Goal: Task Accomplishment & Management: Manage account settings

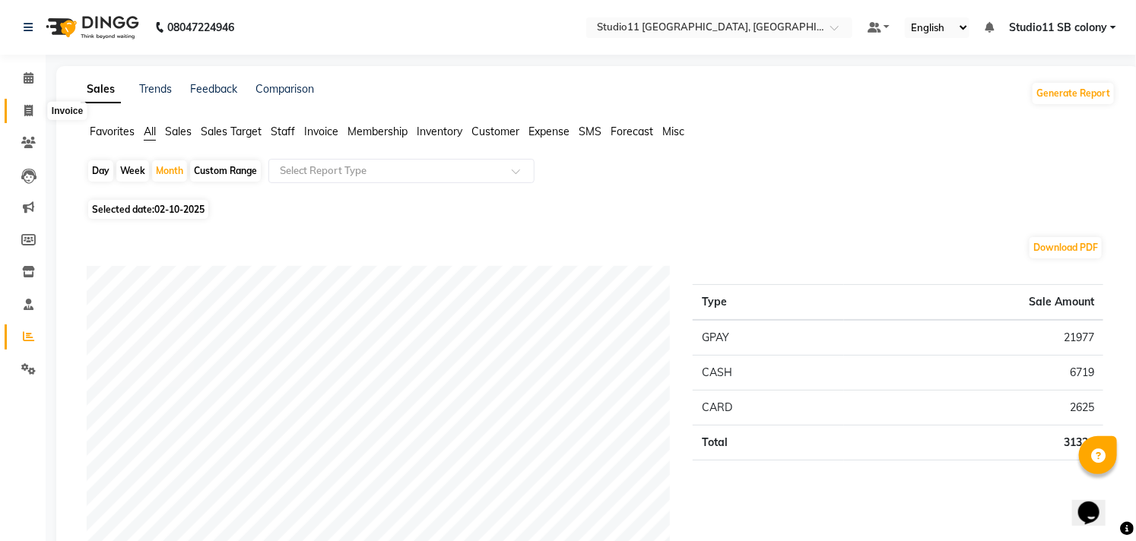
click at [17, 117] on span at bounding box center [28, 111] width 27 height 17
select select "service"
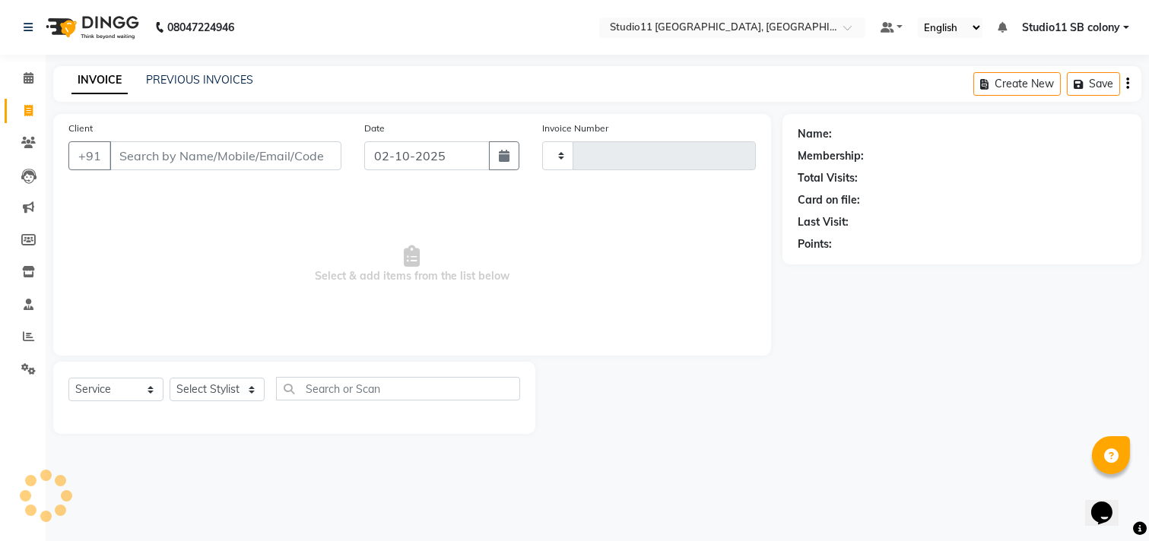
type input "2569"
select select "7717"
click at [214, 379] on select "Select Stylist [PERSON_NAME] Dani [PERSON_NAME] Josna kaif [PERSON_NAME] [PERSO…" at bounding box center [217, 390] width 95 height 24
select select "68719"
click at [170, 379] on select "Select Stylist [PERSON_NAME] Dani [PERSON_NAME] Josna kaif [PERSON_NAME] [PERSO…" at bounding box center [217, 390] width 95 height 24
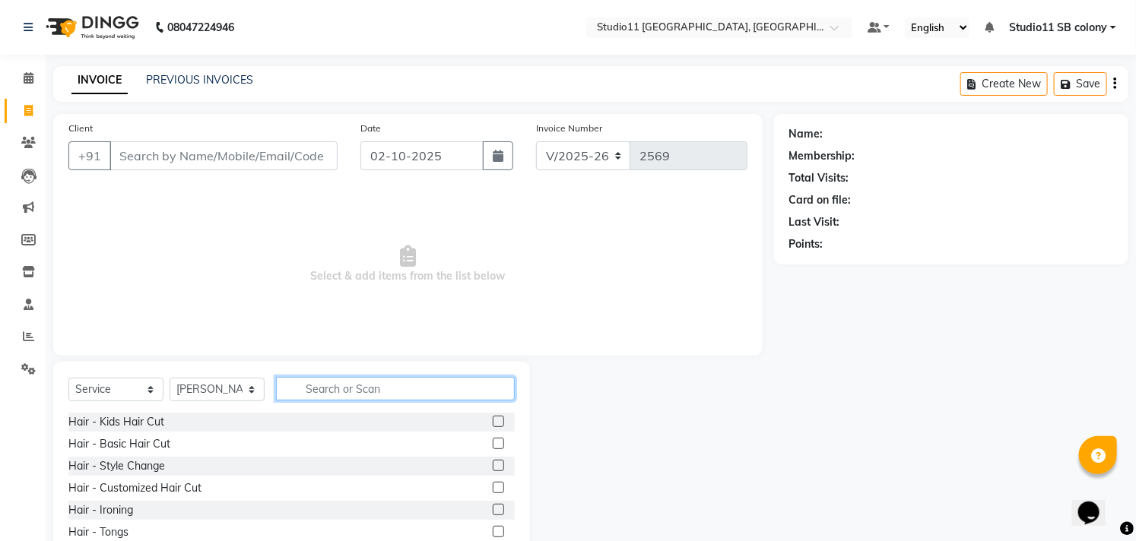
click at [332, 391] on input "text" at bounding box center [395, 389] width 239 height 24
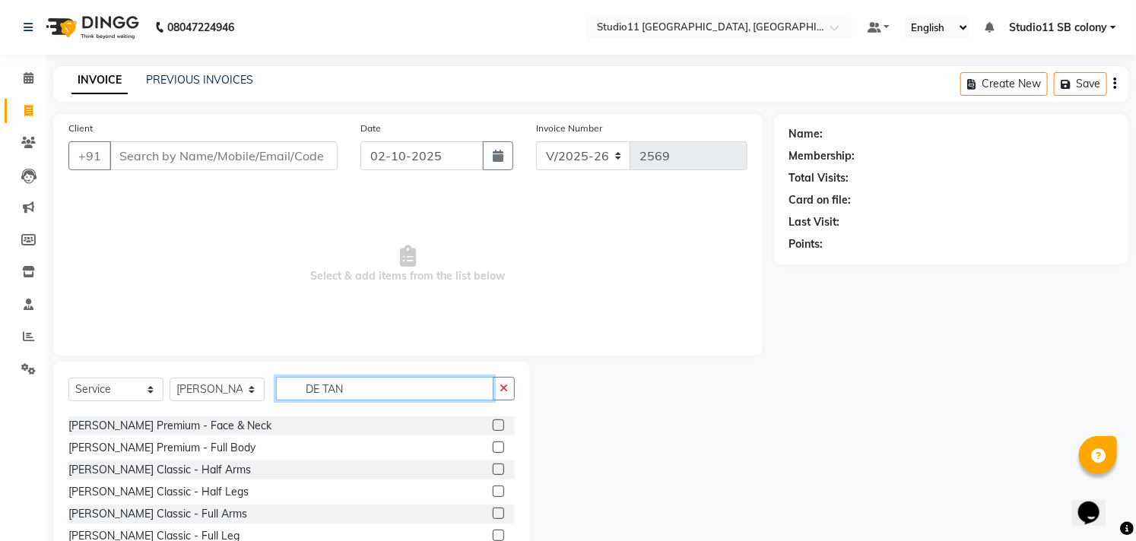
scroll to position [130, 0]
click at [419, 401] on div "Select Service Product Membership Package Voucher Prepaid Gift Card Select Styl…" at bounding box center [291, 395] width 446 height 36
click at [428, 390] on input "DE TAN" at bounding box center [384, 389] width 217 height 24
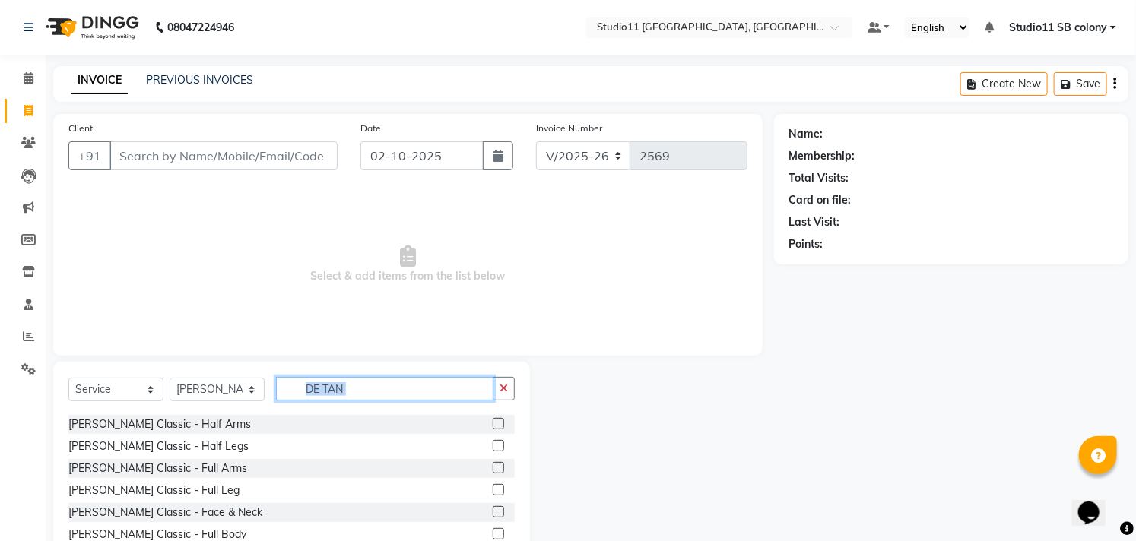
click at [428, 390] on input "DE TAN" at bounding box center [384, 389] width 217 height 24
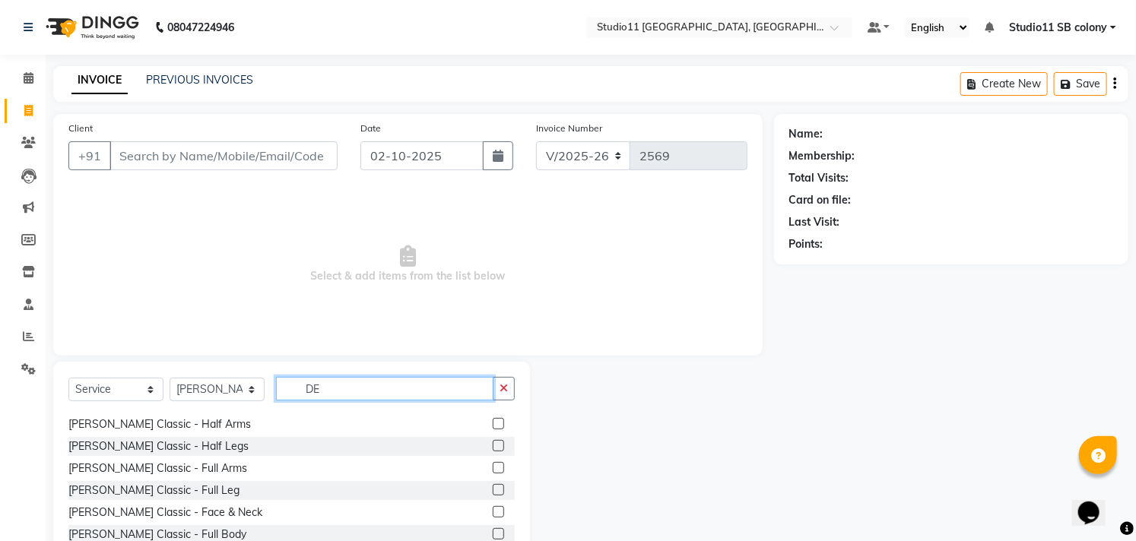
type input "D"
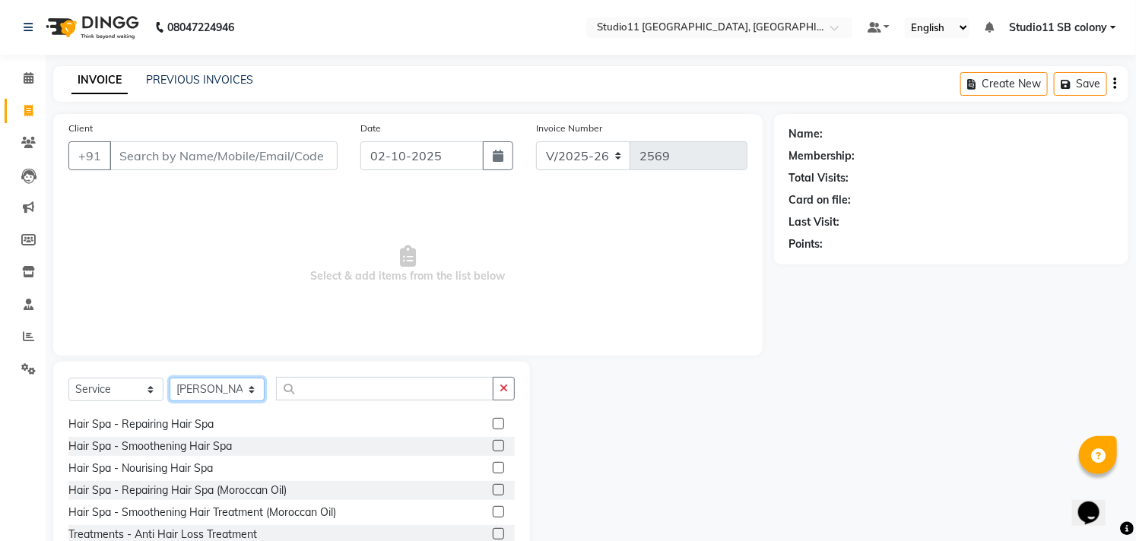
click at [200, 401] on select "Select Stylist Afzal Akbar Dani Jeni Josna kaif lavanya manimekalai Praveen Son…" at bounding box center [217, 390] width 95 height 24
select select "69575"
click at [170, 379] on select "Select Stylist Afzal Akbar Dani Jeni Josna kaif lavanya manimekalai Praveen Son…" at bounding box center [217, 390] width 95 height 24
click at [362, 309] on span "Select & add items from the list below" at bounding box center [407, 265] width 679 height 152
click at [30, 342] on icon at bounding box center [28, 336] width 11 height 11
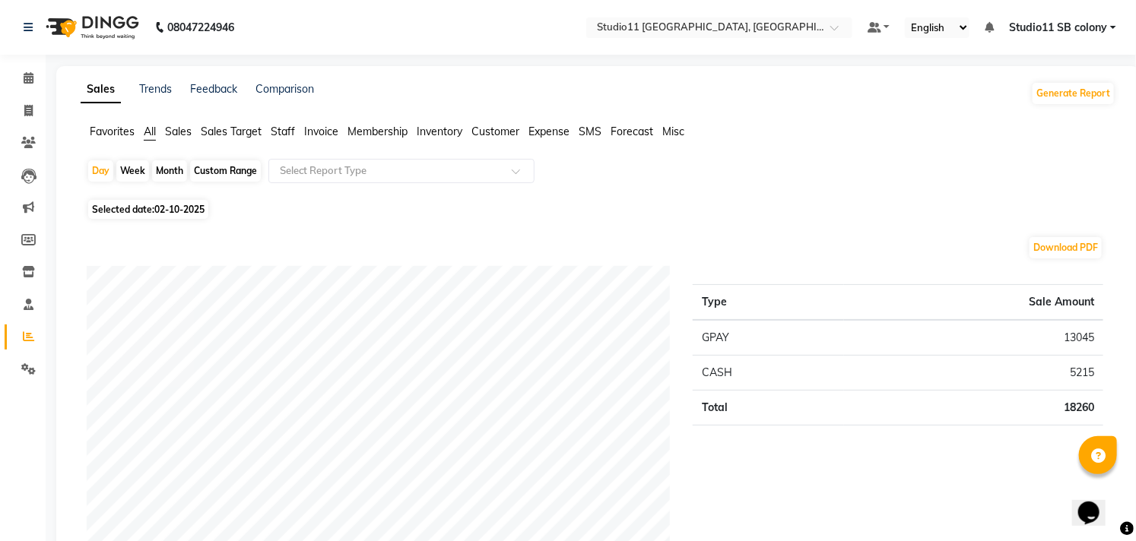
click at [290, 135] on span "Staff" at bounding box center [283, 132] width 24 height 14
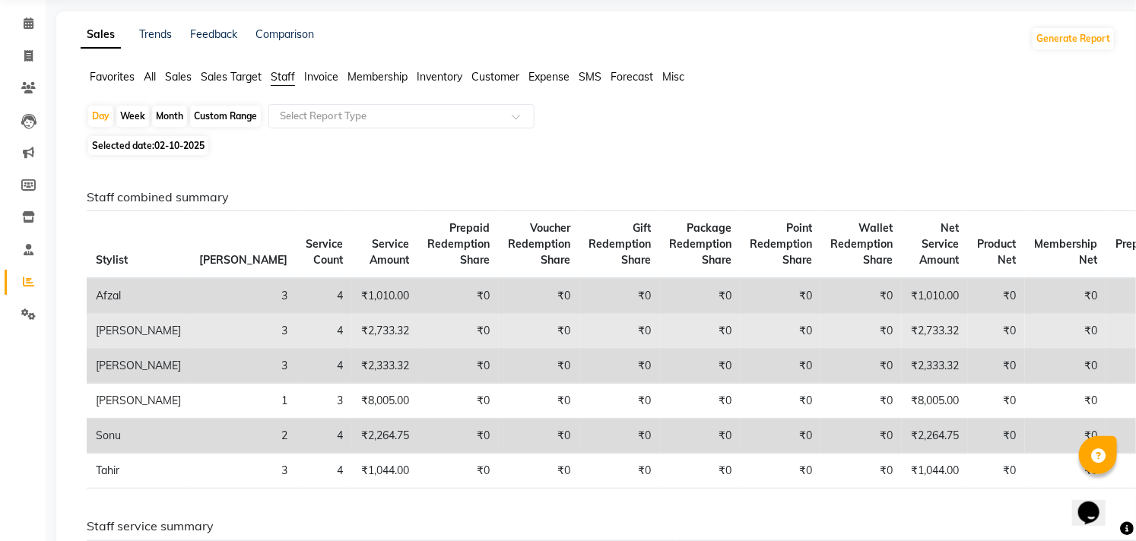
scroll to position [84, 0]
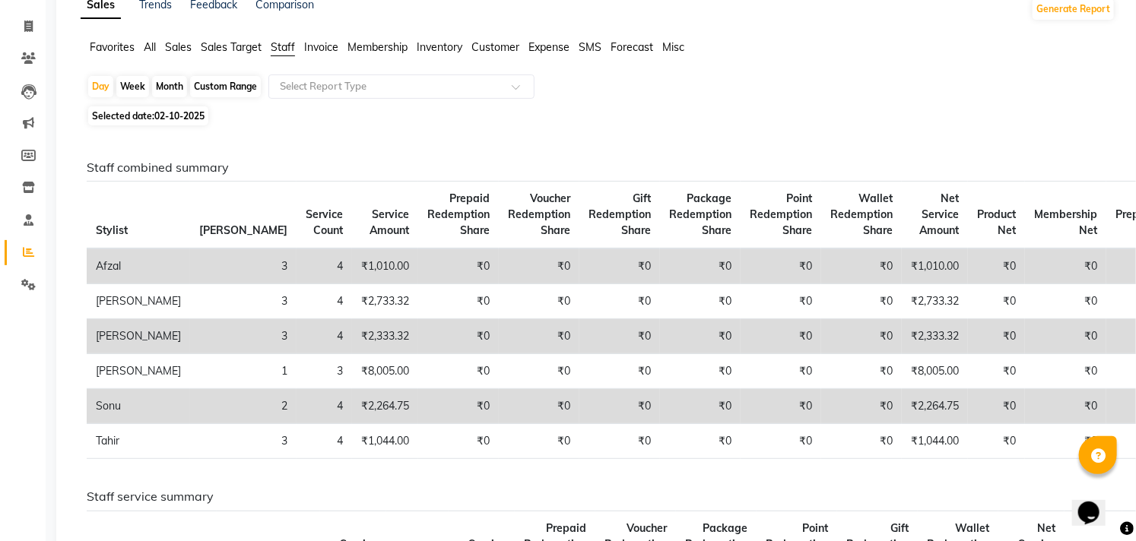
click at [169, 116] on span "02-10-2025" at bounding box center [179, 115] width 50 height 11
select select "10"
select select "2025"
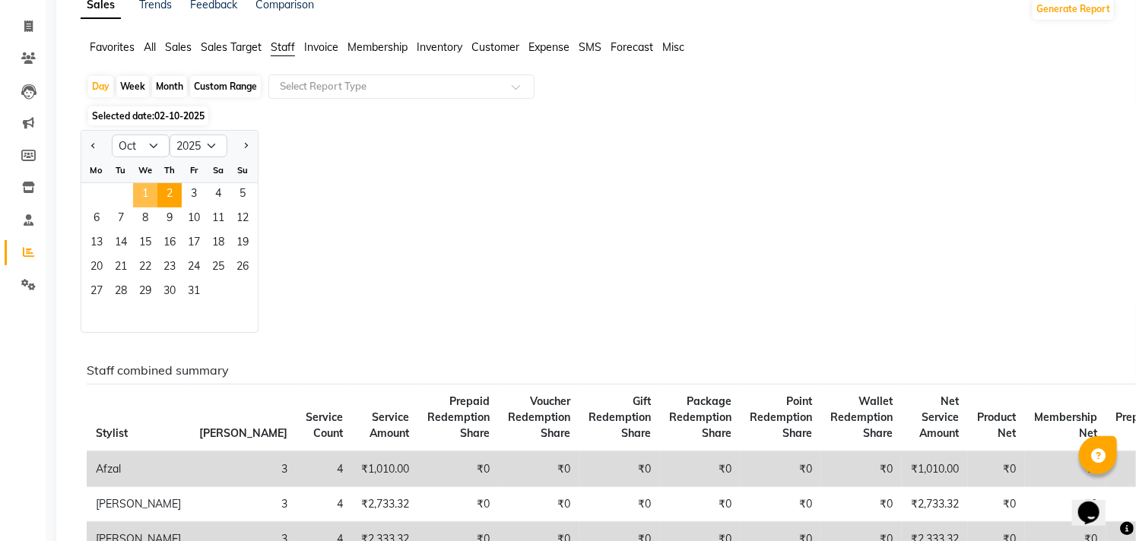
click at [149, 196] on span "1" at bounding box center [145, 195] width 24 height 24
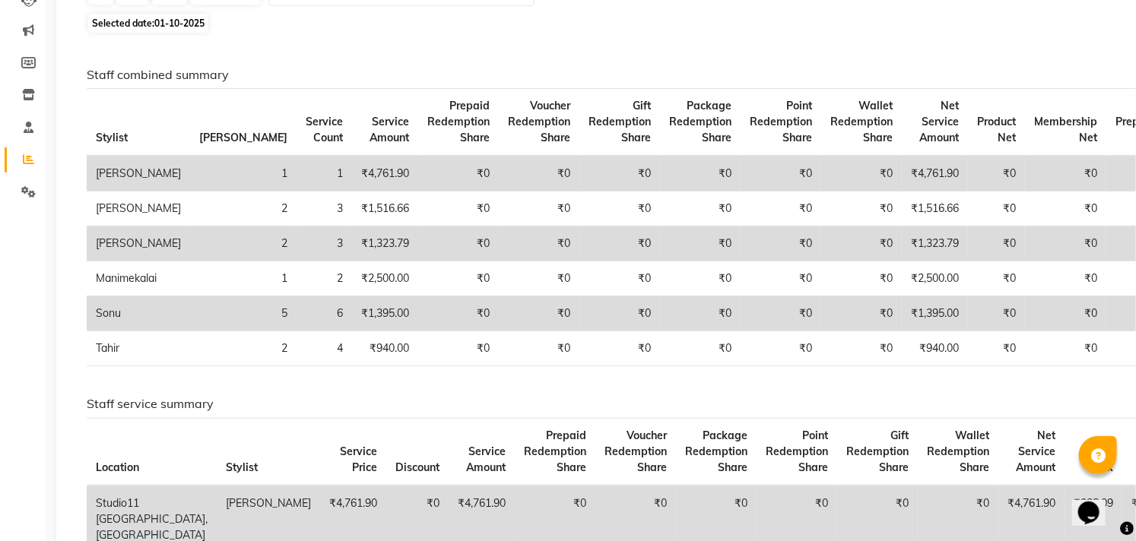
scroll to position [0, 0]
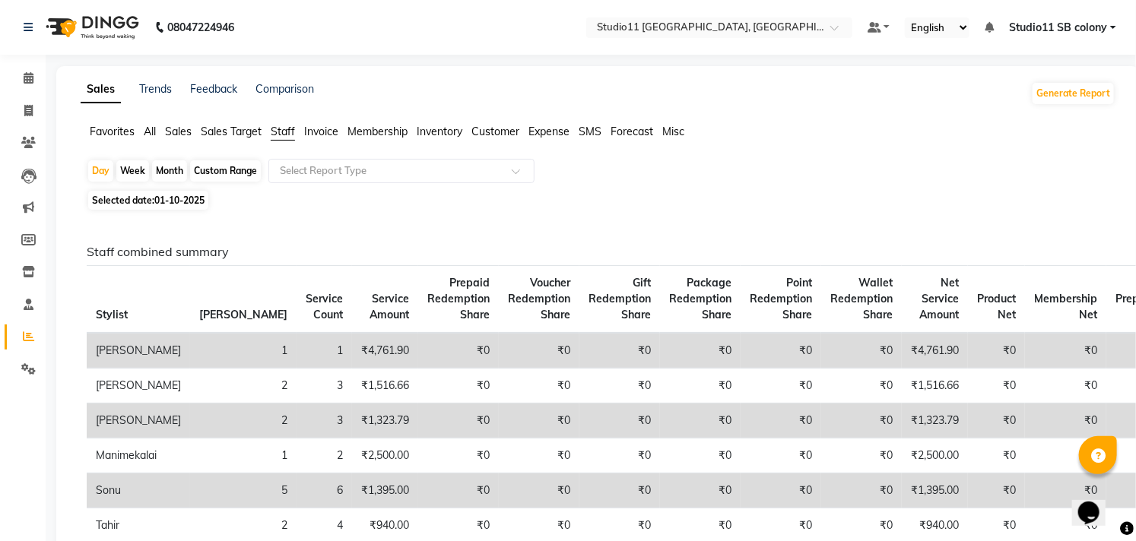
click at [162, 198] on span "01-10-2025" at bounding box center [179, 200] width 50 height 11
select select "10"
select select "2025"
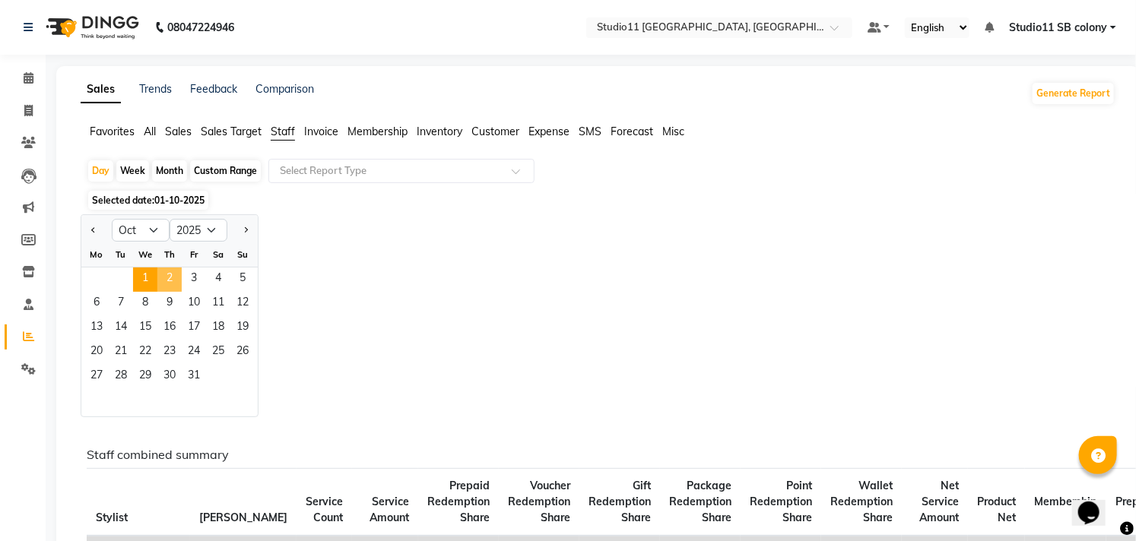
click at [170, 274] on span "2" at bounding box center [169, 280] width 24 height 24
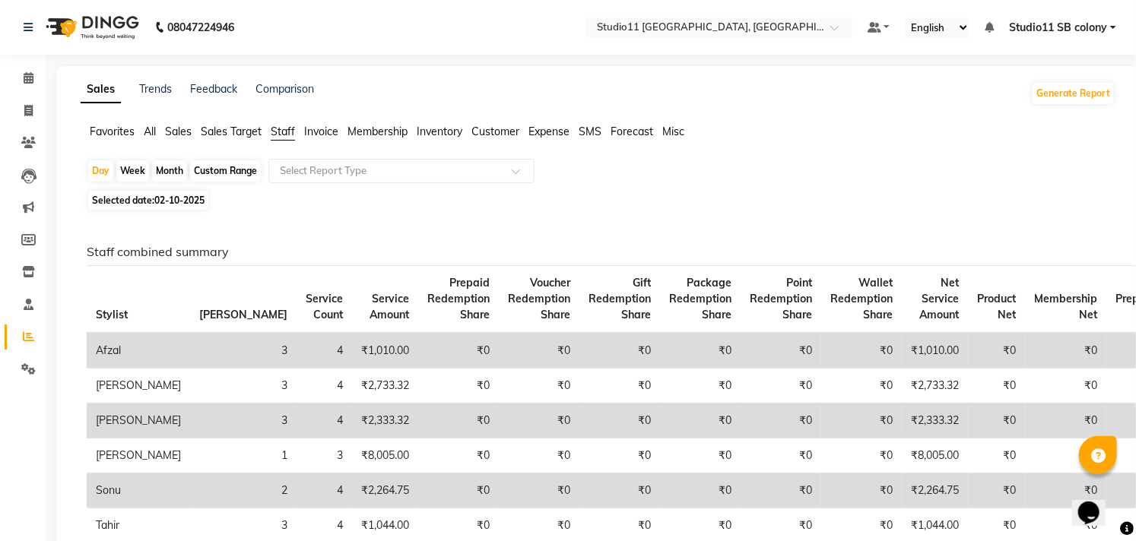
click at [173, 168] on div "Month" at bounding box center [169, 170] width 35 height 21
select select "10"
select select "2025"
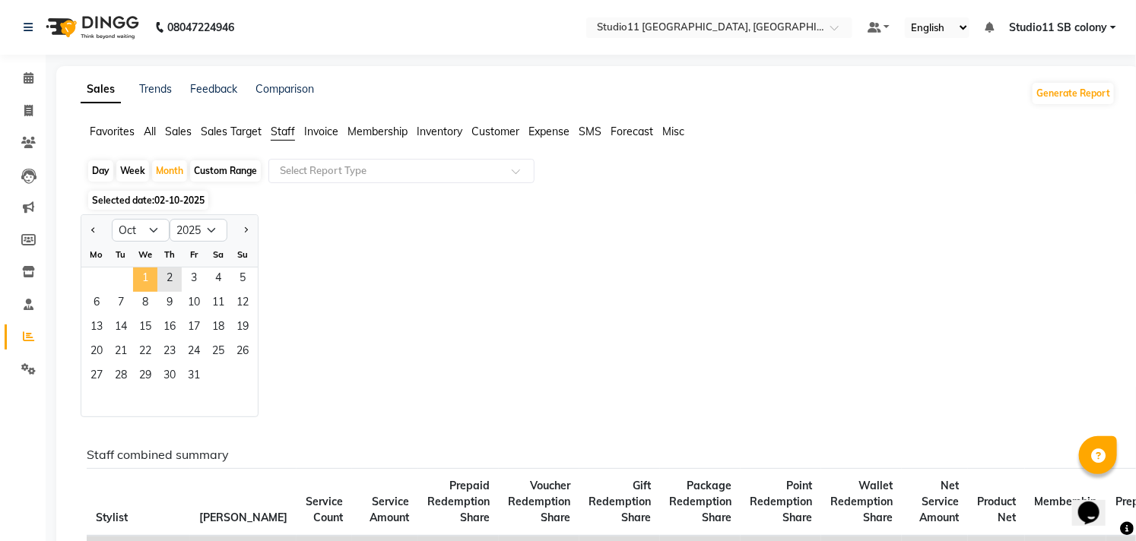
click at [147, 277] on span "1" at bounding box center [145, 280] width 24 height 24
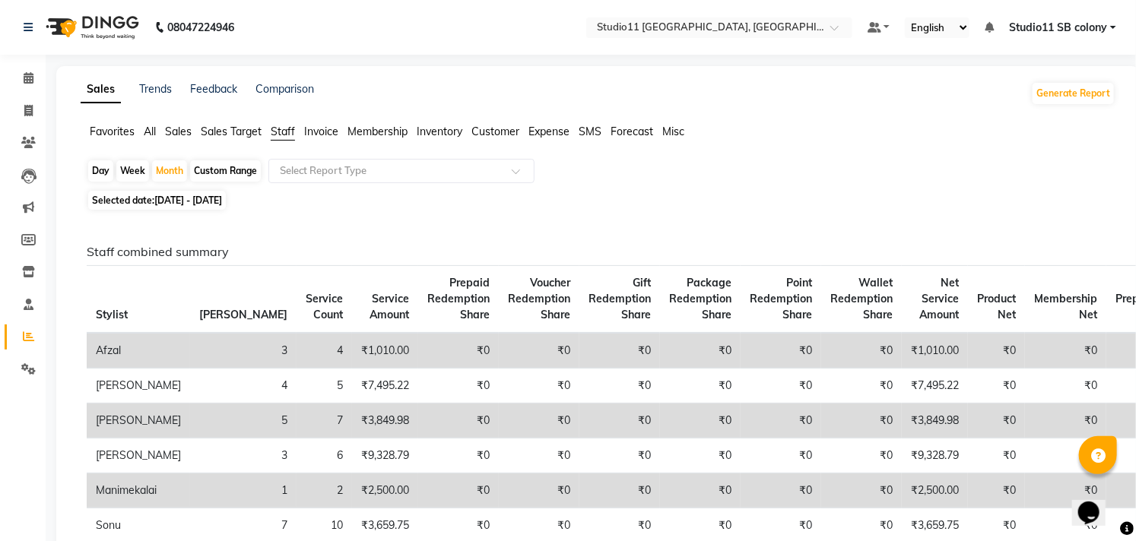
click at [145, 135] on span "All" at bounding box center [150, 132] width 12 height 14
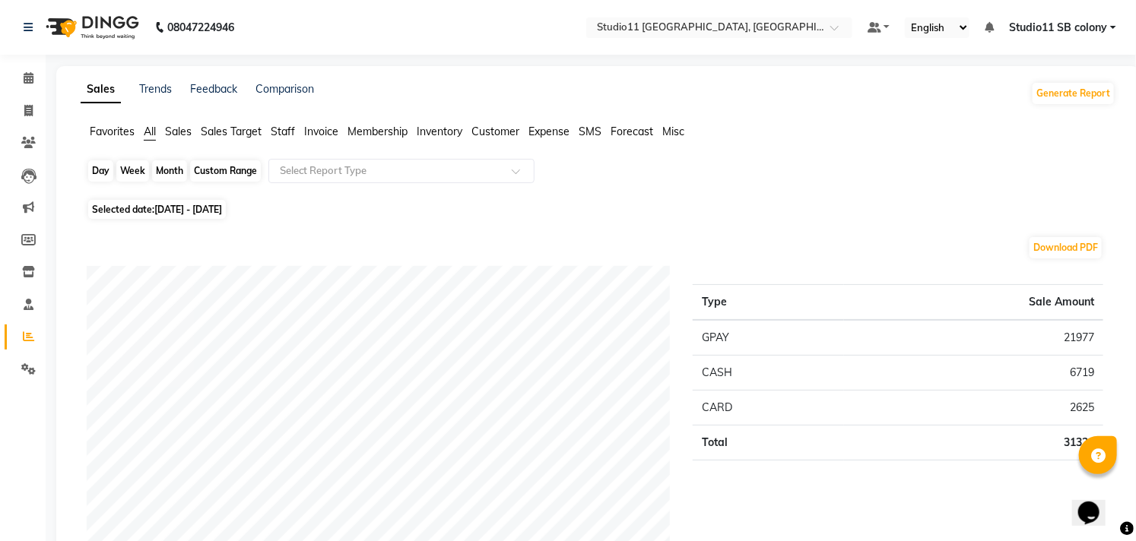
click at [170, 173] on div "Month" at bounding box center [169, 170] width 35 height 21
select select "10"
select select "2025"
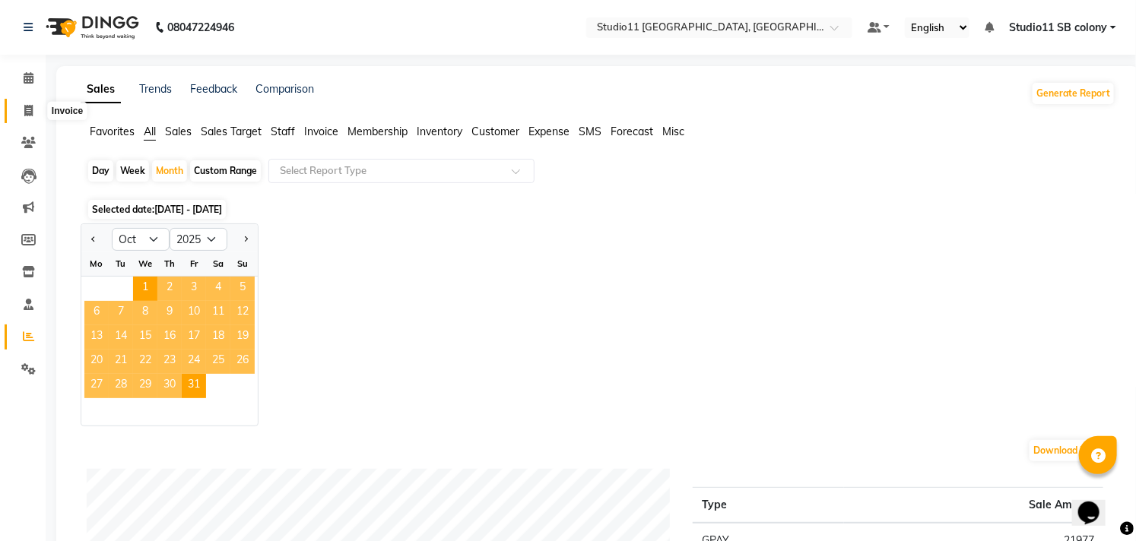
click at [17, 108] on span at bounding box center [28, 111] width 27 height 17
select select "7717"
select select "service"
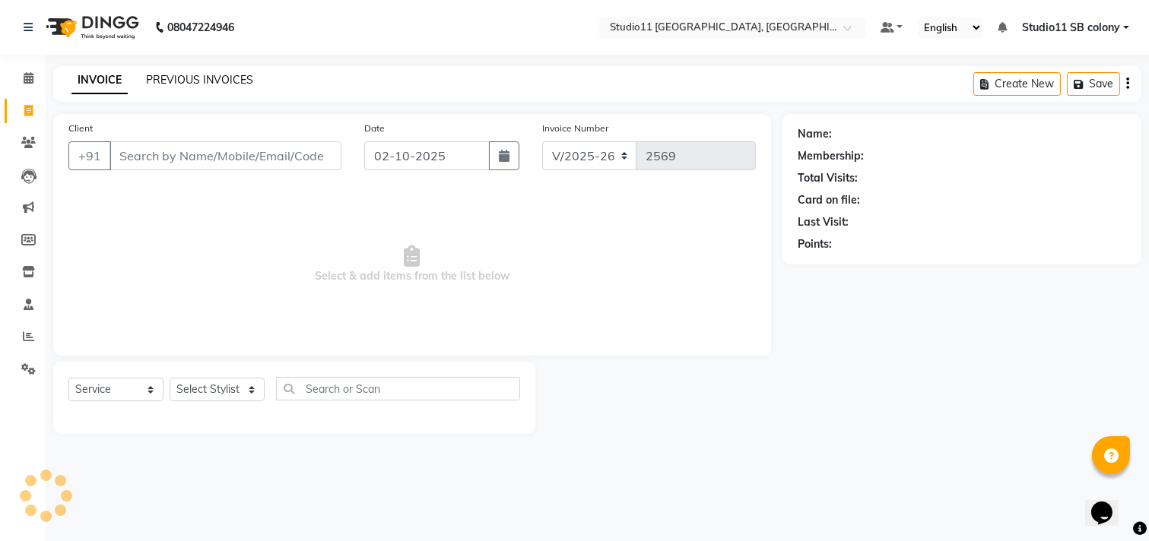
click at [176, 80] on link "PREVIOUS INVOICES" at bounding box center [199, 80] width 107 height 14
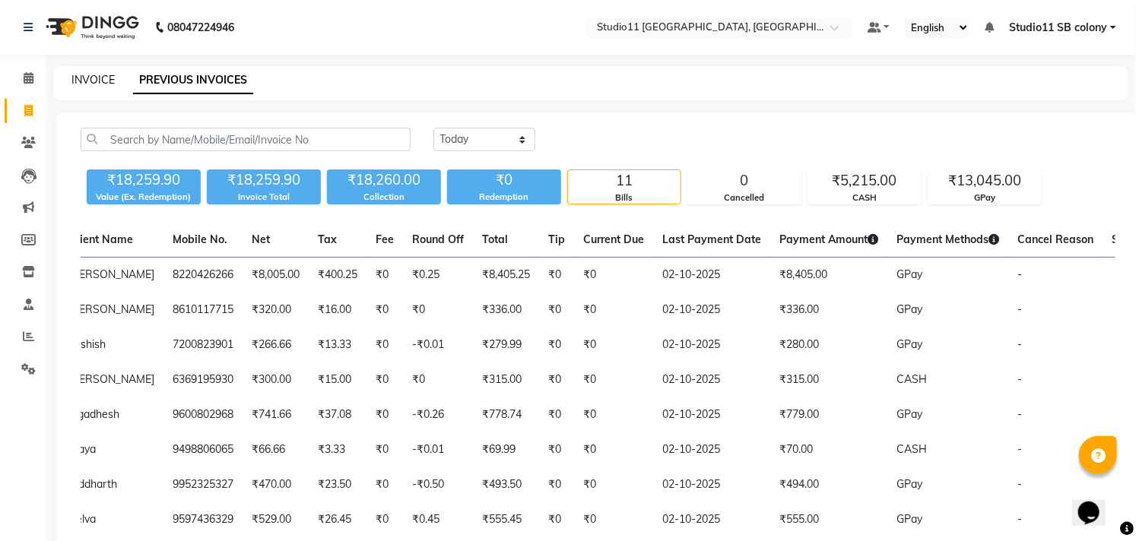
click at [87, 73] on link "INVOICE" at bounding box center [92, 80] width 43 height 14
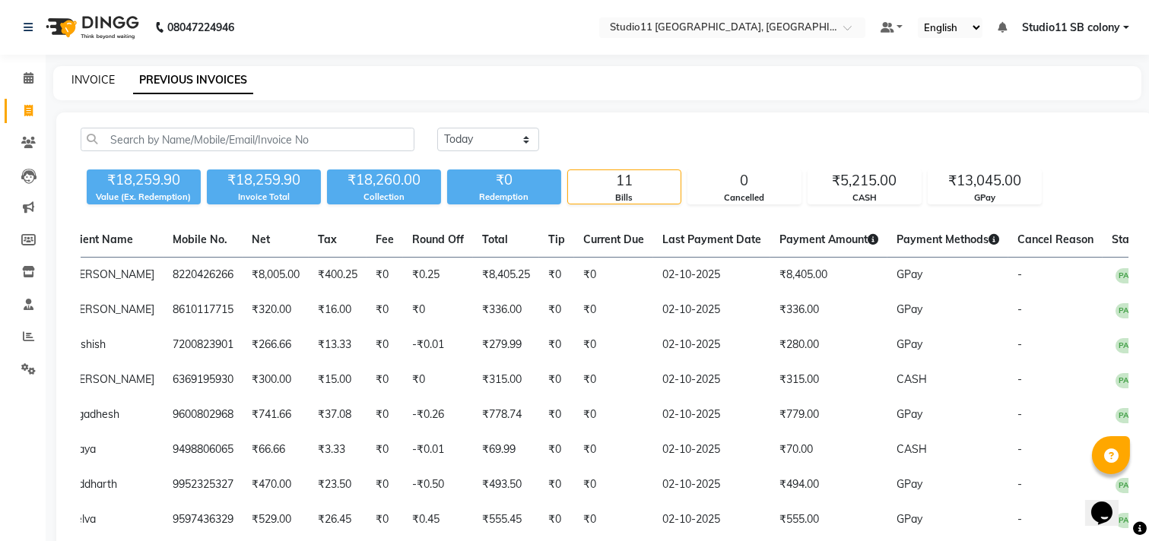
select select "service"
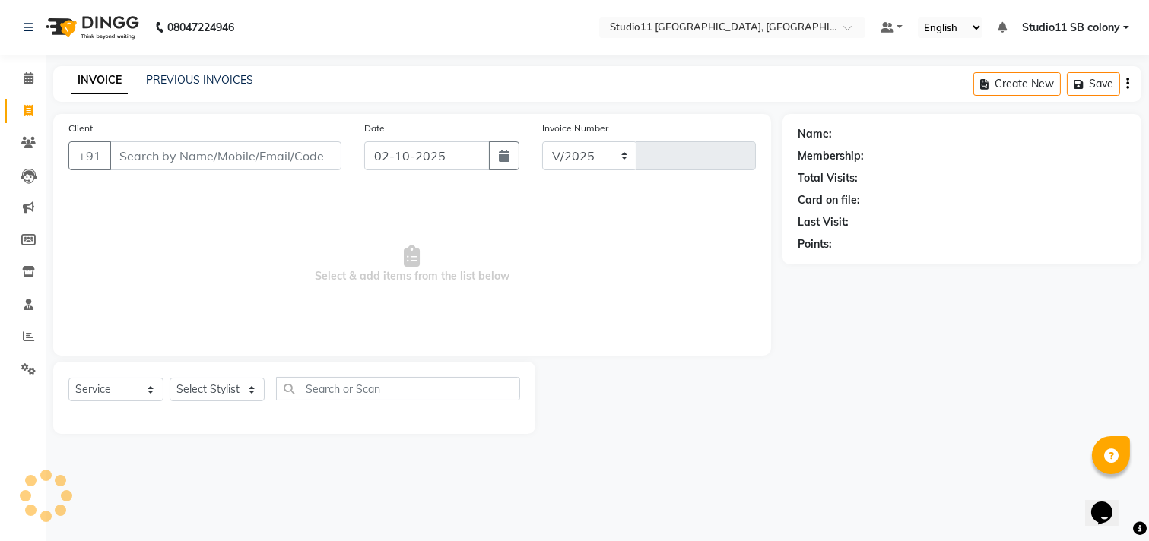
select select "7717"
type input "2569"
click at [205, 385] on select "Select Stylist" at bounding box center [217, 390] width 95 height 24
select select "69575"
click at [170, 379] on select "Select Stylist Afzal Akbar Dani Jeni Josna kaif lavanya manimekalai Praveen Son…" at bounding box center [217, 390] width 95 height 24
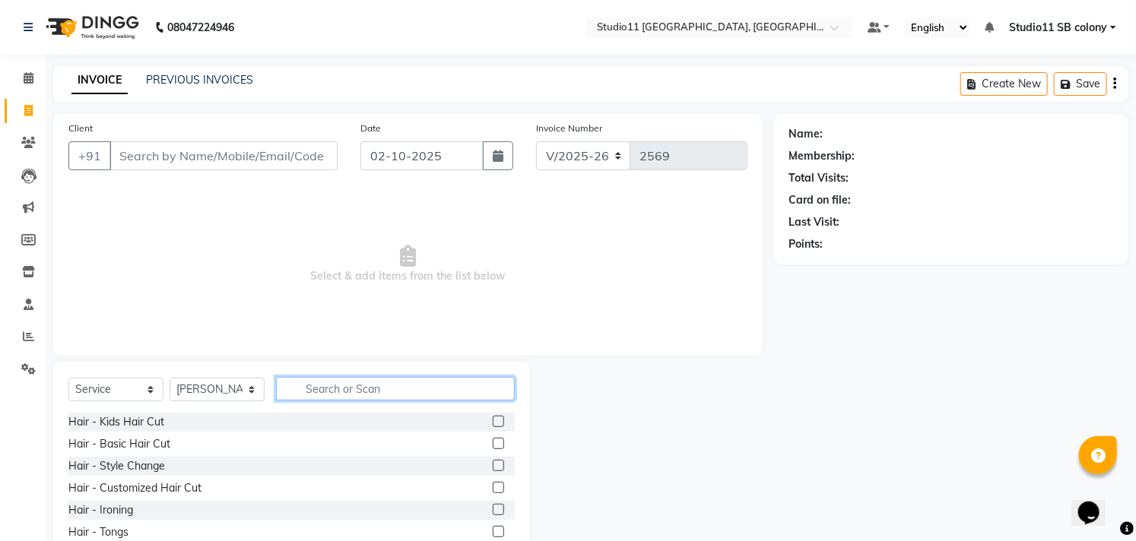
click at [371, 379] on input "text" at bounding box center [395, 389] width 239 height 24
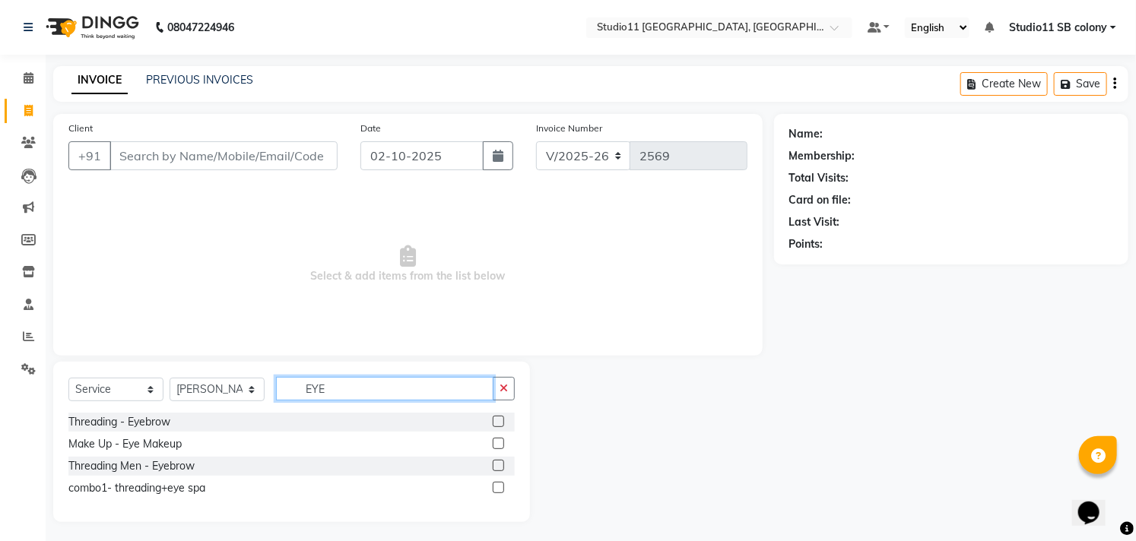
type input "EYE"
click at [494, 421] on label at bounding box center [498, 421] width 11 height 11
click at [494, 421] on input "checkbox" at bounding box center [498, 422] width 10 height 10
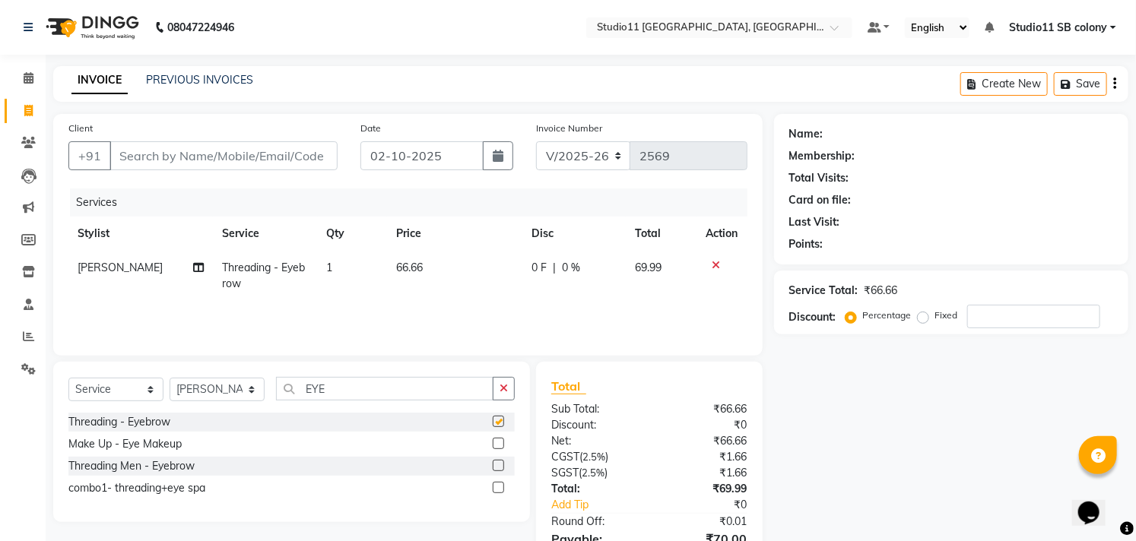
checkbox input "false"
click at [309, 157] on input "Client" at bounding box center [223, 155] width 228 height 29
type input "9"
type input "0"
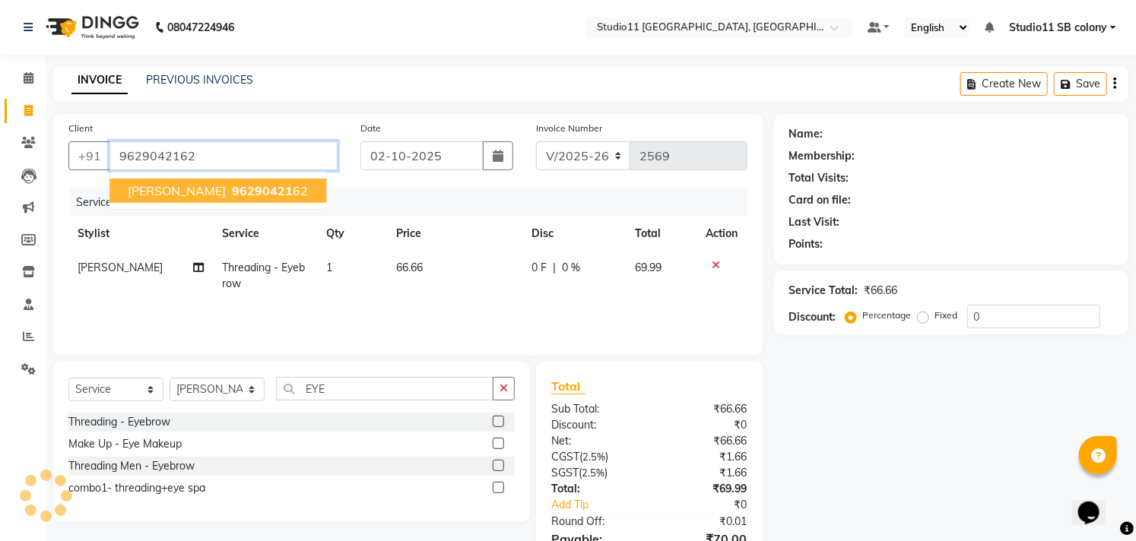
type input "9629042162"
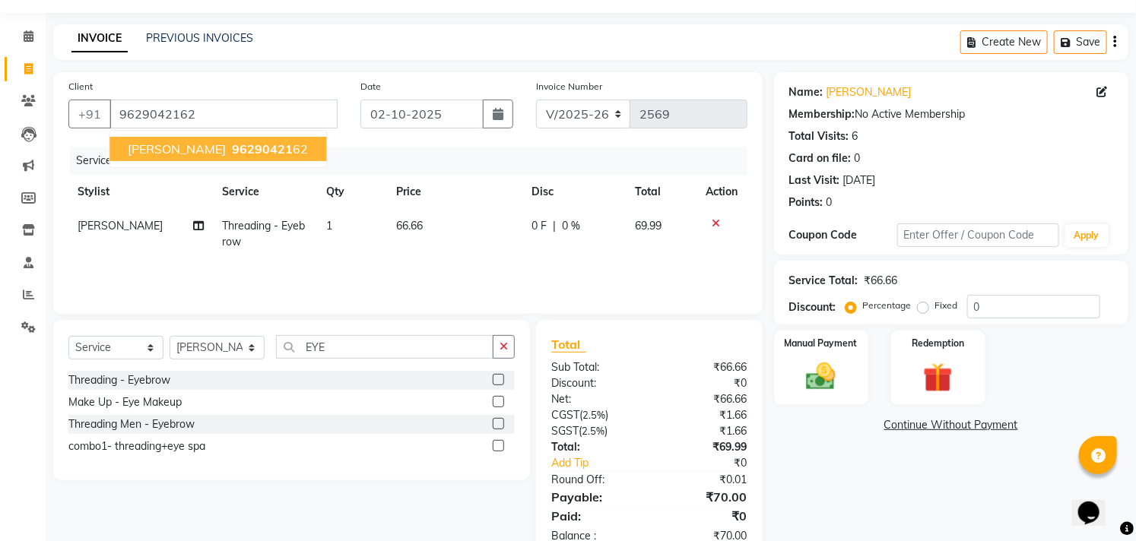
scroll to position [82, 0]
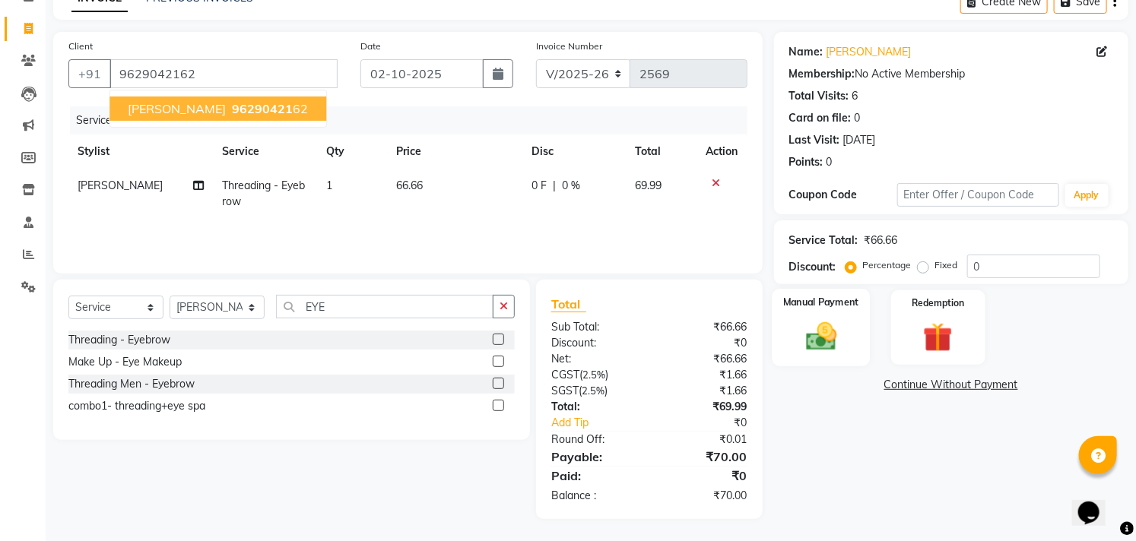
click at [815, 356] on div "Manual Payment" at bounding box center [821, 328] width 98 height 78
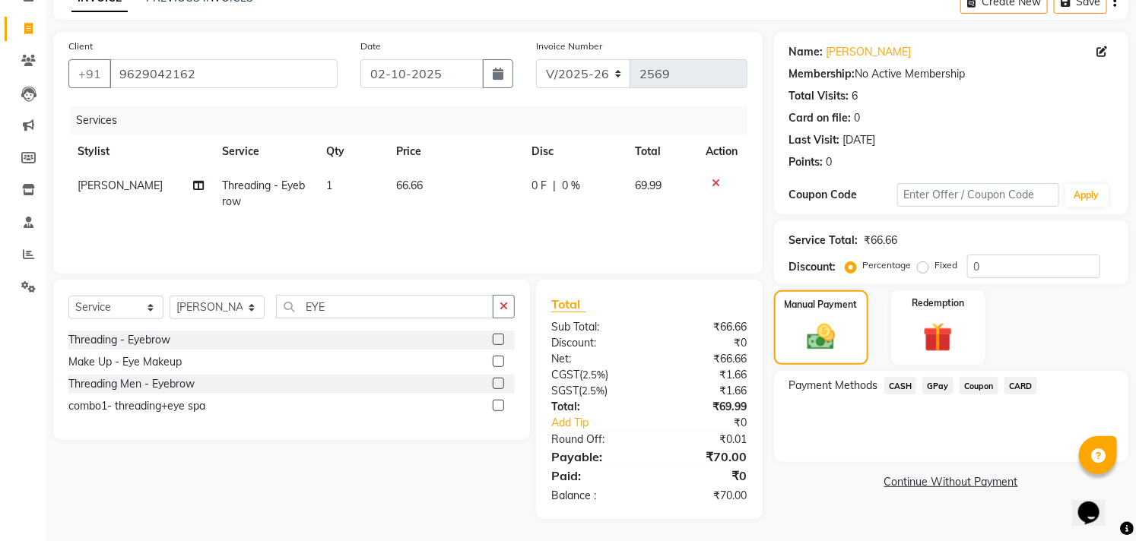
click at [950, 385] on span "GPay" at bounding box center [937, 385] width 31 height 17
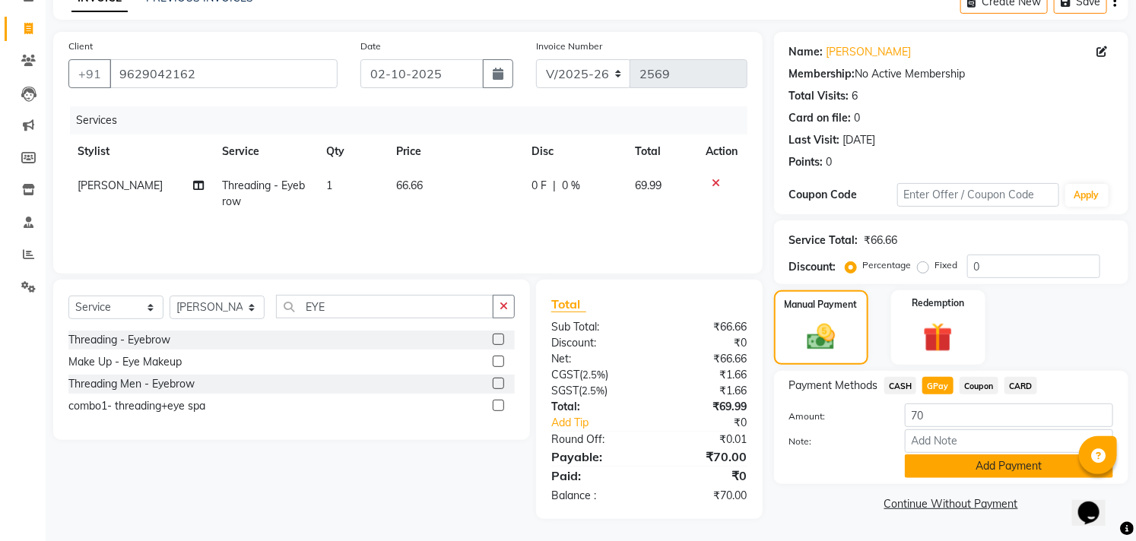
click at [953, 464] on button "Add Payment" at bounding box center [1009, 467] width 208 height 24
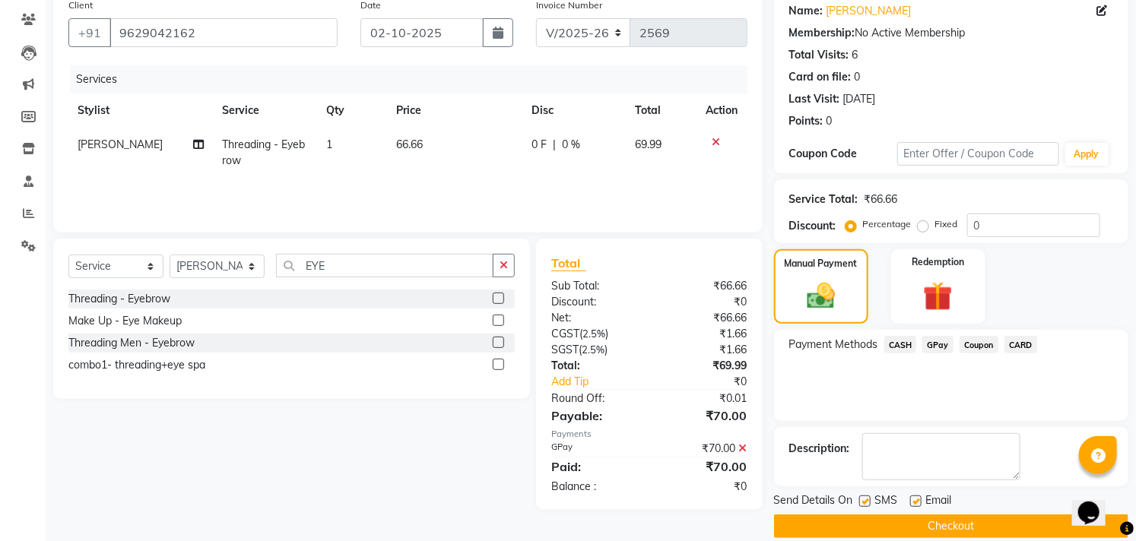
scroll to position [142, 0]
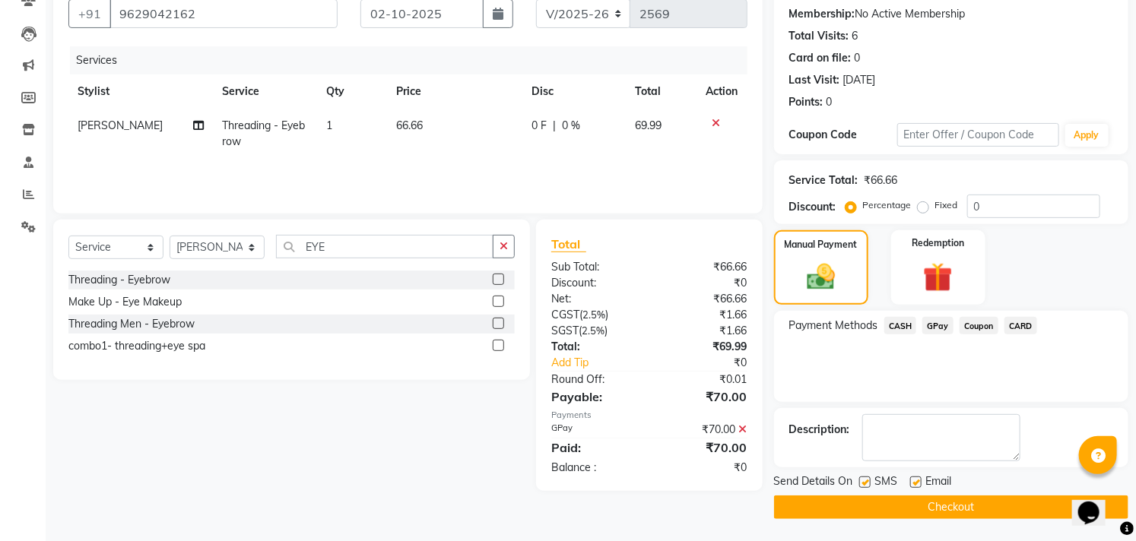
click at [913, 480] on label at bounding box center [915, 482] width 11 height 11
click at [913, 480] on input "checkbox" at bounding box center [915, 483] width 10 height 10
checkbox input "false"
click at [864, 481] on label at bounding box center [864, 482] width 11 height 11
click at [864, 481] on input "checkbox" at bounding box center [864, 483] width 10 height 10
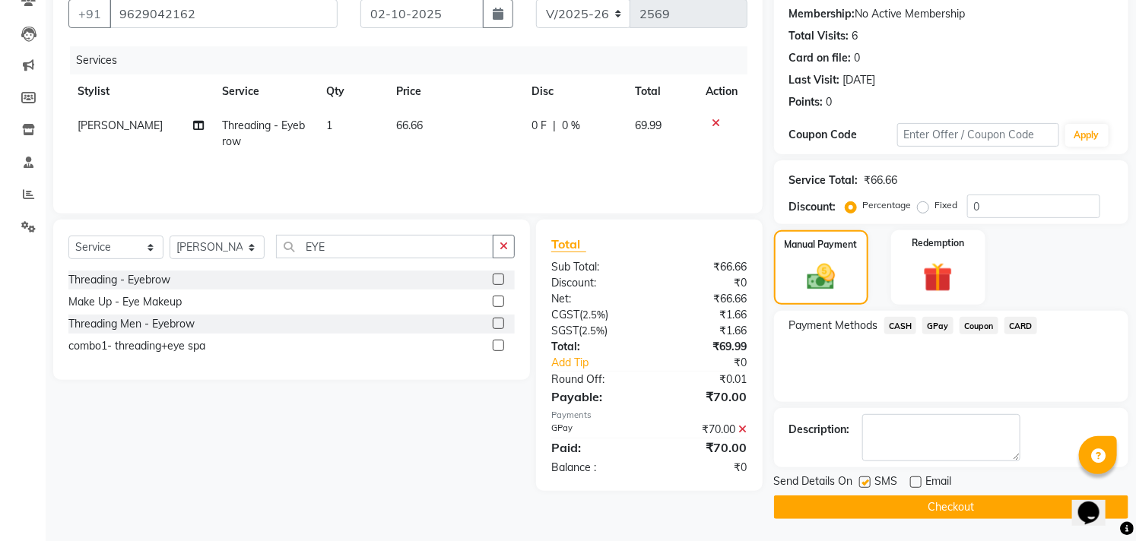
checkbox input "false"
click at [875, 504] on button "Checkout" at bounding box center [951, 508] width 354 height 24
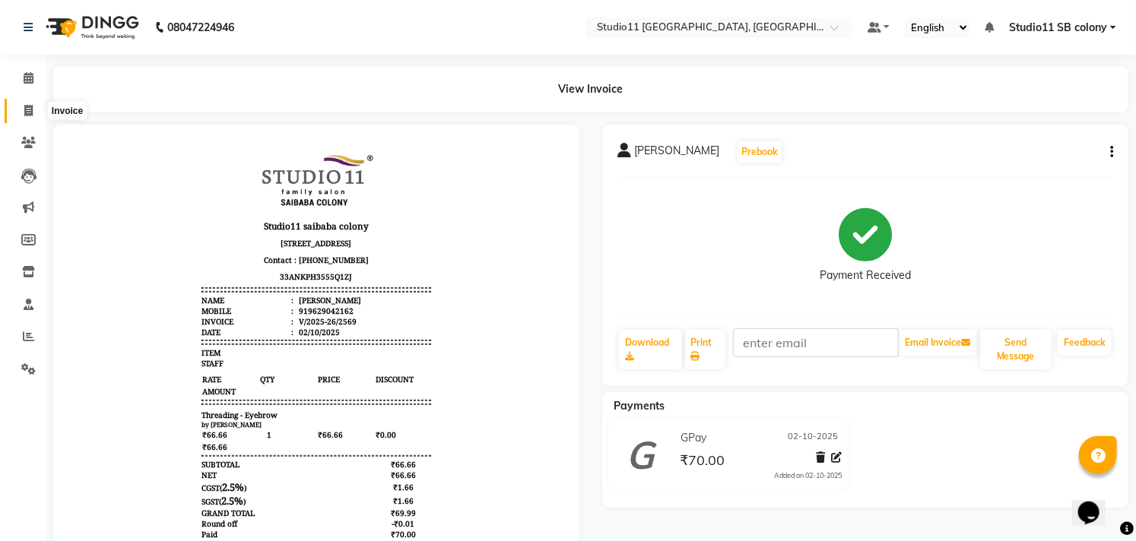
click at [24, 107] on icon at bounding box center [28, 110] width 8 height 11
select select "service"
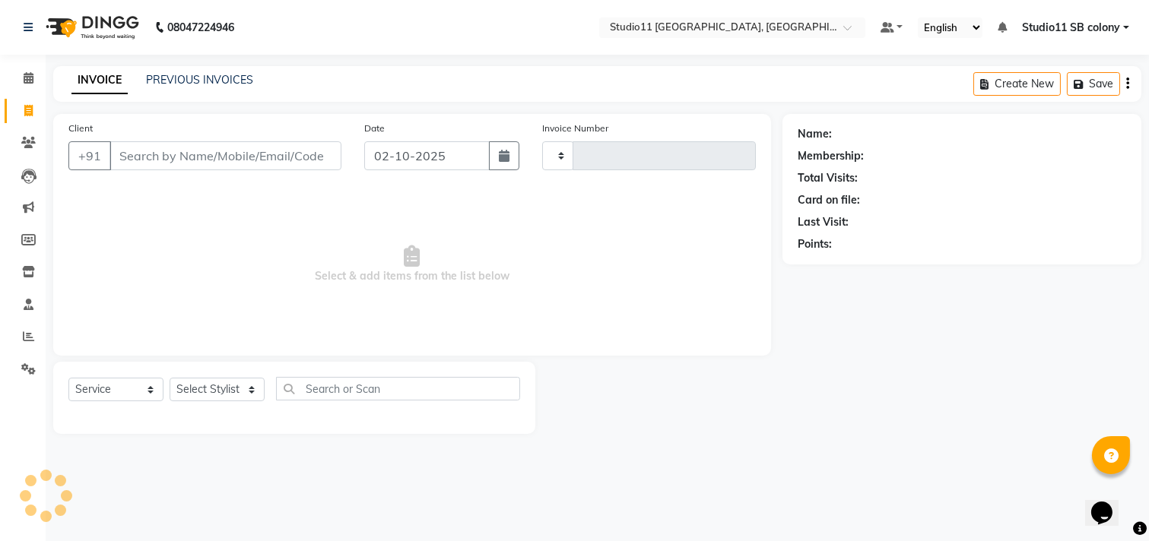
type input "2570"
select select "7717"
click at [199, 393] on select "Select Stylist [PERSON_NAME] Dani [PERSON_NAME] Josna kaif [PERSON_NAME] [PERSO…" at bounding box center [217, 390] width 95 height 24
select select "85620"
click at [170, 379] on select "Select Stylist [PERSON_NAME] Dani [PERSON_NAME] Josna kaif [PERSON_NAME] [PERSO…" at bounding box center [217, 390] width 95 height 24
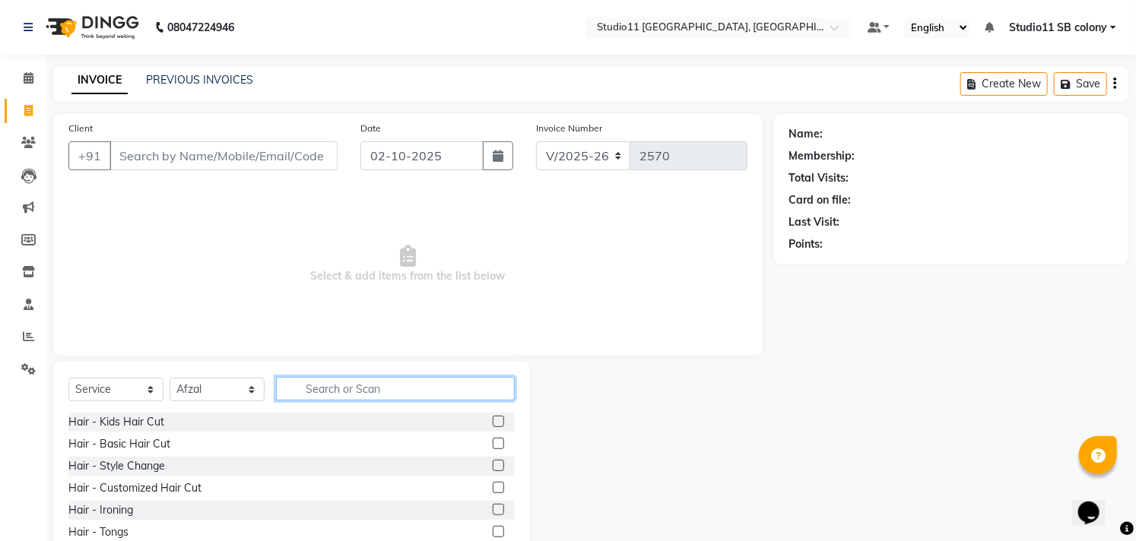
click at [353, 395] on input "text" at bounding box center [395, 389] width 239 height 24
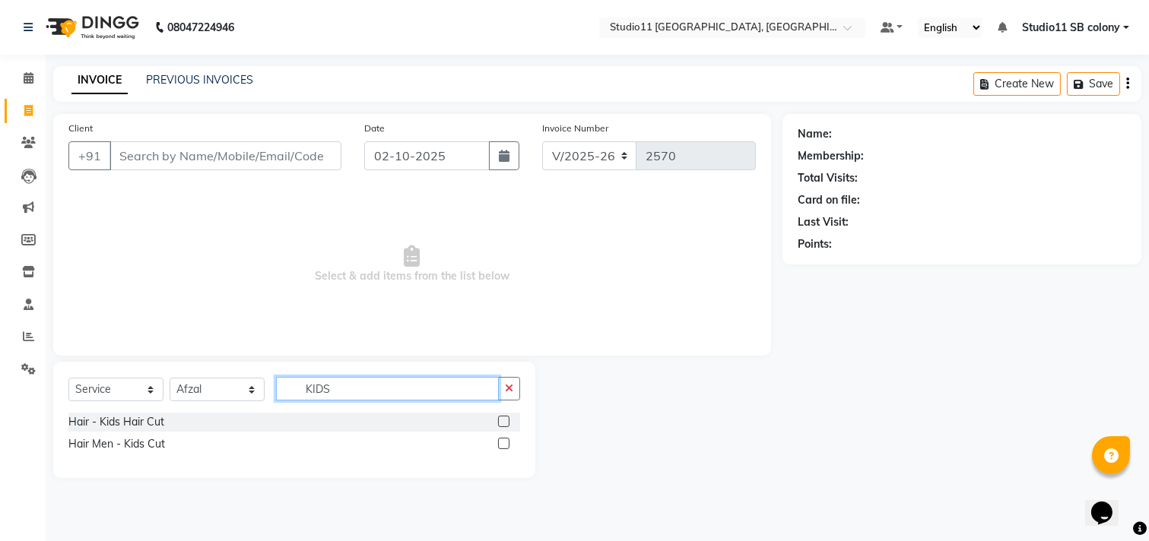
type input "KIDS"
click at [498, 422] on label at bounding box center [503, 421] width 11 height 11
click at [498, 422] on input "checkbox" at bounding box center [503, 422] width 10 height 10
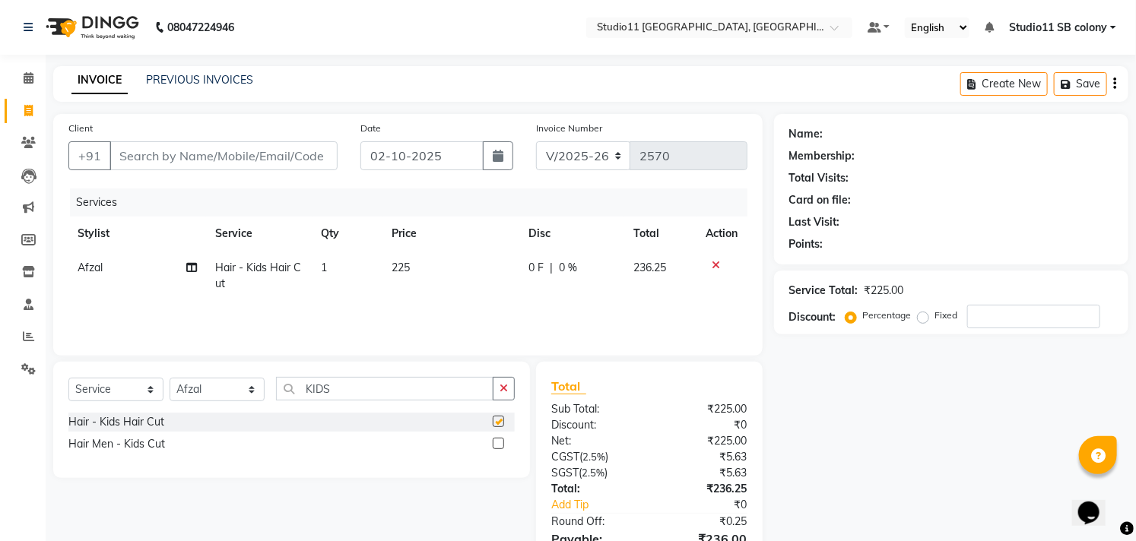
checkbox input "false"
click at [238, 153] on input "Client" at bounding box center [223, 155] width 228 height 29
type input "8"
type input "0"
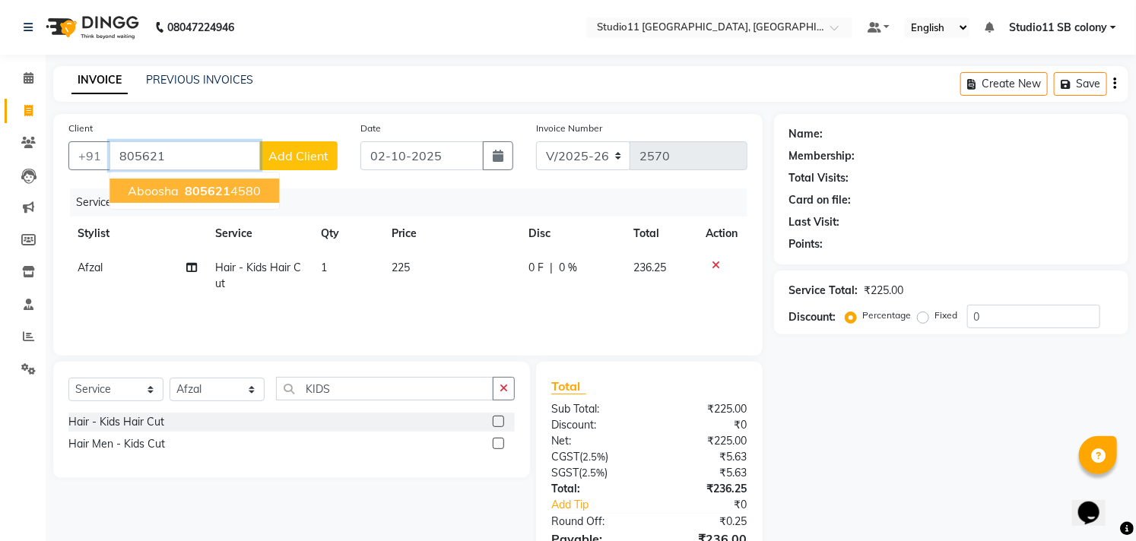
click at [240, 192] on ngb-highlight "805621 4580" at bounding box center [221, 190] width 79 height 15
type input "8056214580"
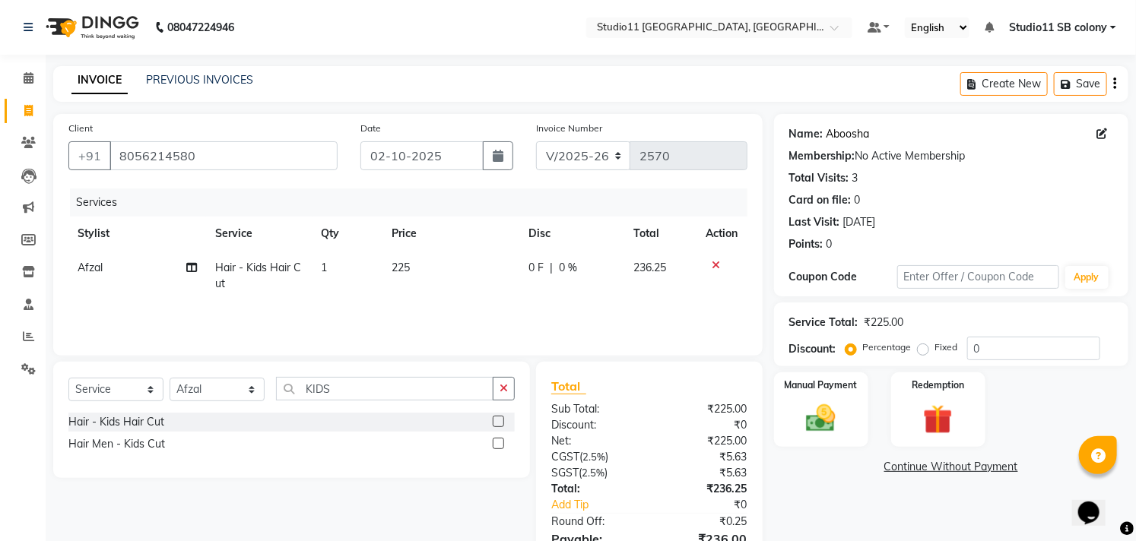
click at [851, 131] on link "Aboosha" at bounding box center [847, 134] width 43 height 16
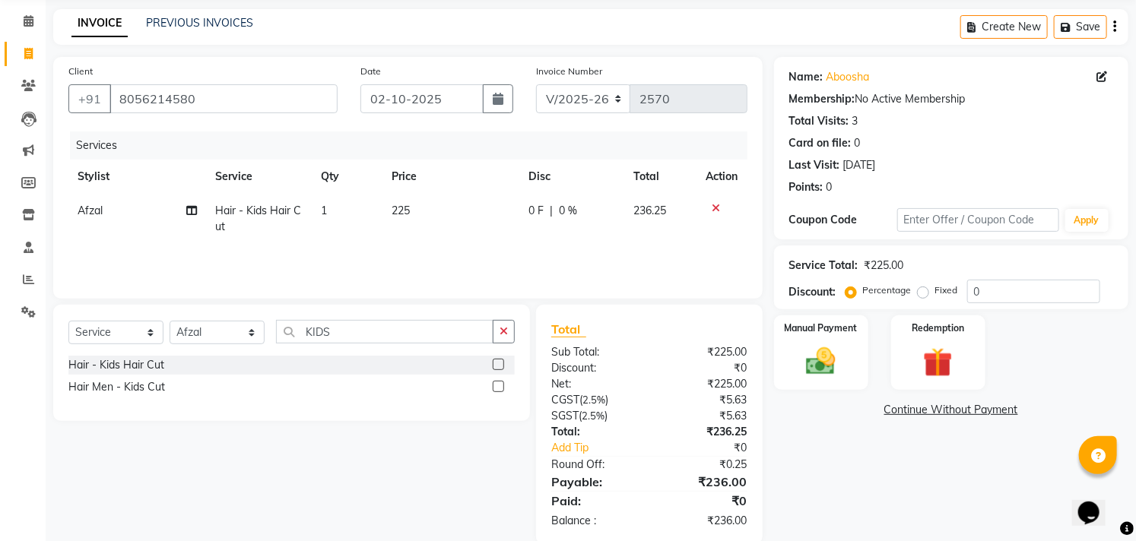
scroll to position [82, 0]
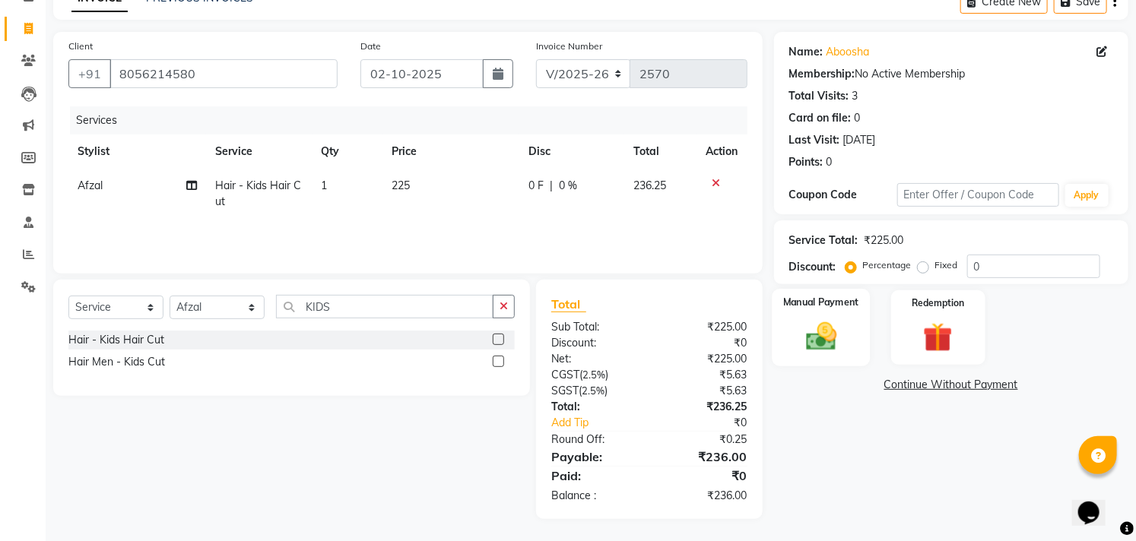
click at [848, 354] on div "Manual Payment" at bounding box center [821, 328] width 98 height 78
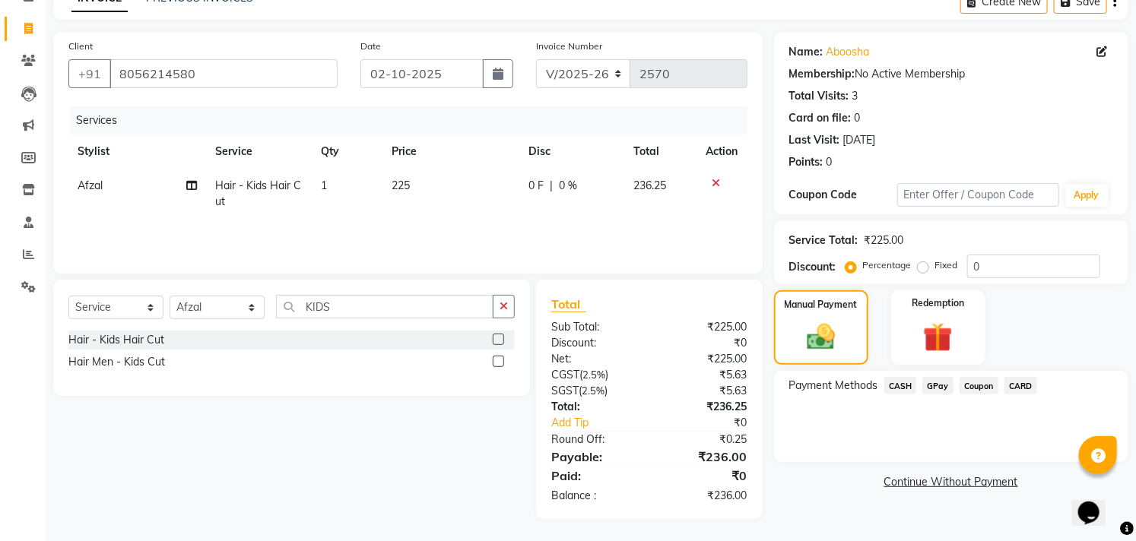
click at [935, 385] on span "GPay" at bounding box center [937, 385] width 31 height 17
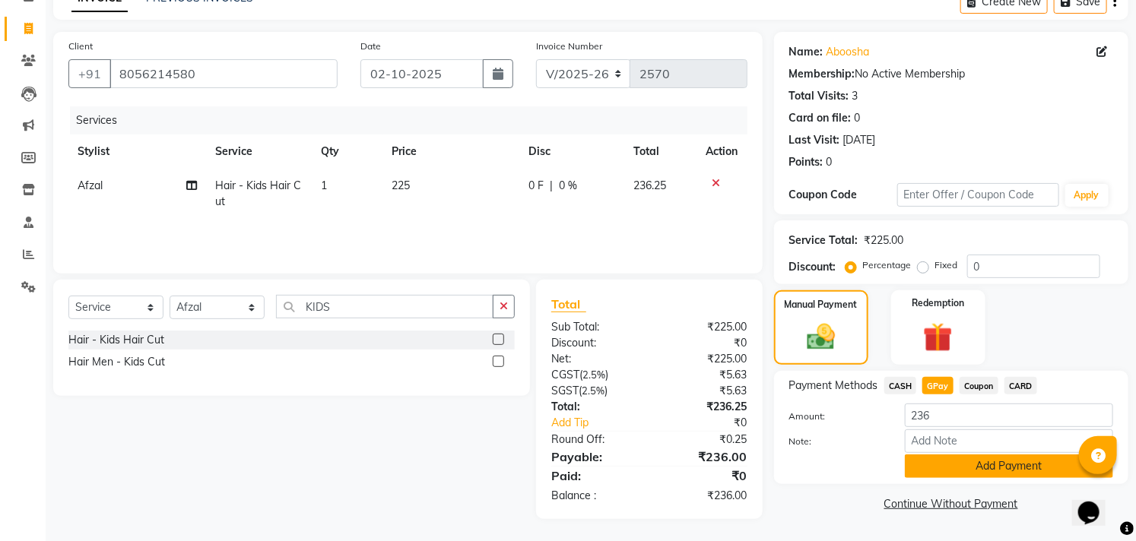
click at [986, 464] on button "Add Payment" at bounding box center [1009, 467] width 208 height 24
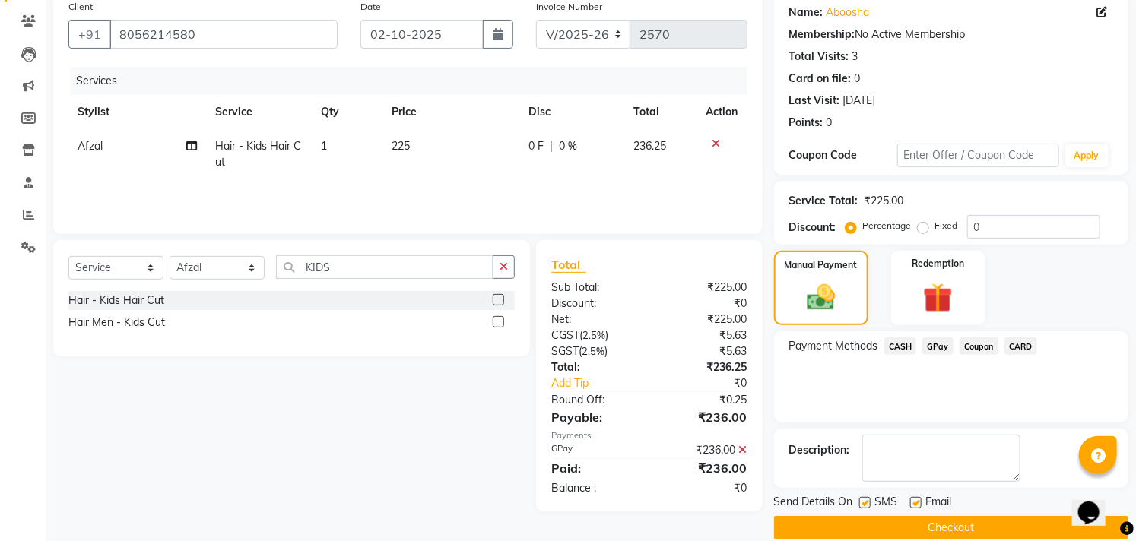
scroll to position [142, 0]
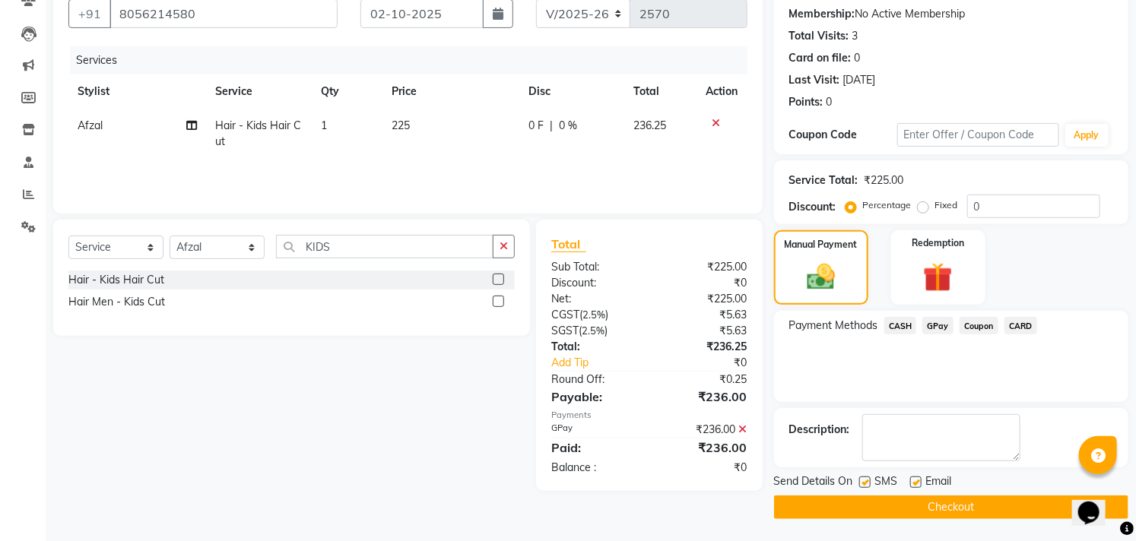
click at [915, 479] on label at bounding box center [915, 482] width 11 height 11
click at [915, 479] on input "checkbox" at bounding box center [915, 483] width 10 height 10
checkbox input "false"
click at [864, 483] on label at bounding box center [864, 482] width 11 height 11
click at [864, 483] on input "checkbox" at bounding box center [864, 483] width 10 height 10
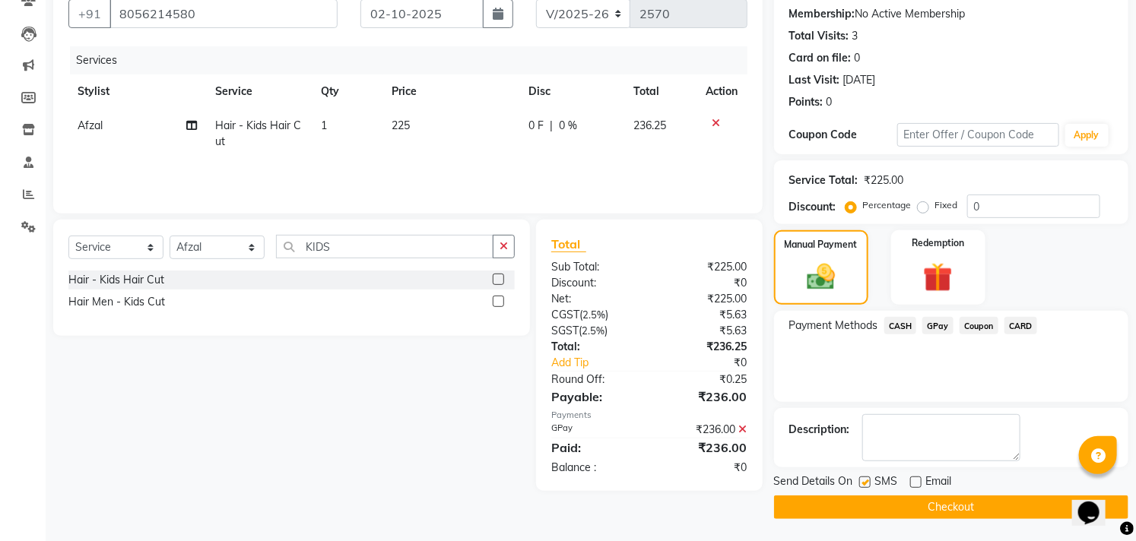
checkbox input "false"
click at [864, 502] on button "Checkout" at bounding box center [951, 508] width 354 height 24
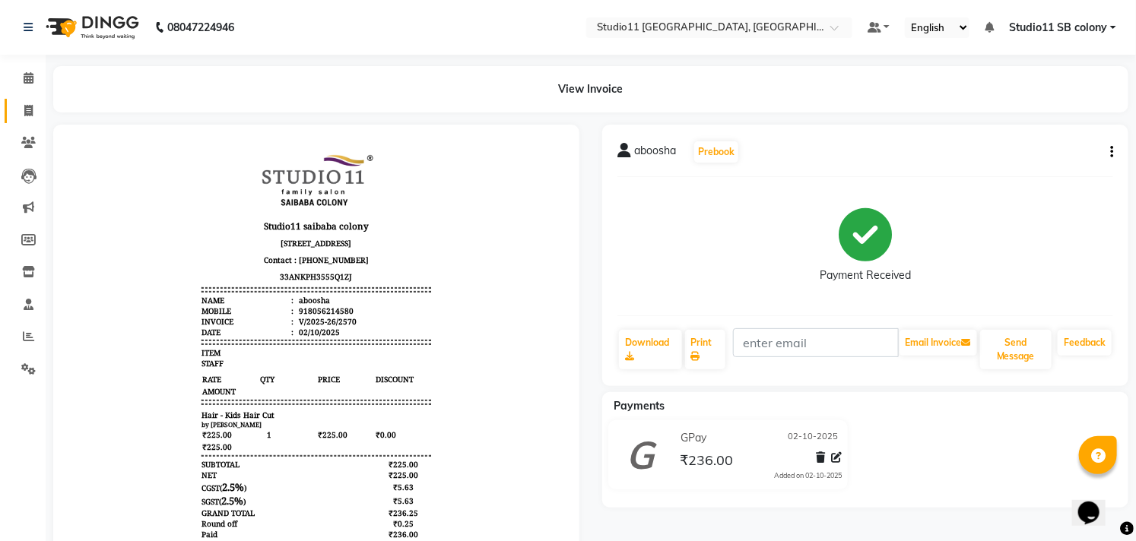
click at [24, 101] on link "Invoice" at bounding box center [23, 111] width 36 height 25
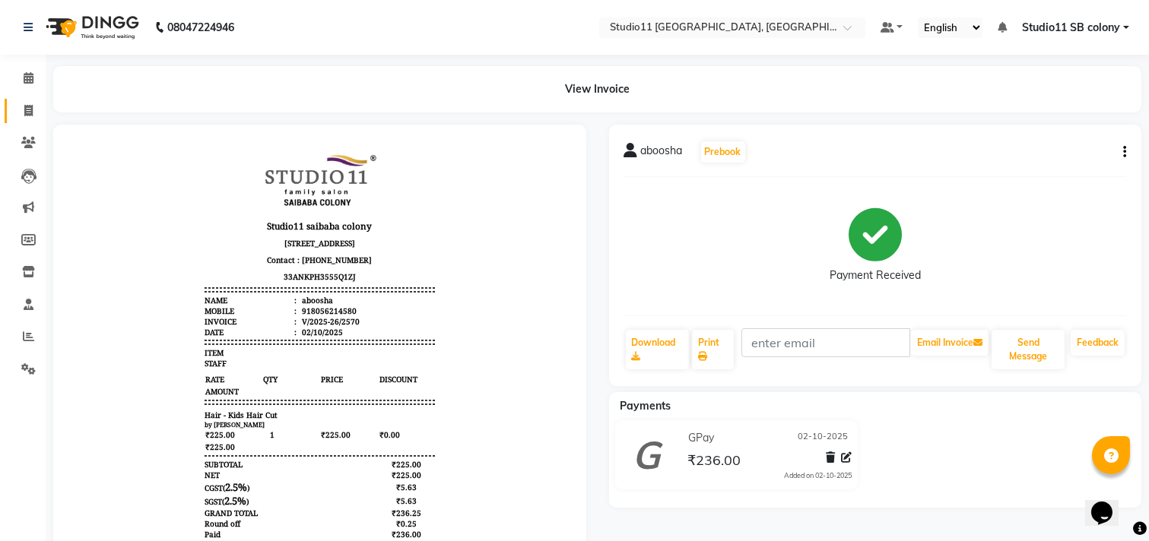
select select "service"
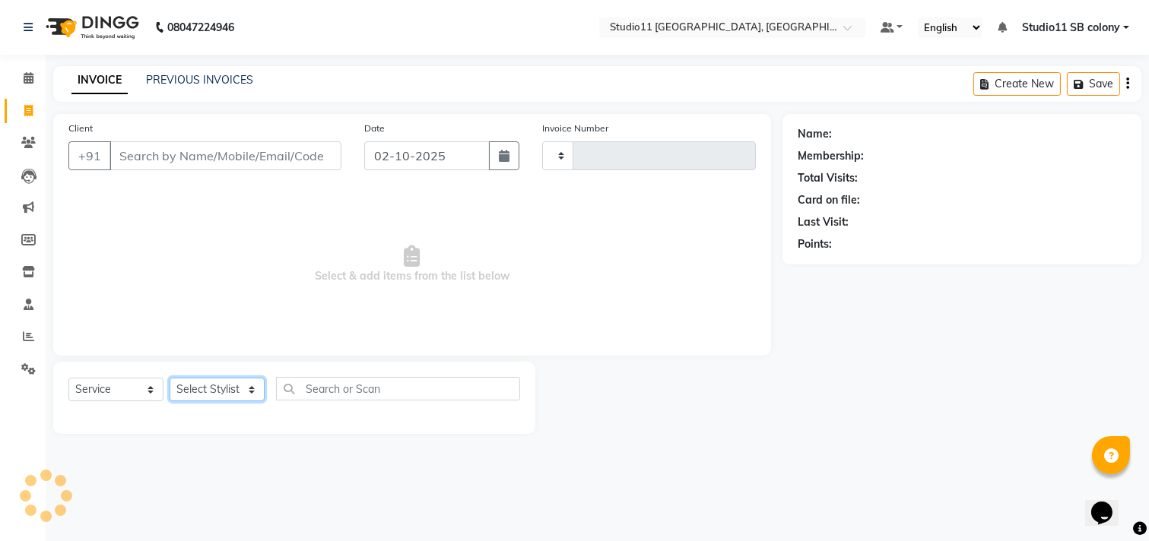
click at [229, 398] on select "Select Stylist" at bounding box center [217, 390] width 95 height 24
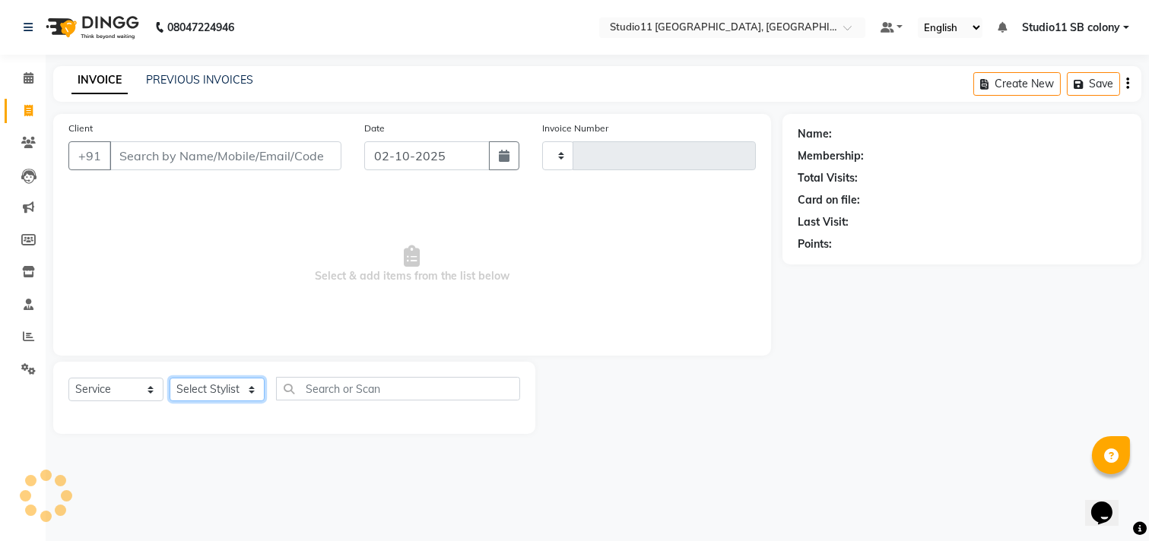
click at [229, 398] on select "Select Stylist" at bounding box center [217, 390] width 95 height 24
click at [222, 390] on select "Select Stylist" at bounding box center [217, 390] width 95 height 24
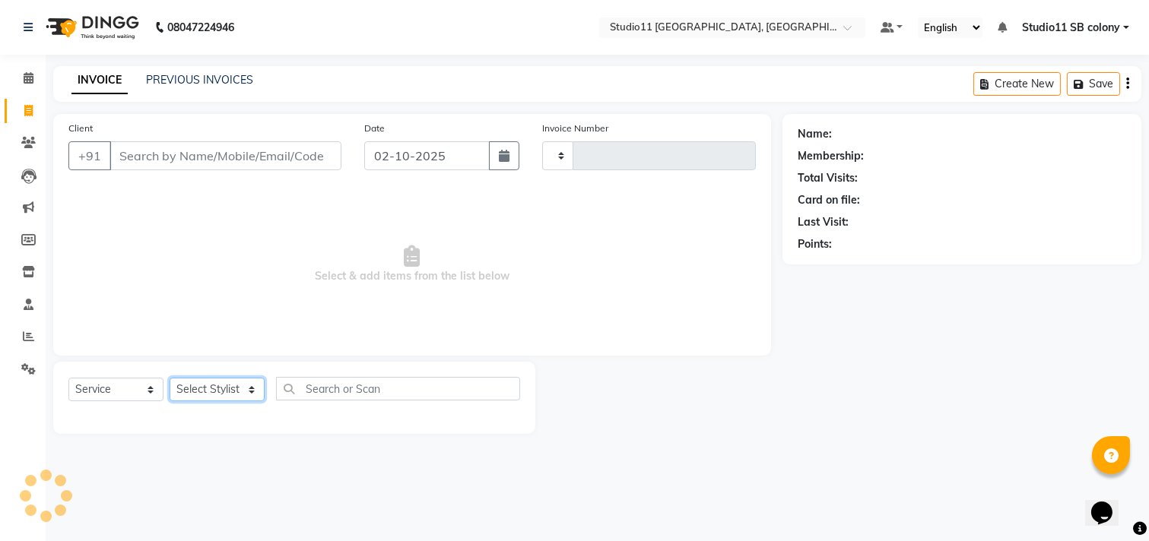
click at [222, 390] on select "Select Stylist" at bounding box center [217, 390] width 95 height 24
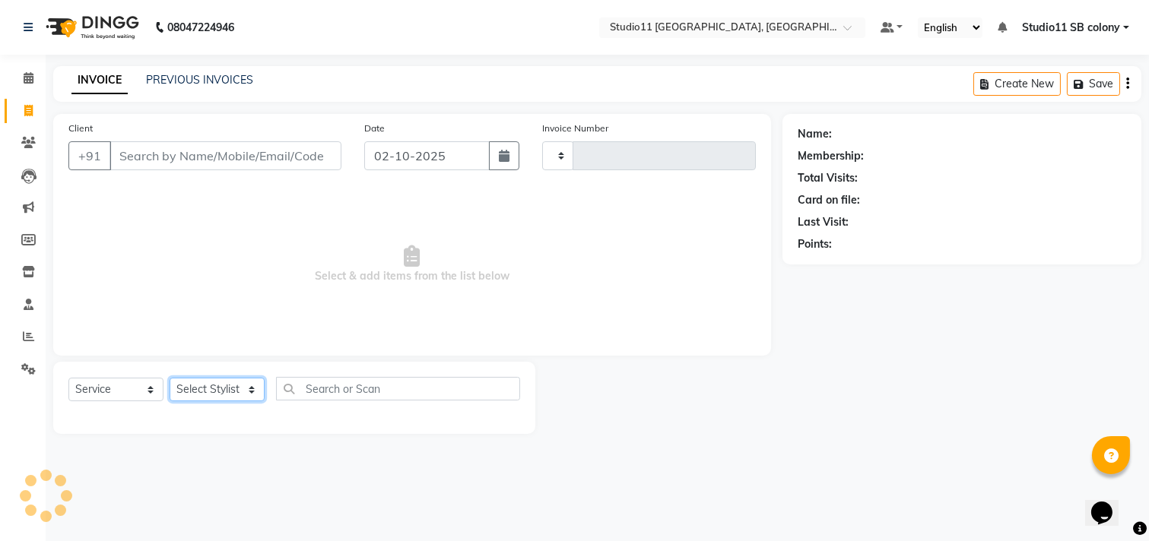
click at [222, 390] on select "Select Stylist" at bounding box center [217, 390] width 95 height 24
type input "2571"
select select "7717"
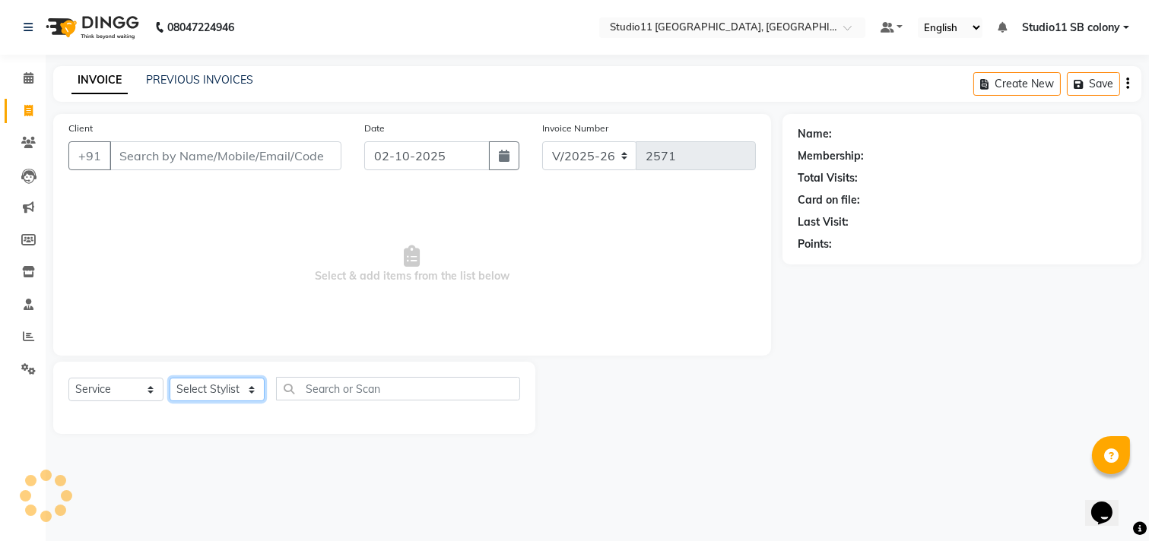
click at [222, 390] on select "Select Stylist" at bounding box center [217, 390] width 95 height 24
click at [222, 390] on select "Select Stylist Afzal Akbar Dani Jeni Josna kaif lavanya manimekalai Praveen Son…" at bounding box center [217, 390] width 95 height 24
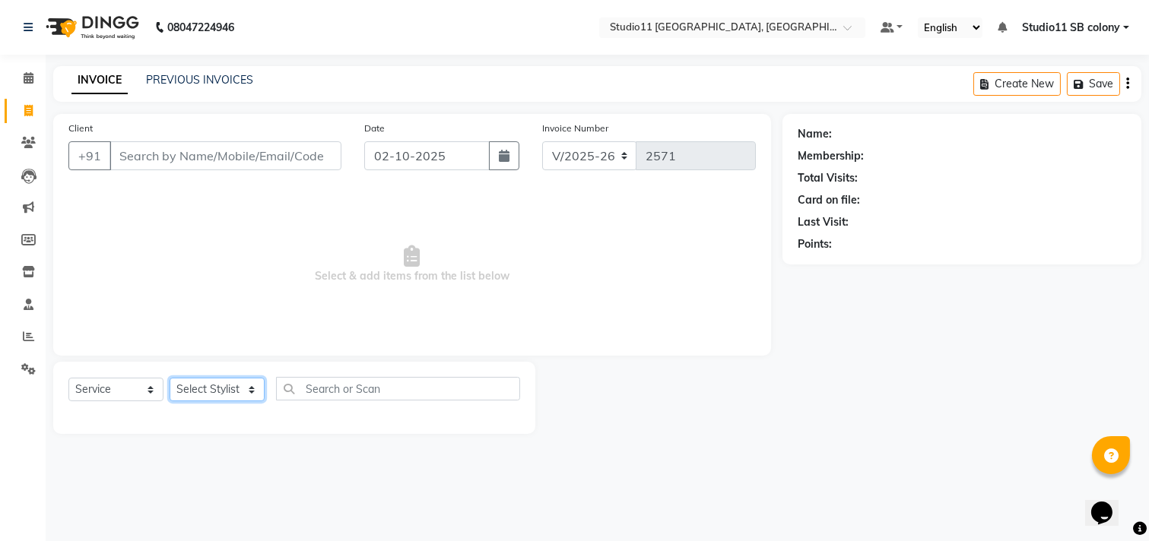
select select "70879"
click at [170, 379] on select "Select Stylist Afzal Akbar Dani Jeni Josna kaif lavanya manimekalai Praveen Son…" at bounding box center [217, 390] width 95 height 24
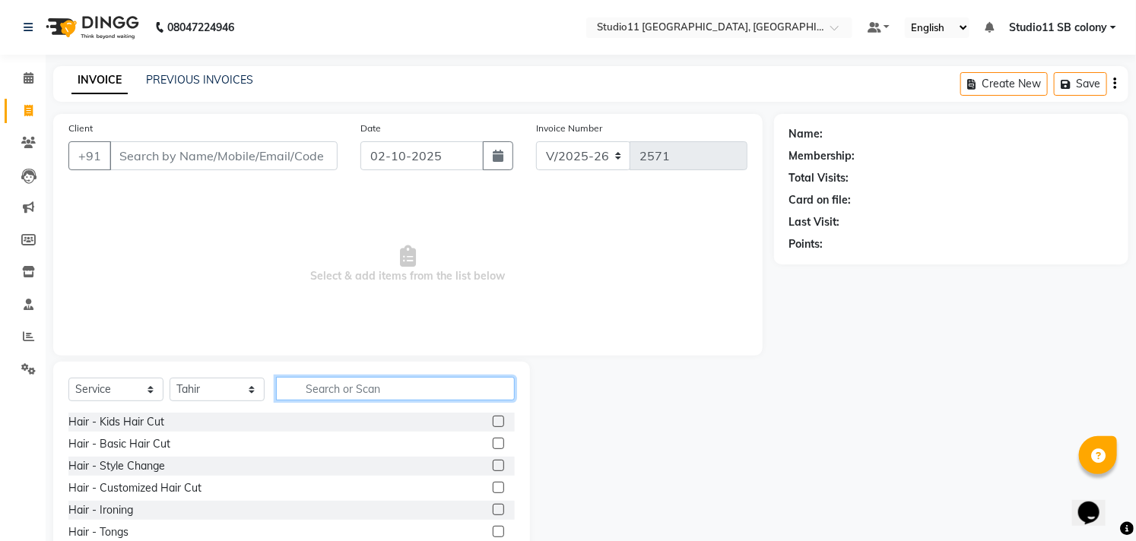
click at [359, 388] on input "text" at bounding box center [395, 389] width 239 height 24
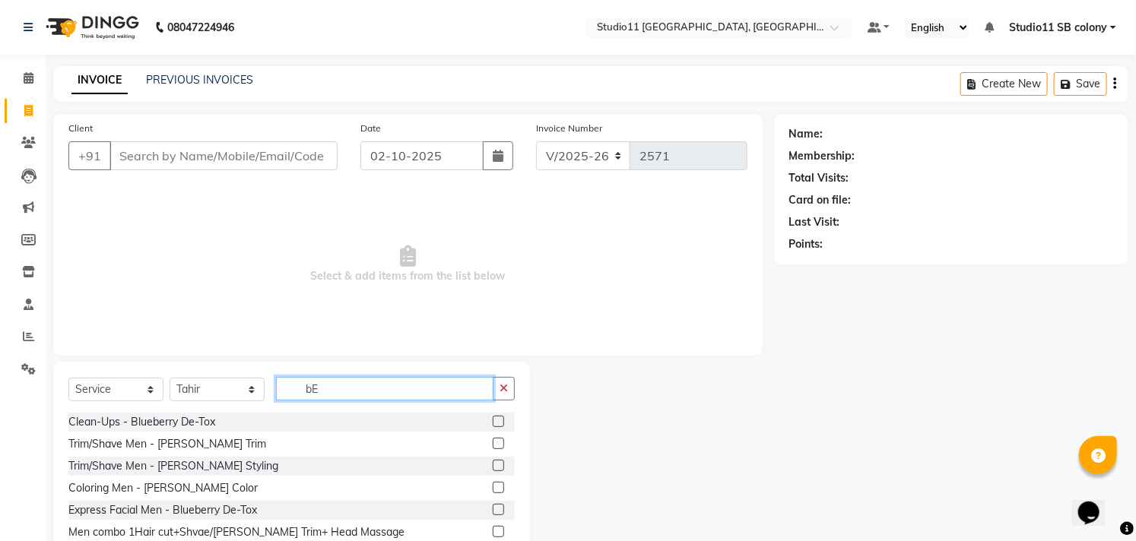
type input "b"
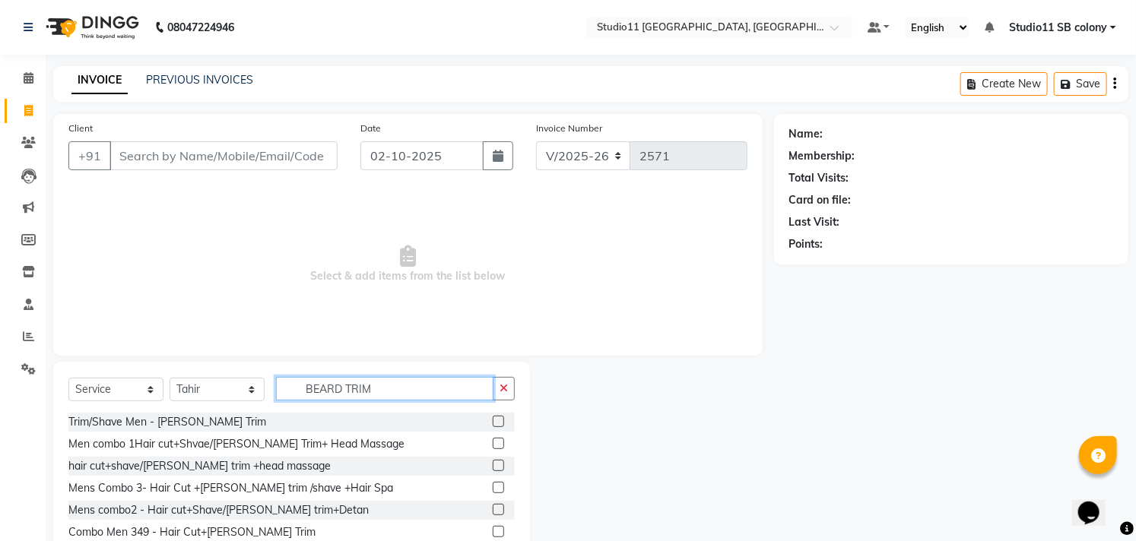
type input "BEARD TRIM"
click at [495, 423] on label at bounding box center [498, 421] width 11 height 11
click at [495, 423] on input "checkbox" at bounding box center [498, 422] width 10 height 10
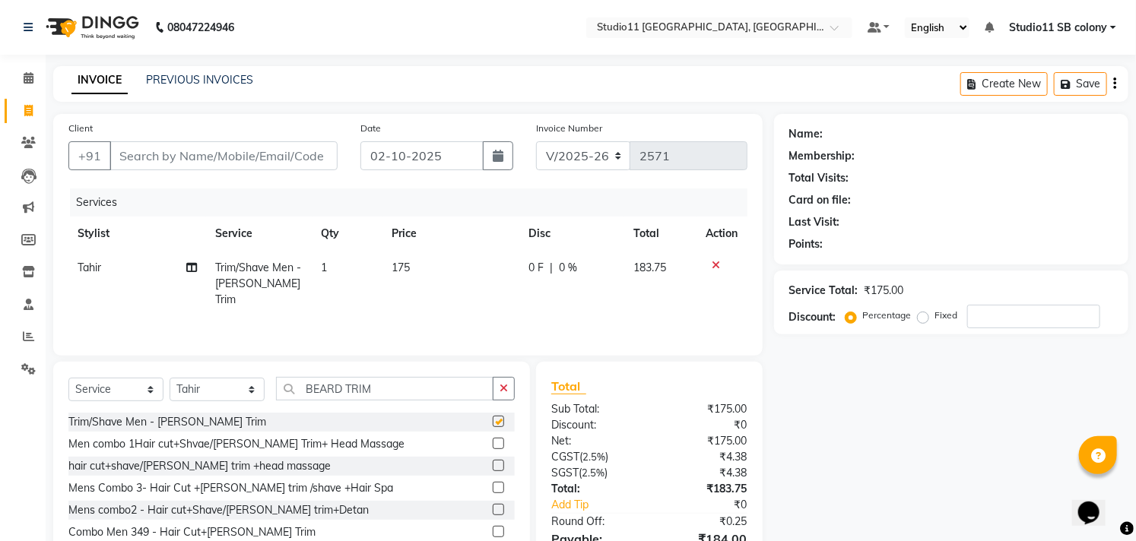
checkbox input "false"
click at [246, 152] on input "Client" at bounding box center [223, 155] width 228 height 29
type input "R"
type input "0"
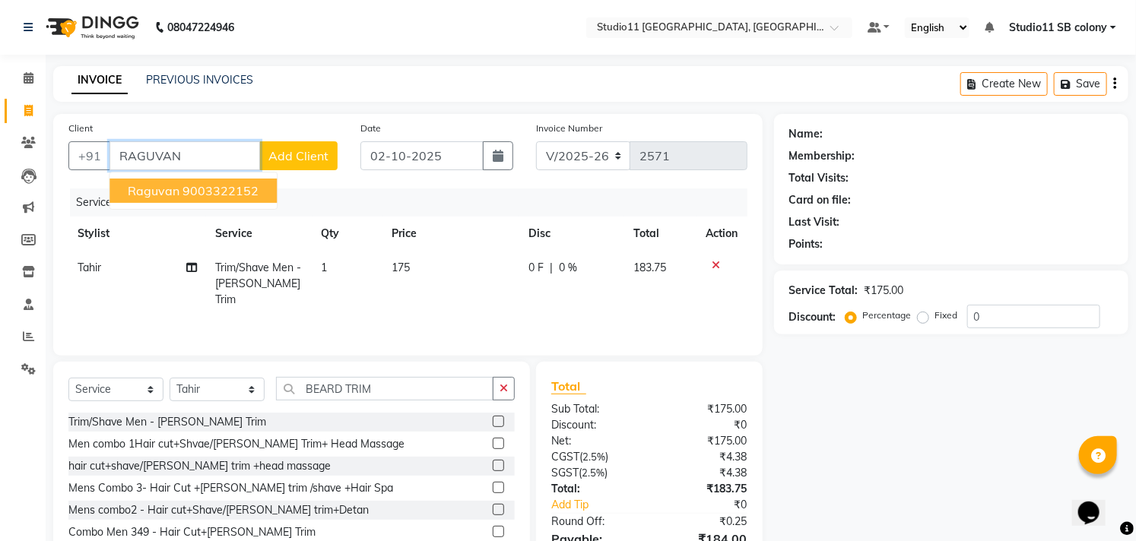
click at [239, 186] on ngb-highlight "9003322152" at bounding box center [220, 190] width 76 height 15
type input "9003322152"
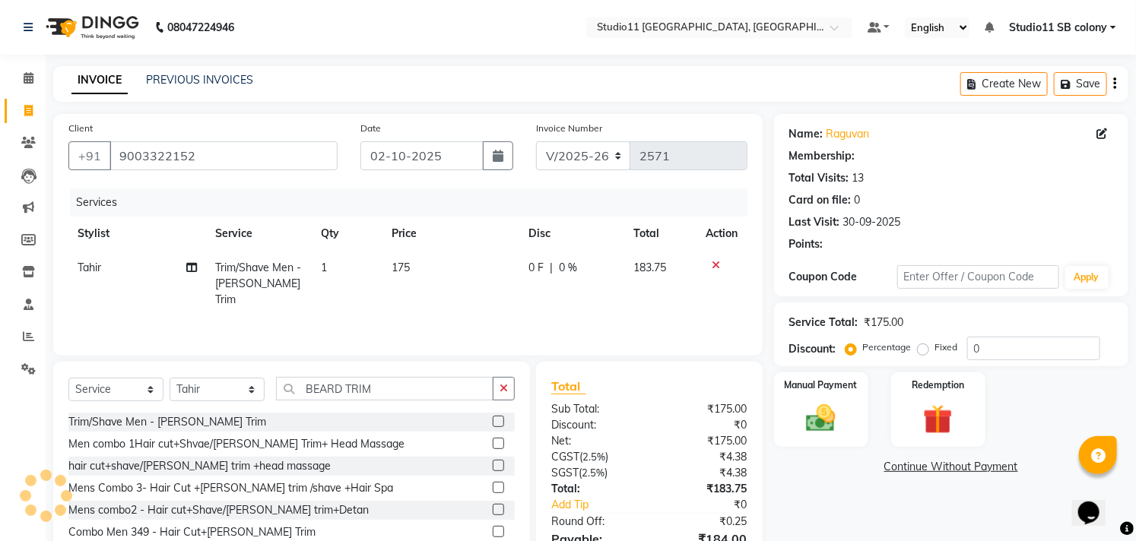
select select "1: Object"
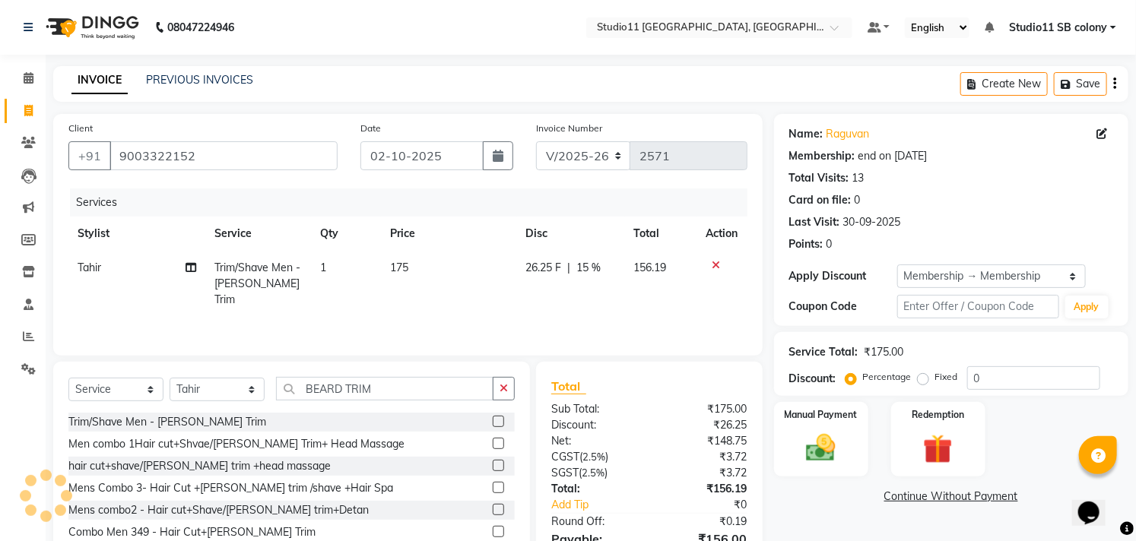
type input "15"
click at [280, 163] on input "9003322152" at bounding box center [223, 155] width 228 height 29
click at [330, 111] on main "INVOICE PREVIOUS INVOICES Create New Save Client +91 Date 02-10-2025 Invoice Nu…" at bounding box center [591, 345] width 1090 height 558
click at [284, 163] on input "Client" at bounding box center [223, 155] width 228 height 29
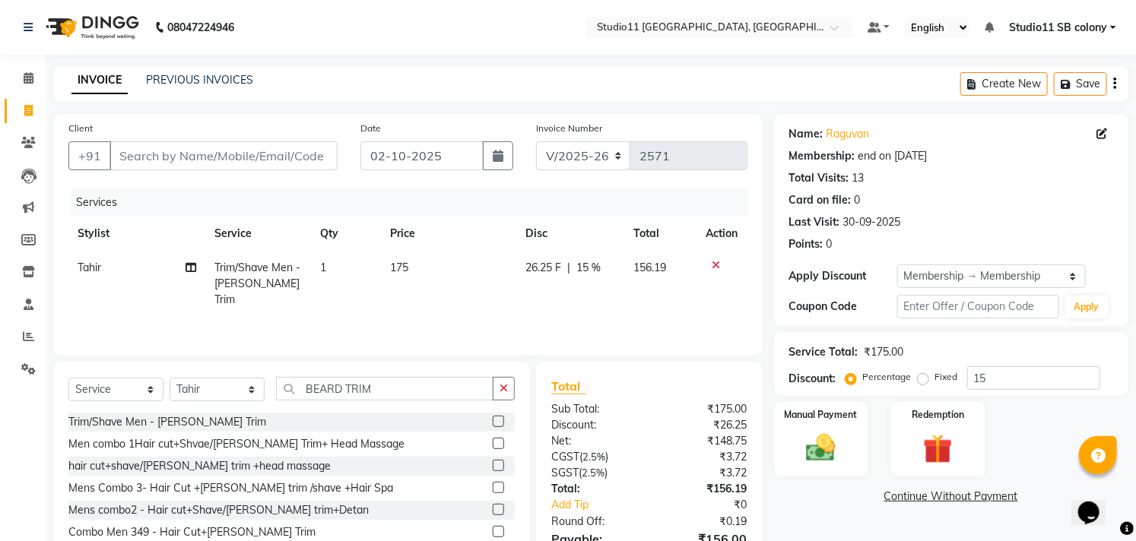
click at [338, 133] on div "Client +91" at bounding box center [203, 151] width 292 height 62
click at [308, 163] on input "Client" at bounding box center [223, 155] width 228 height 29
type input "8"
type input "0"
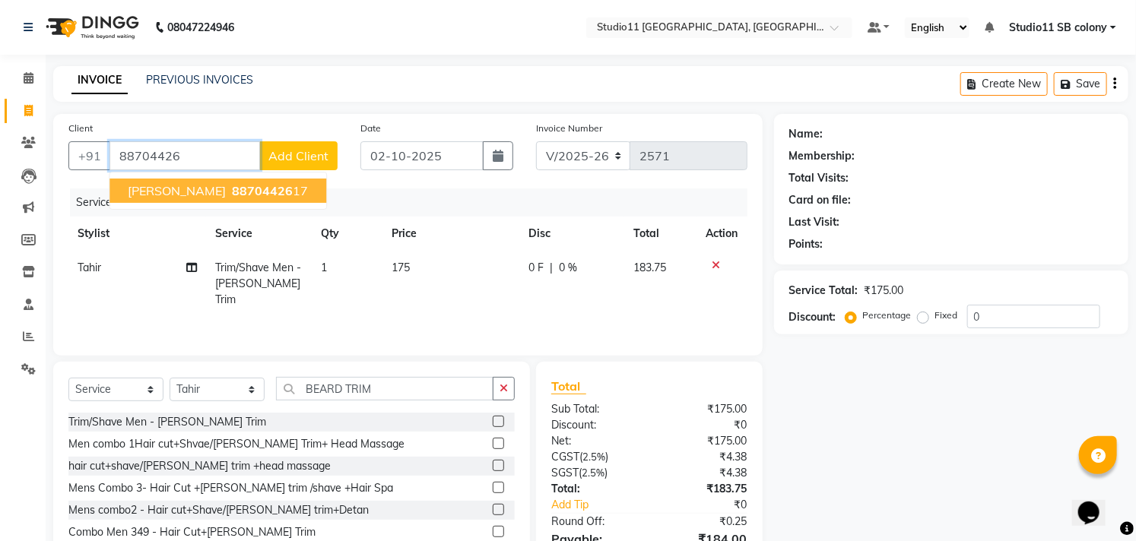
click at [262, 181] on button "ranjitha 88704426 17" at bounding box center [217, 191] width 217 height 24
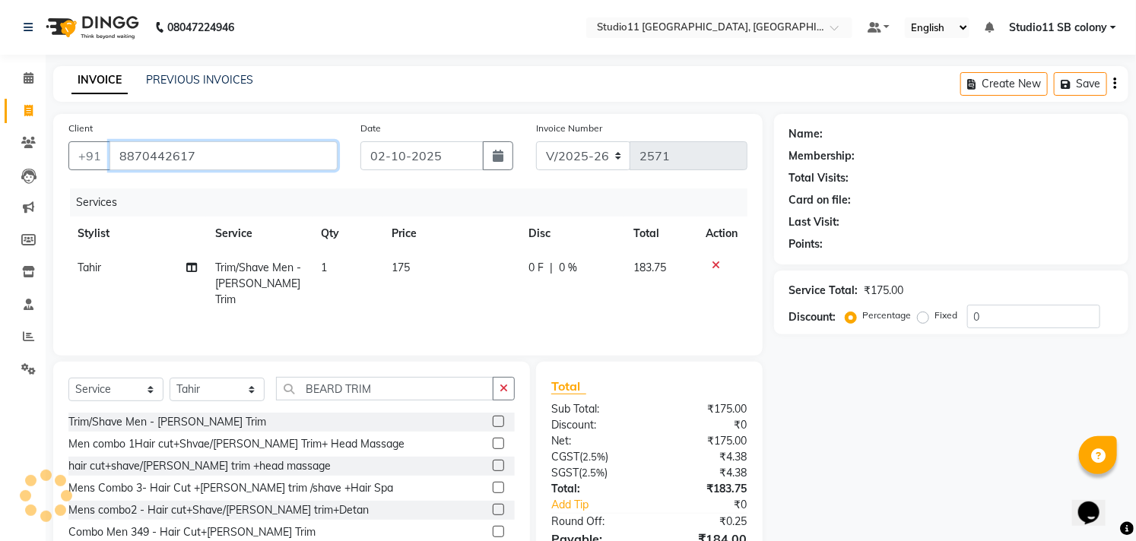
type input "8870442617"
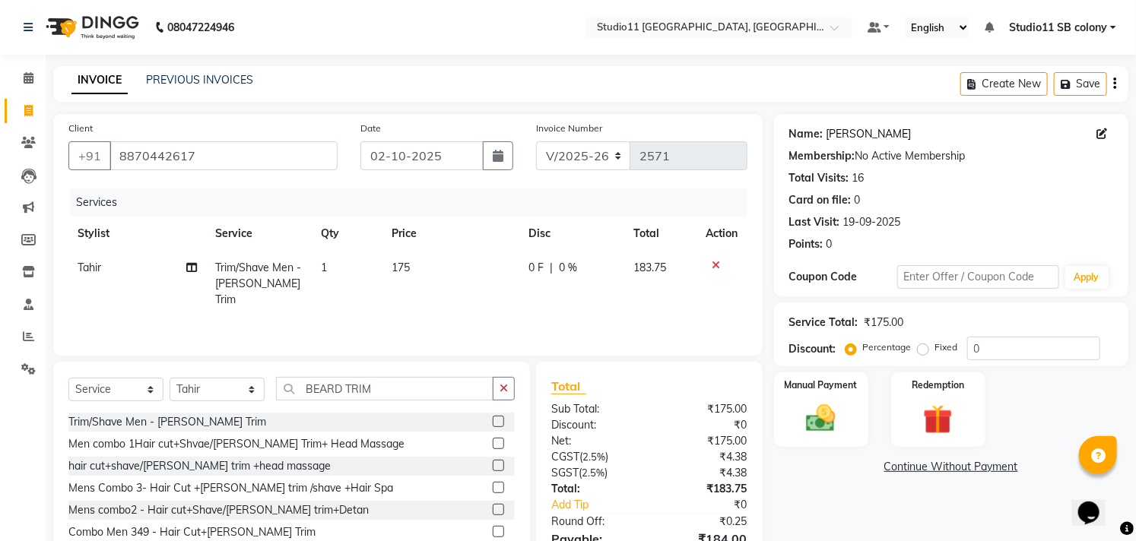
click at [840, 134] on link "Ranjitha" at bounding box center [868, 134] width 85 height 16
click at [388, 386] on input "BEARD TRIM" at bounding box center [384, 389] width 217 height 24
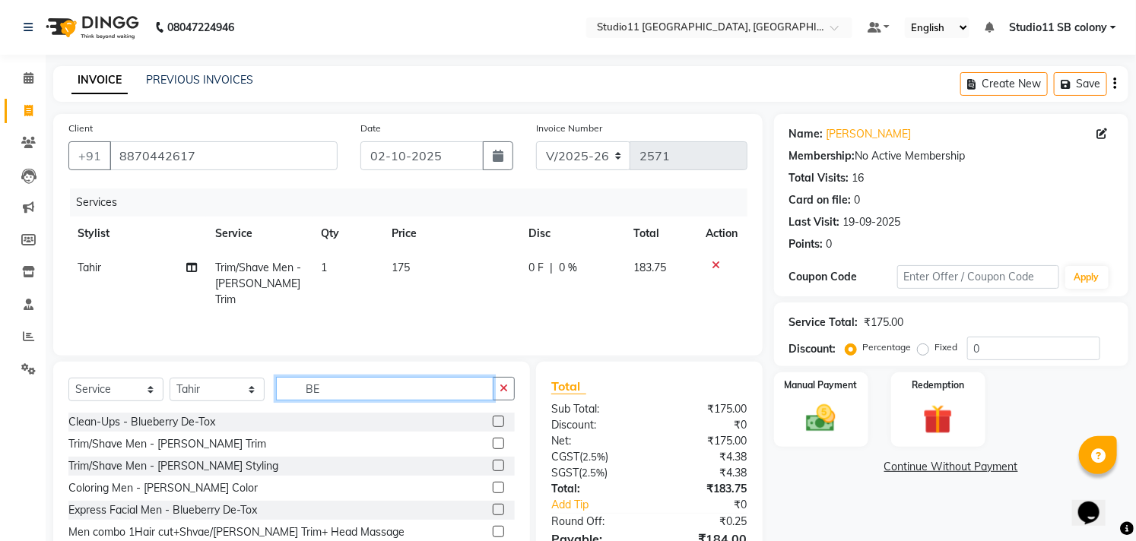
type input "B"
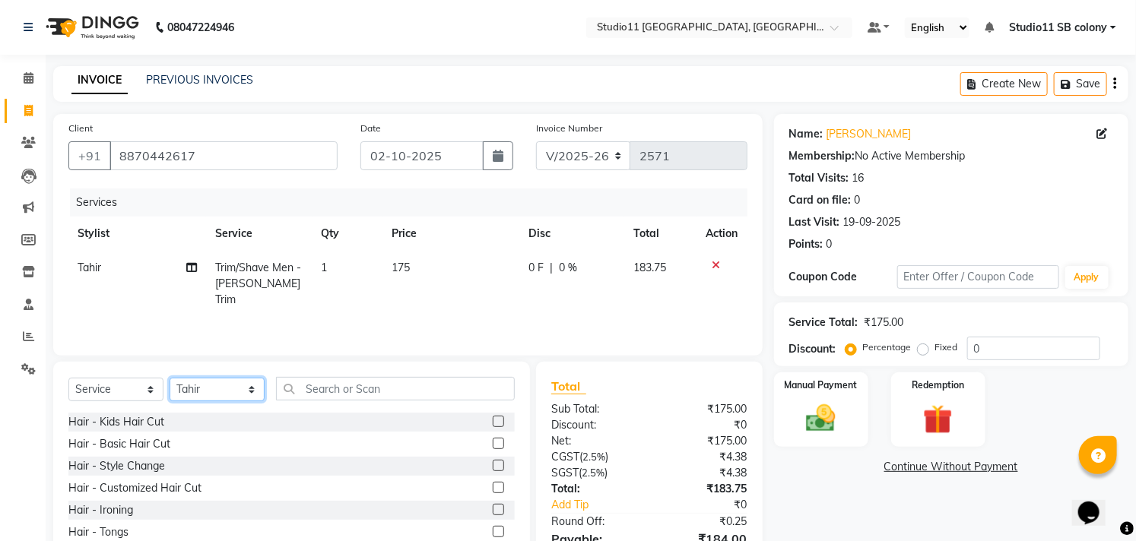
click at [223, 389] on select "Select Stylist Afzal Akbar Dani Jeni Josna kaif lavanya manimekalai Praveen Son…" at bounding box center [217, 390] width 95 height 24
select select "68830"
click at [170, 379] on select "Select Stylist Afzal Akbar Dani Jeni Josna kaif lavanya manimekalai Praveen Son…" at bounding box center [217, 390] width 95 height 24
click at [141, 388] on select "Select Service Product Membership Package Voucher Prepaid Gift Card" at bounding box center [115, 390] width 95 height 24
click at [68, 379] on select "Select Service Product Membership Package Voucher Prepaid Gift Card" at bounding box center [115, 390] width 95 height 24
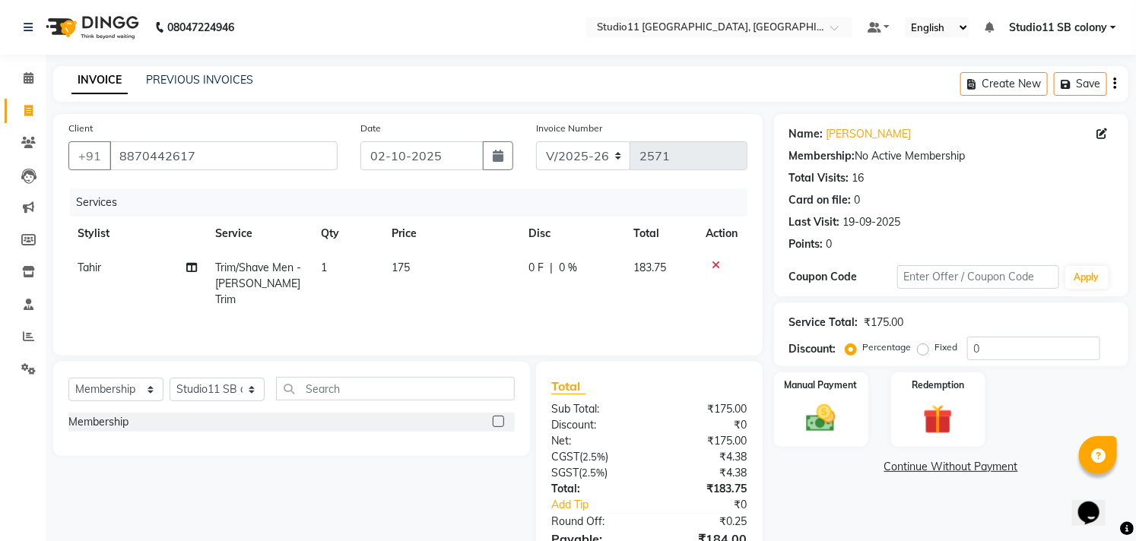
click at [499, 426] on label at bounding box center [498, 421] width 11 height 11
click at [499, 426] on input "checkbox" at bounding box center [498, 422] width 10 height 10
select select "select"
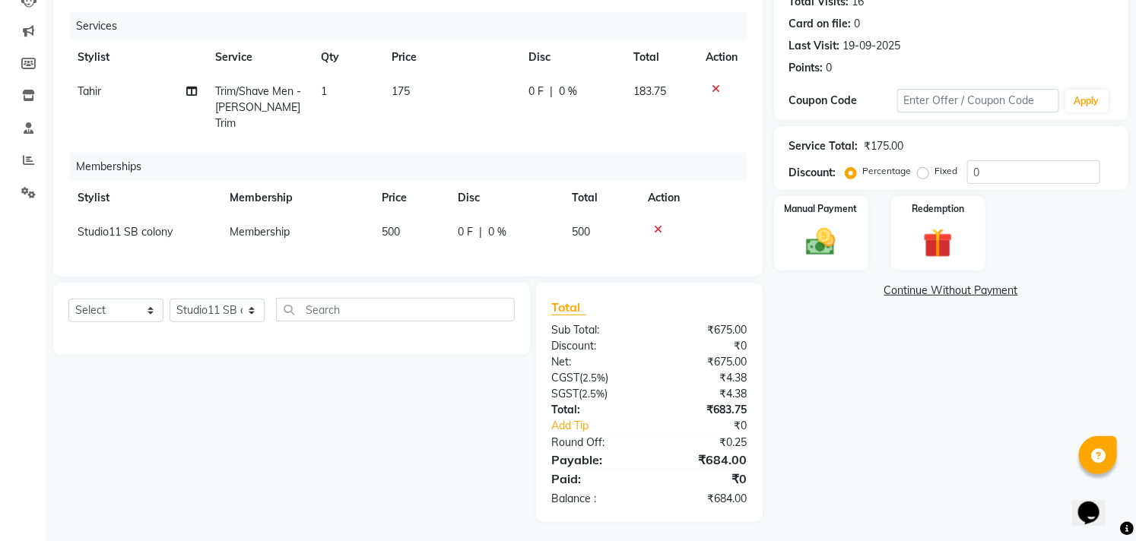
scroll to position [0, 11]
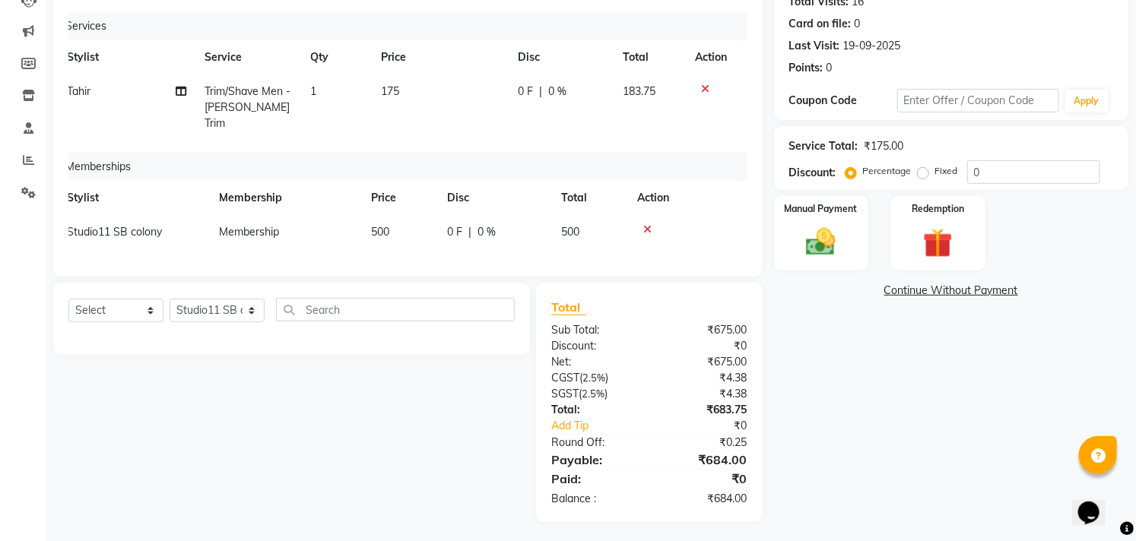
click at [872, 226] on div "Manual Payment Redemption" at bounding box center [950, 233] width 377 height 75
click at [847, 242] on div "Manual Payment" at bounding box center [821, 234] width 98 height 78
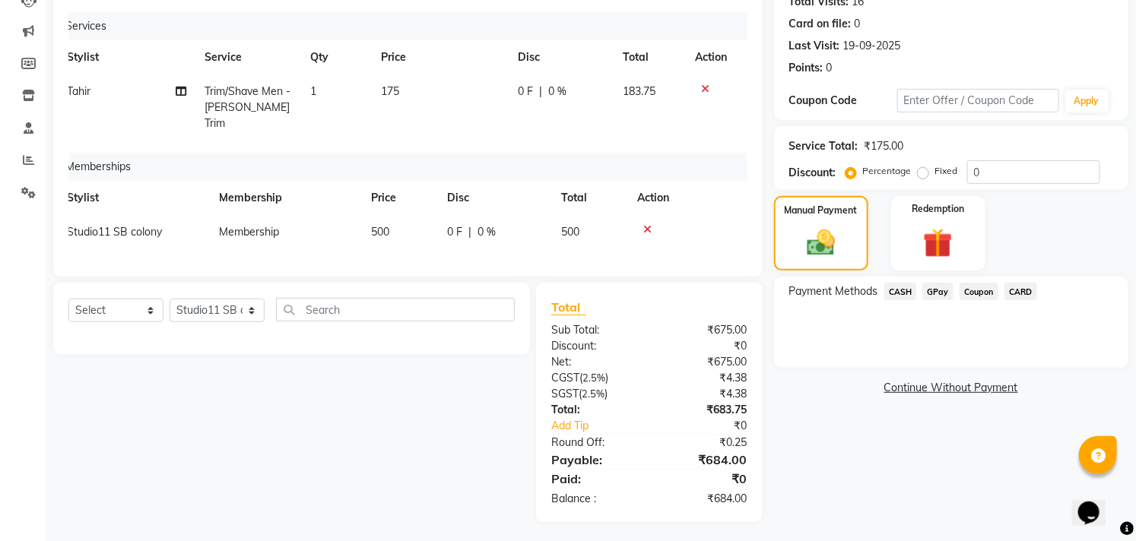
click at [935, 293] on span "GPay" at bounding box center [937, 291] width 31 height 17
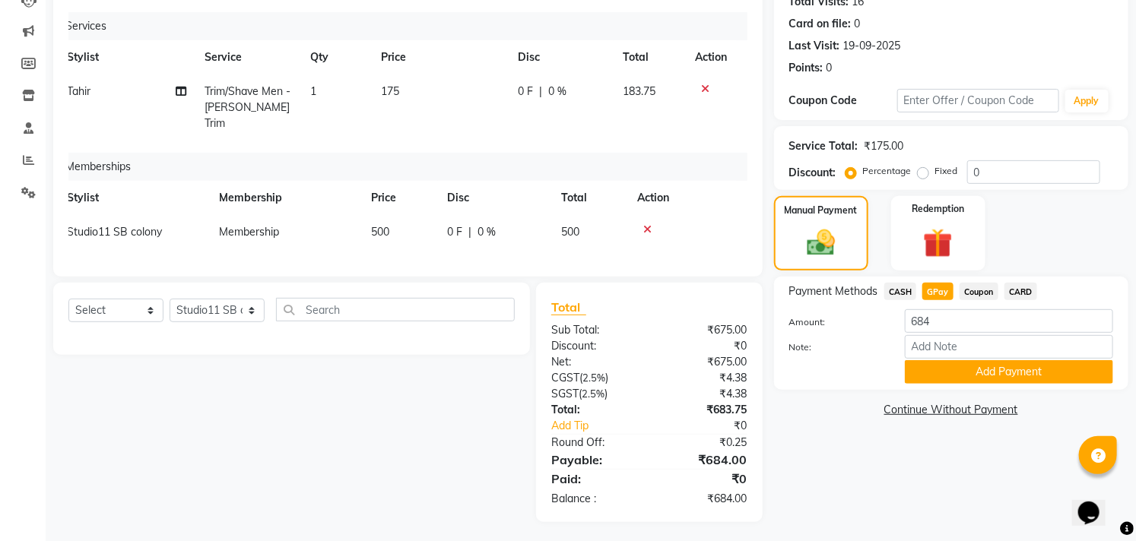
click at [466, 95] on td "175" at bounding box center [440, 108] width 137 height 66
select select "70879"
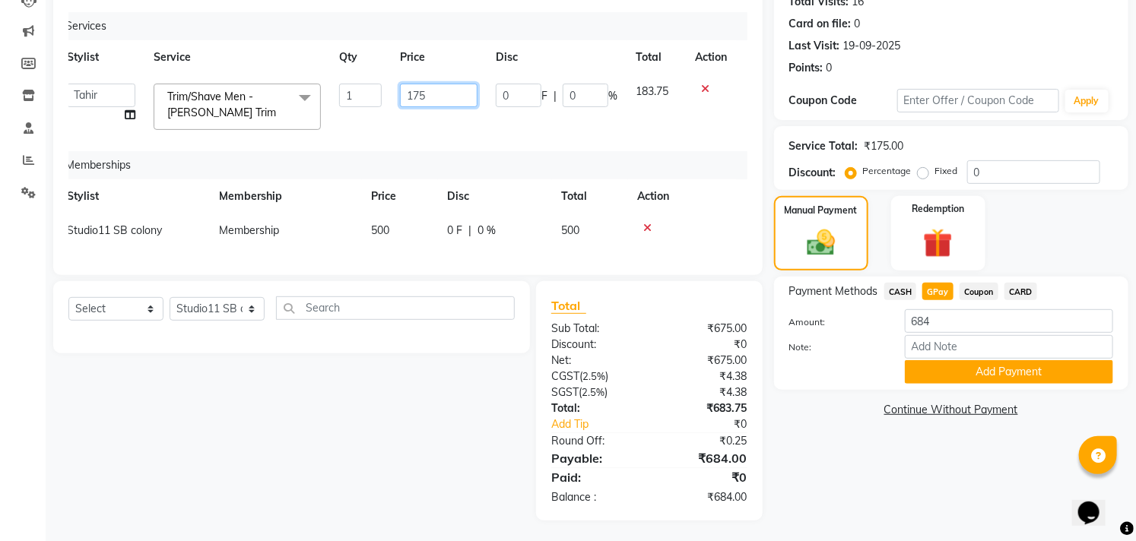
click at [466, 95] on input "175" at bounding box center [439, 96] width 78 height 24
type input "197.14"
click at [522, 138] on td "0 F | 0 %" at bounding box center [557, 107] width 140 height 65
select select "70879"
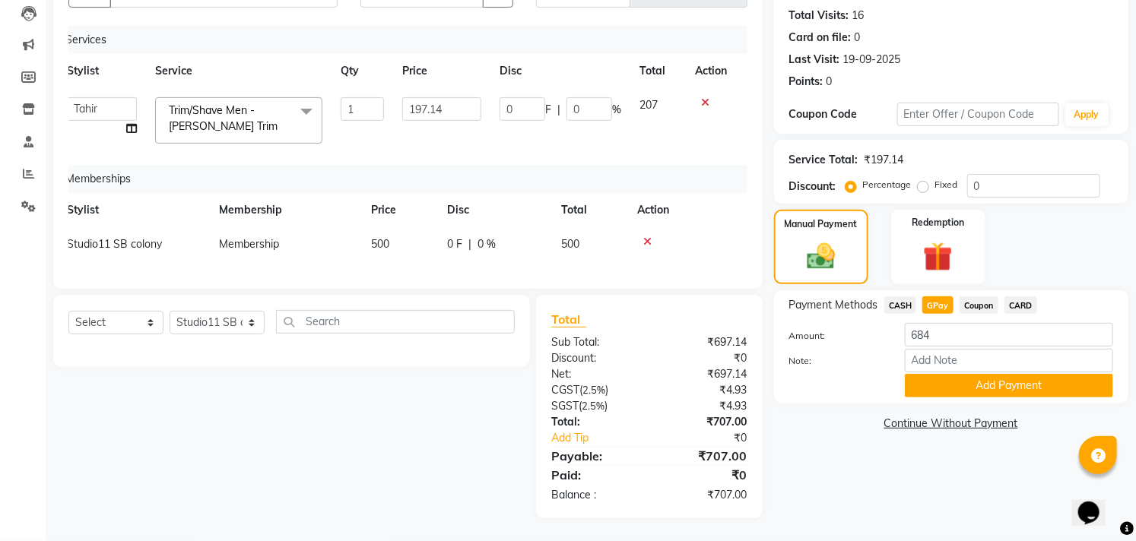
scroll to position [176, 0]
drag, startPoint x: 895, startPoint y: 286, endPoint x: 916, endPoint y: 298, distance: 24.5
click at [895, 296] on span "CASH" at bounding box center [900, 304] width 33 height 17
type input "707"
click at [930, 296] on span "GPay" at bounding box center [937, 304] width 31 height 17
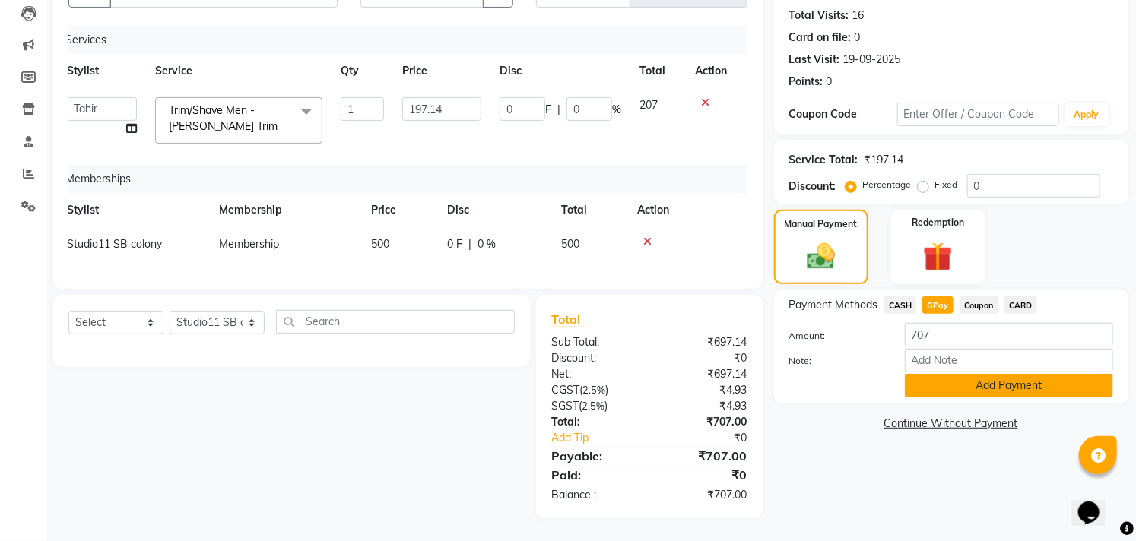
click at [953, 374] on button "Add Payment" at bounding box center [1009, 386] width 208 height 24
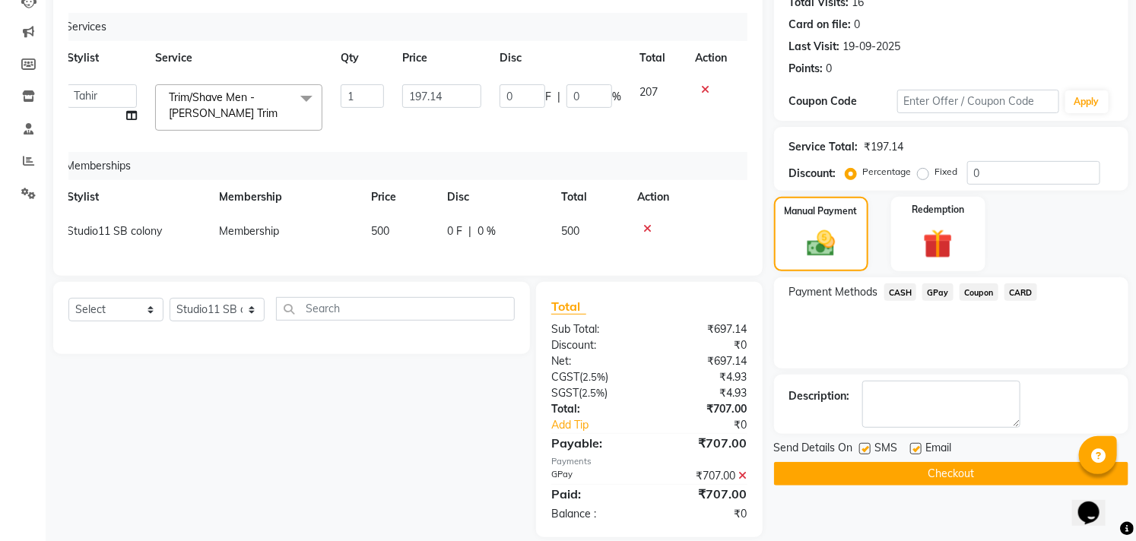
click at [916, 451] on label at bounding box center [915, 448] width 11 height 11
click at [916, 451] on input "checkbox" at bounding box center [915, 450] width 10 height 10
checkbox input "false"
click at [864, 449] on label at bounding box center [864, 448] width 11 height 11
click at [864, 449] on input "checkbox" at bounding box center [864, 450] width 10 height 10
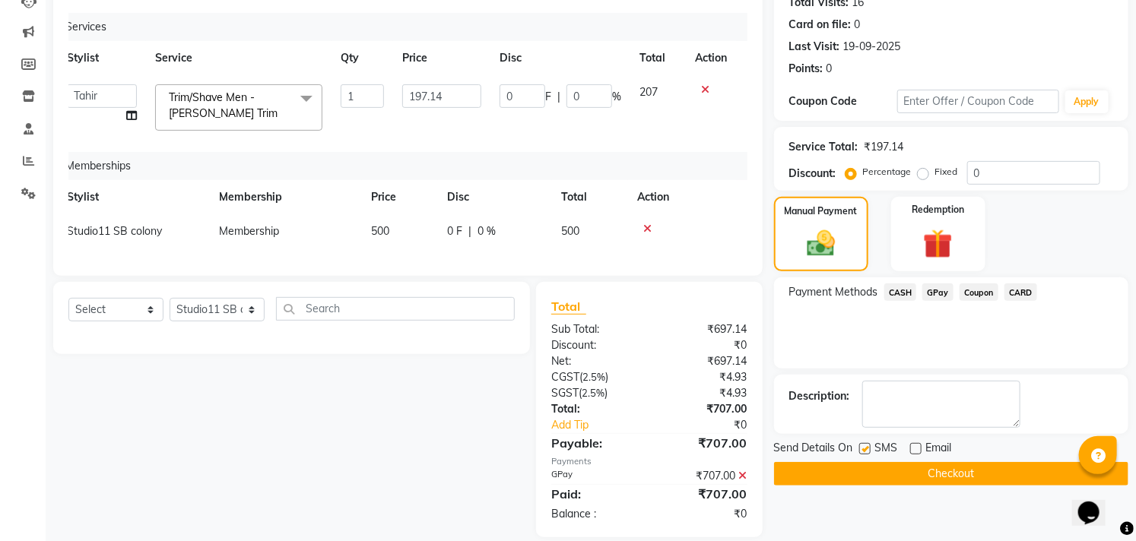
checkbox input "false"
click at [873, 470] on button "Checkout" at bounding box center [951, 474] width 354 height 24
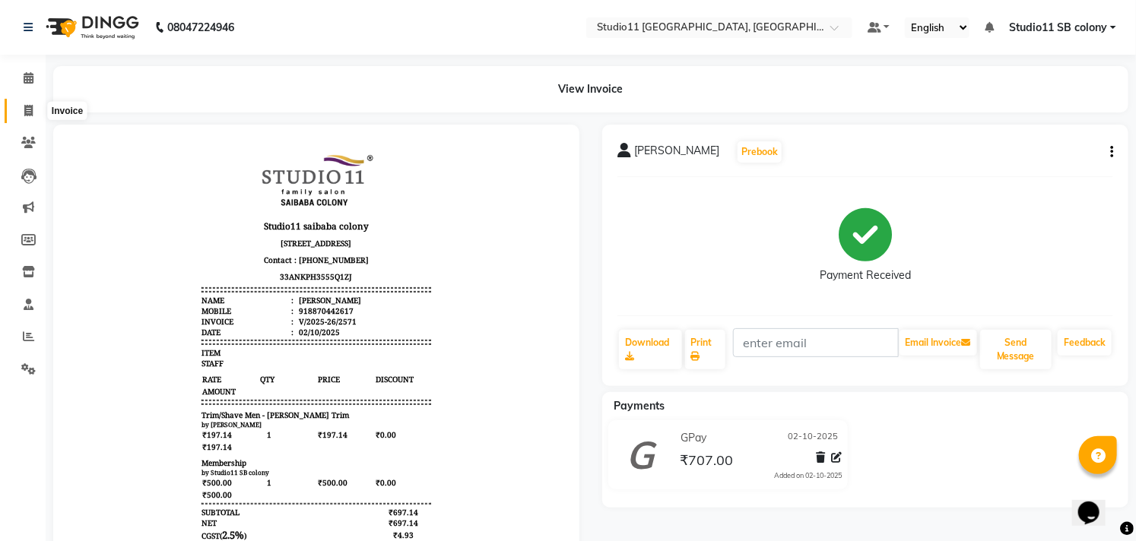
click at [27, 105] on icon at bounding box center [28, 110] width 8 height 11
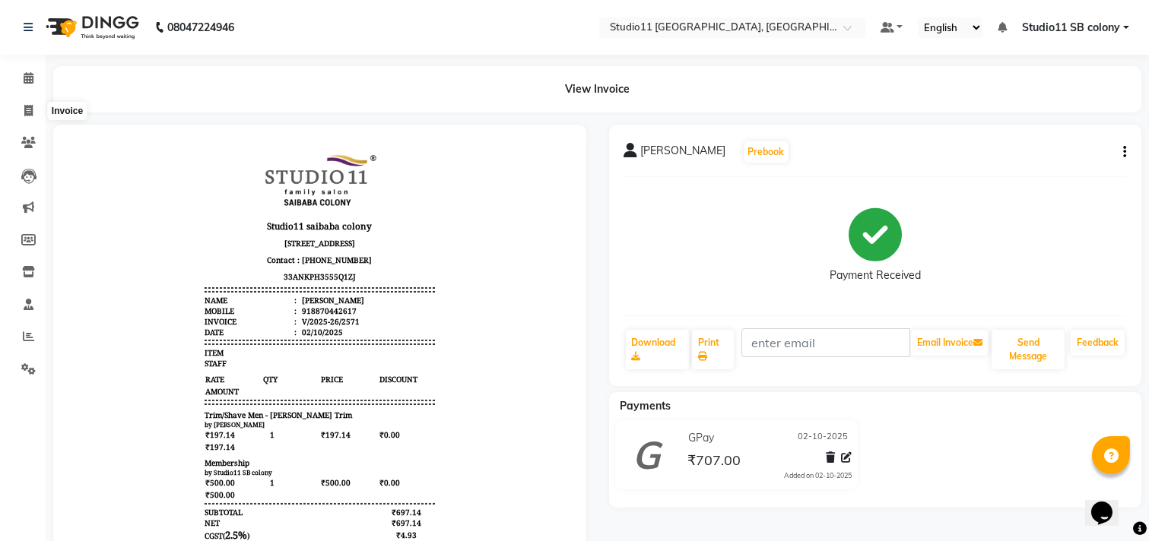
select select "7717"
select select "service"
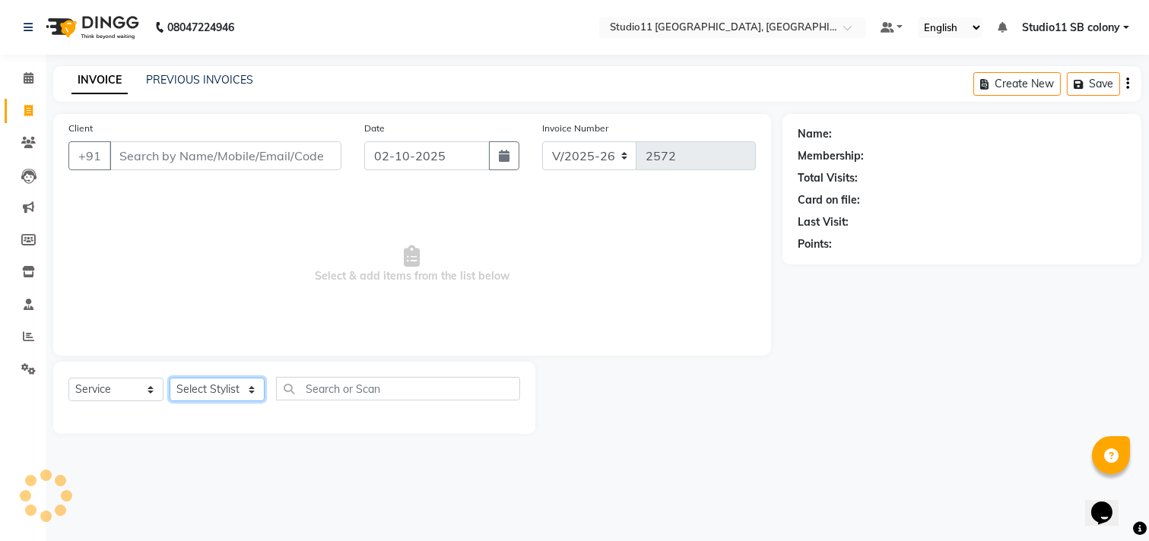
click at [234, 385] on select "Select Stylist Afzal Akbar Dani Jeni Josna kaif lavanya manimekalai Praveen Son…" at bounding box center [217, 390] width 95 height 24
select select "69575"
click at [170, 379] on select "Select Stylist Afzal Akbar Dani Jeni Josna kaif lavanya manimekalai Praveen Son…" at bounding box center [217, 390] width 95 height 24
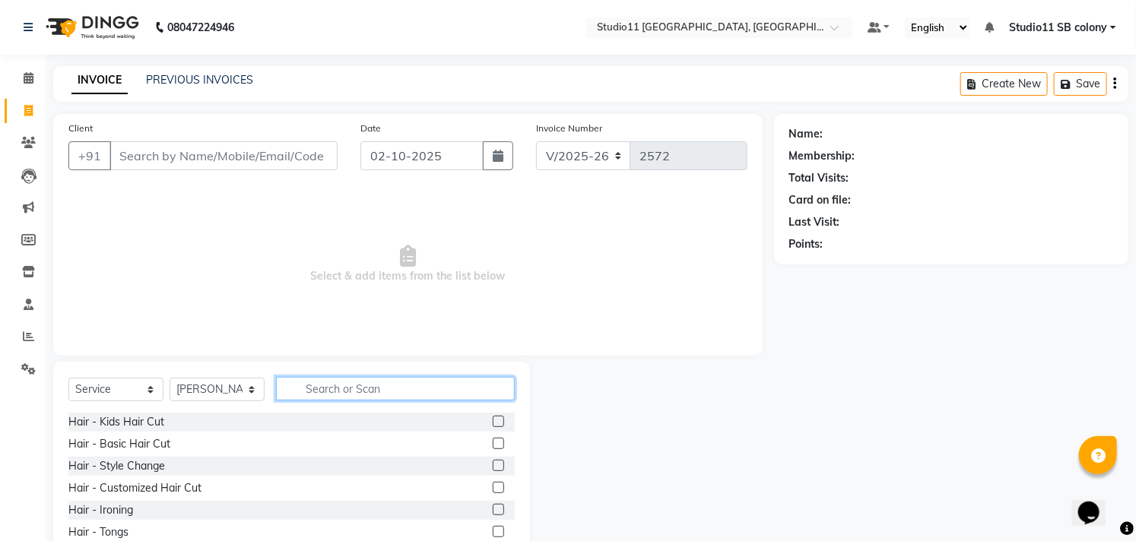
click at [347, 391] on input "text" at bounding box center [395, 389] width 239 height 24
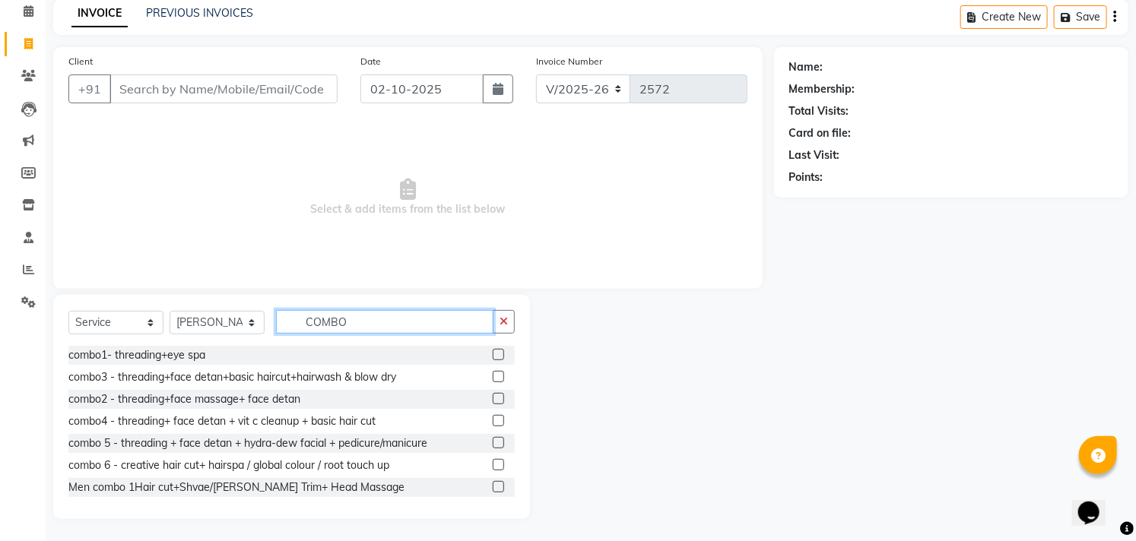
scroll to position [90, 0]
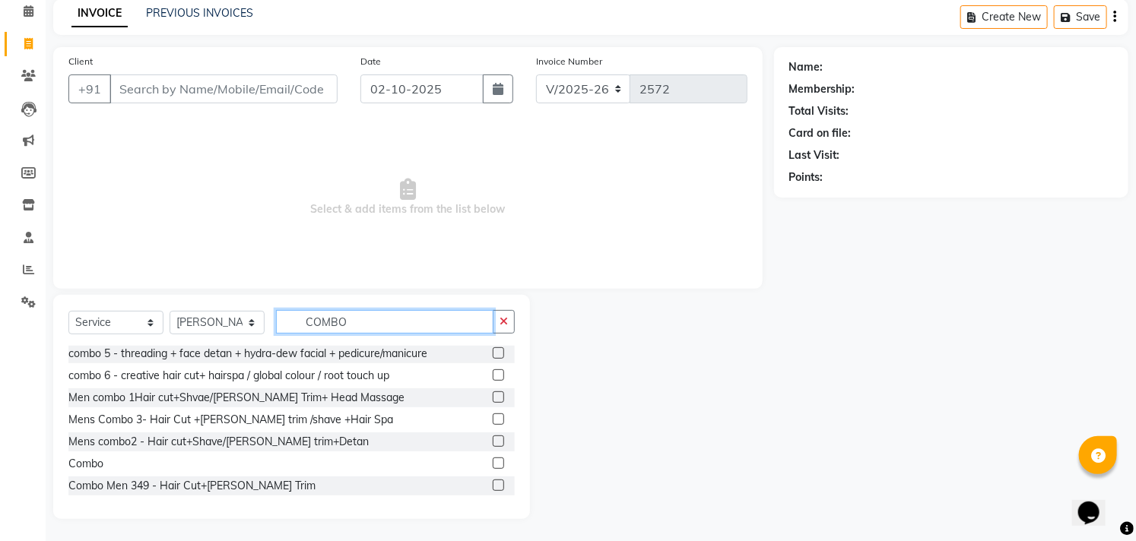
type input "COMBO"
click at [493, 460] on label at bounding box center [498, 463] width 11 height 11
click at [493, 460] on input "checkbox" at bounding box center [498, 464] width 10 height 10
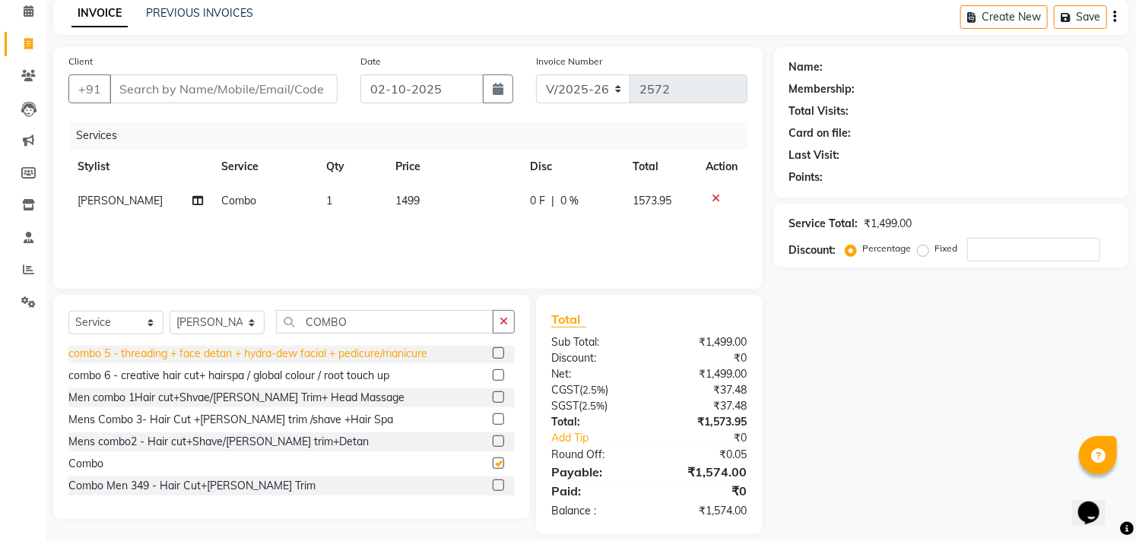
checkbox input "false"
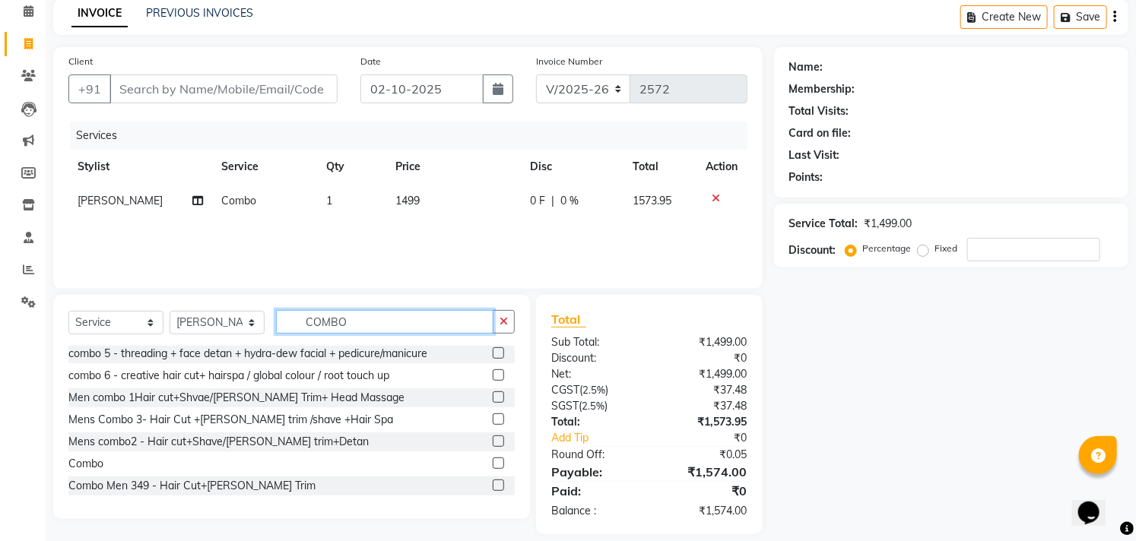
click at [411, 310] on input "COMBO" at bounding box center [384, 322] width 217 height 24
click at [411, 319] on input "COMBO" at bounding box center [384, 322] width 217 height 24
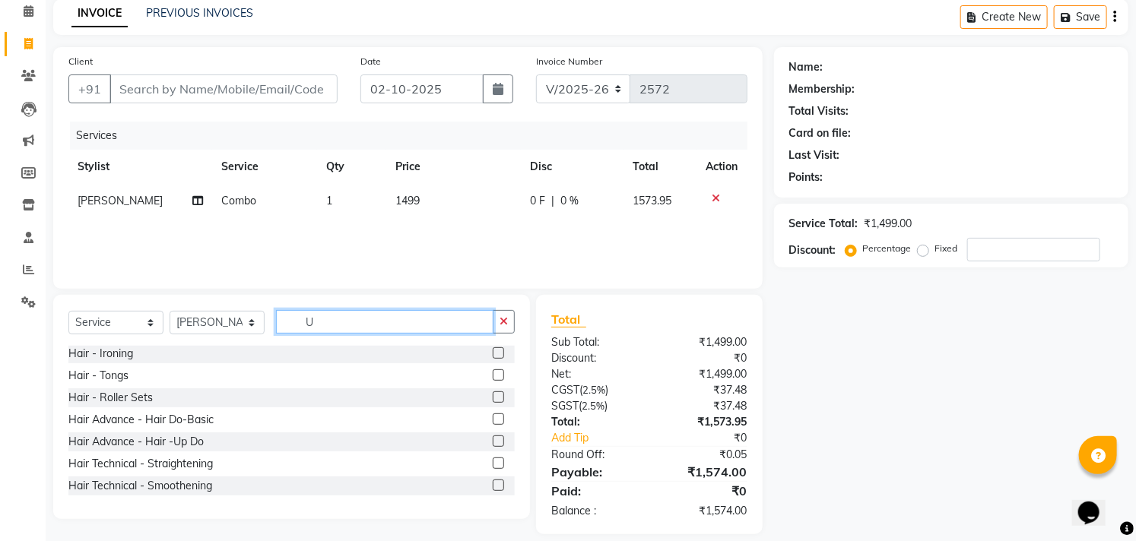
scroll to position [0, 0]
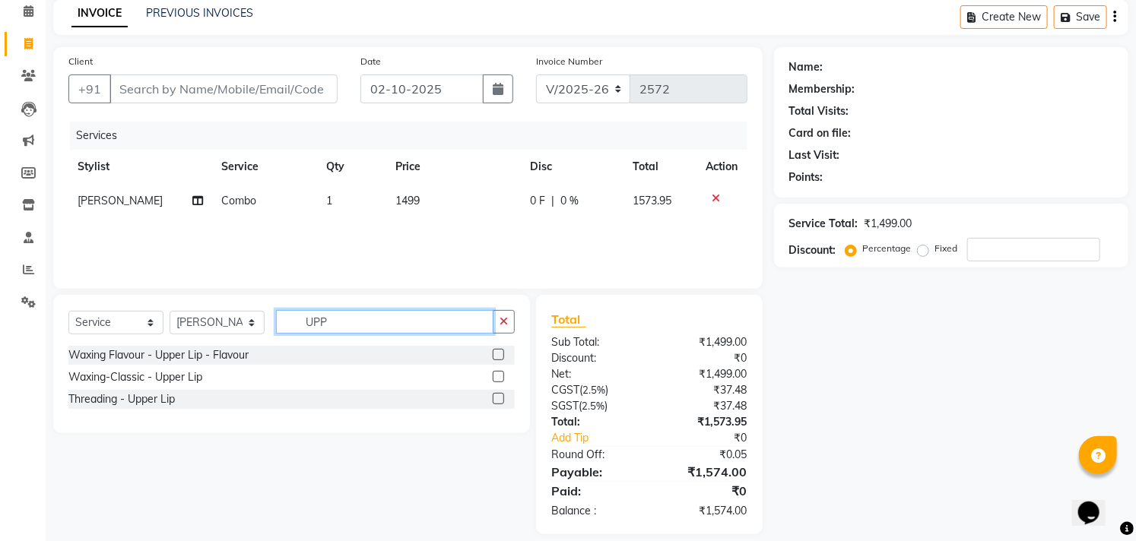
type input "UPP"
click at [499, 398] on label at bounding box center [498, 398] width 11 height 11
click at [499, 398] on input "checkbox" at bounding box center [498, 400] width 10 height 10
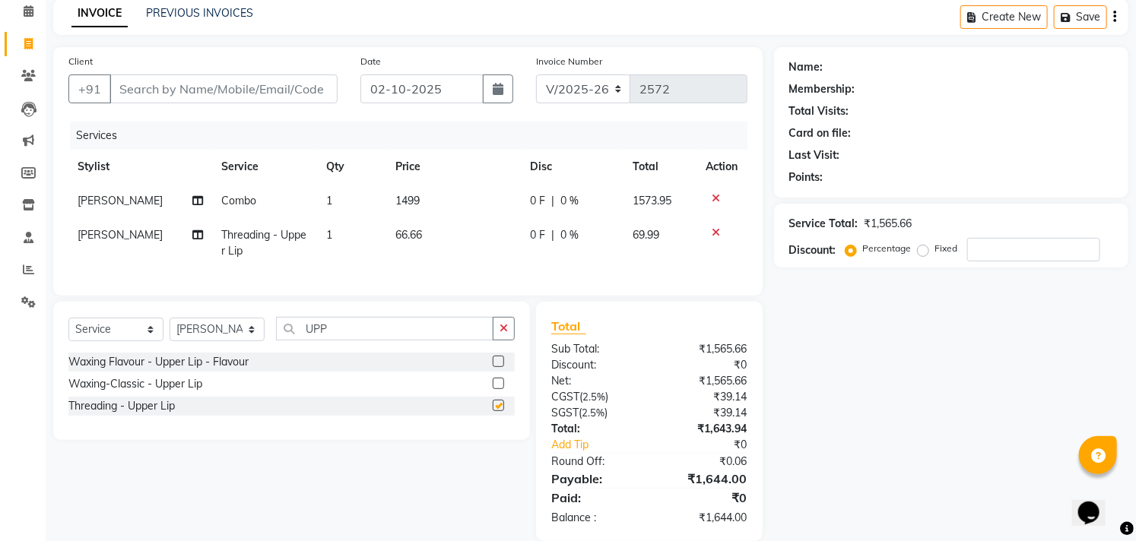
checkbox input "false"
click at [477, 214] on td "1499" at bounding box center [453, 201] width 135 height 34
select select "69575"
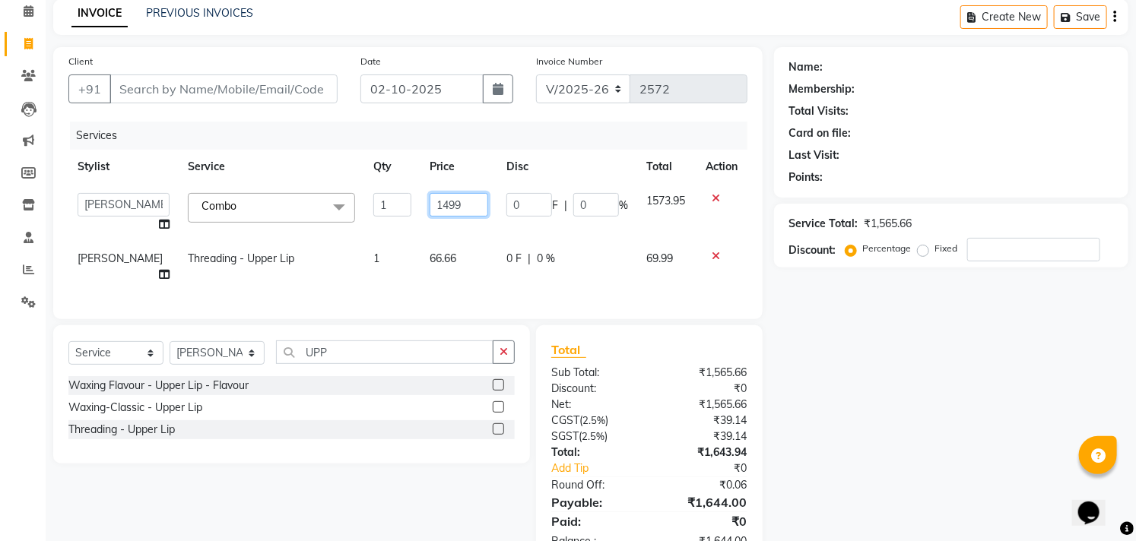
click at [477, 214] on input "1499" at bounding box center [459, 205] width 59 height 24
type input "999"
click at [475, 171] on th "Price" at bounding box center [458, 167] width 77 height 34
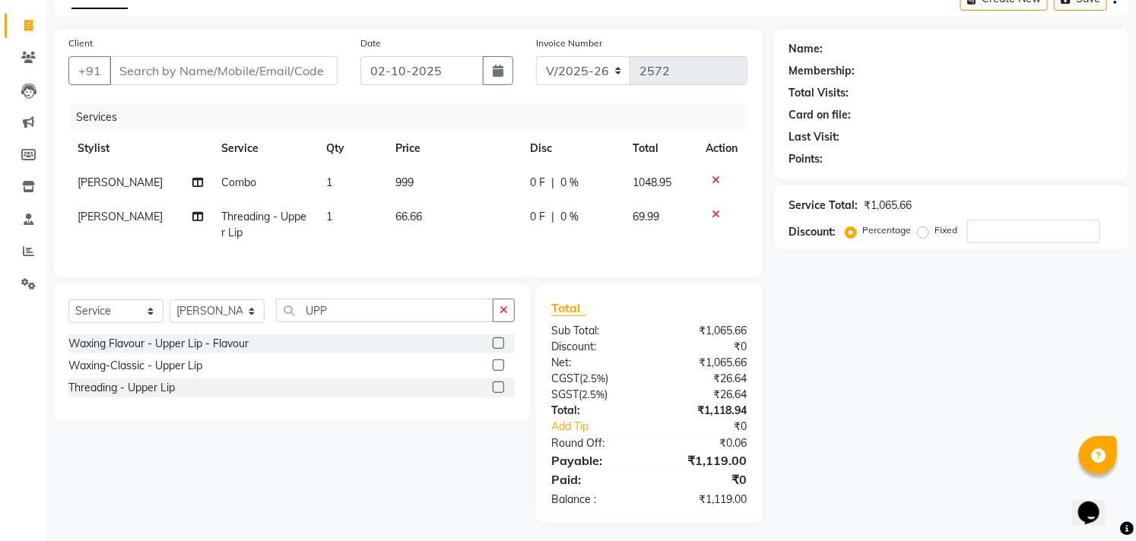
scroll to position [102, 0]
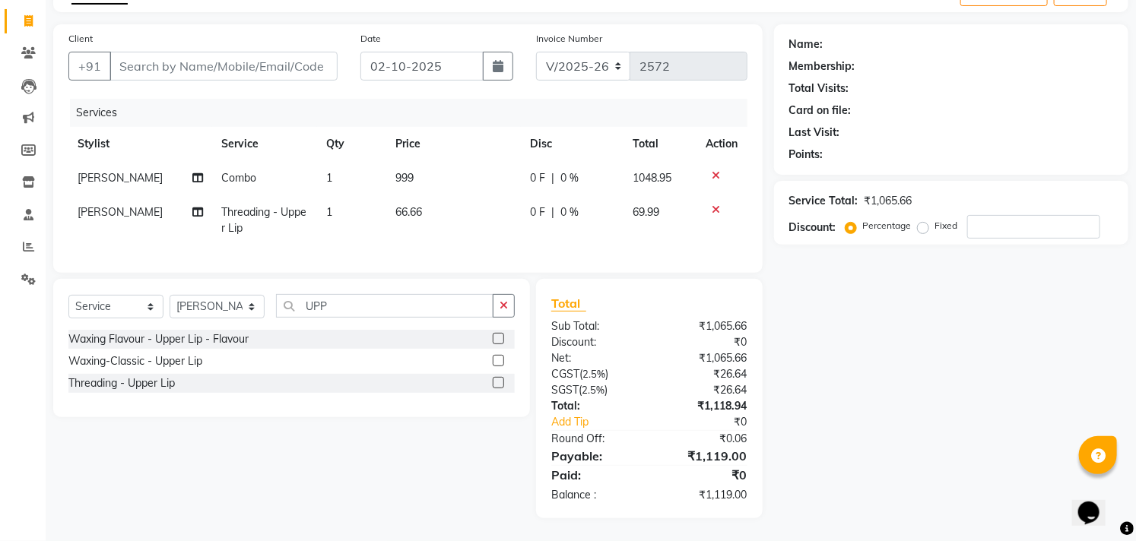
click at [480, 163] on td "999" at bounding box center [453, 178] width 135 height 34
select select "69575"
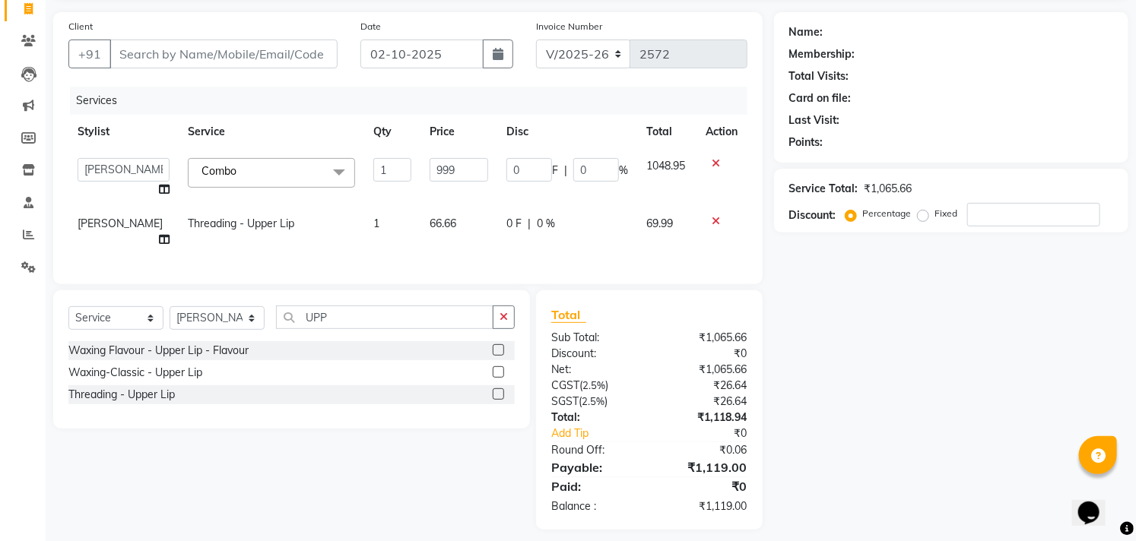
click at [715, 162] on icon at bounding box center [716, 163] width 8 height 11
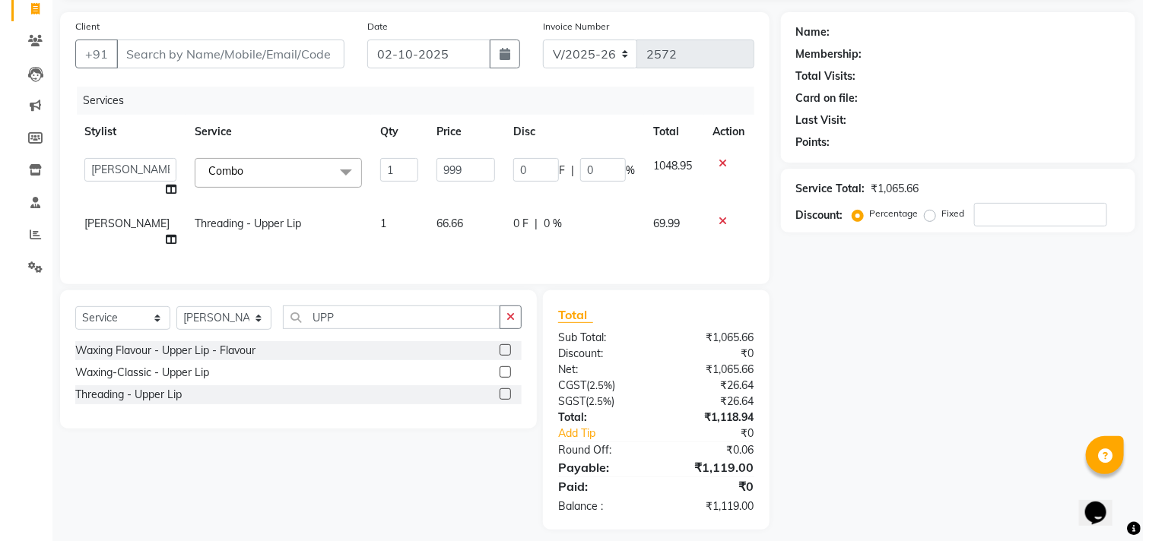
scroll to position [82, 0]
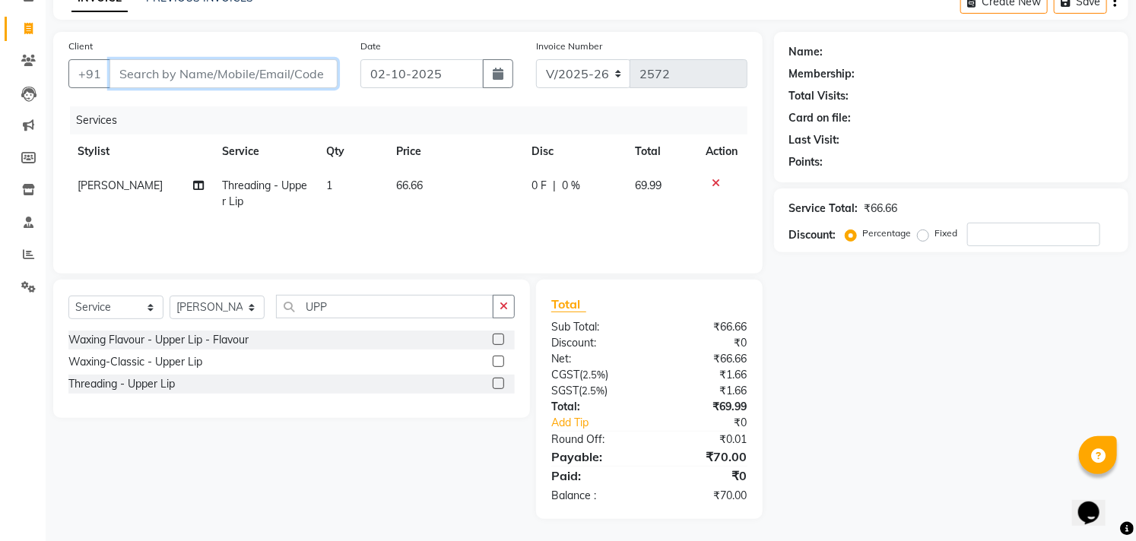
click at [304, 74] on input "Client" at bounding box center [223, 73] width 228 height 29
type input "9"
type input "0"
type input "9742372265"
click at [304, 74] on span "Add Client" at bounding box center [298, 73] width 60 height 15
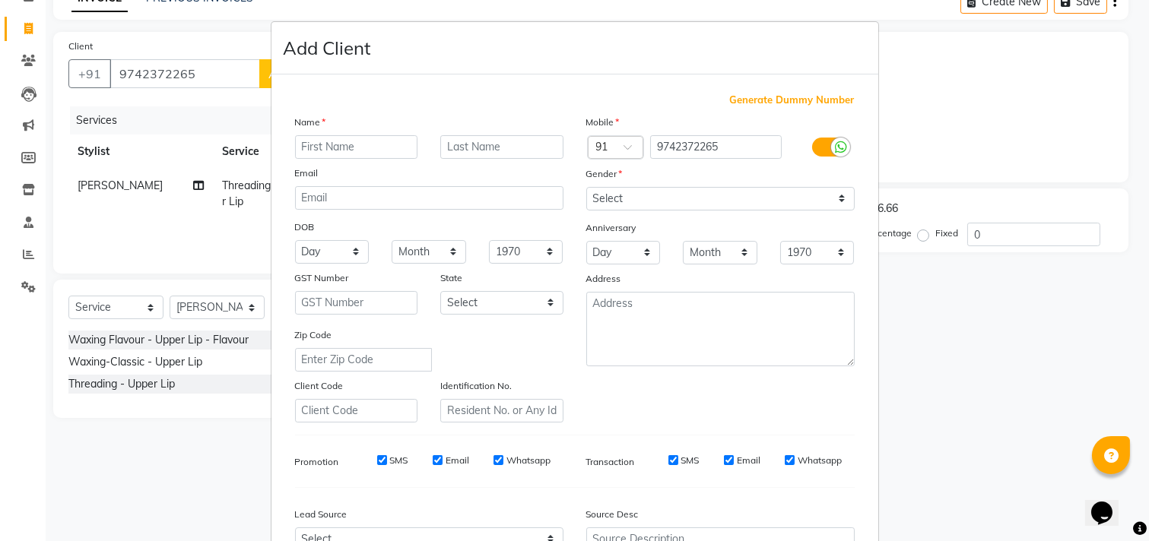
click at [321, 139] on input "text" at bounding box center [356, 147] width 123 height 24
type input "v"
type input "[DEMOGRAPHIC_DATA][PERSON_NAME]"
click at [705, 201] on select "Select Male Female Other Prefer Not To Say" at bounding box center [720, 199] width 268 height 24
select select "female"
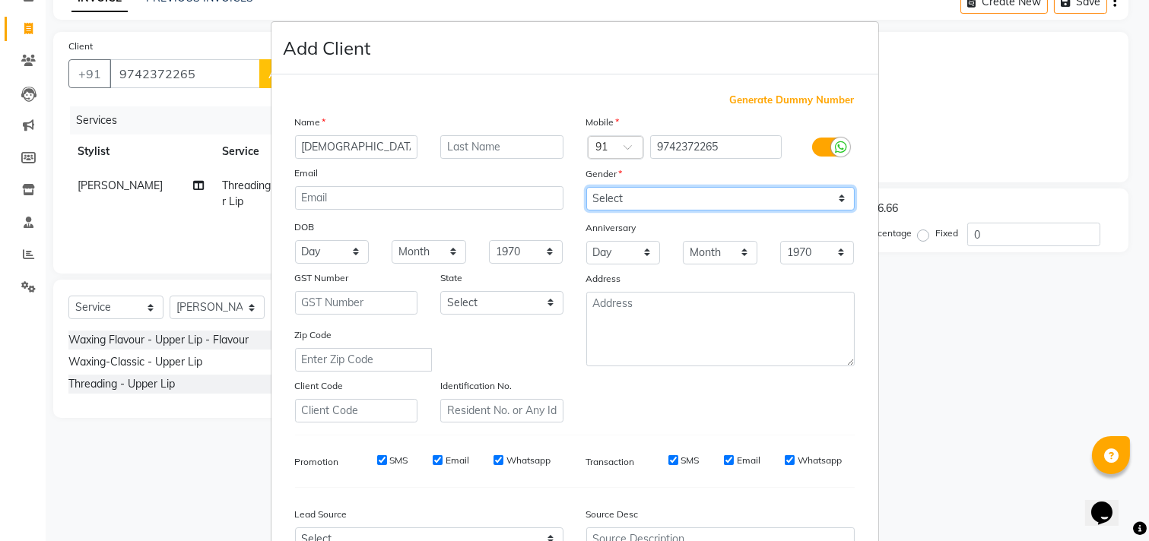
click at [586, 187] on select "Select Male Female Other Prefer Not To Say" at bounding box center [720, 199] width 268 height 24
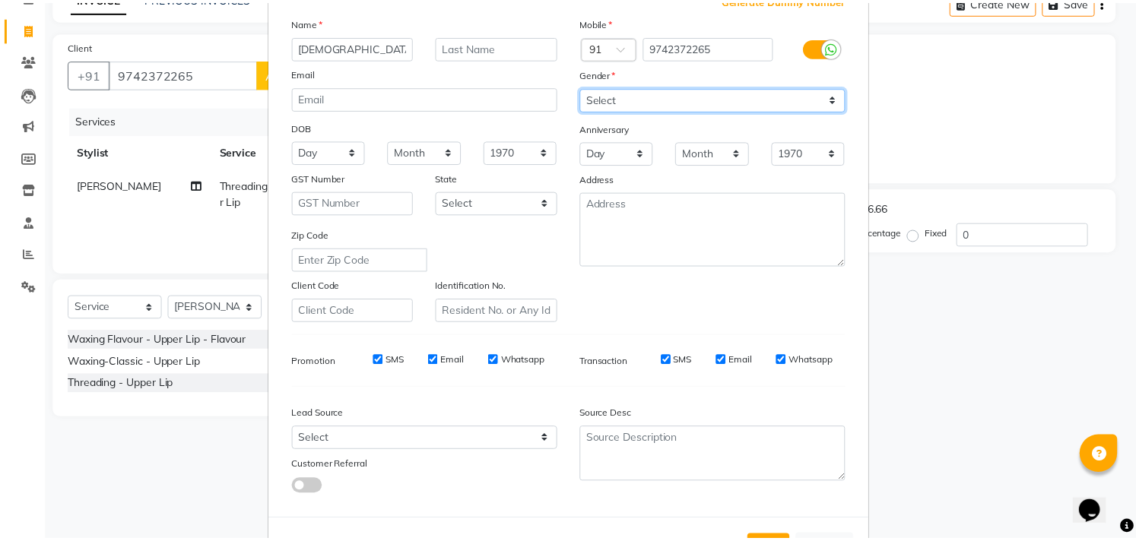
scroll to position [161, 0]
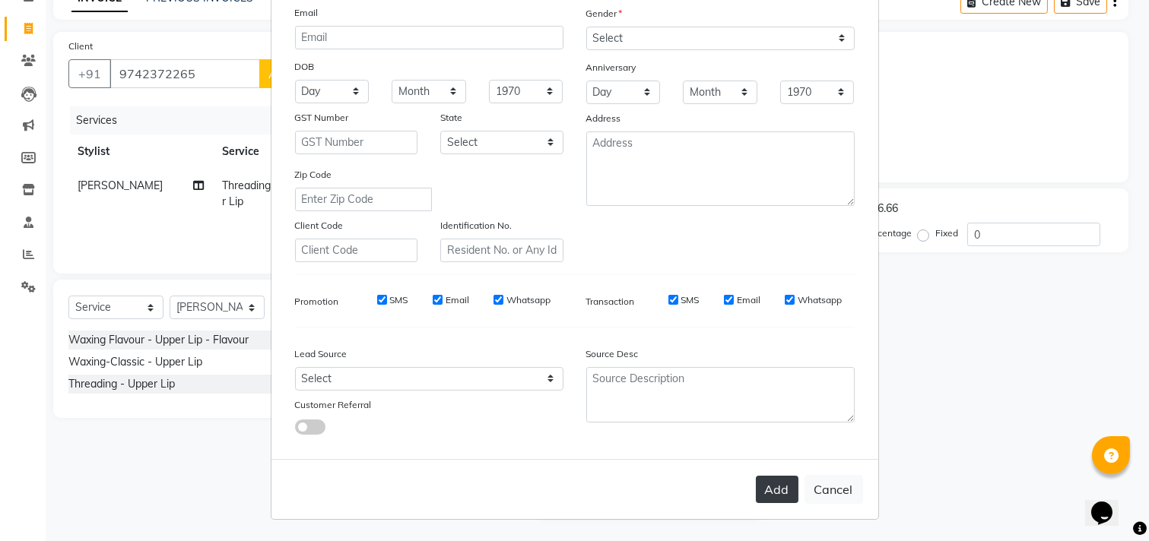
click at [772, 498] on button "Add" at bounding box center [777, 489] width 43 height 27
select select
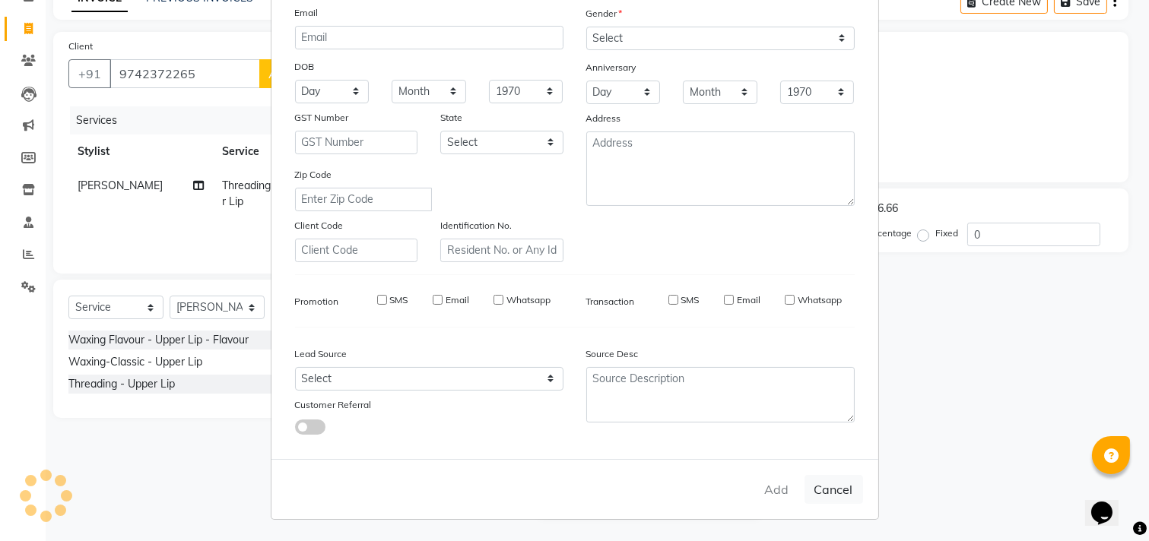
select select
checkbox input "false"
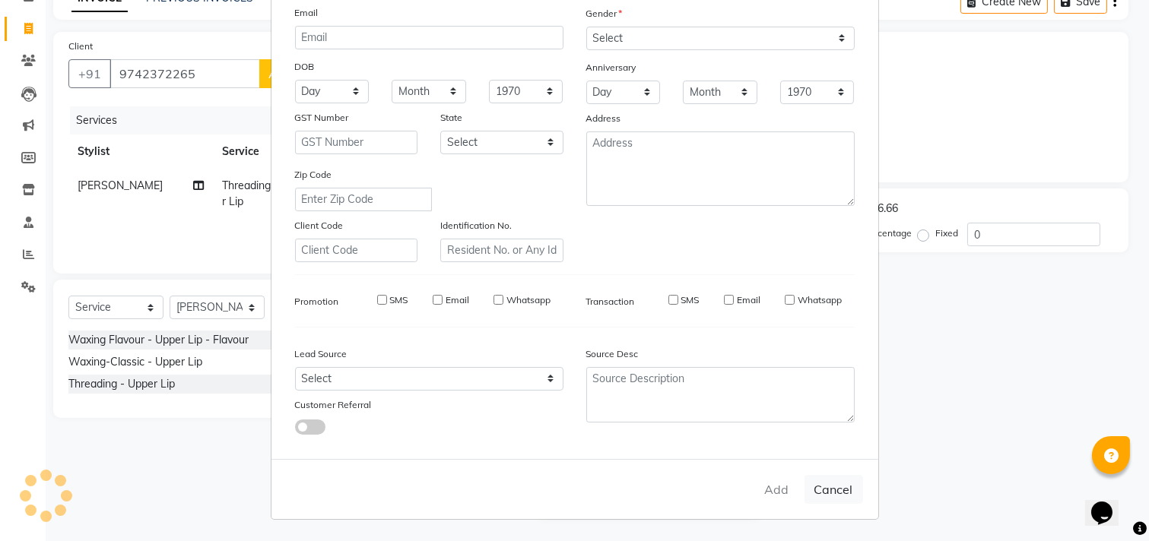
checkbox input "false"
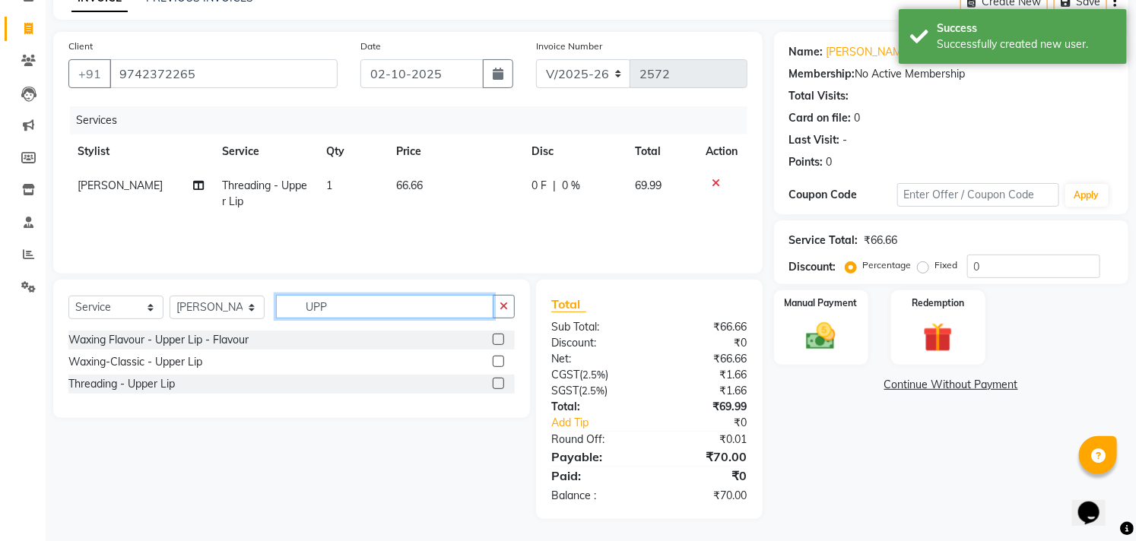
click at [376, 313] on input "UPP" at bounding box center [384, 307] width 217 height 24
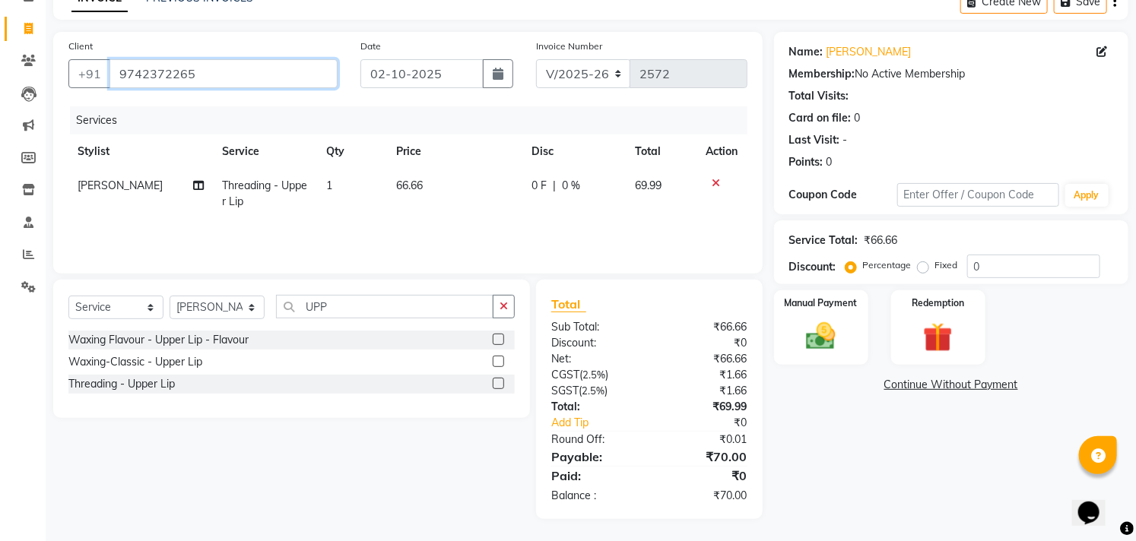
drag, startPoint x: 206, startPoint y: 81, endPoint x: 114, endPoint y: 95, distance: 93.0
click at [115, 95] on div "Client +91 9742372265" at bounding box center [203, 69] width 292 height 62
click at [32, 287] on icon at bounding box center [28, 286] width 14 height 11
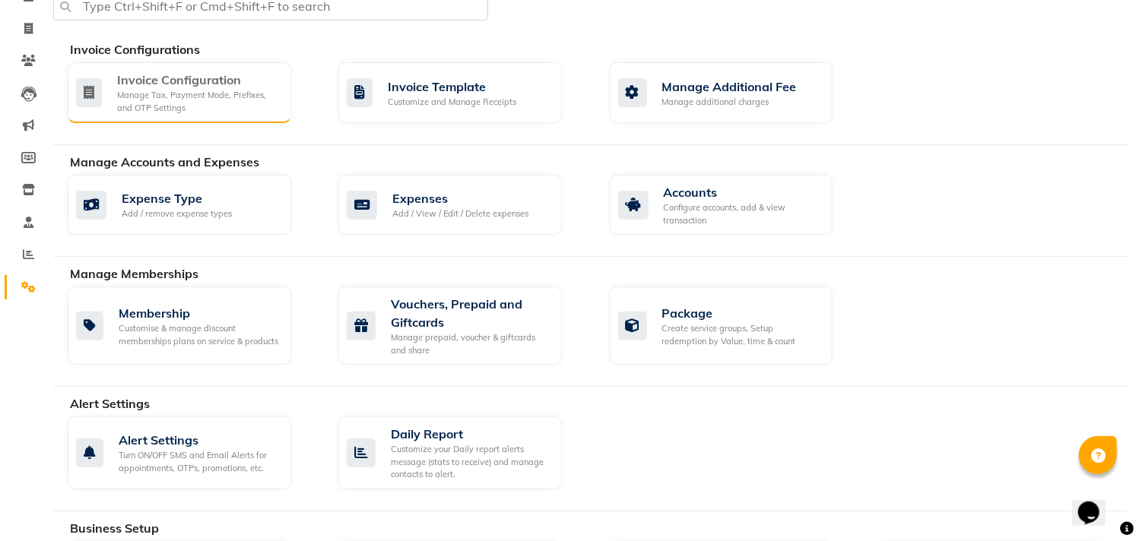
click at [184, 101] on div "Manage Tax, Payment Mode, Prefixes, and OTP Settings" at bounding box center [198, 101] width 162 height 25
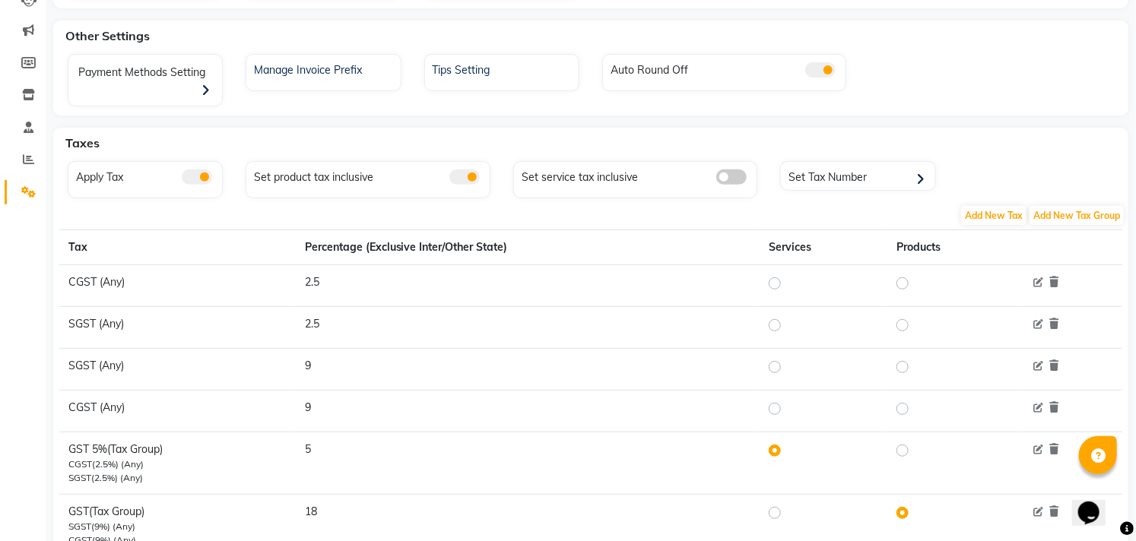
scroll to position [239, 0]
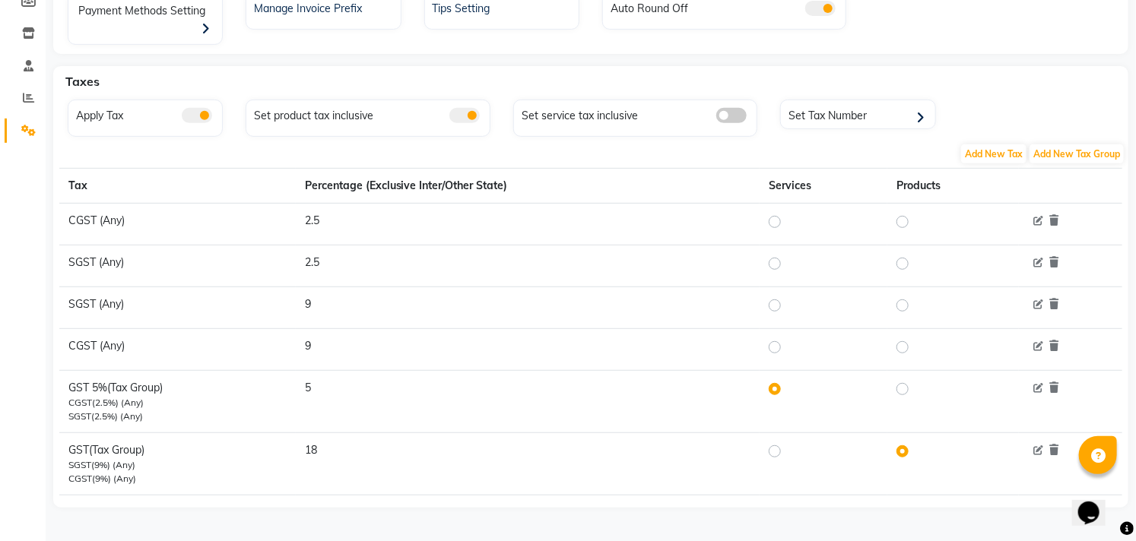
click at [787, 451] on label at bounding box center [787, 451] width 0 height 18
click at [774, 451] on input "radio" at bounding box center [777, 451] width 11 height 11
radio input "true"
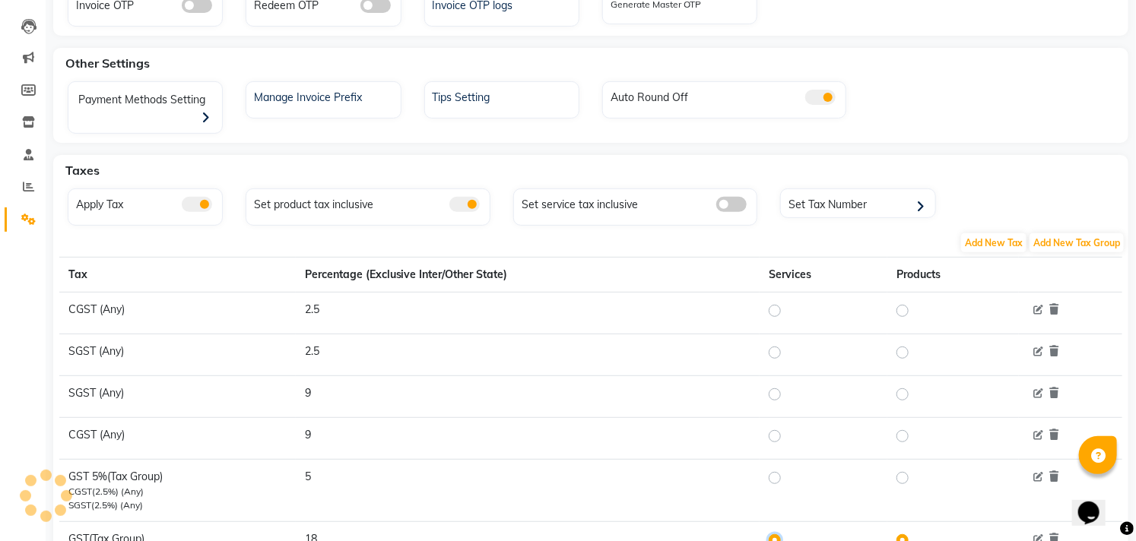
scroll to position [0, 0]
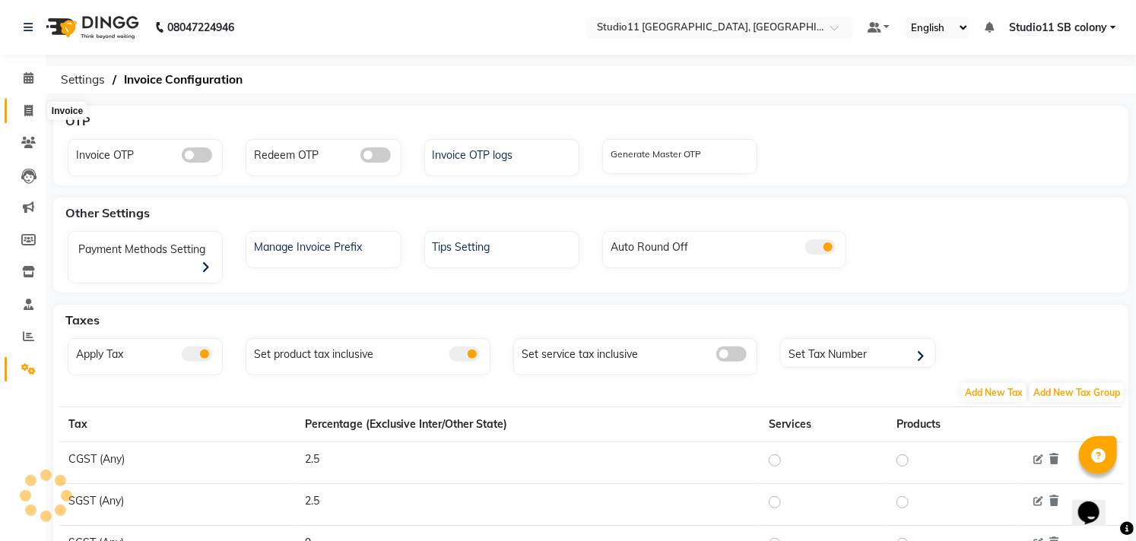
click at [25, 113] on icon at bounding box center [28, 110] width 8 height 11
select select "service"
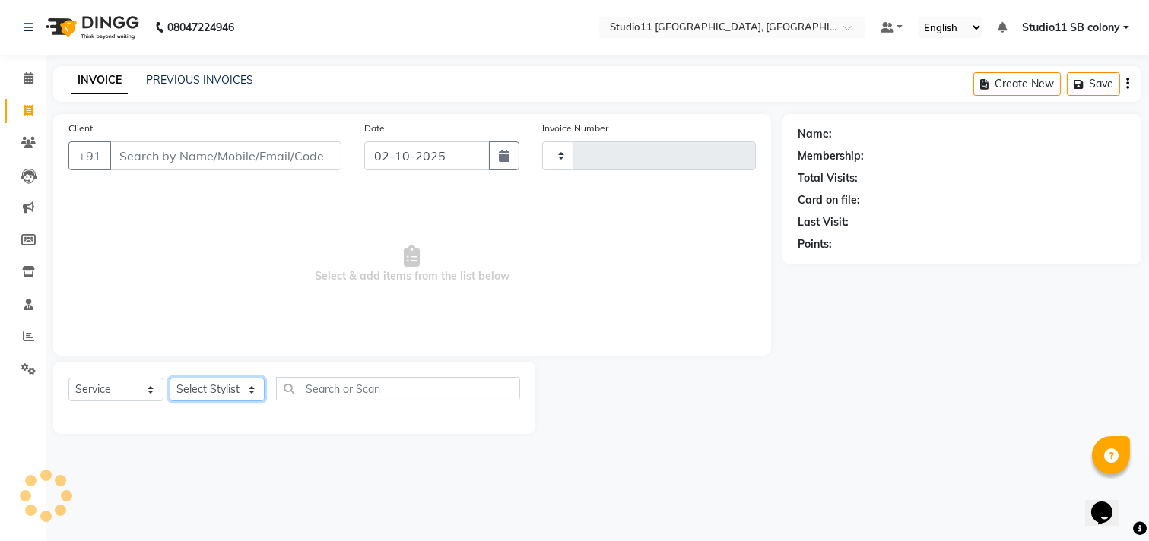
click at [209, 398] on select "Select Stylist" at bounding box center [217, 390] width 95 height 24
select select "7717"
type input "2572"
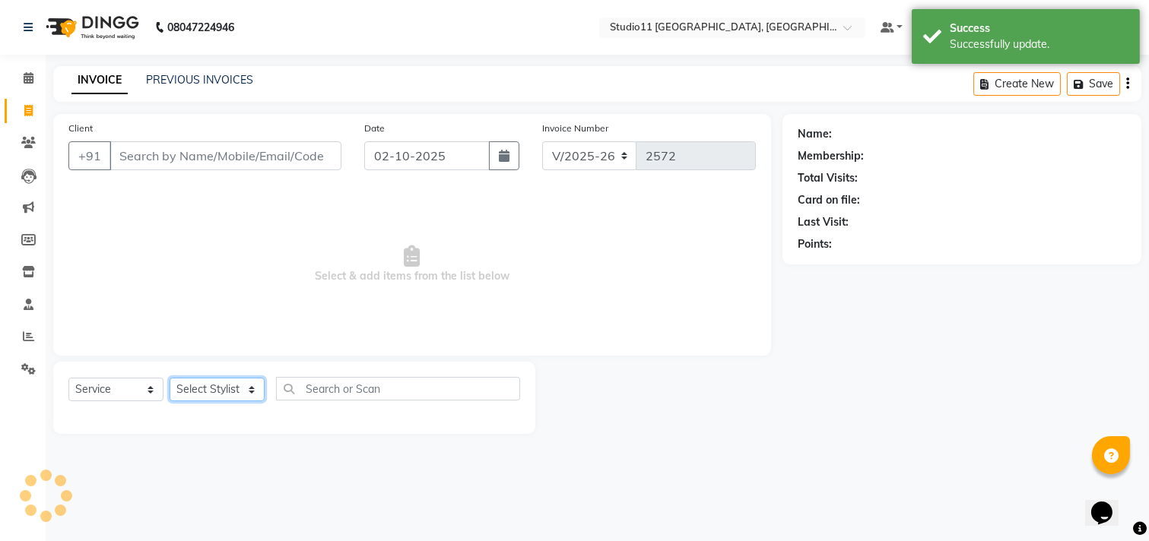
click at [209, 398] on select "Select Stylist Afzal Akbar Dani Jeni Josna kaif lavanya manimekalai Praveen Son…" at bounding box center [217, 390] width 95 height 24
click at [218, 394] on select "Select Stylist Afzal Akbar Dani Jeni Josna kaif lavanya manimekalai Praveen Son…" at bounding box center [217, 390] width 95 height 24
select select "69575"
click at [170, 379] on select "Select Stylist Afzal Akbar Dani Jeni Josna kaif lavanya manimekalai Praveen Son…" at bounding box center [217, 390] width 95 height 24
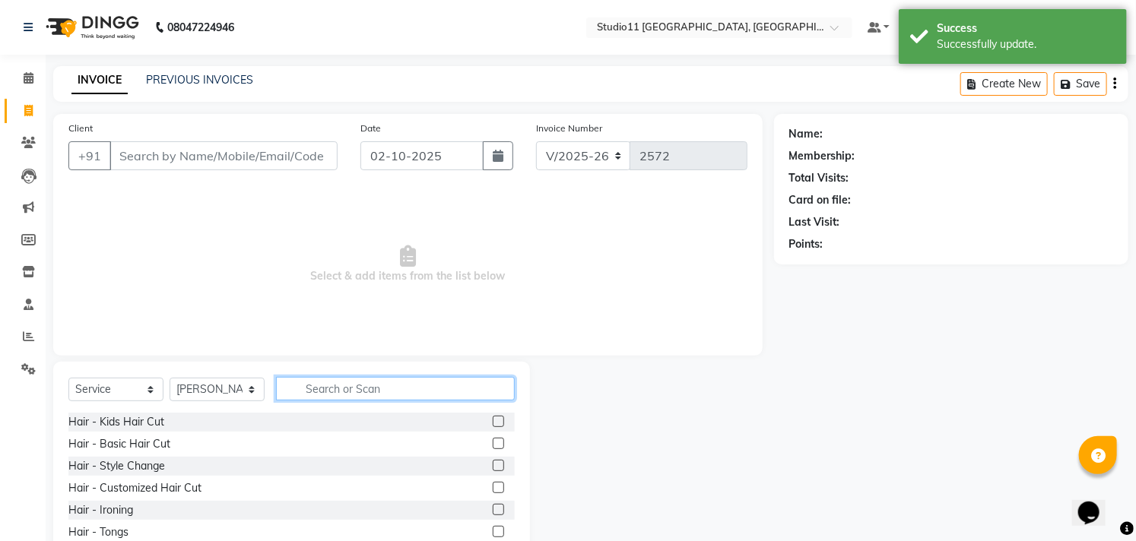
click at [354, 390] on input "text" at bounding box center [395, 389] width 239 height 24
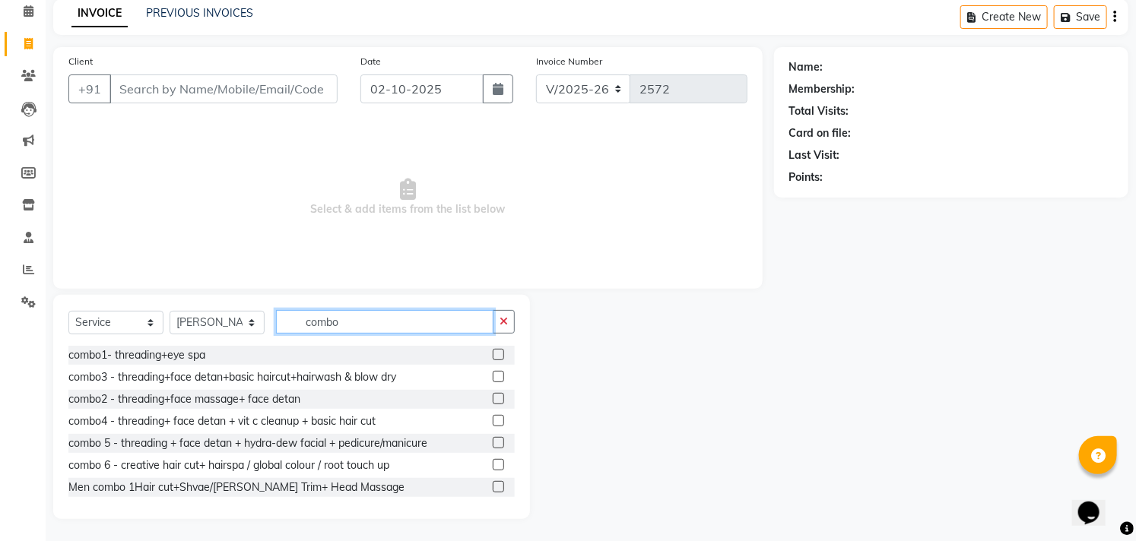
scroll to position [90, 0]
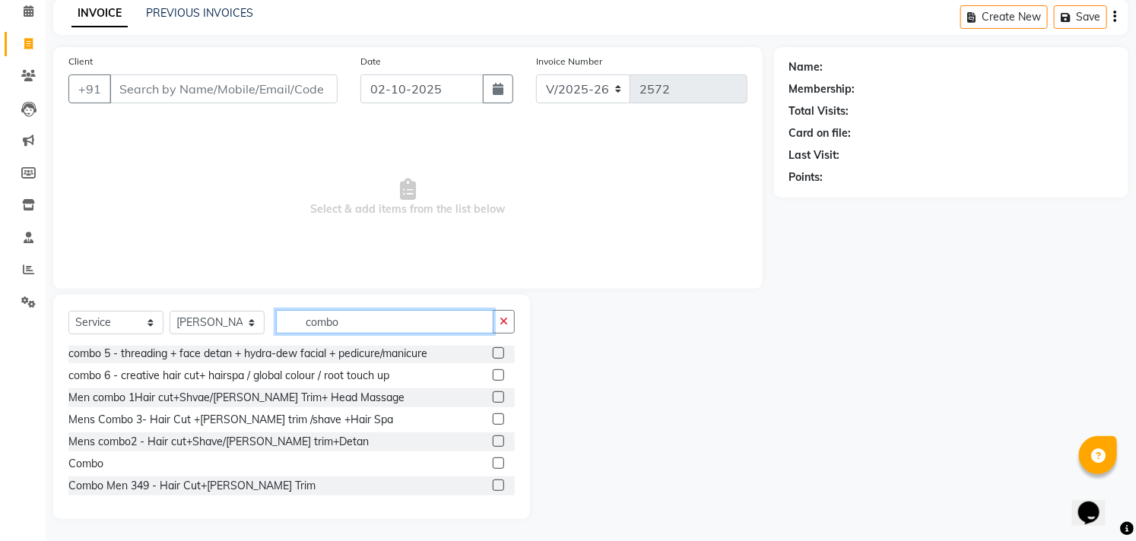
type input "combo"
click at [493, 461] on label at bounding box center [498, 463] width 11 height 11
click at [493, 461] on input "checkbox" at bounding box center [498, 464] width 10 height 10
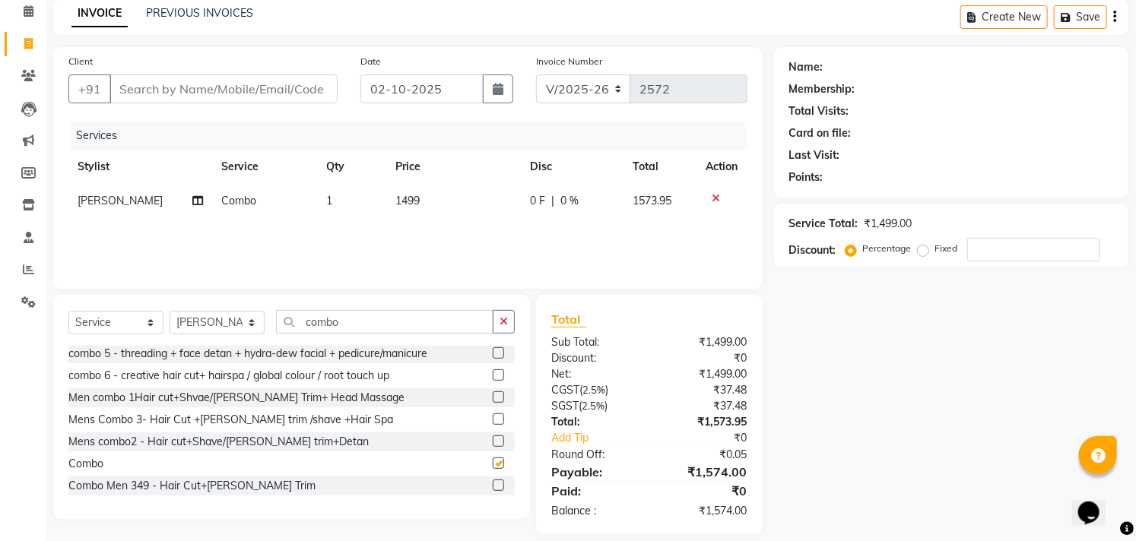
checkbox input "false"
click at [444, 204] on td "1499" at bounding box center [453, 201] width 135 height 34
select select "69575"
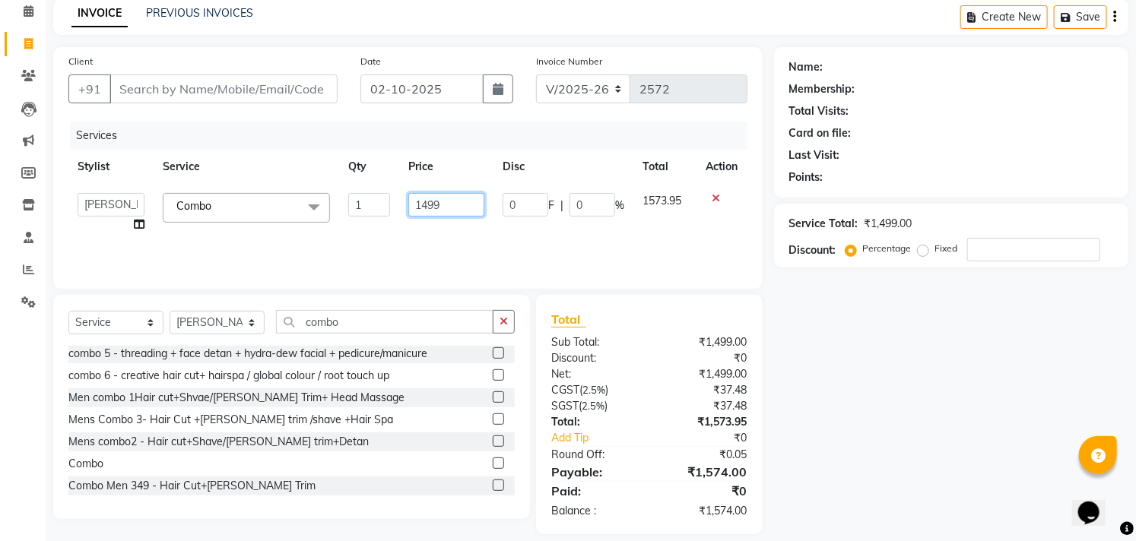
click at [468, 201] on input "1499" at bounding box center [446, 205] width 76 height 24
type input "999"
click at [474, 167] on th "Price" at bounding box center [446, 167] width 94 height 34
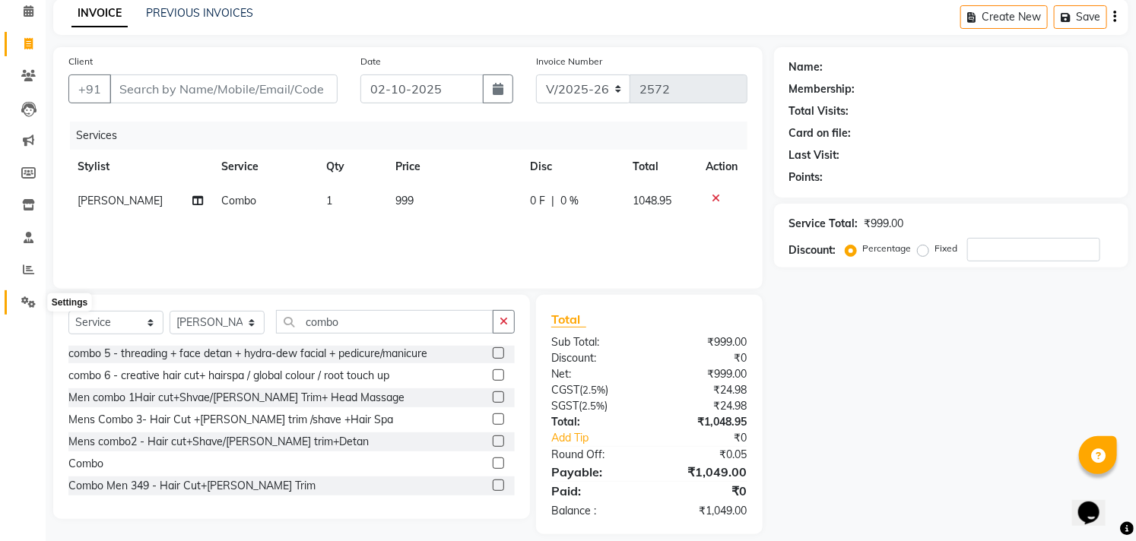
click at [30, 303] on icon at bounding box center [28, 301] width 14 height 11
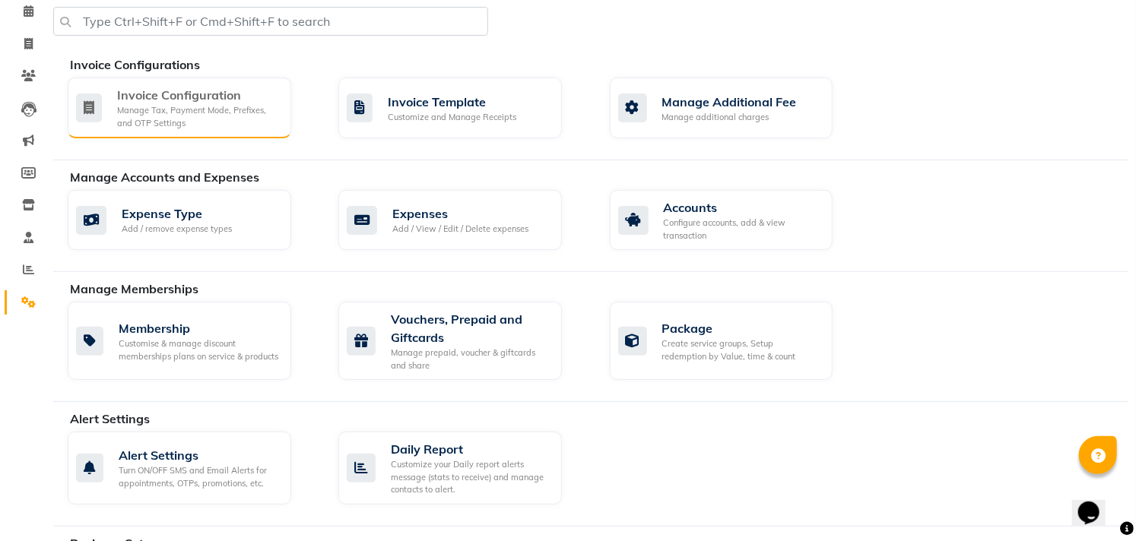
click at [181, 116] on div "Manage Tax, Payment Mode, Prefixes, and OTP Settings" at bounding box center [198, 116] width 162 height 25
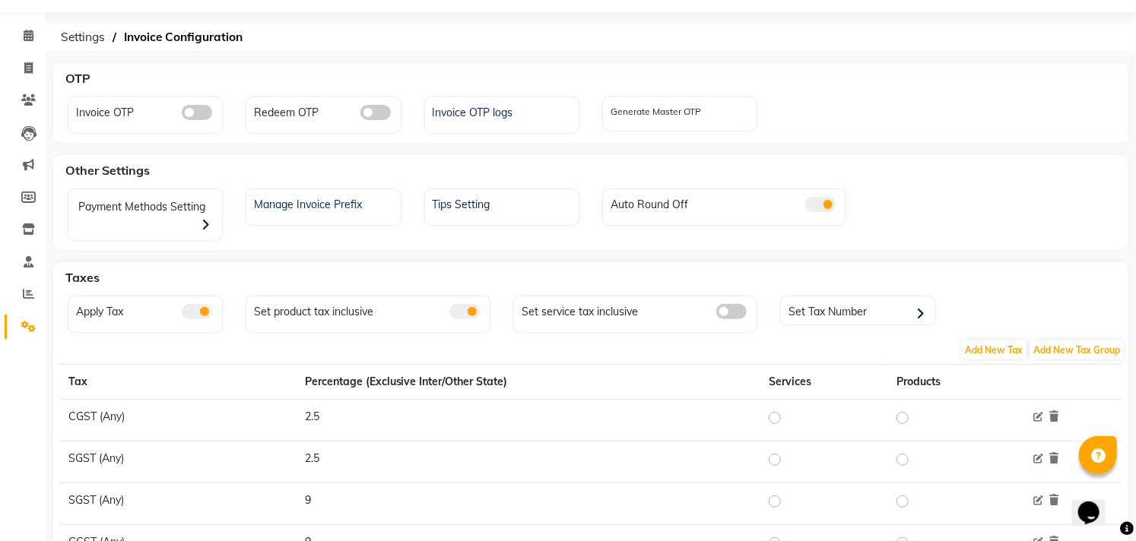
scroll to position [84, 0]
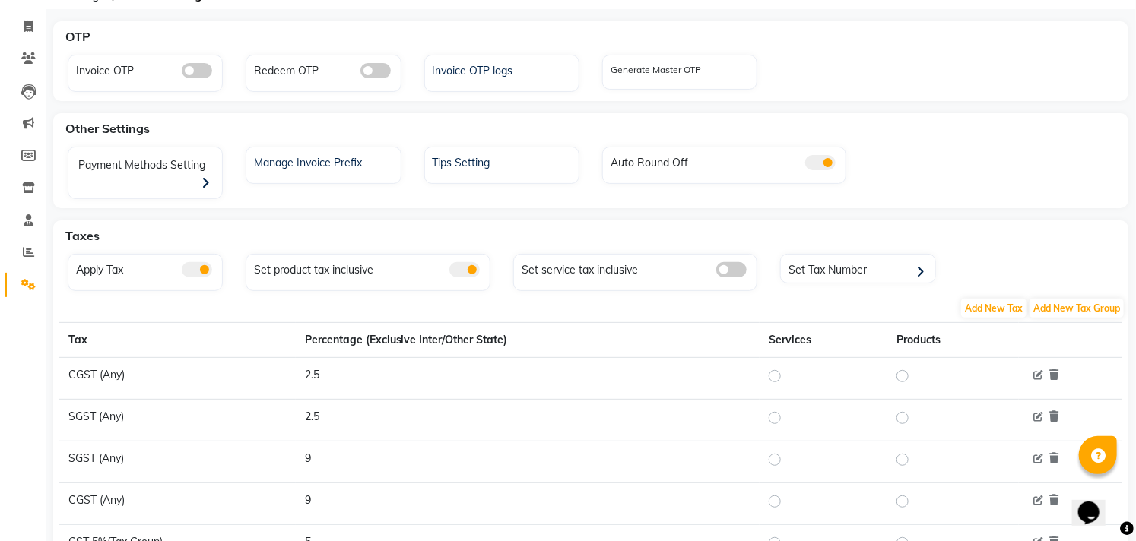
click at [201, 281] on div "Apply Tax" at bounding box center [145, 272] width 155 height 37
click at [201, 271] on span at bounding box center [197, 269] width 30 height 15
click at [182, 272] on input "checkbox" at bounding box center [182, 272] width 0 height 0
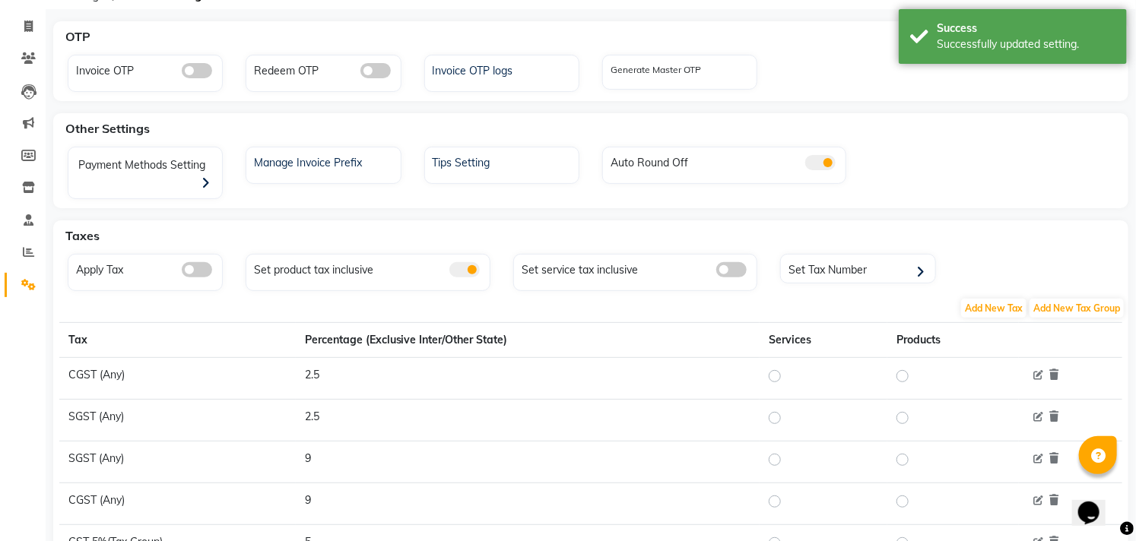
click at [188, 267] on span at bounding box center [197, 269] width 30 height 15
click at [182, 272] on input "checkbox" at bounding box center [182, 272] width 0 height 0
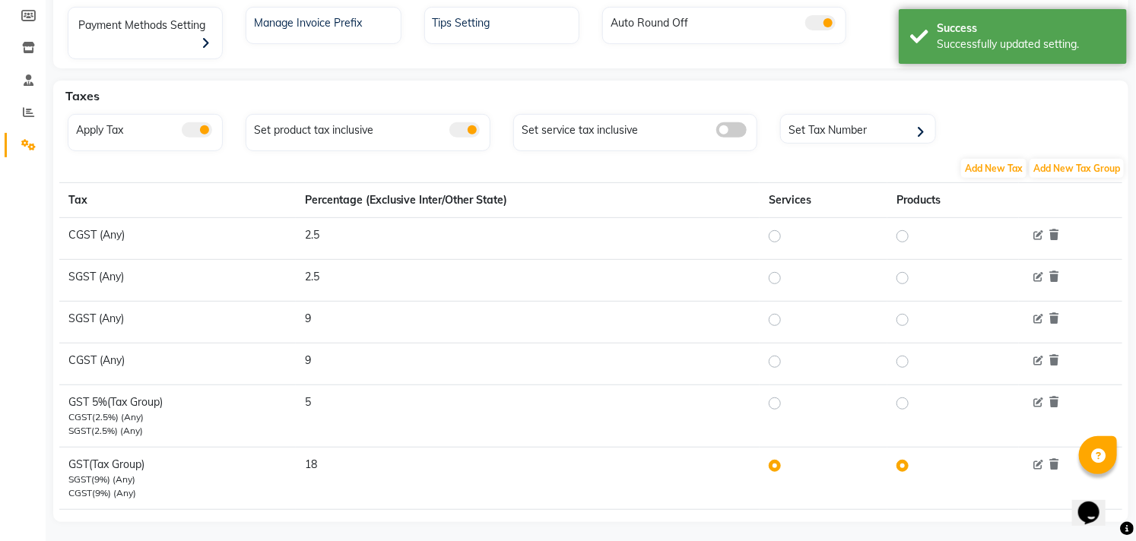
scroll to position [239, 0]
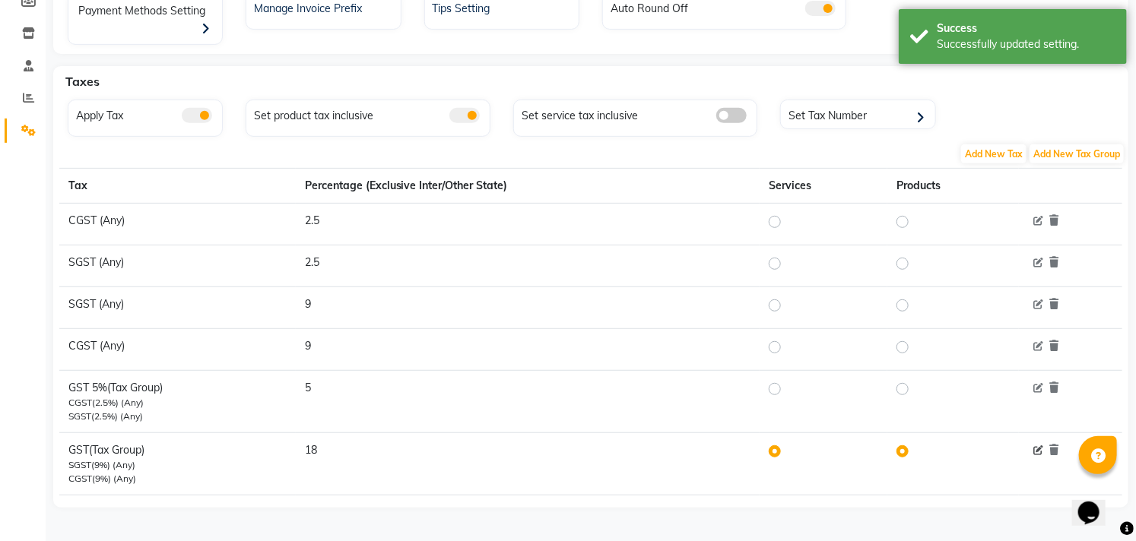
click at [1035, 447] on icon at bounding box center [1039, 451] width 10 height 10
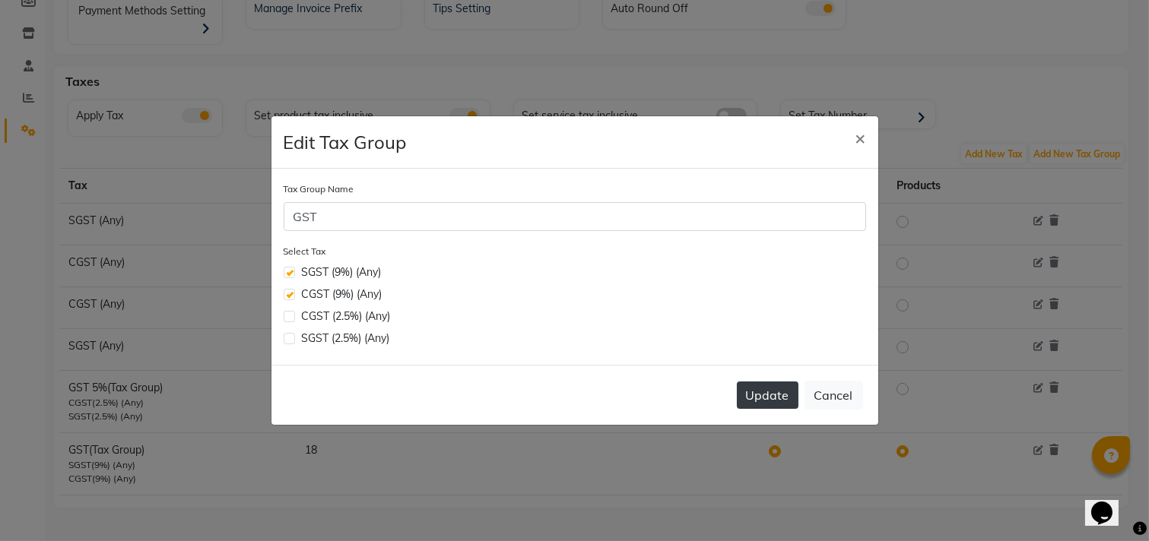
click at [766, 398] on button "Update" at bounding box center [768, 395] width 62 height 27
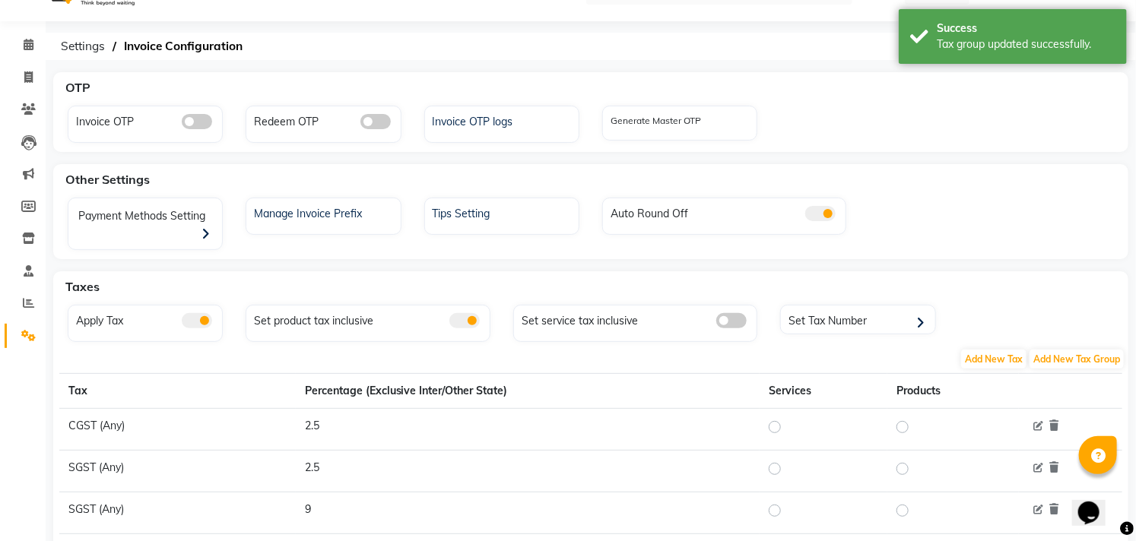
scroll to position [0, 0]
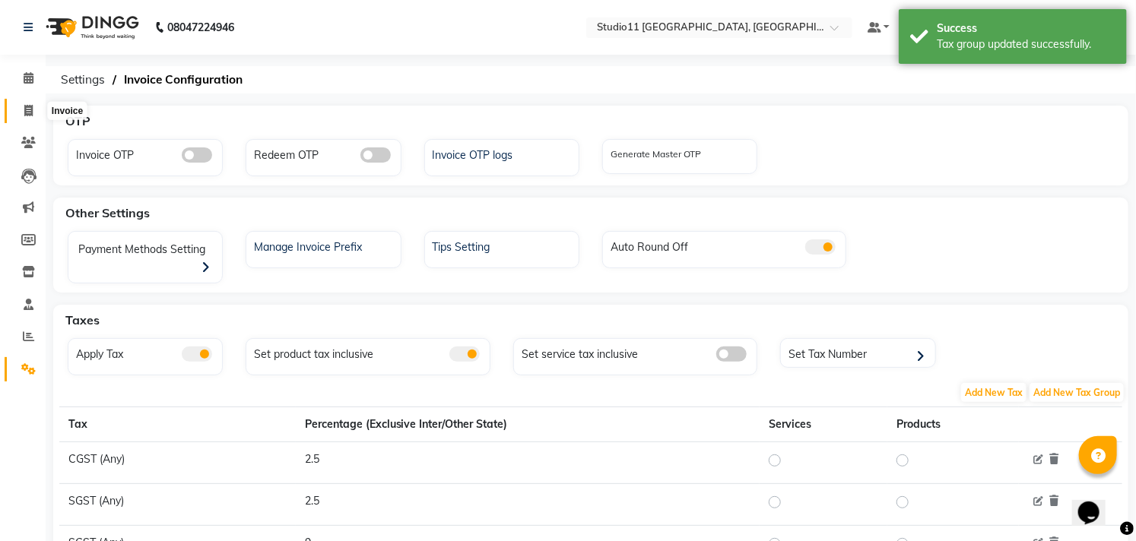
click at [30, 109] on icon at bounding box center [28, 110] width 8 height 11
select select "service"
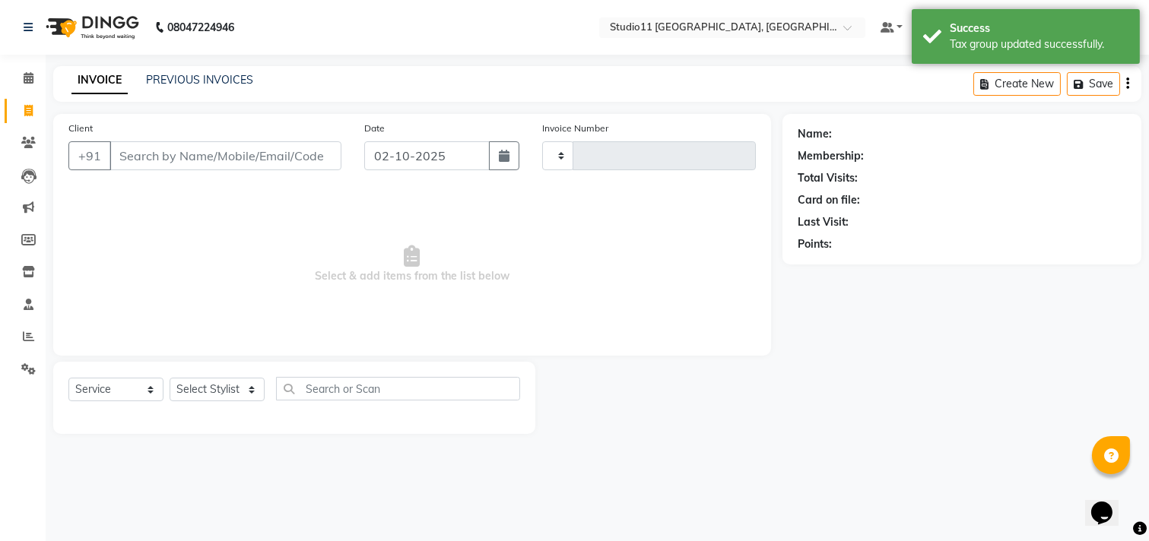
type input "2572"
select select "7717"
click at [217, 391] on select "Select Stylist Afzal Akbar Dani Jeni Josna kaif lavanya manimekalai Praveen Son…" at bounding box center [217, 390] width 95 height 24
select select "69575"
click at [170, 379] on select "Select Stylist Afzal Akbar Dani Jeni Josna kaif lavanya manimekalai Praveen Son…" at bounding box center [217, 390] width 95 height 24
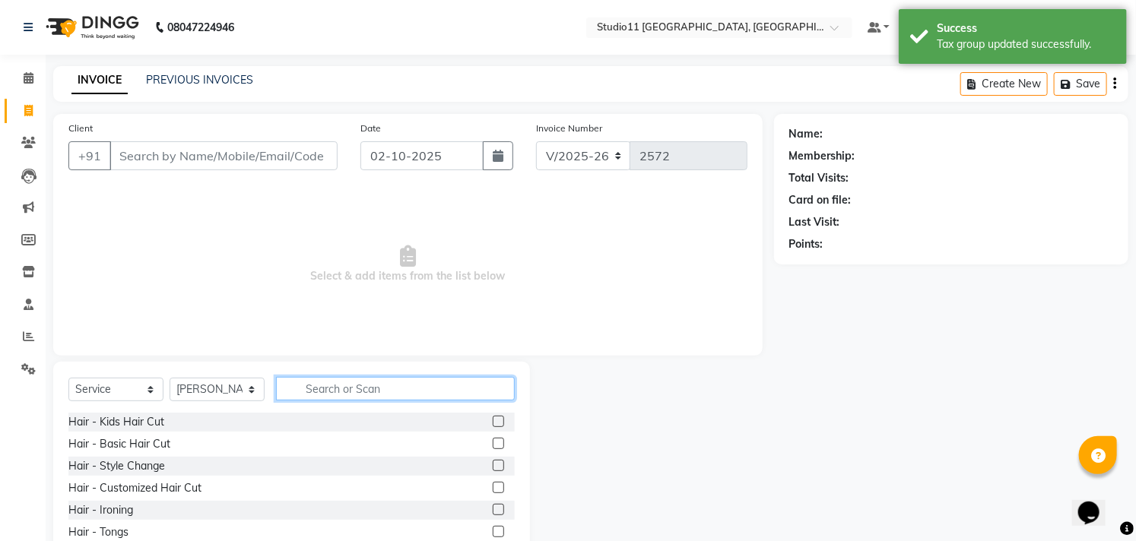
click at [347, 388] on input "text" at bounding box center [395, 389] width 239 height 24
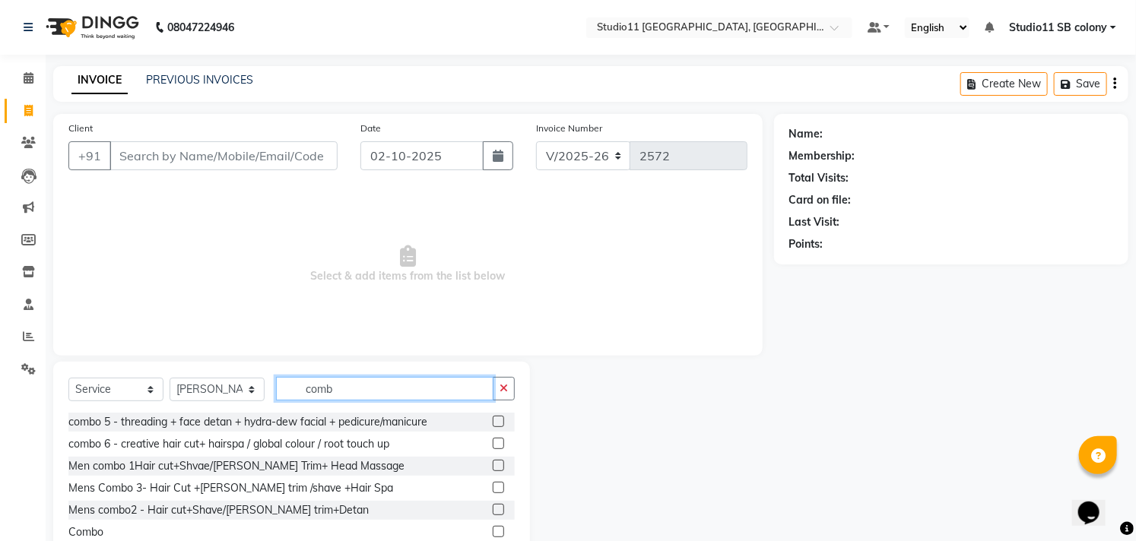
scroll to position [90, 0]
type input "comb"
click at [493, 529] on label at bounding box center [498, 530] width 11 height 11
click at [493, 529] on input "checkbox" at bounding box center [498, 531] width 10 height 10
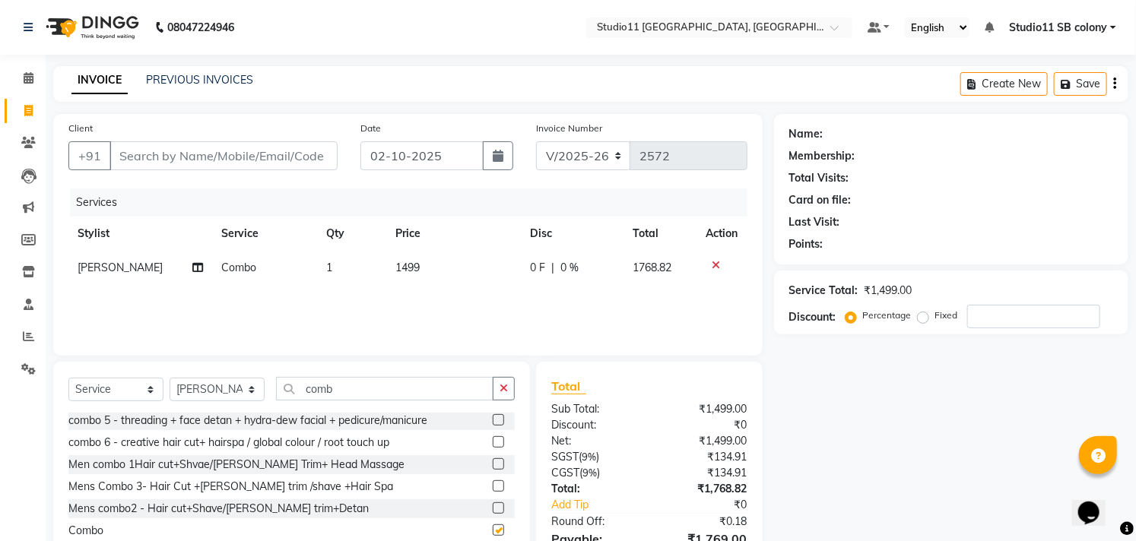
checkbox input "false"
click at [491, 267] on td "1499" at bounding box center [453, 268] width 135 height 34
select select "69575"
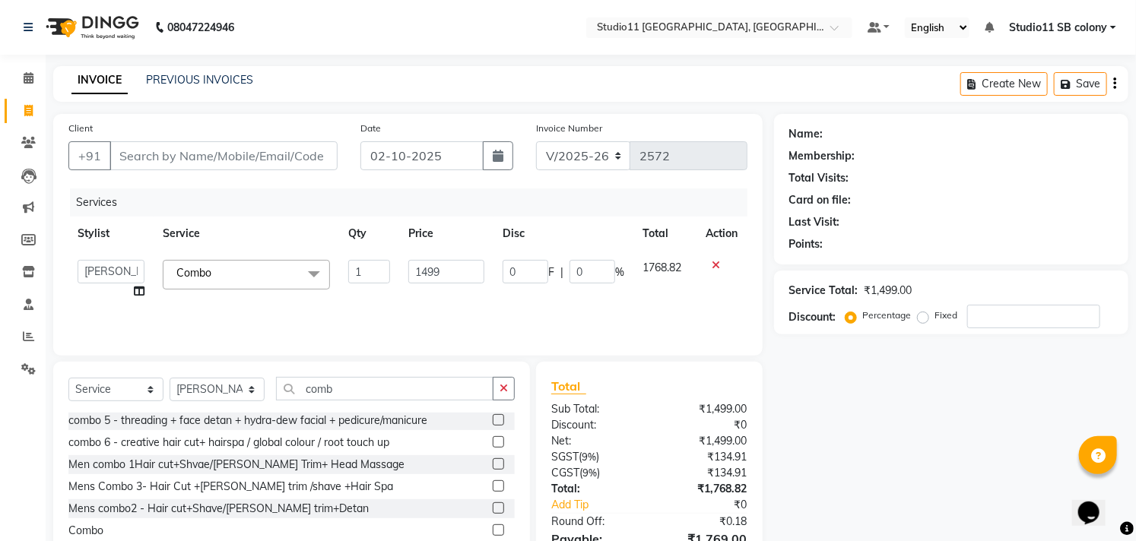
click at [493, 267] on td "0 F | 0 %" at bounding box center [563, 280] width 140 height 58
click at [477, 270] on input "1499" at bounding box center [446, 272] width 76 height 24
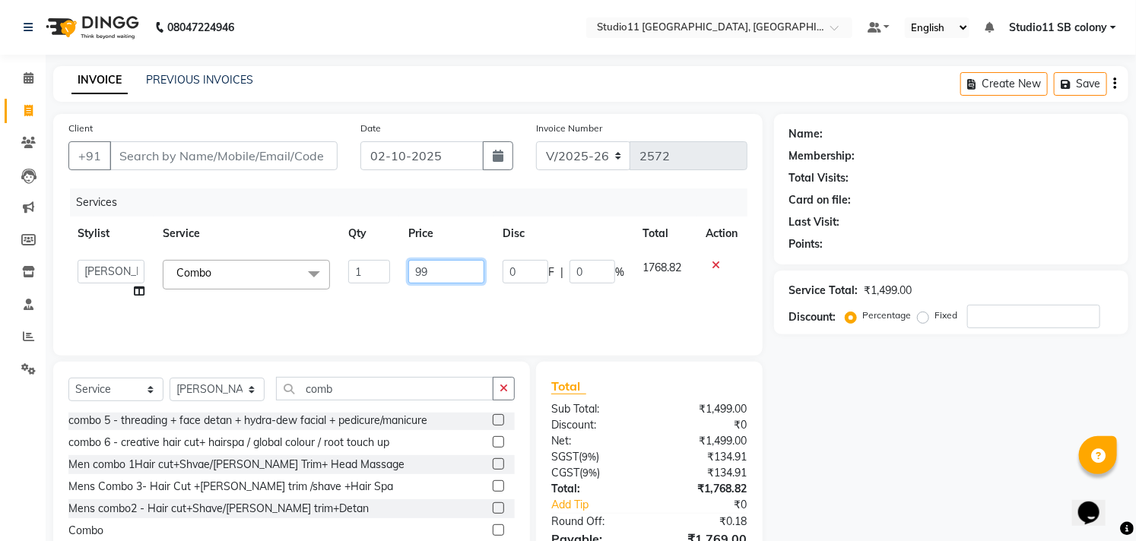
type input "999"
click at [453, 242] on th "Price" at bounding box center [446, 234] width 94 height 34
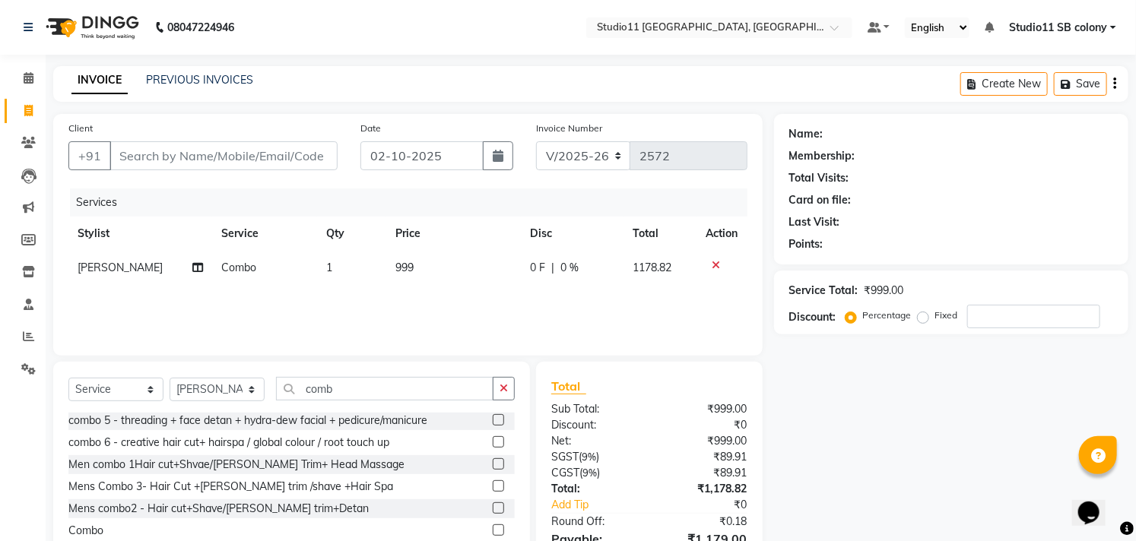
scroll to position [82, 0]
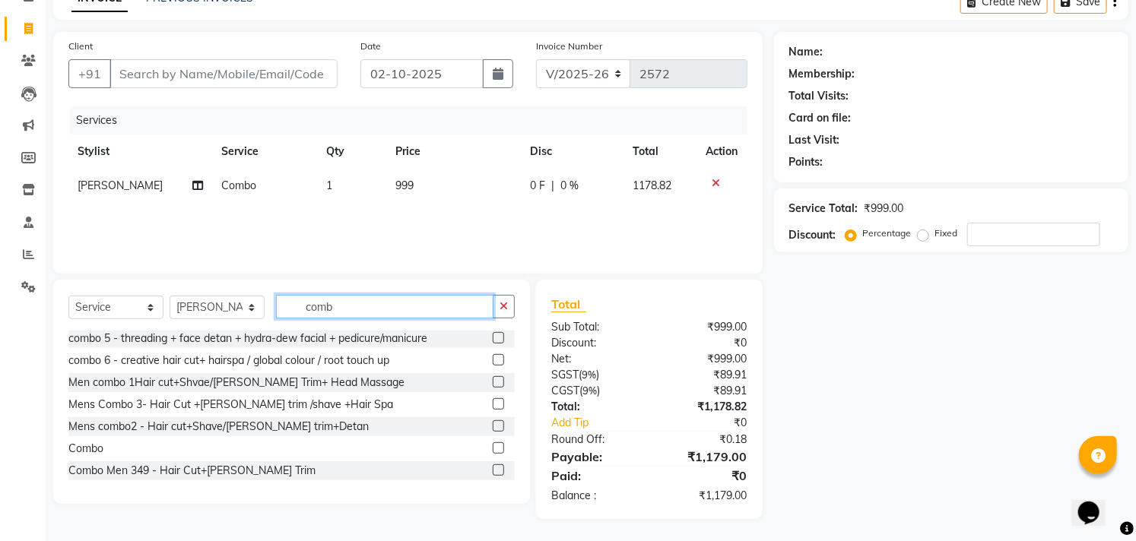
click at [396, 306] on input "comb" at bounding box center [384, 307] width 217 height 24
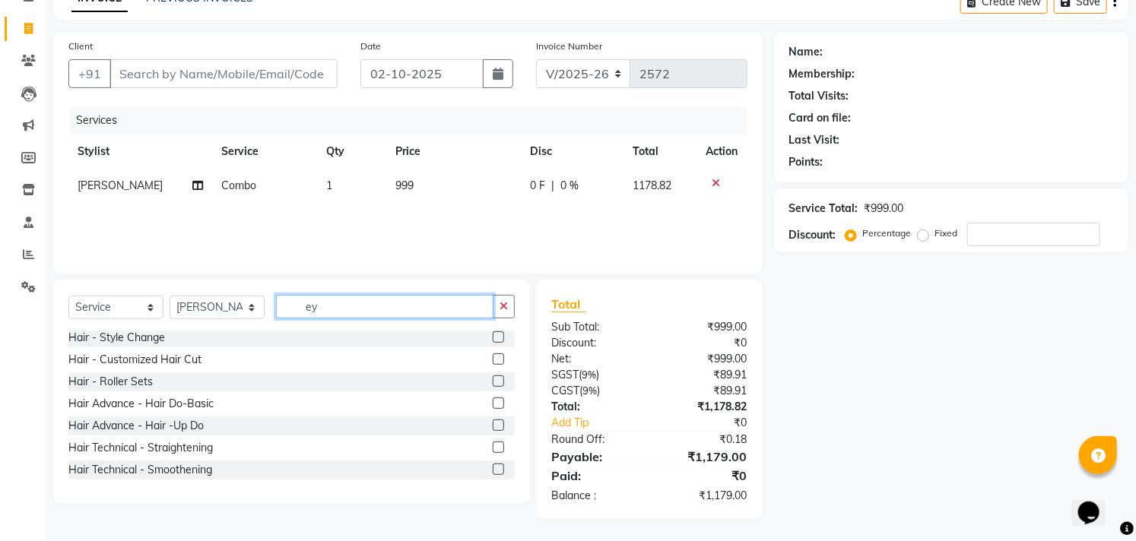
scroll to position [0, 0]
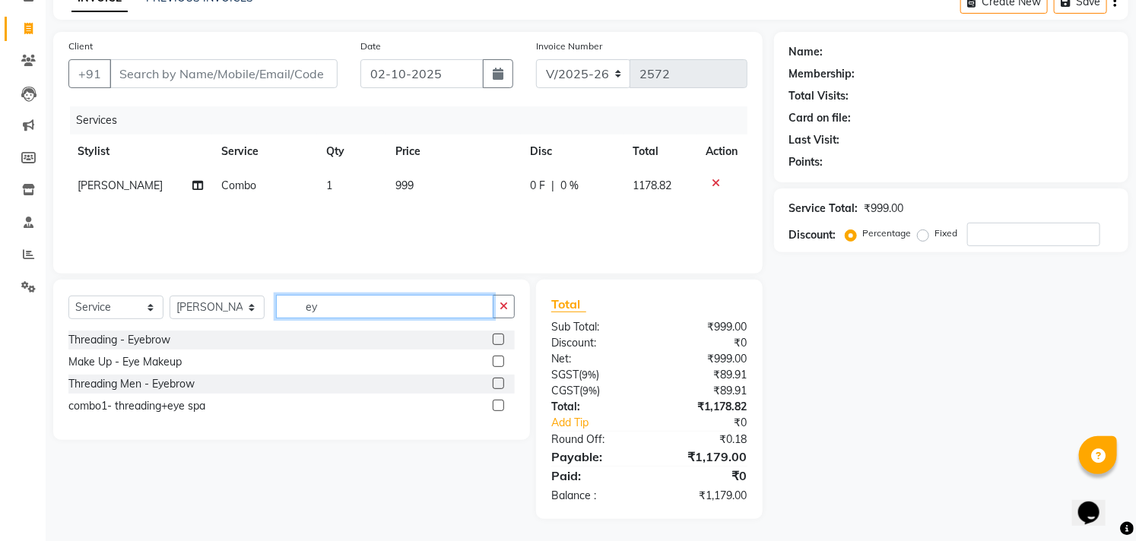
type input "ey"
click at [496, 338] on label at bounding box center [498, 339] width 11 height 11
click at [496, 338] on input "checkbox" at bounding box center [498, 340] width 10 height 10
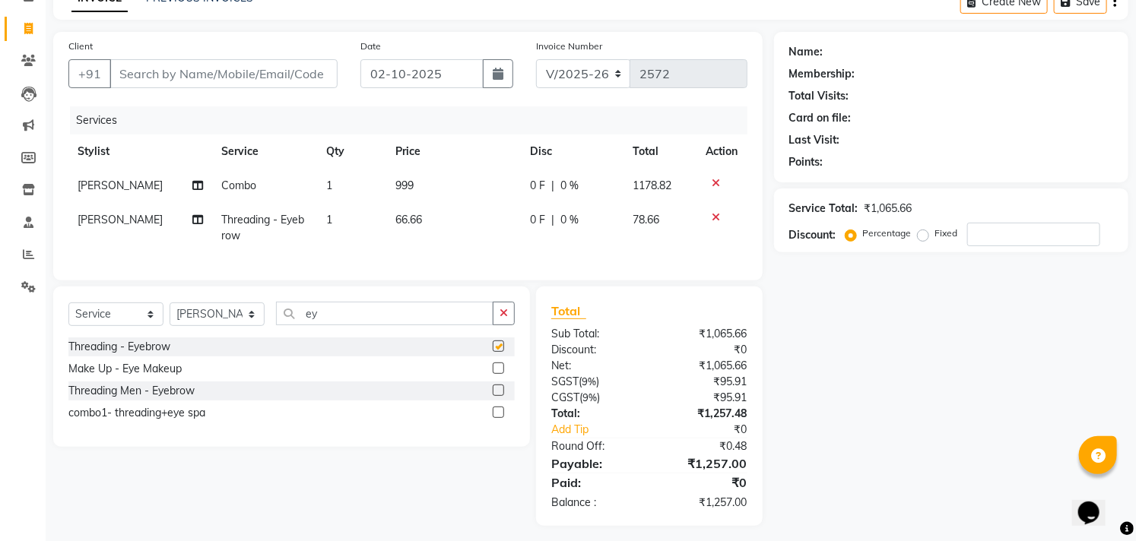
checkbox input "false"
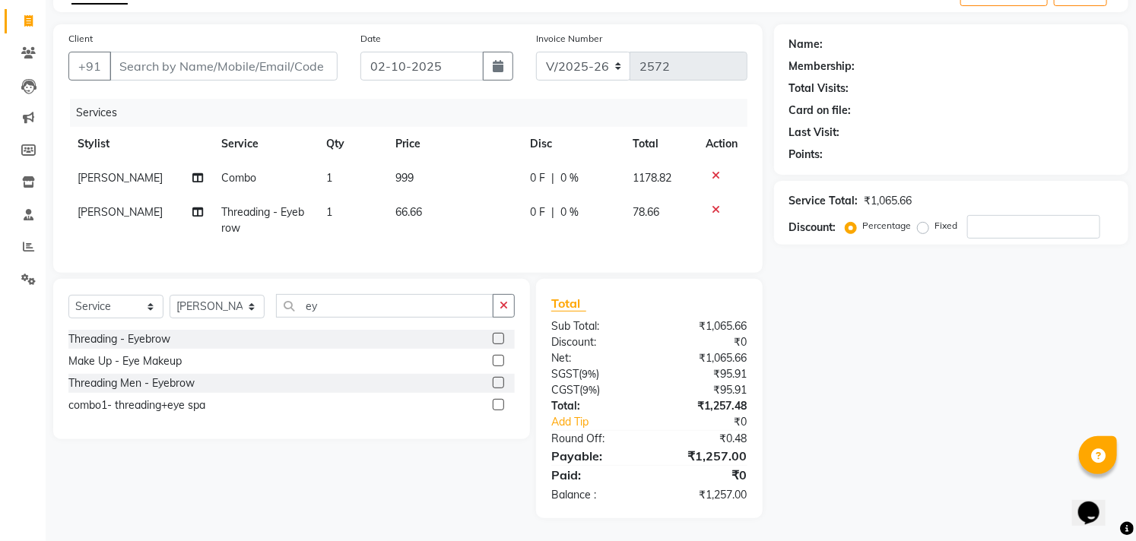
scroll to position [102, 0]
click at [507, 177] on td "999" at bounding box center [453, 178] width 135 height 34
select select "69575"
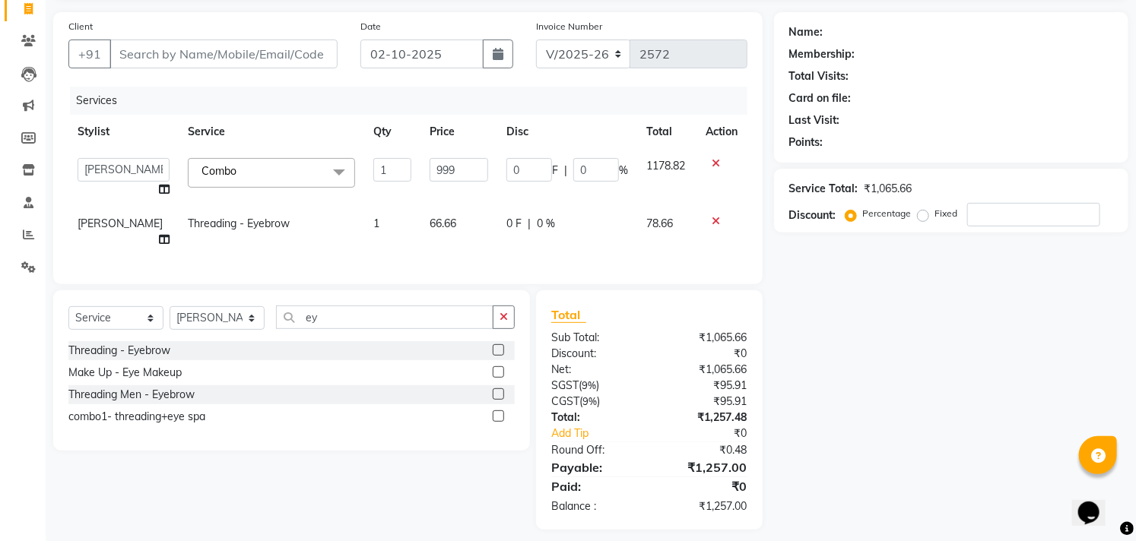
click at [497, 170] on td "0 F | 0 %" at bounding box center [567, 178] width 140 height 58
click at [444, 172] on input "999" at bounding box center [459, 170] width 59 height 24
type input "1000"
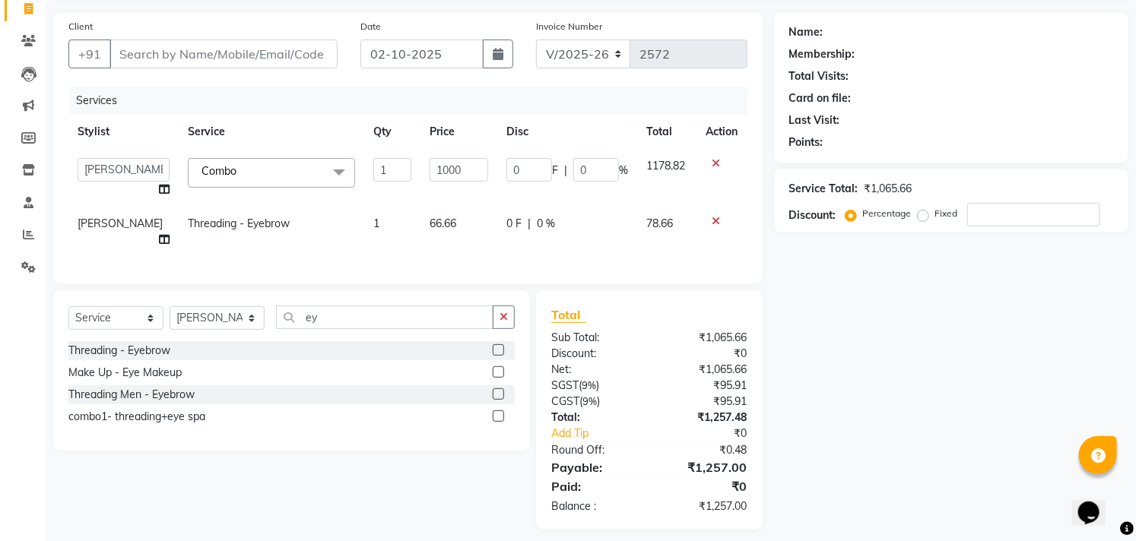
click at [458, 141] on th "Price" at bounding box center [458, 132] width 77 height 34
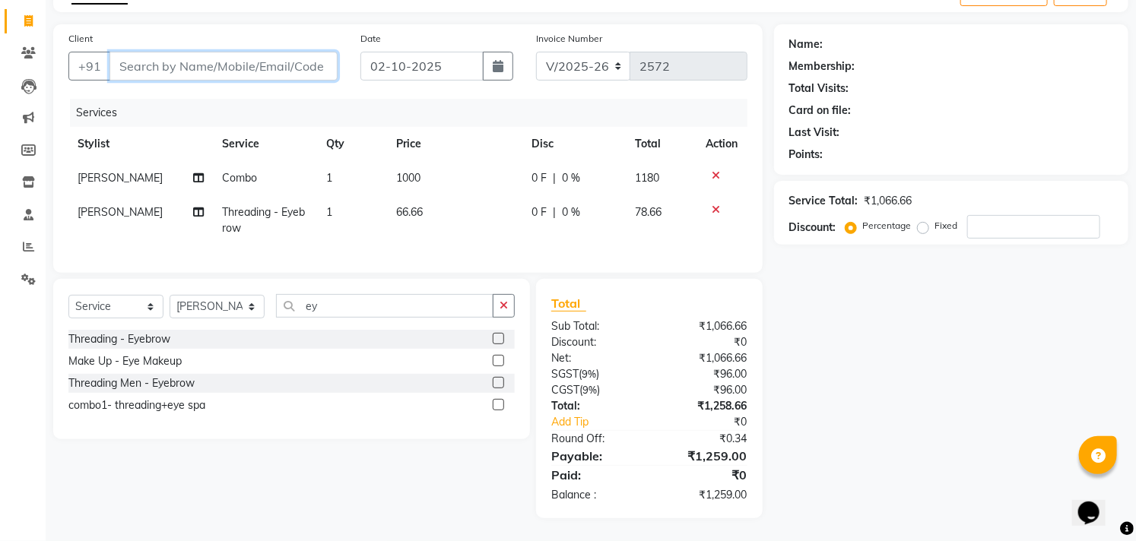
click at [248, 57] on input "Client" at bounding box center [223, 66] width 228 height 29
type input "9"
type input "0"
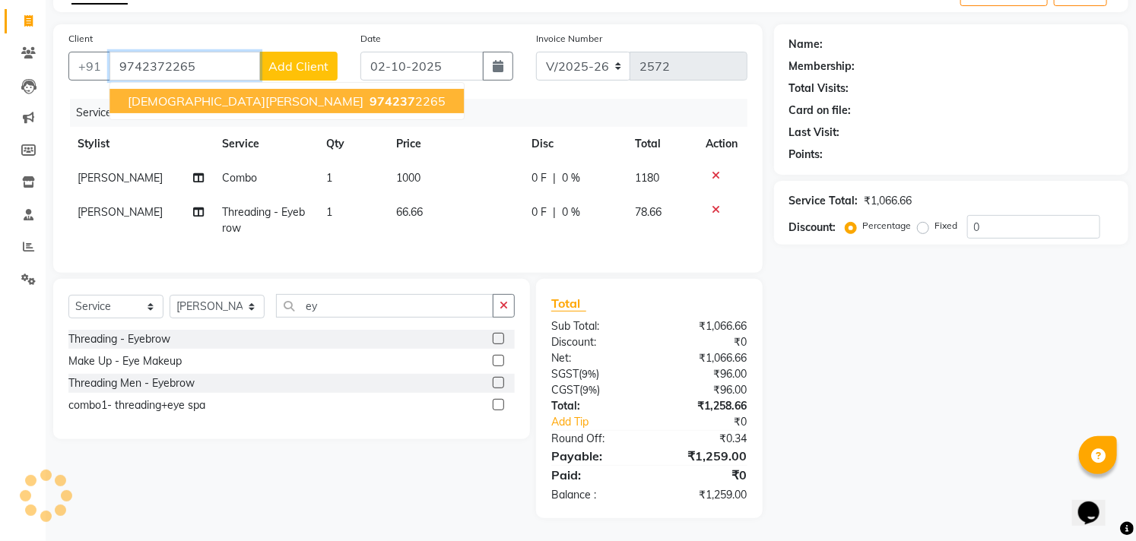
type input "9742372265"
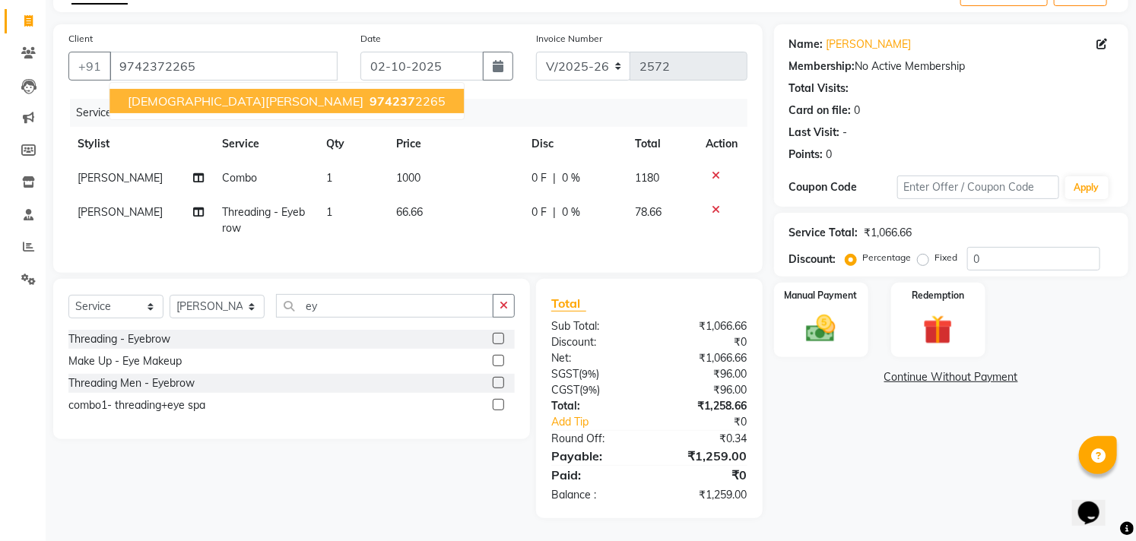
click at [369, 94] on span "974237" at bounding box center [392, 101] width 46 height 15
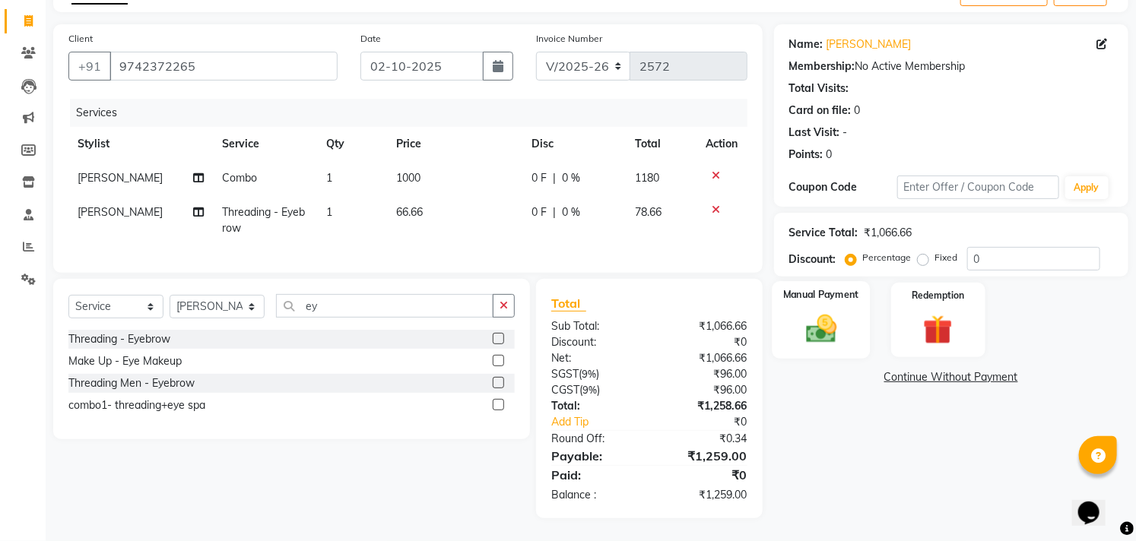
click at [823, 331] on img at bounding box center [821, 329] width 50 height 35
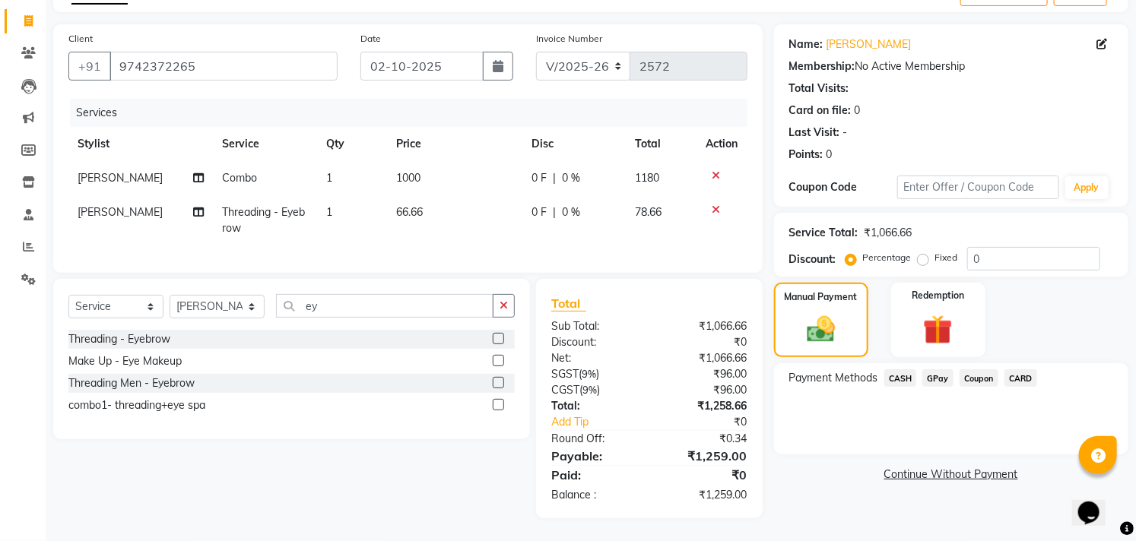
click at [933, 369] on span "GPay" at bounding box center [937, 377] width 31 height 17
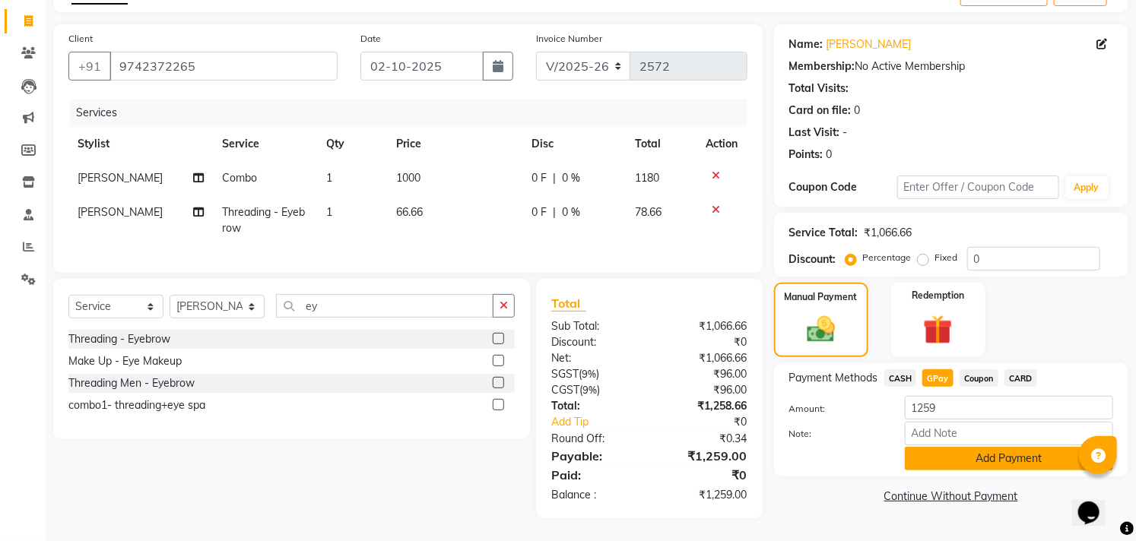
click at [948, 450] on button "Add Payment" at bounding box center [1009, 459] width 208 height 24
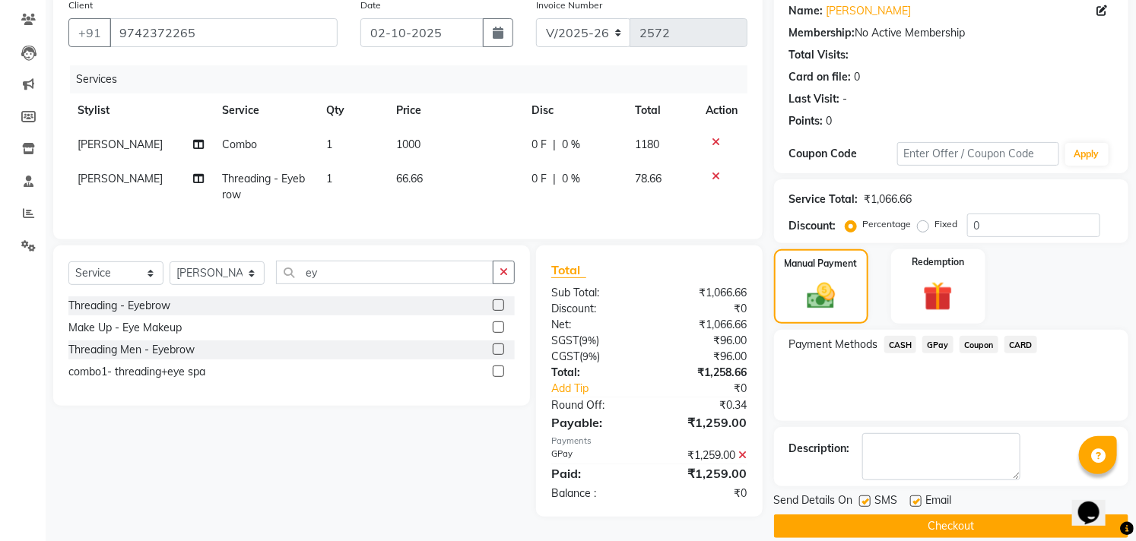
scroll to position [142, 0]
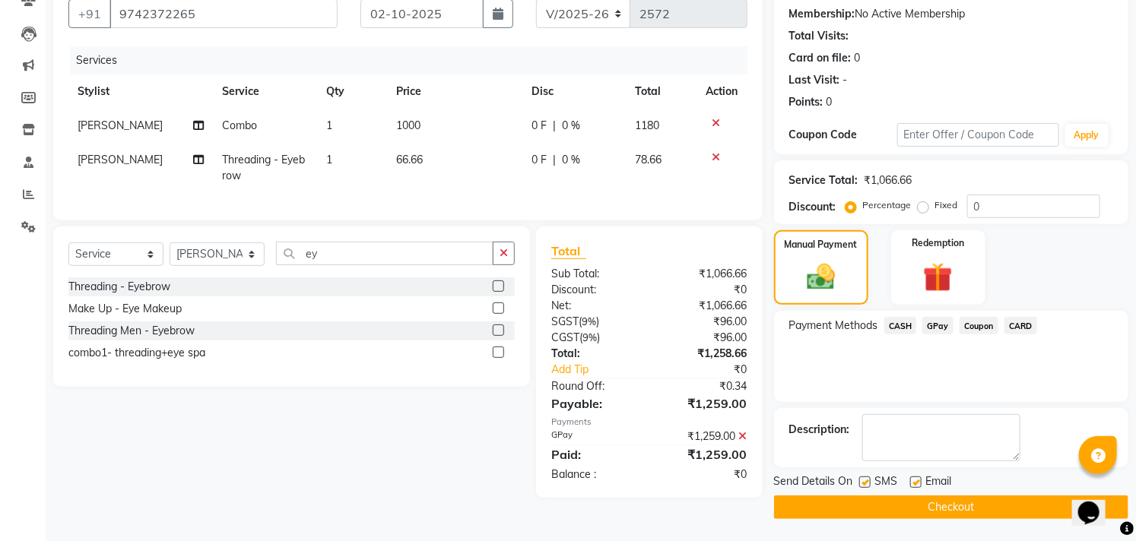
click at [912, 481] on label at bounding box center [915, 482] width 11 height 11
click at [912, 481] on input "checkbox" at bounding box center [915, 483] width 10 height 10
checkbox input "false"
click at [860, 480] on label at bounding box center [864, 482] width 11 height 11
click at [860, 480] on input "checkbox" at bounding box center [864, 483] width 10 height 10
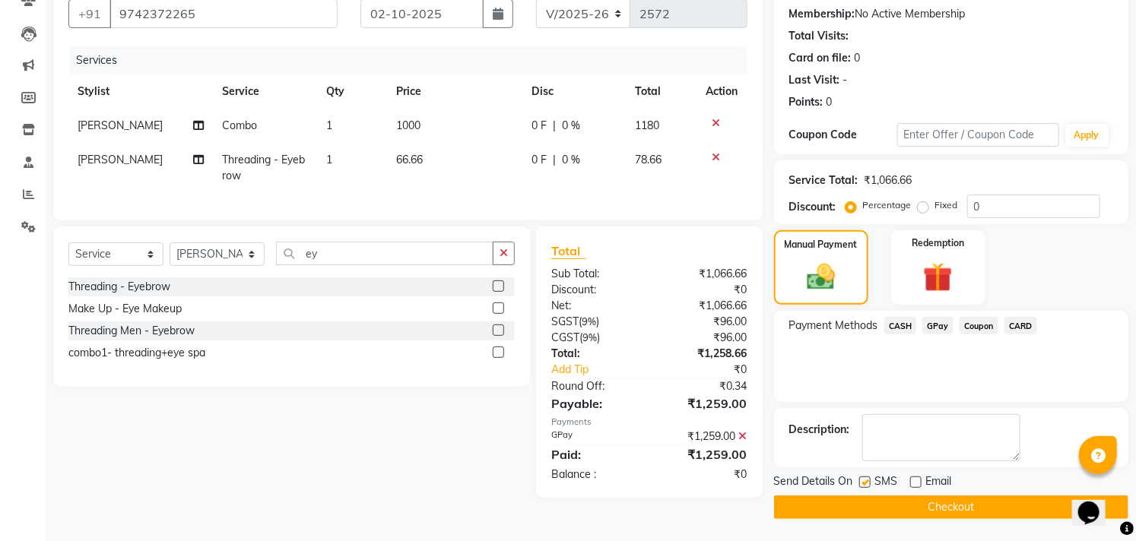
checkbox input "false"
click at [860, 506] on button "Checkout" at bounding box center [951, 508] width 354 height 24
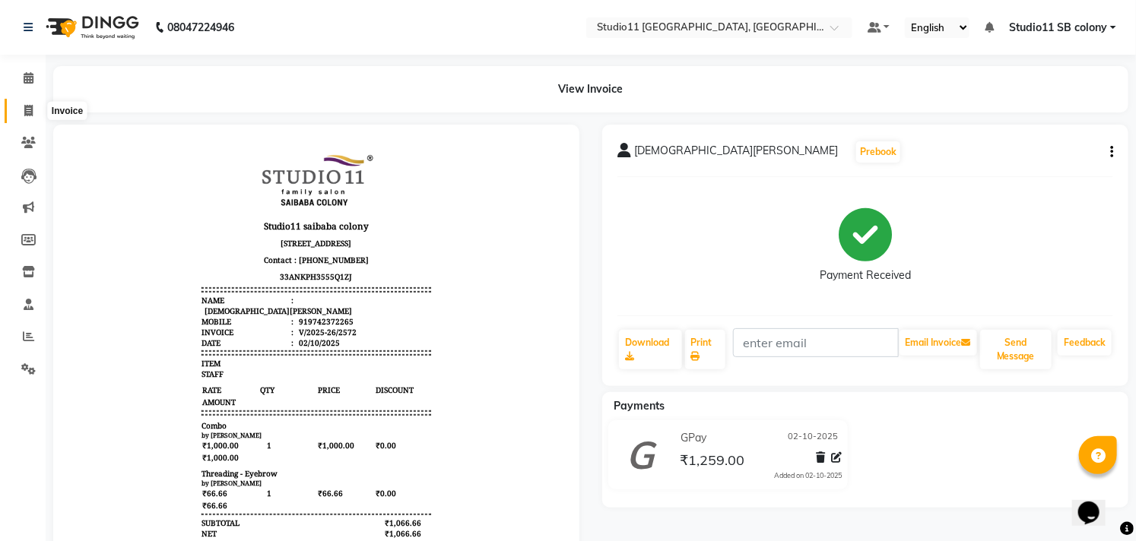
click at [25, 109] on icon at bounding box center [28, 110] width 8 height 11
select select "service"
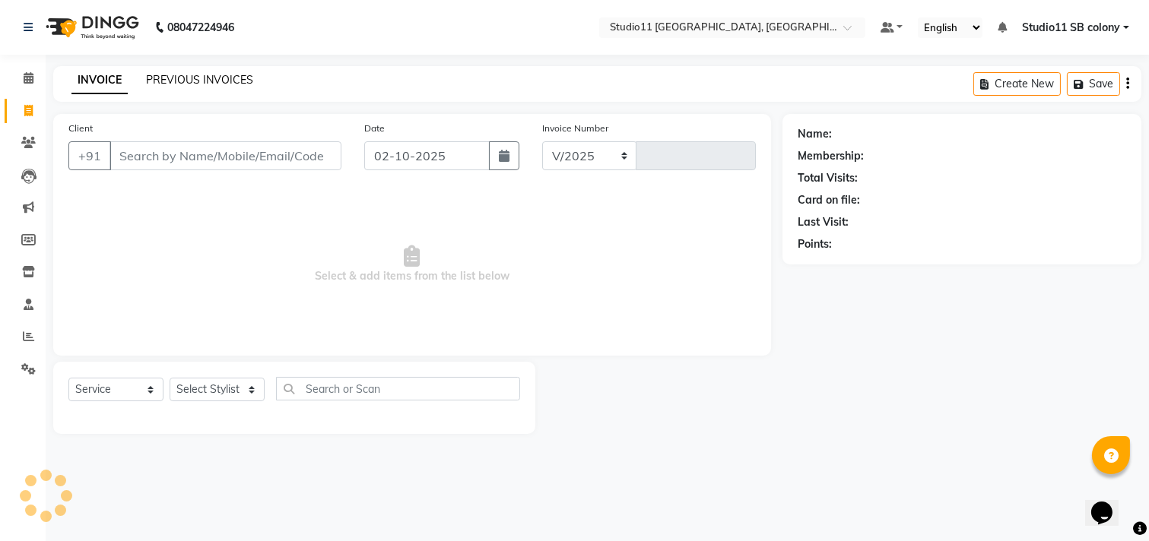
select select "7717"
type input "2573"
click at [224, 74] on link "PREVIOUS INVOICES" at bounding box center [199, 80] width 107 height 14
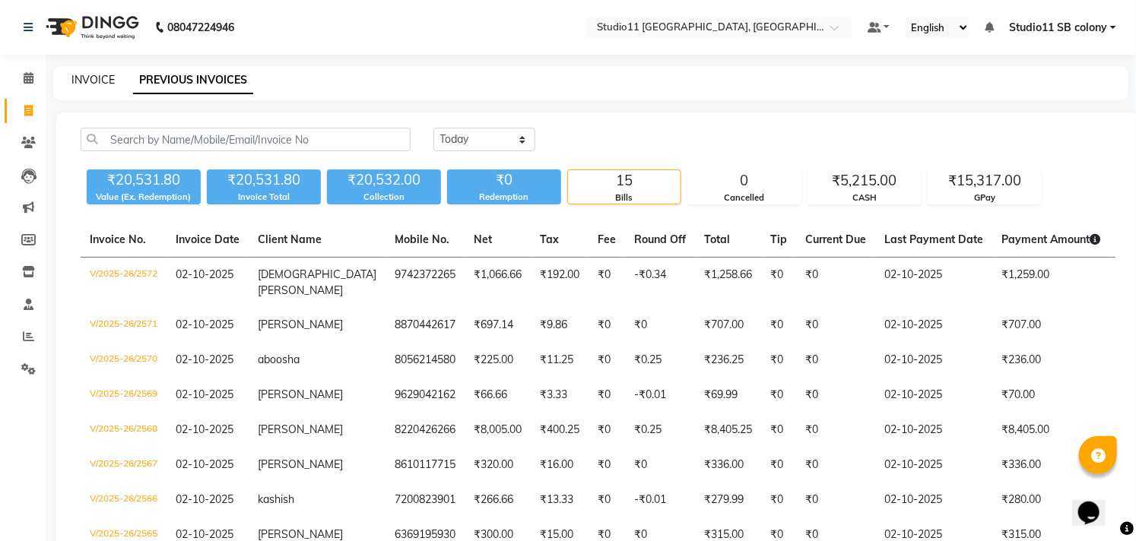
click at [87, 77] on link "INVOICE" at bounding box center [92, 80] width 43 height 14
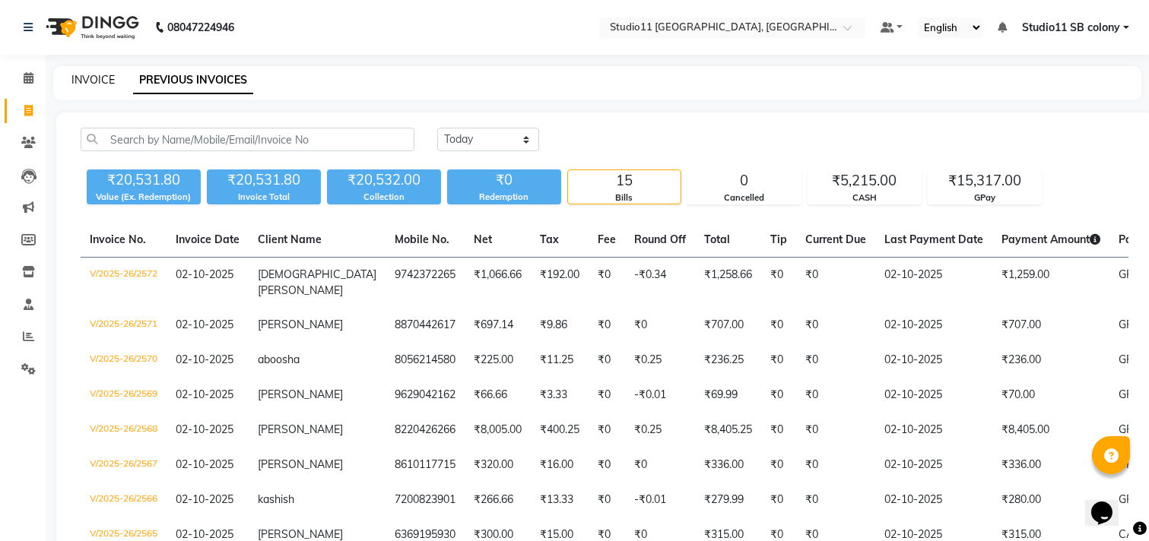
select select "7717"
select select "service"
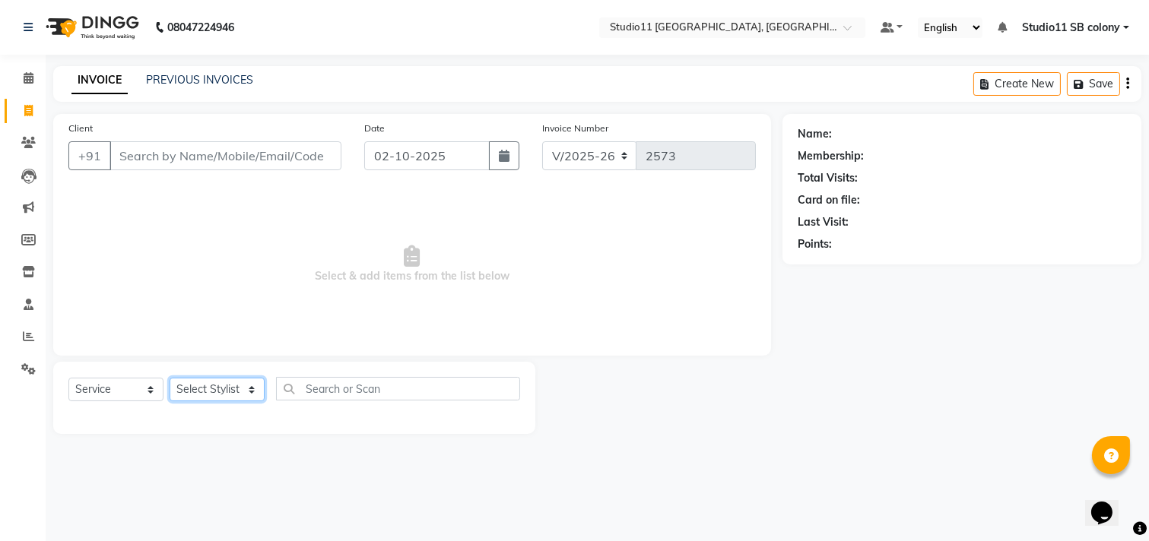
click at [206, 395] on select "Select Stylist" at bounding box center [217, 390] width 95 height 24
select select "68835"
click at [170, 379] on select "Select Stylist Afzal Akbar Dani Jeni Josna kaif lavanya manimekalai Praveen Son…" at bounding box center [217, 390] width 95 height 24
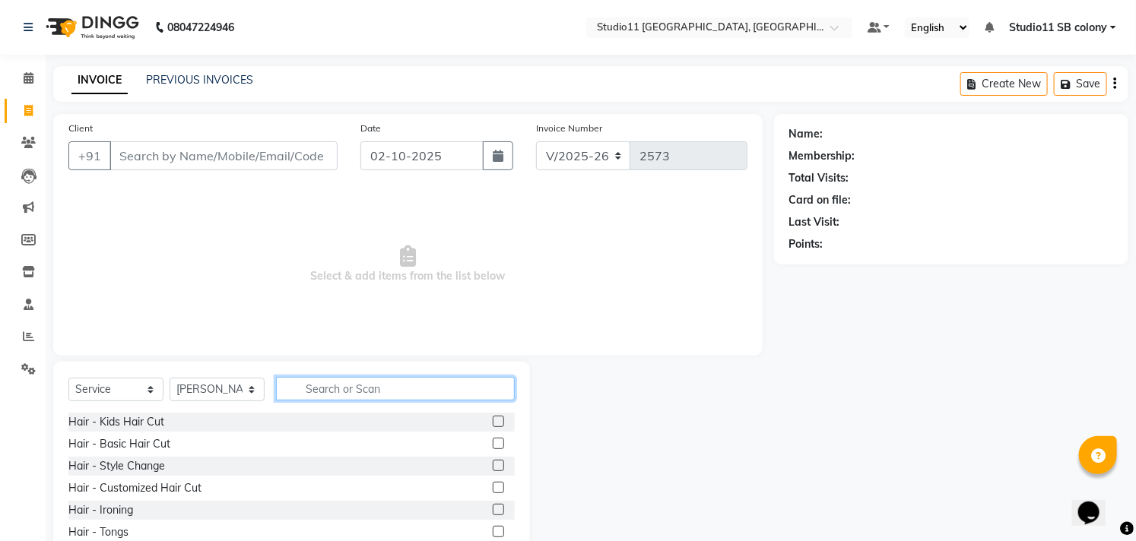
click at [316, 381] on input "text" at bounding box center [395, 389] width 239 height 24
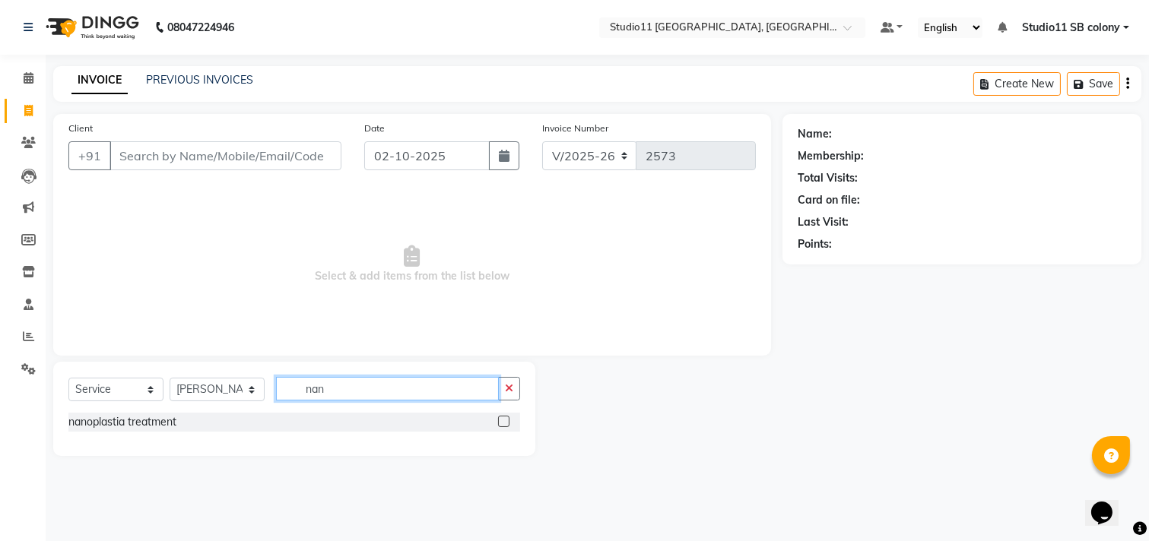
type input "nan"
click at [504, 416] on label at bounding box center [503, 421] width 11 height 11
click at [504, 417] on input "checkbox" at bounding box center [503, 422] width 10 height 10
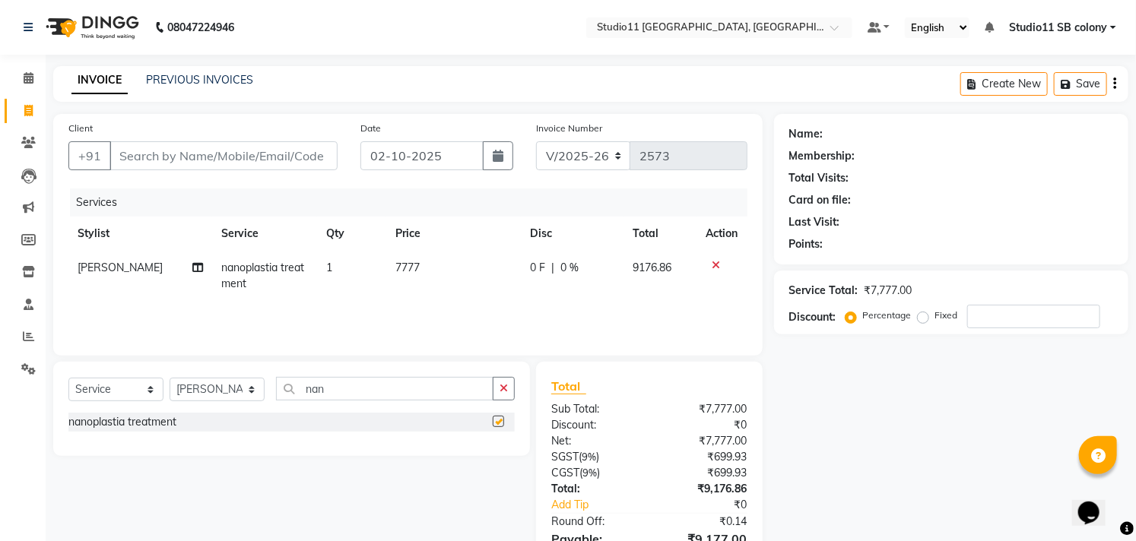
checkbox input "false"
click at [472, 268] on td "7777" at bounding box center [453, 276] width 135 height 50
select select "68835"
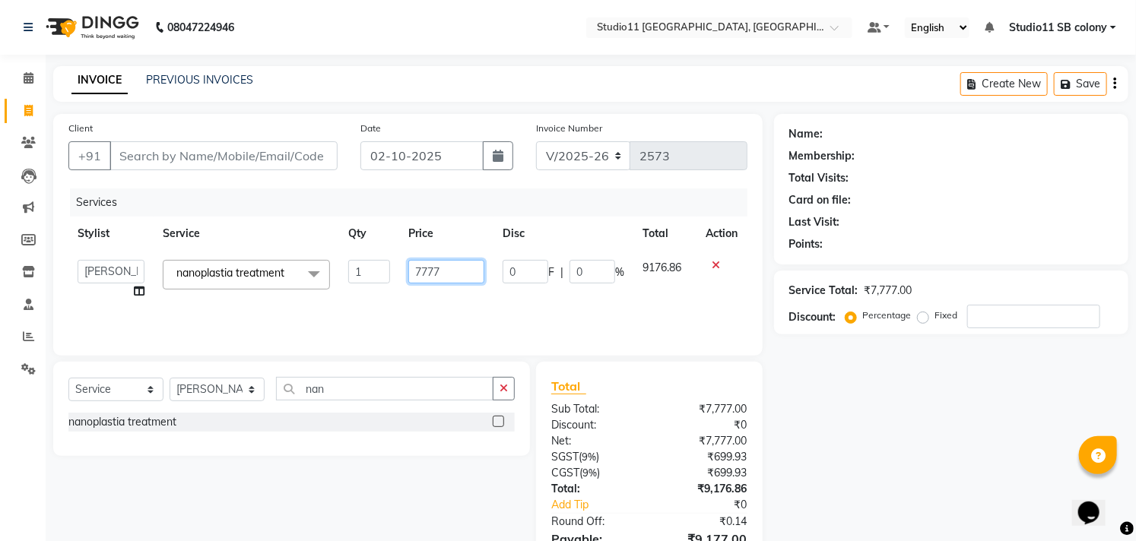
click at [472, 268] on input "7777" at bounding box center [446, 272] width 76 height 24
type input "1"
type input "12000"
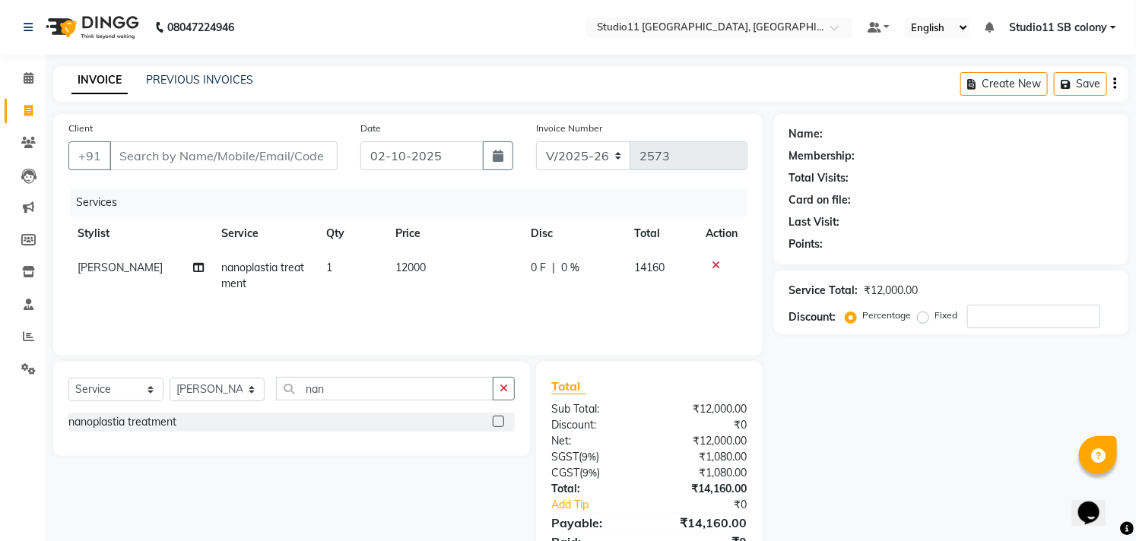
click at [474, 236] on th "Price" at bounding box center [454, 234] width 135 height 34
click at [395, 388] on input "nan" at bounding box center [384, 389] width 217 height 24
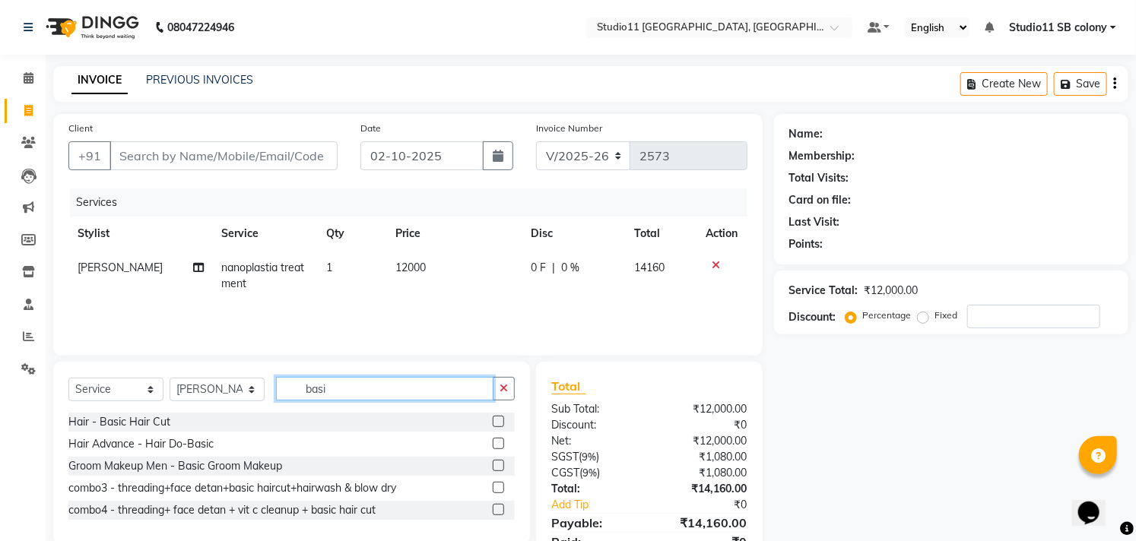
type input "basi"
click at [499, 423] on label at bounding box center [498, 421] width 11 height 11
click at [499, 423] on input "checkbox" at bounding box center [498, 422] width 10 height 10
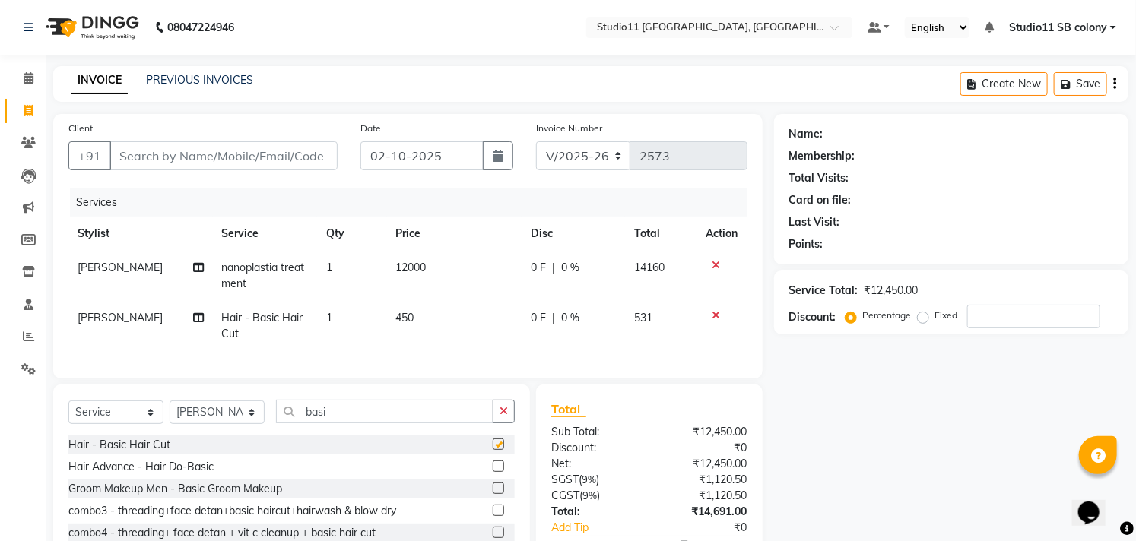
checkbox input "false"
click at [439, 315] on td "450" at bounding box center [454, 326] width 135 height 50
select select "68835"
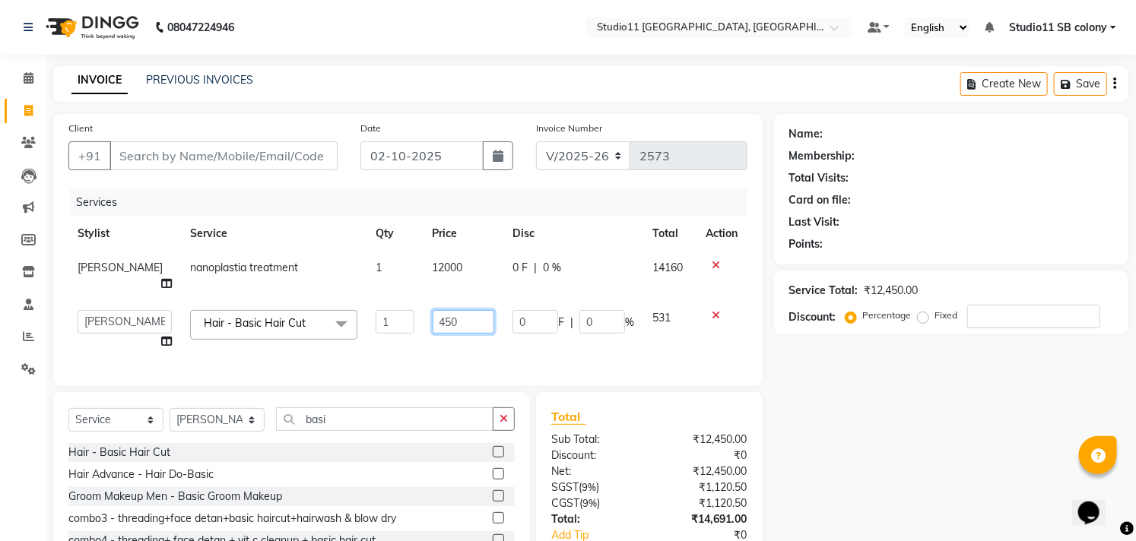
click at [447, 314] on input "450" at bounding box center [464, 322] width 62 height 24
click at [447, 313] on input "450" at bounding box center [464, 322] width 62 height 24
type input "6"
type input "450"
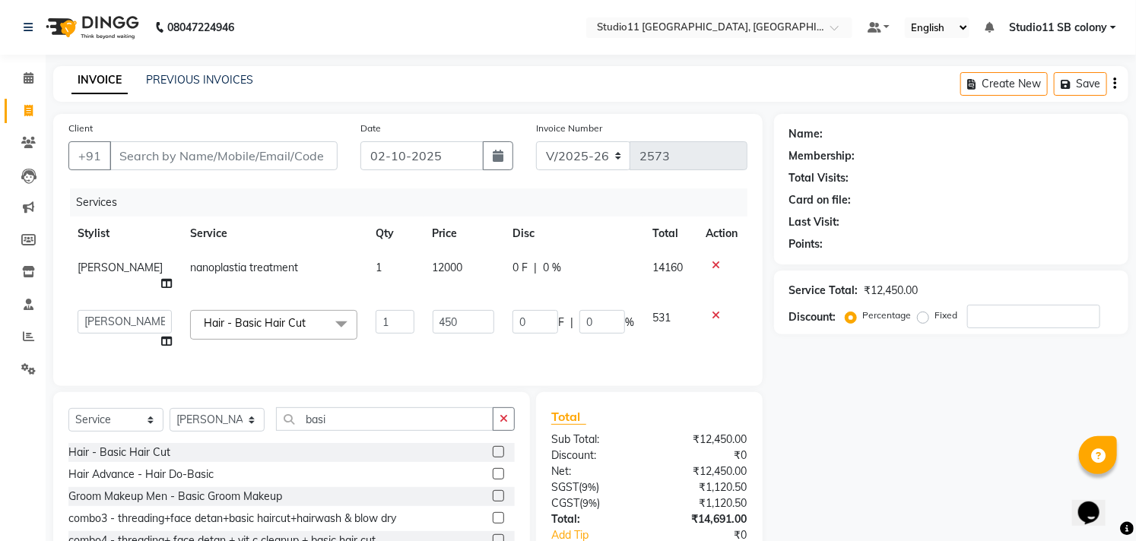
click at [471, 232] on th "Price" at bounding box center [463, 234] width 80 height 34
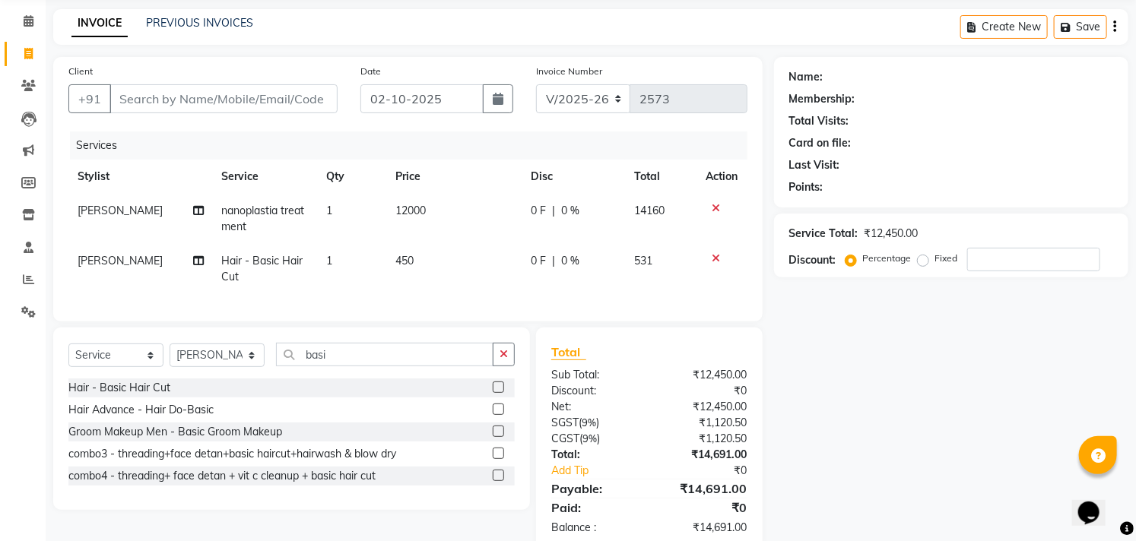
scroll to position [102, 0]
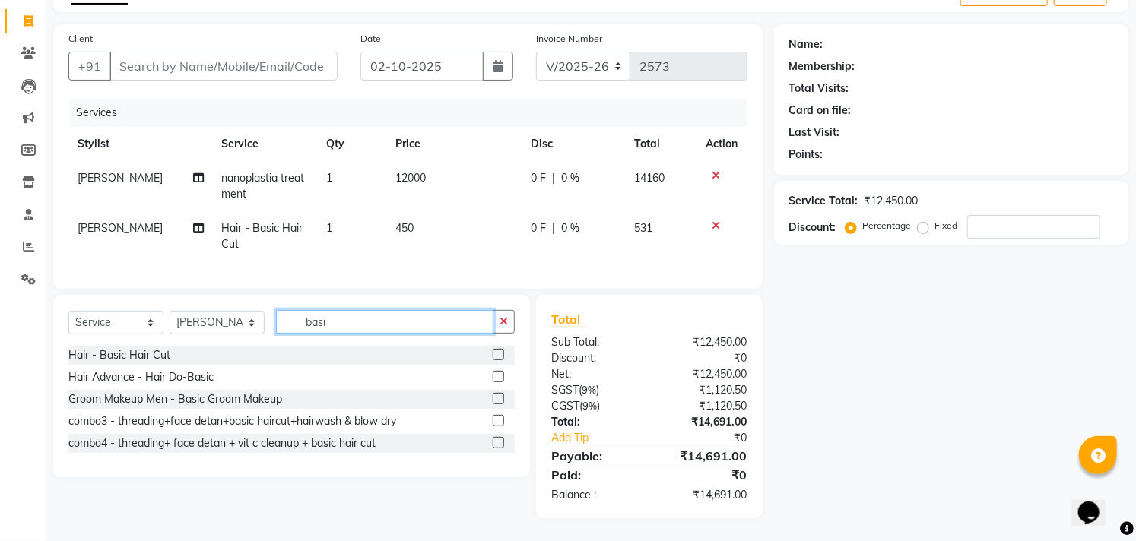
click at [366, 327] on input "basi" at bounding box center [384, 322] width 217 height 24
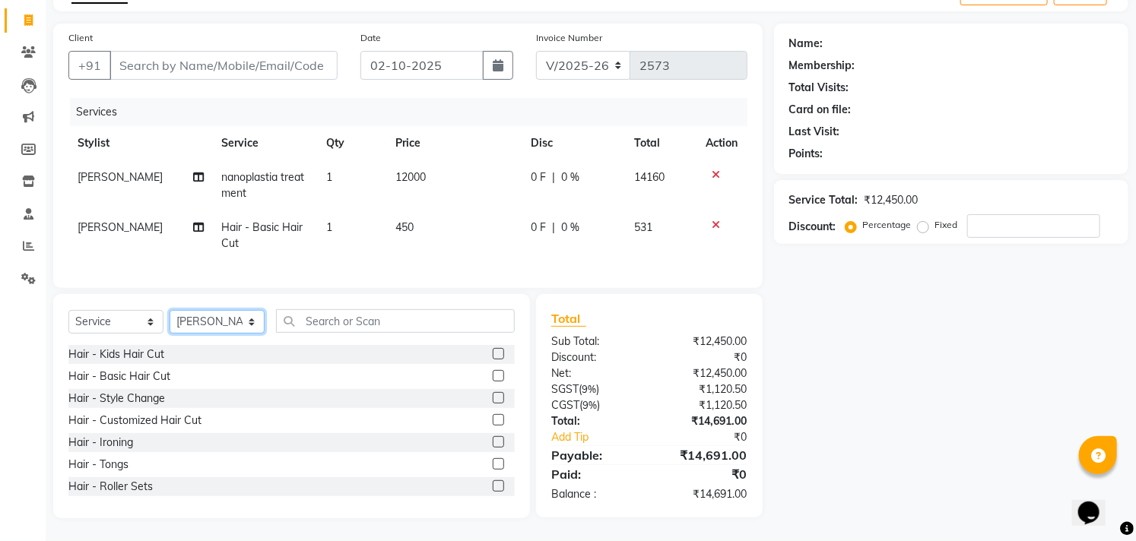
click at [230, 315] on select "Select Stylist Afzal Akbar Dani Jeni Josna kaif lavanya manimekalai Praveen Son…" at bounding box center [217, 322] width 95 height 24
select select "68830"
click at [170, 312] on select "Select Stylist Afzal Akbar Dani Jeni Josna kaif lavanya manimekalai Praveen Son…" at bounding box center [217, 322] width 95 height 24
click at [148, 319] on select "Select Service Product Membership Package Voucher Prepaid Gift Card" at bounding box center [115, 322] width 95 height 24
select select "product"
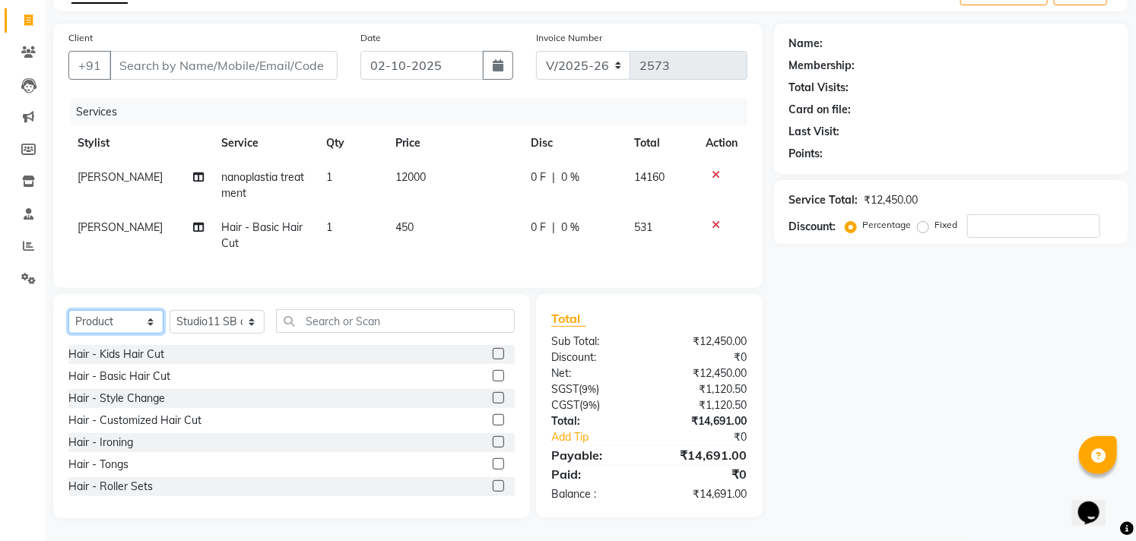
click at [68, 312] on select "Select Service Product Membership Package Voucher Prepaid Gift Card" at bounding box center [115, 322] width 95 height 24
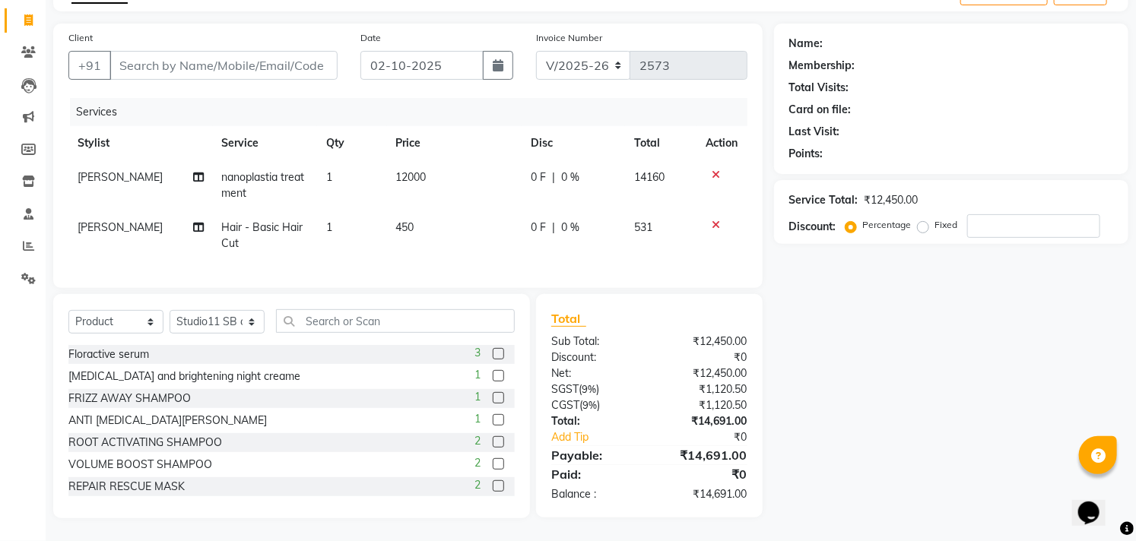
click at [493, 357] on label at bounding box center [498, 353] width 11 height 11
click at [493, 357] on input "checkbox" at bounding box center [498, 355] width 10 height 10
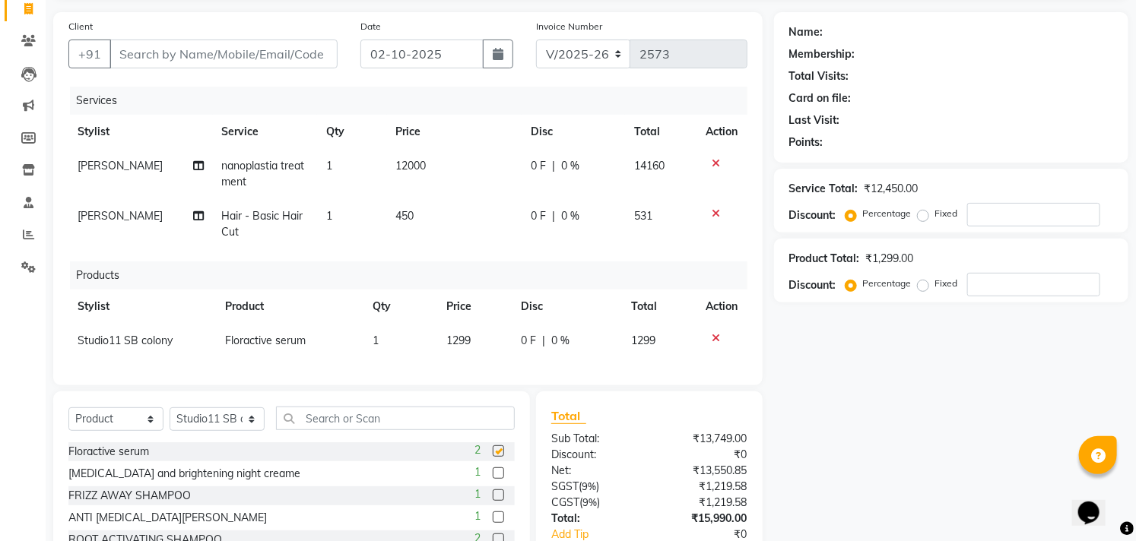
checkbox input "false"
click at [442, 429] on input "text" at bounding box center [395, 419] width 239 height 24
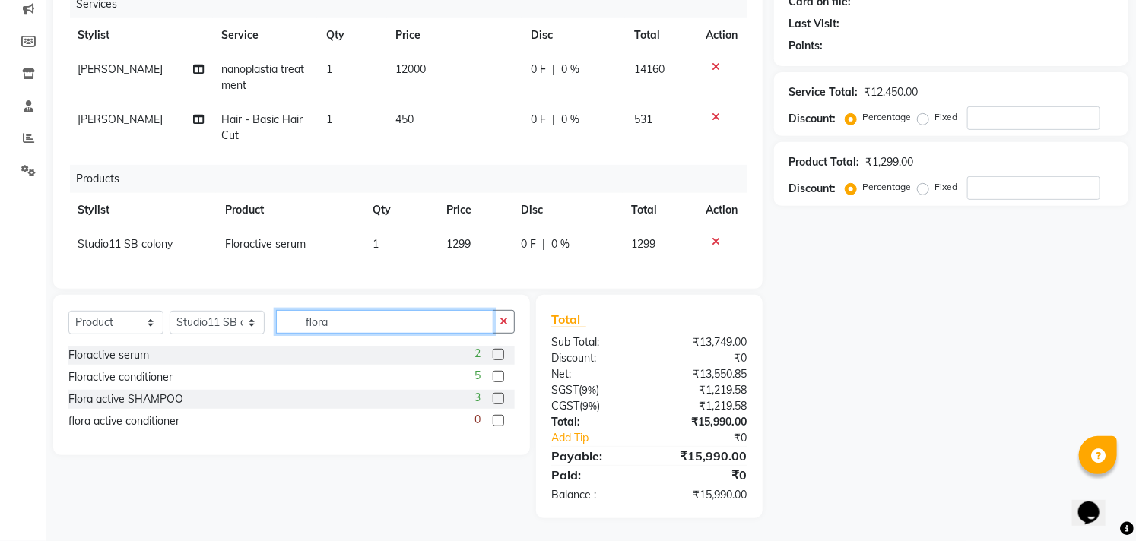
scroll to position [211, 0]
type input "flora"
click at [497, 399] on label at bounding box center [498, 398] width 11 height 11
click at [497, 399] on input "checkbox" at bounding box center [498, 400] width 10 height 10
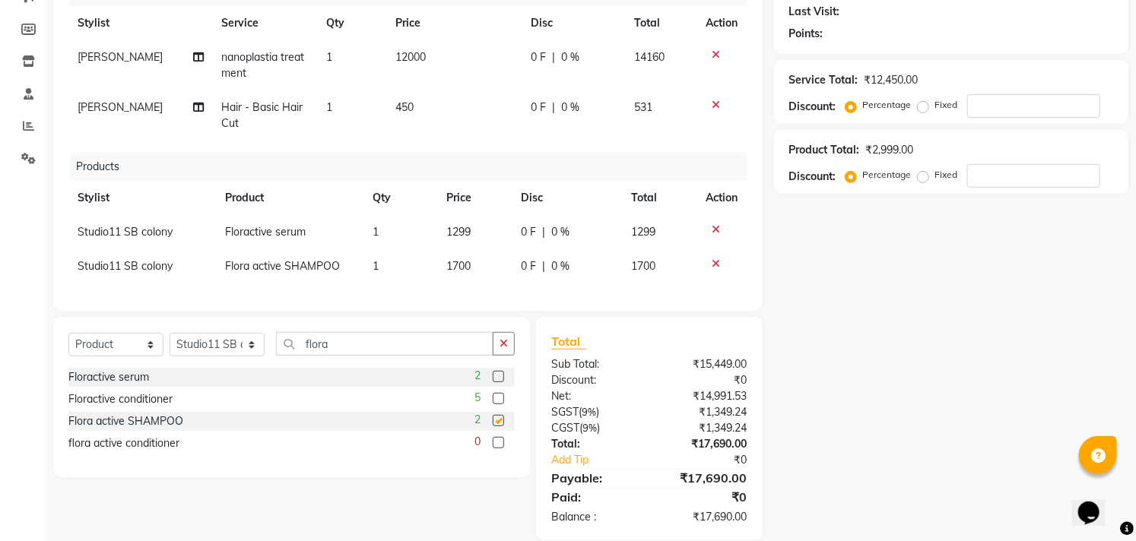
checkbox input "false"
click at [502, 404] on label at bounding box center [498, 398] width 11 height 11
click at [502, 404] on input "checkbox" at bounding box center [498, 400] width 10 height 10
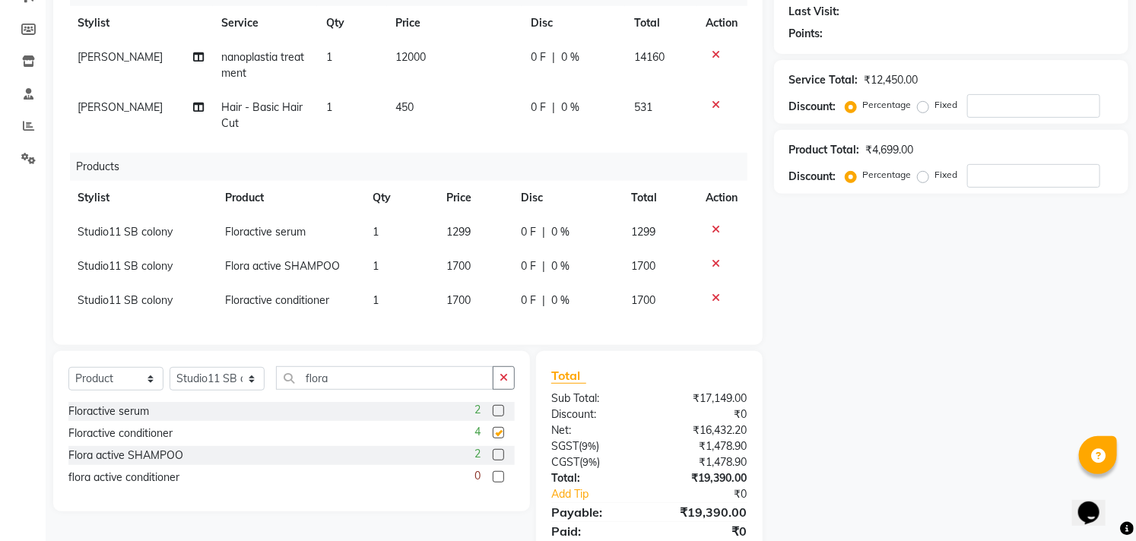
checkbox input "false"
click at [504, 383] on icon "button" at bounding box center [503, 378] width 8 height 11
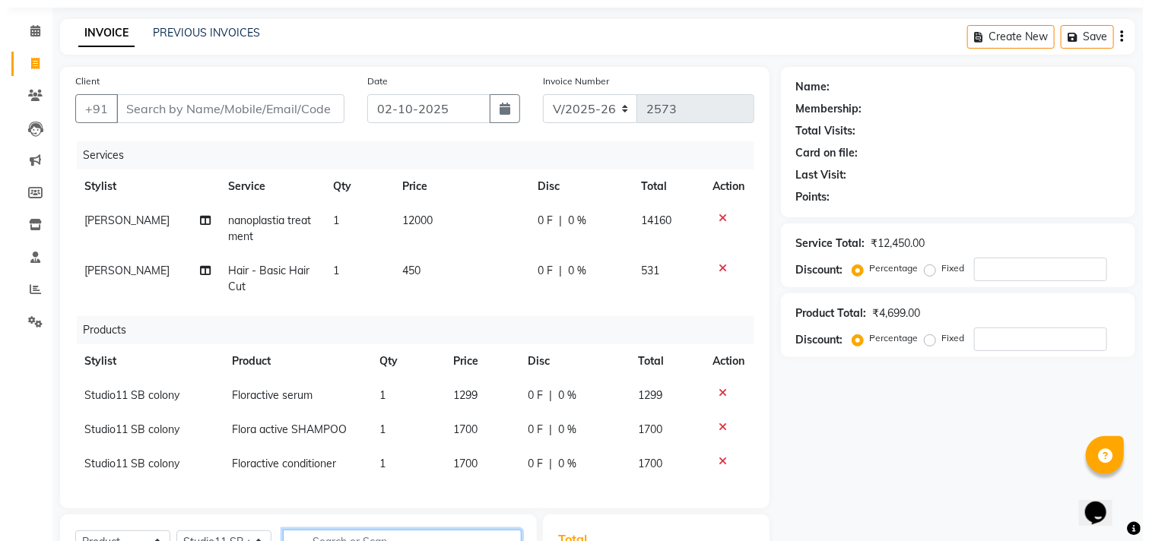
scroll to position [0, 0]
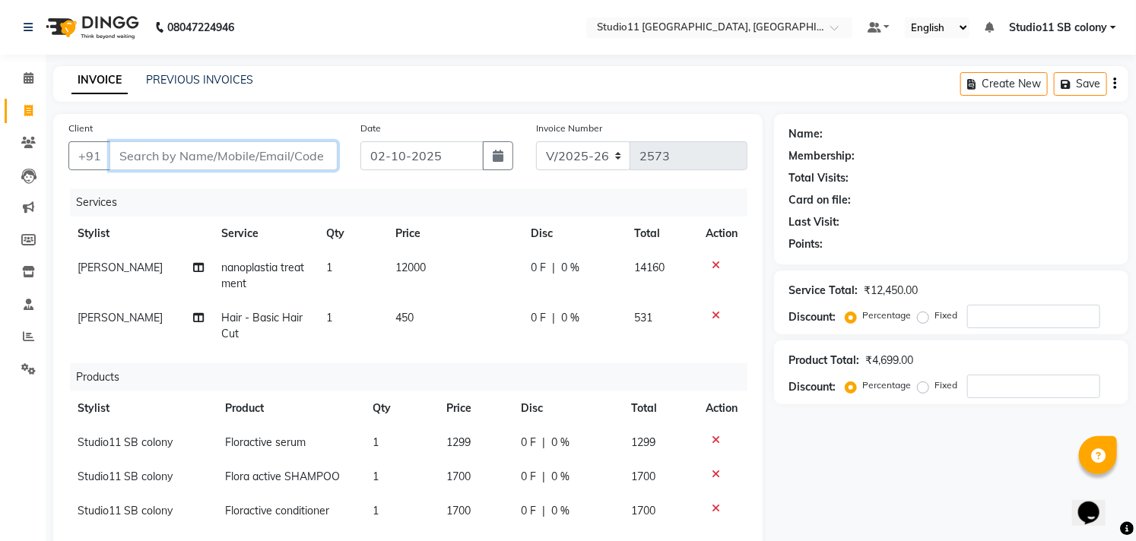
click at [284, 154] on input "Client" at bounding box center [223, 155] width 228 height 29
type input "9"
type input "0"
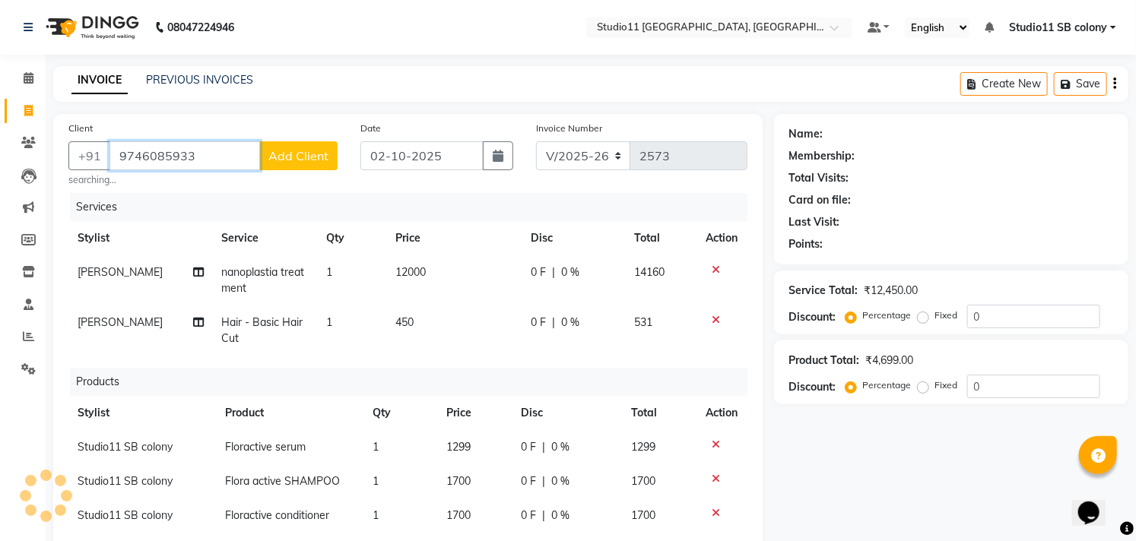
type input "9746085933"
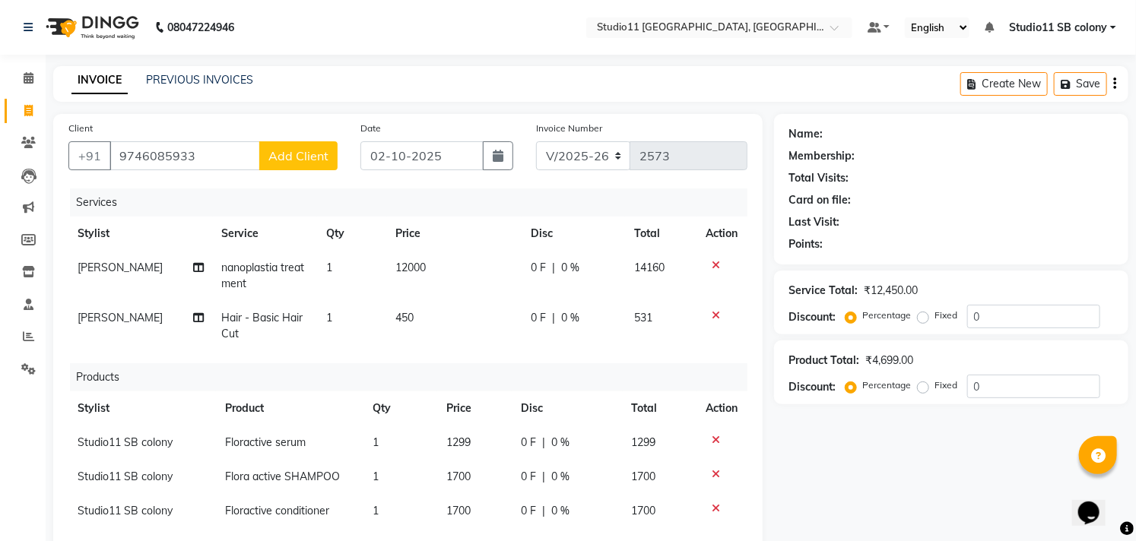
click at [284, 154] on span "Add Client" at bounding box center [298, 155] width 60 height 15
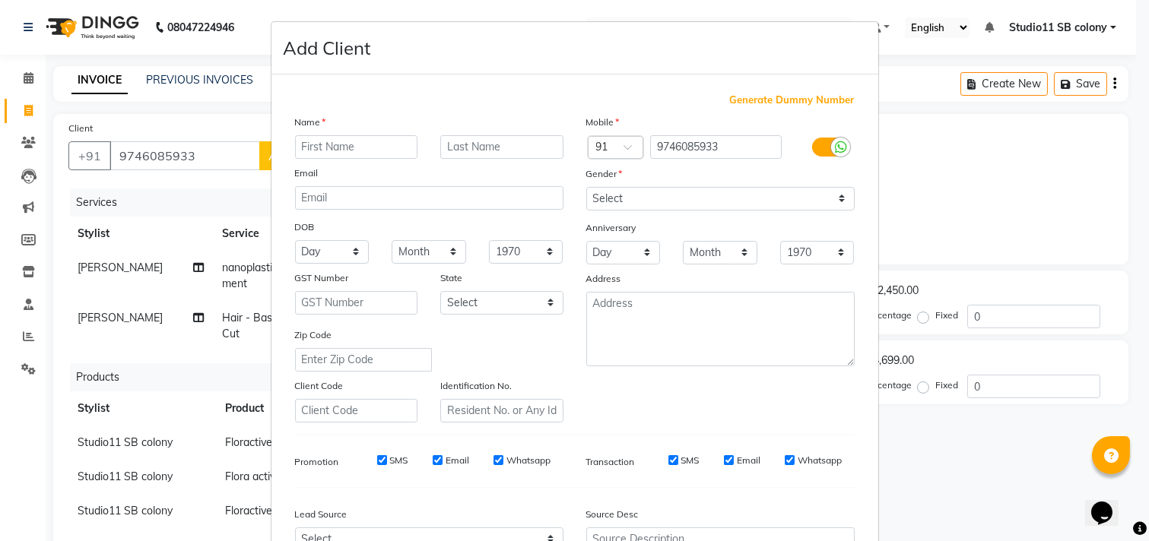
click at [300, 151] on input "text" at bounding box center [356, 147] width 123 height 24
type input "[PERSON_NAME]"
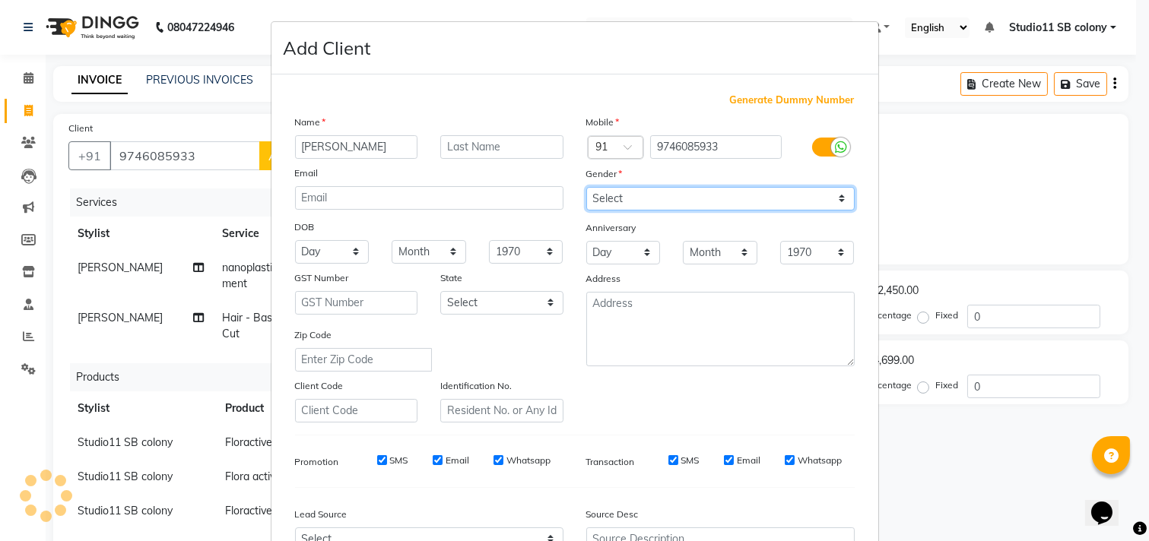
click at [799, 208] on select "Select Male Female Other Prefer Not To Say" at bounding box center [720, 199] width 268 height 24
select select "female"
click at [586, 187] on select "Select Male Female Other Prefer Not To Say" at bounding box center [720, 199] width 268 height 24
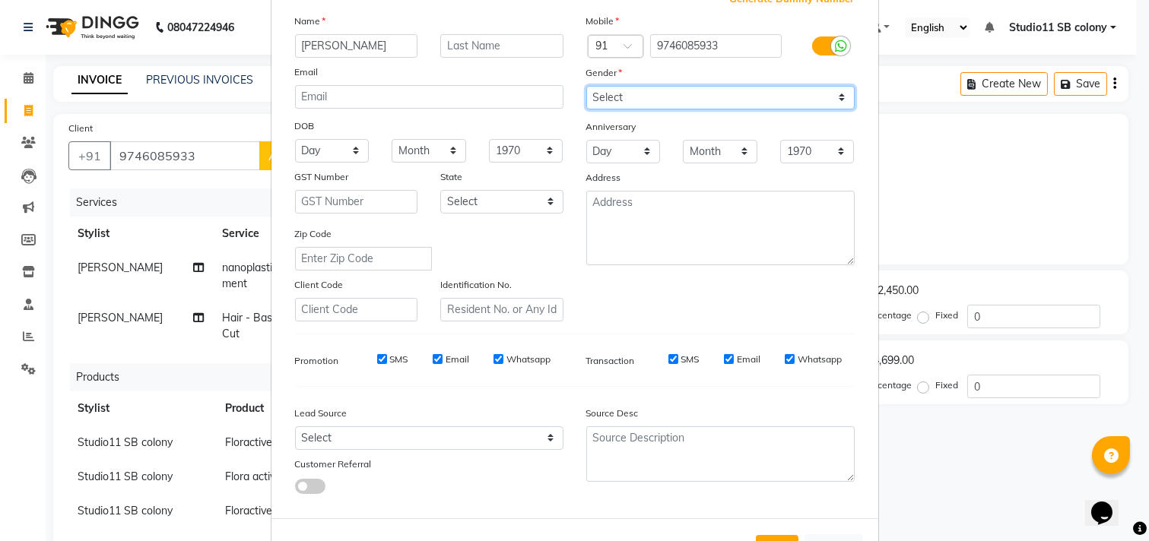
scroll to position [161, 0]
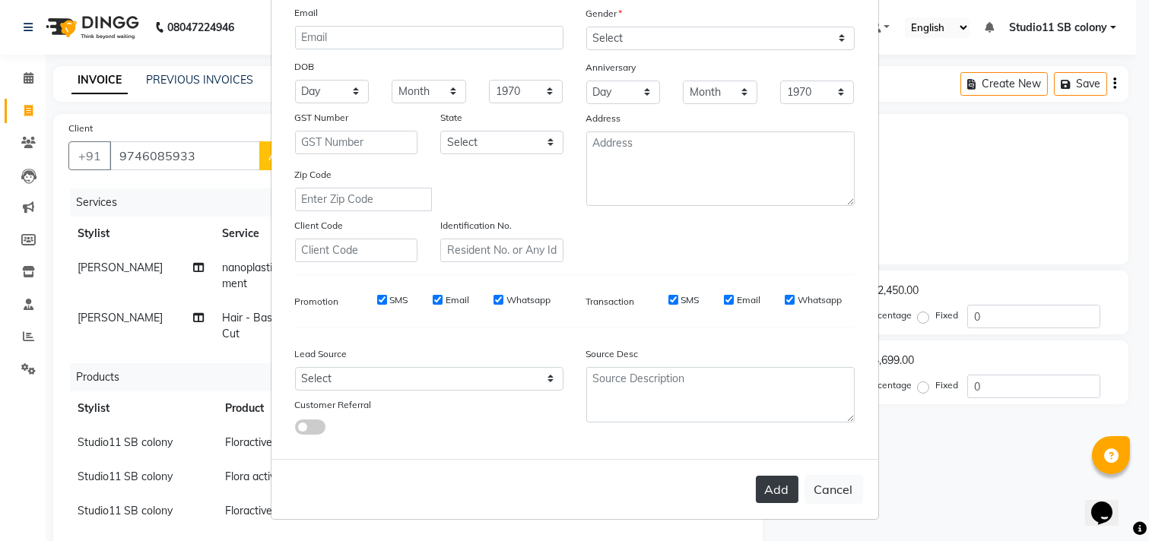
click at [783, 483] on button "Add" at bounding box center [777, 489] width 43 height 27
select select
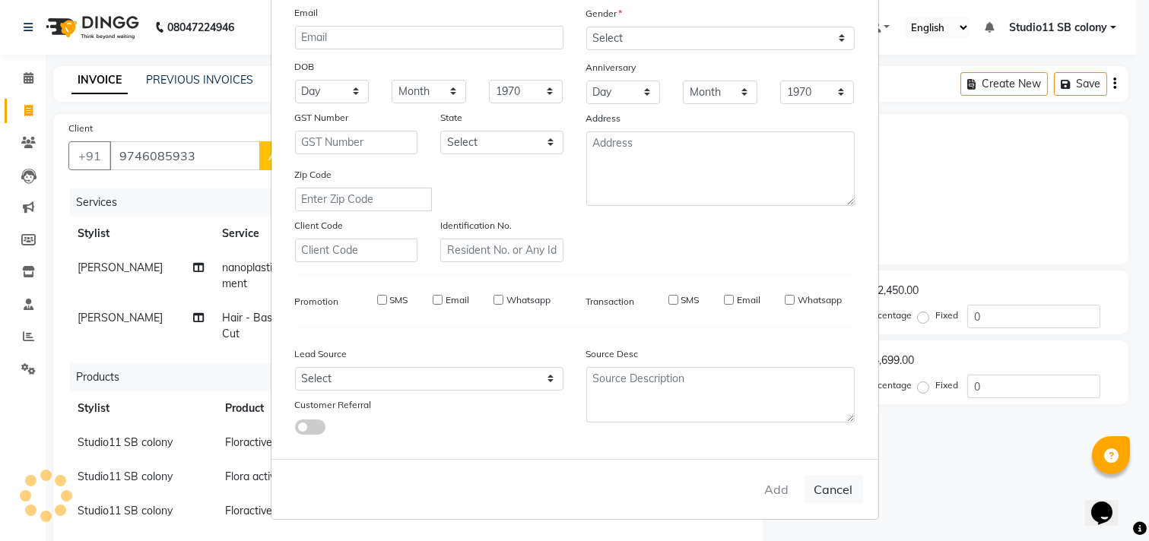
select select
checkbox input "false"
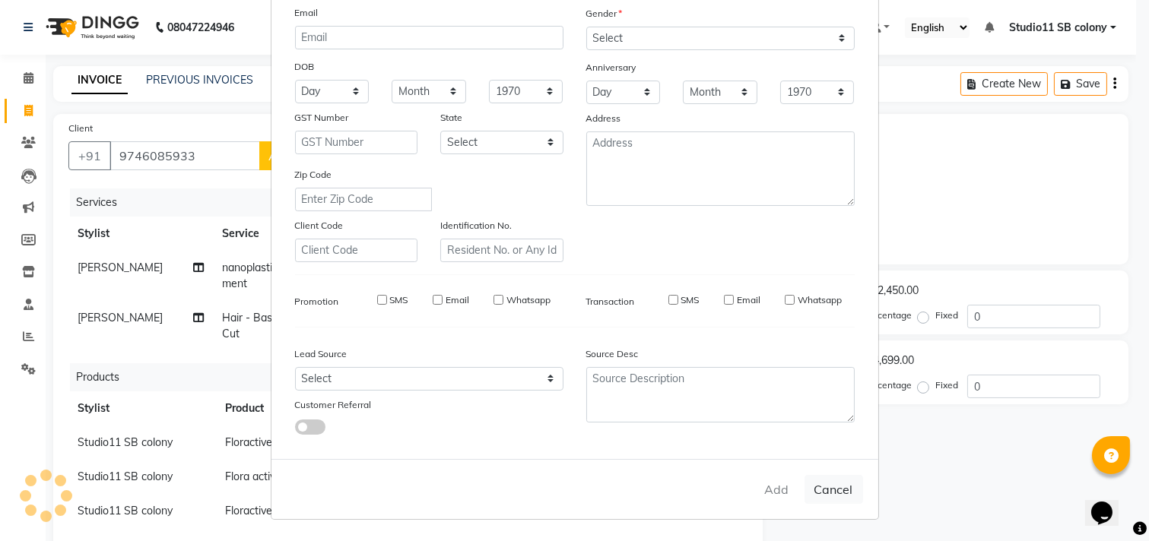
checkbox input "false"
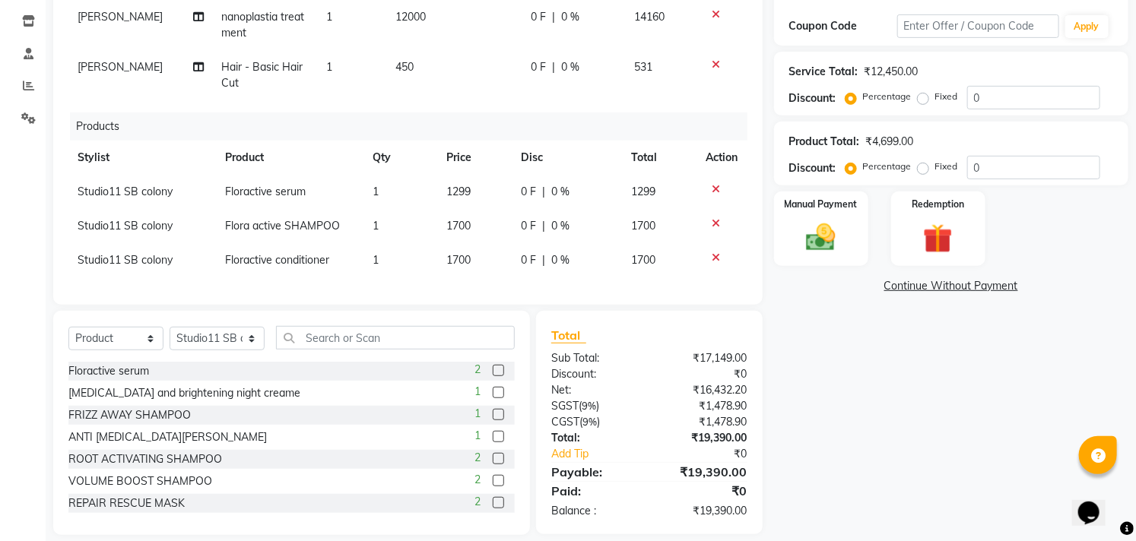
scroll to position [280, 0]
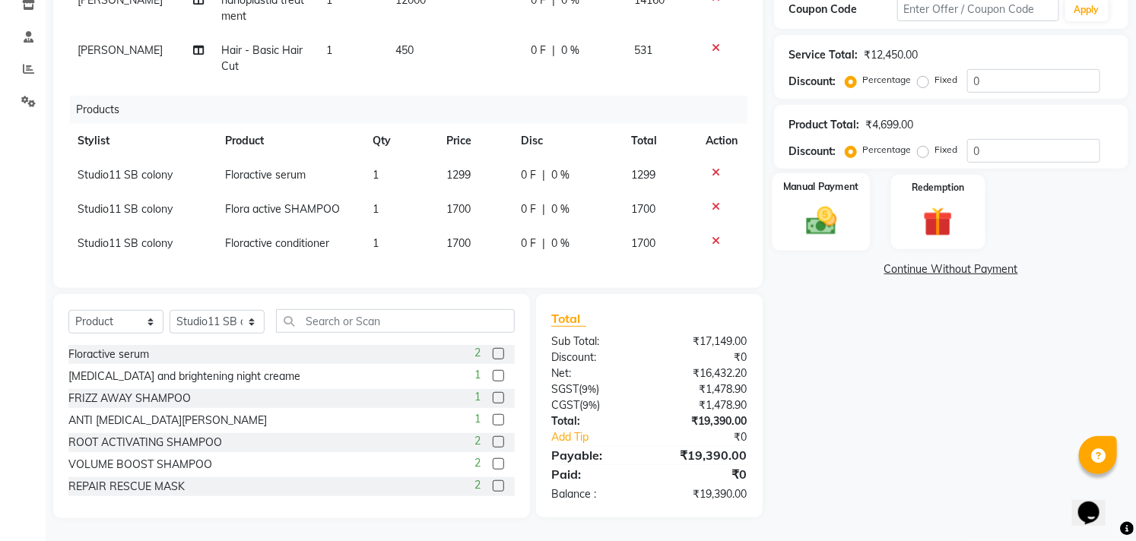
click at [832, 218] on img at bounding box center [821, 221] width 50 height 35
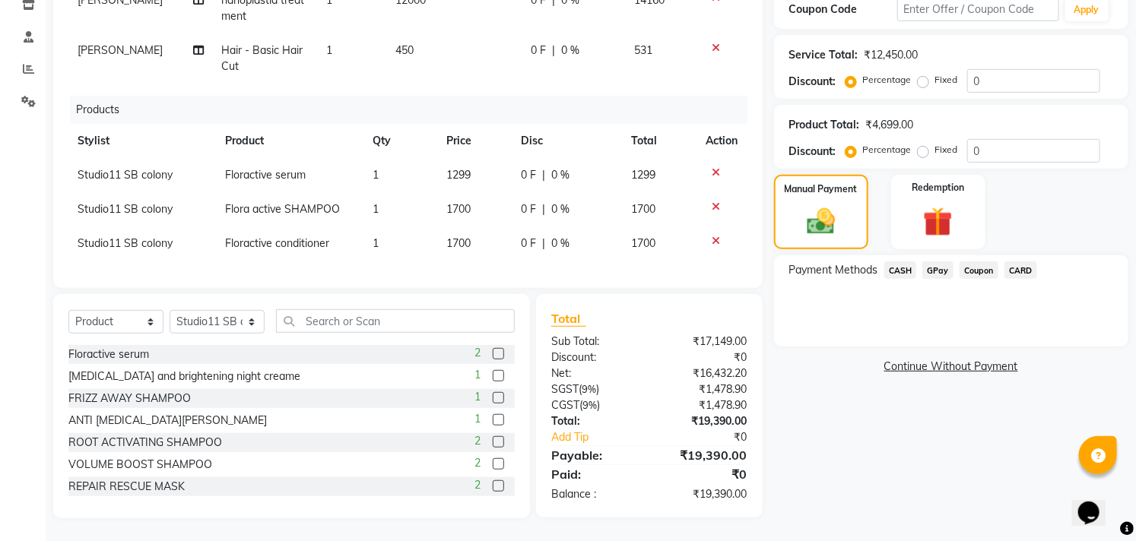
click at [938, 262] on span "GPay" at bounding box center [937, 270] width 31 height 17
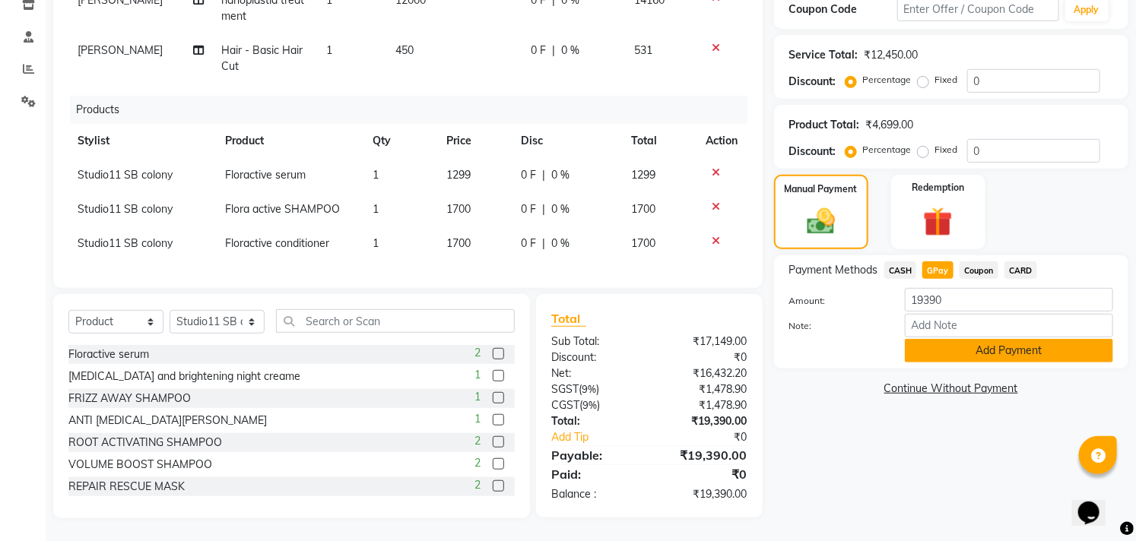
click at [947, 339] on button "Add Payment" at bounding box center [1009, 351] width 208 height 24
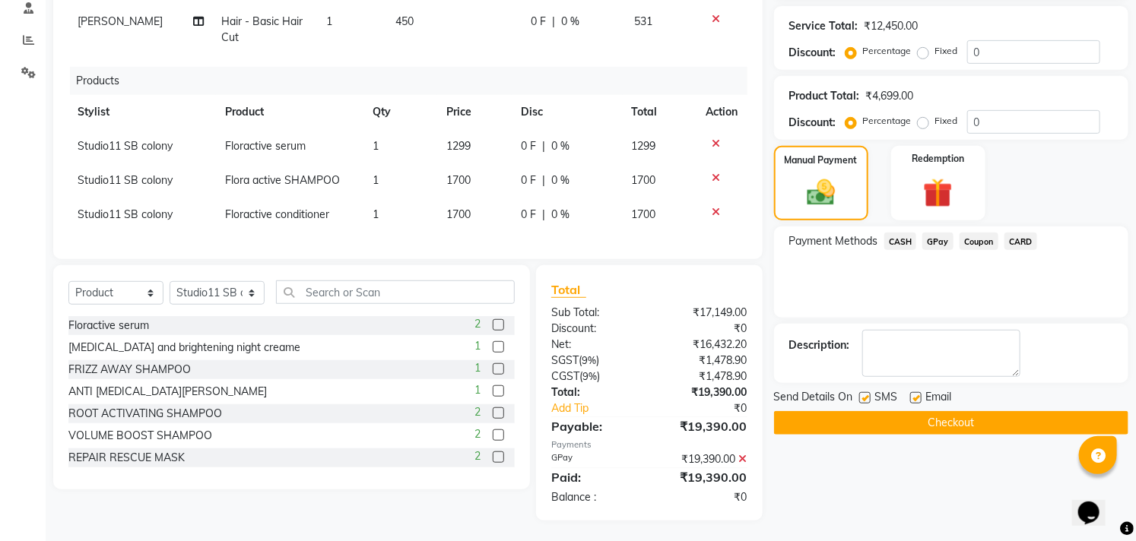
scroll to position [310, 0]
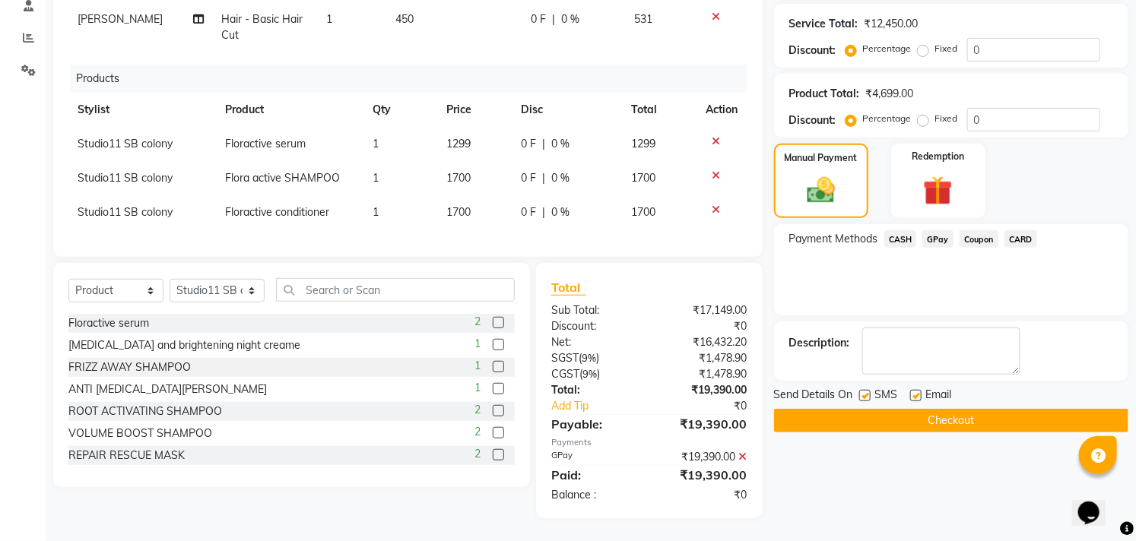
click at [917, 390] on label at bounding box center [915, 395] width 11 height 11
click at [917, 392] on input "checkbox" at bounding box center [915, 397] width 10 height 10
checkbox input "false"
click at [867, 390] on label at bounding box center [864, 395] width 11 height 11
click at [867, 392] on input "checkbox" at bounding box center [864, 397] width 10 height 10
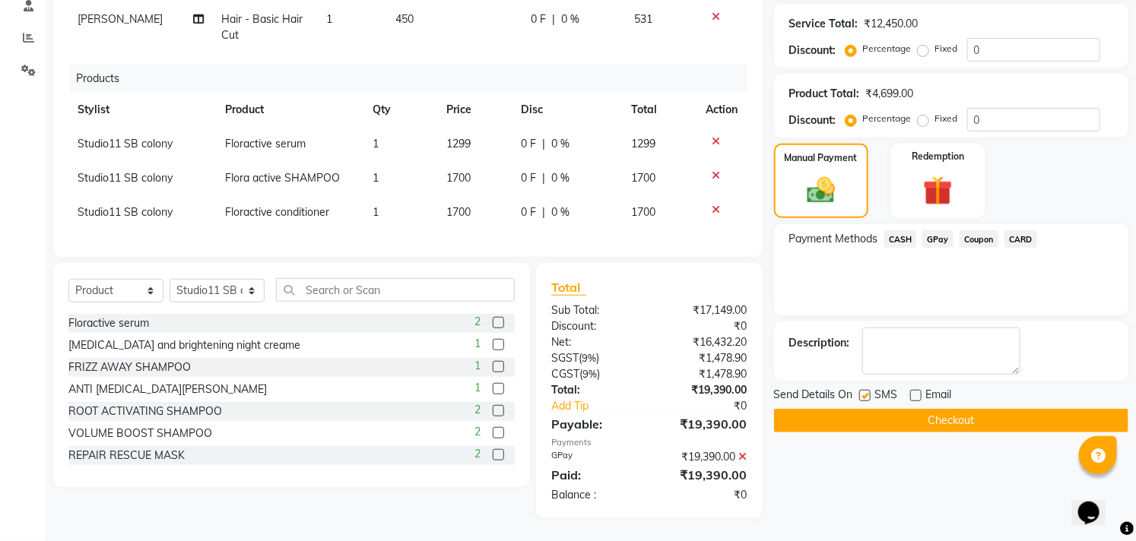
checkbox input "false"
click at [868, 409] on button "Checkout" at bounding box center [951, 421] width 354 height 24
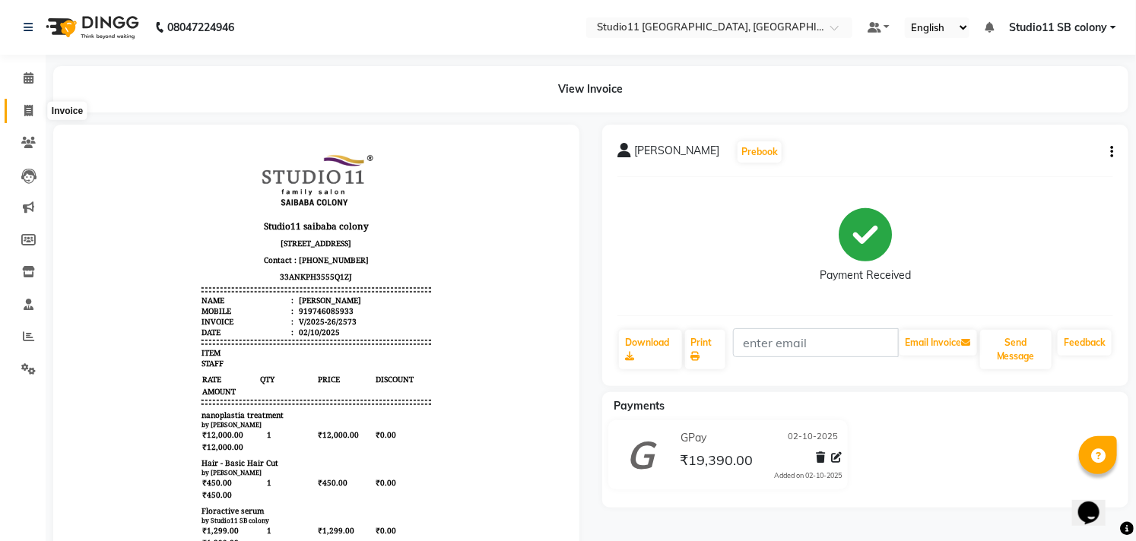
click at [24, 108] on icon at bounding box center [28, 110] width 8 height 11
select select "service"
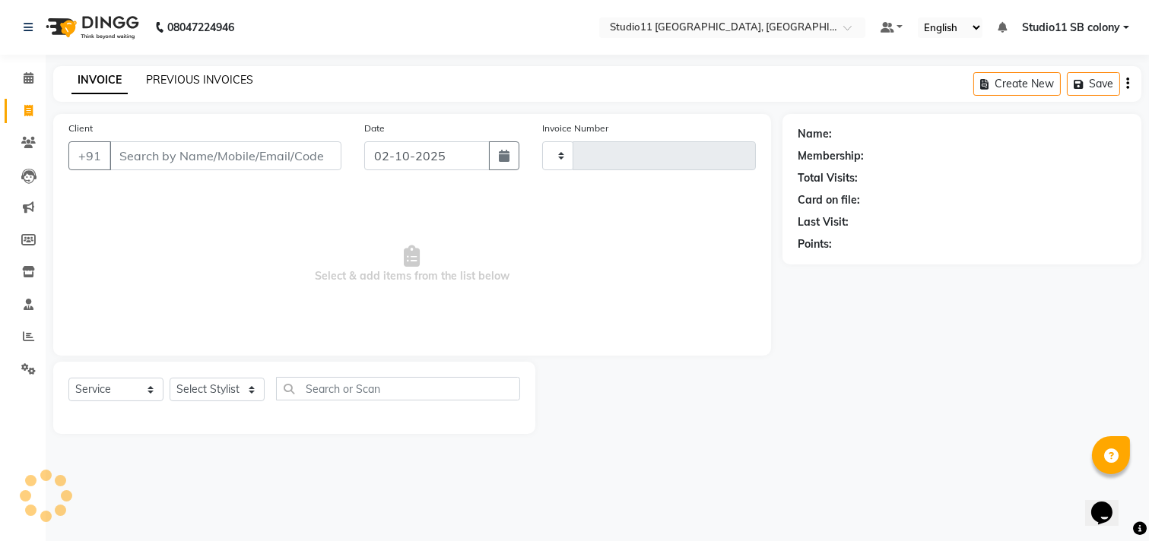
type input "2574"
select select "7717"
click at [189, 69] on div "INVOICE PREVIOUS INVOICES Create New Save" at bounding box center [597, 84] width 1088 height 36
click at [191, 78] on link "PREVIOUS INVOICES" at bounding box center [199, 80] width 107 height 14
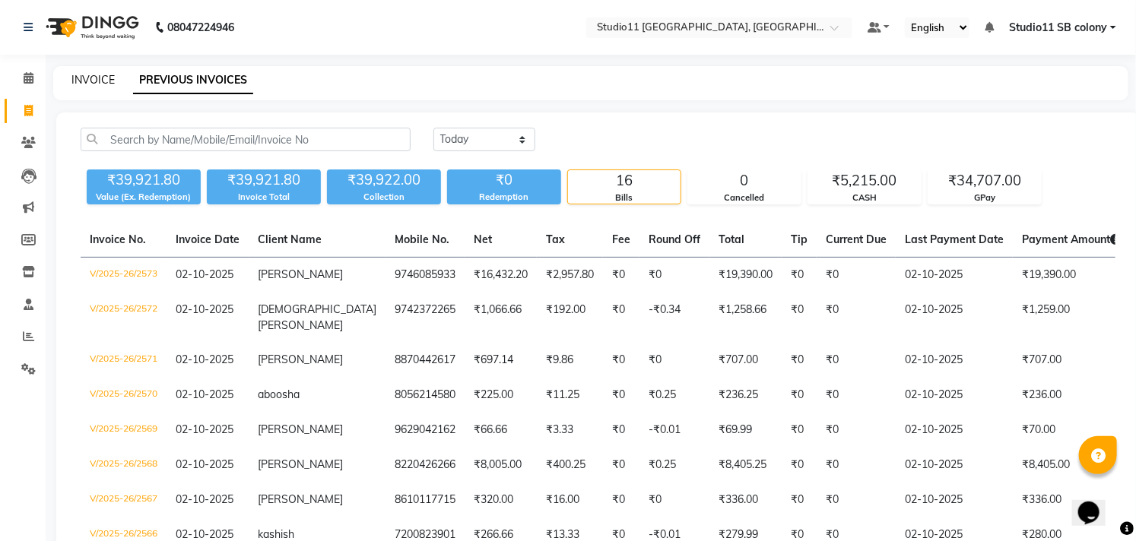
click at [78, 80] on link "INVOICE" at bounding box center [92, 80] width 43 height 14
select select "service"
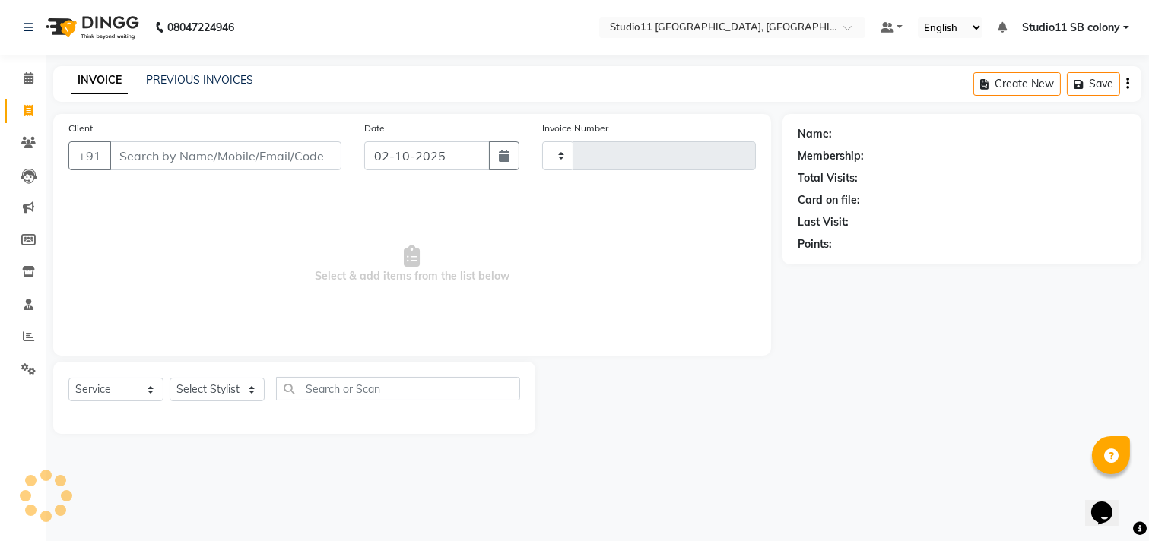
type input "2574"
select select "7717"
click at [173, 79] on link "PREVIOUS INVOICES" at bounding box center [199, 80] width 107 height 14
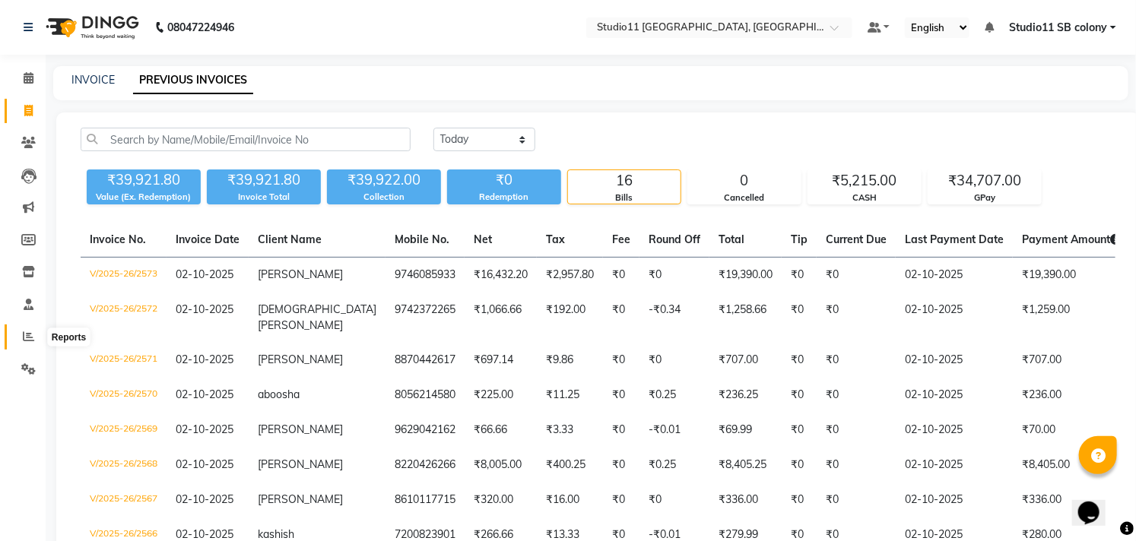
click at [29, 331] on icon at bounding box center [28, 336] width 11 height 11
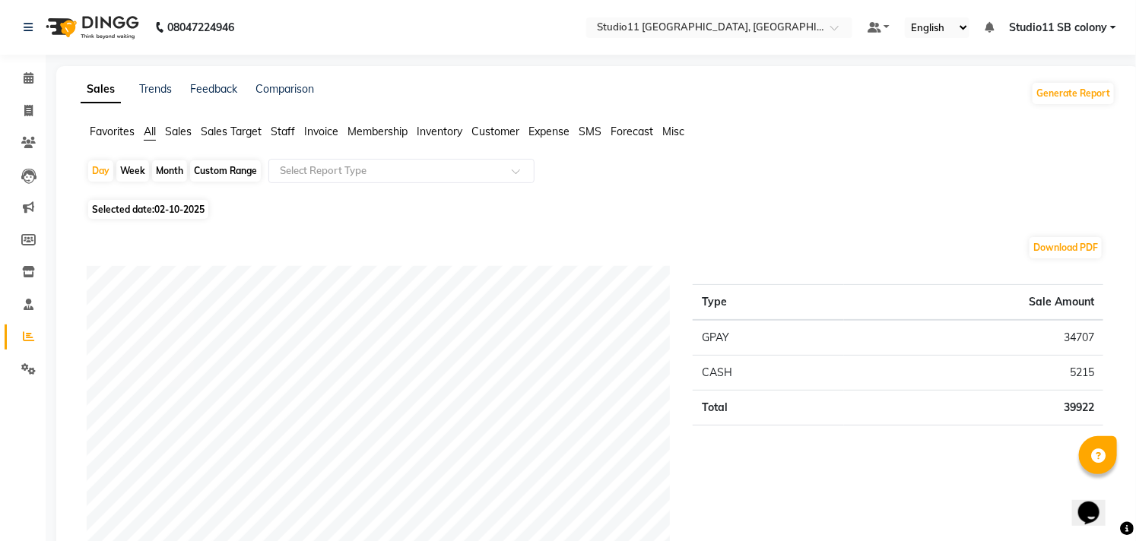
click at [156, 161] on div "Month" at bounding box center [169, 170] width 35 height 21
select select "10"
select select "2025"
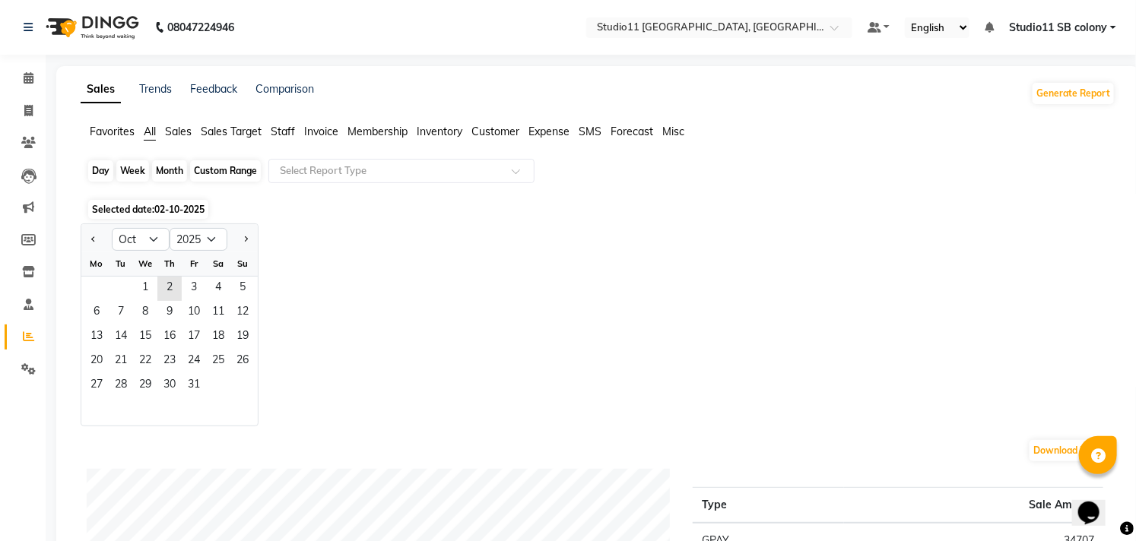
click at [157, 173] on div "Month" at bounding box center [169, 170] width 35 height 21
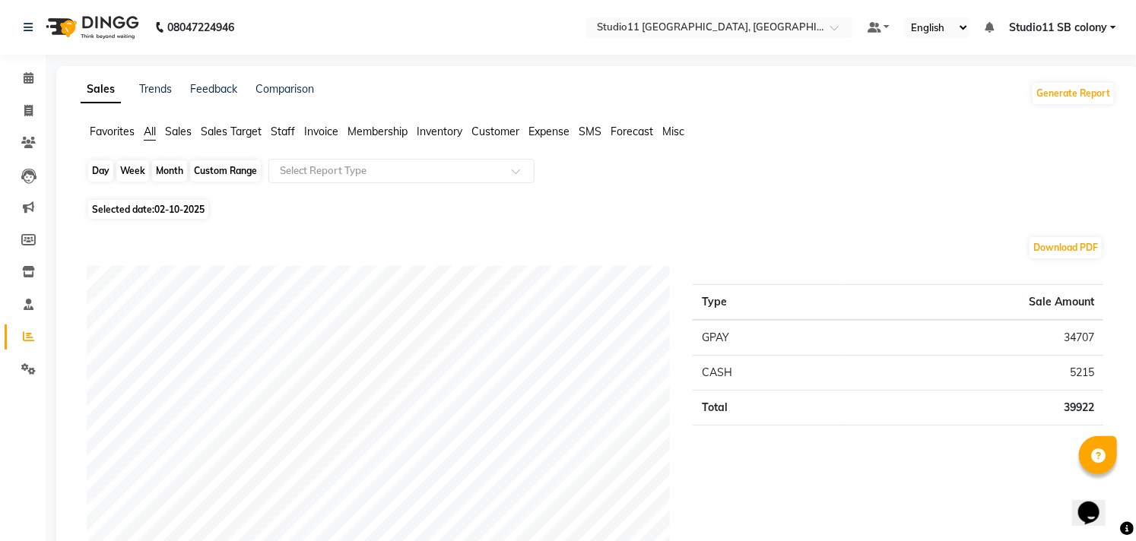
click at [172, 179] on div "Month" at bounding box center [169, 170] width 35 height 21
select select "10"
select select "2025"
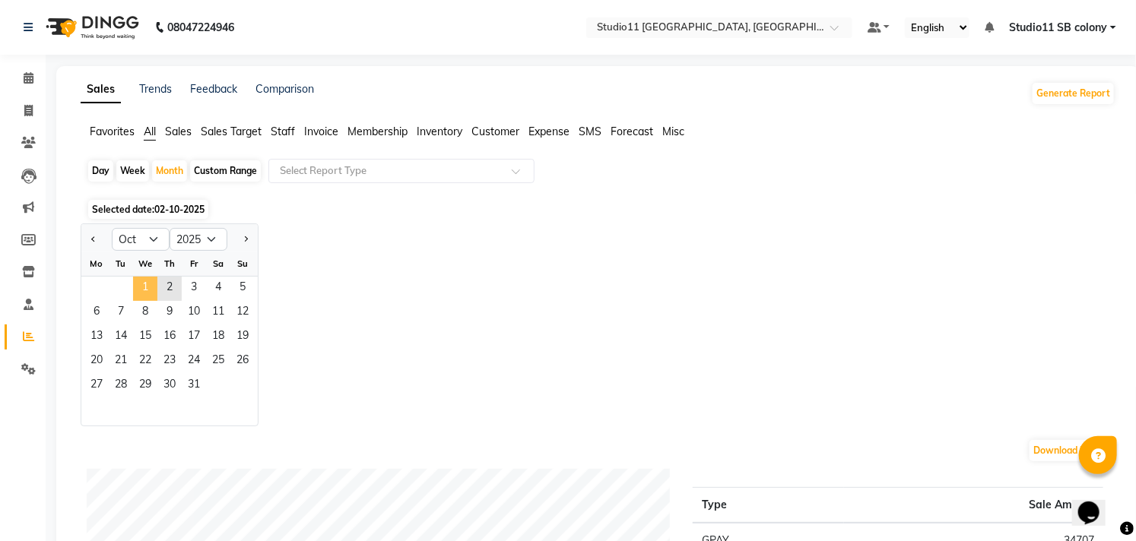
click at [144, 298] on span "1" at bounding box center [145, 289] width 24 height 24
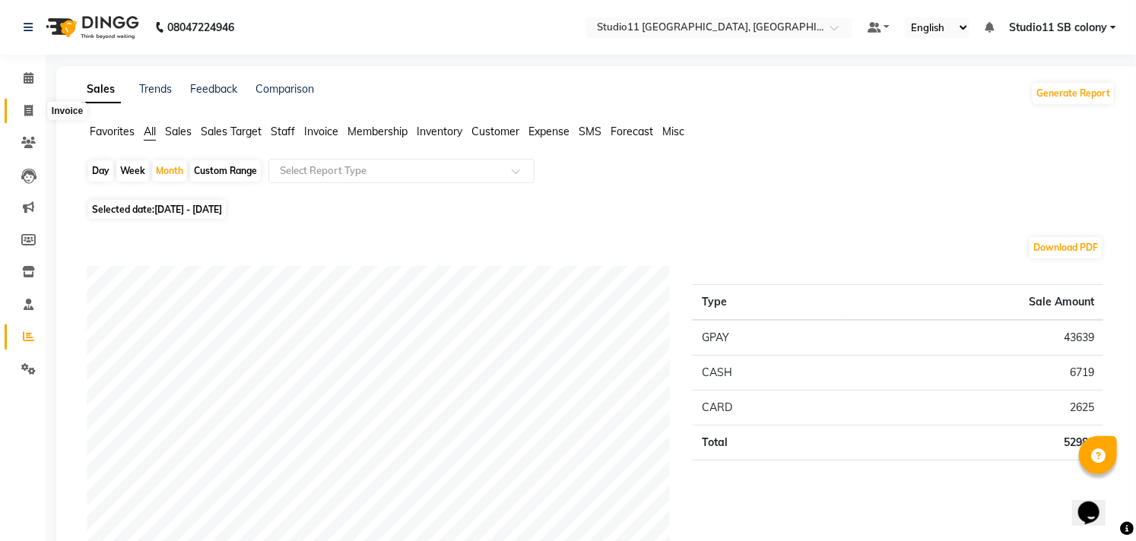
click at [40, 110] on span at bounding box center [28, 111] width 27 height 17
select select "service"
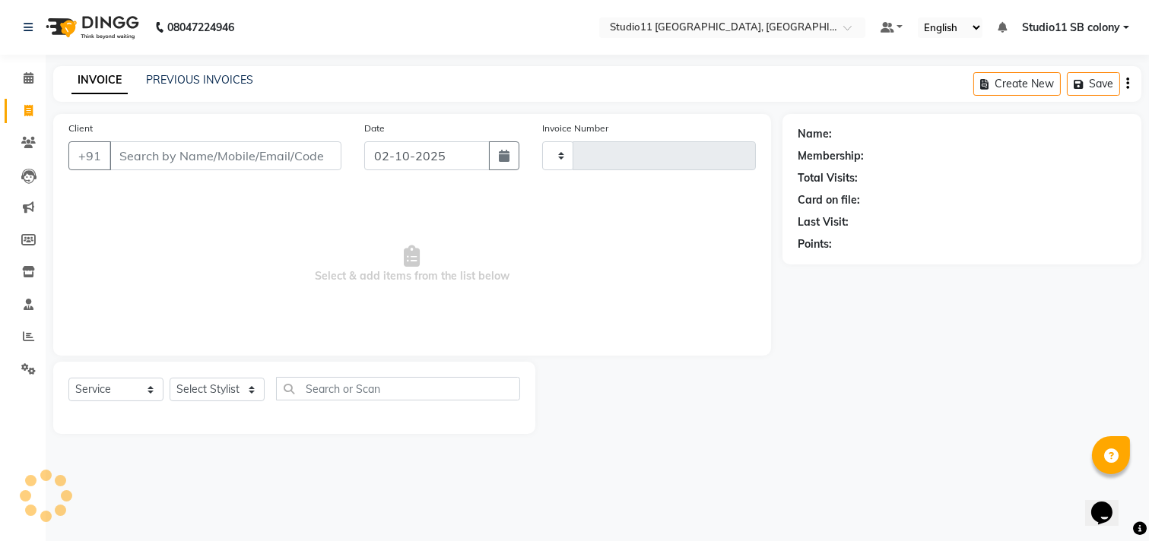
type input "2574"
select select "7717"
click at [201, 84] on link "PREVIOUS INVOICES" at bounding box center [199, 80] width 107 height 14
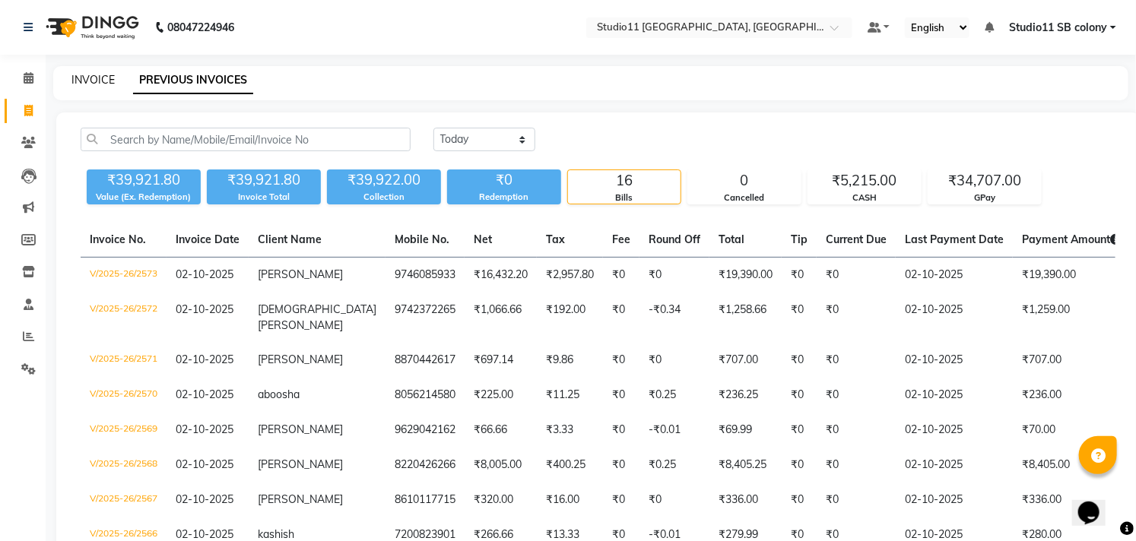
click at [89, 77] on link "INVOICE" at bounding box center [92, 80] width 43 height 14
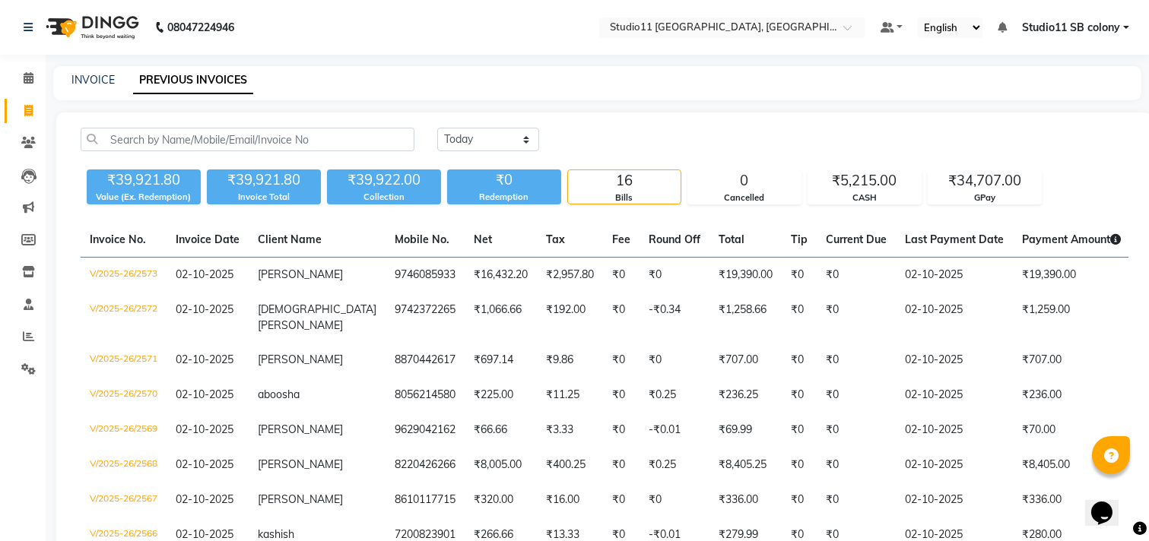
select select "service"
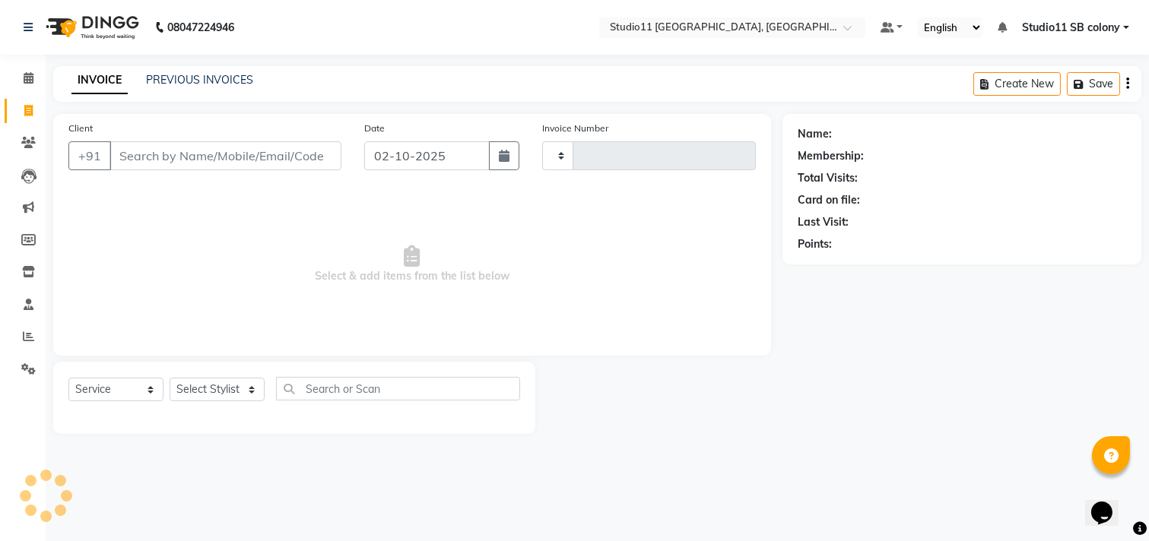
type input "2574"
select select "7717"
click at [229, 84] on link "PREVIOUS INVOICES" at bounding box center [199, 80] width 107 height 14
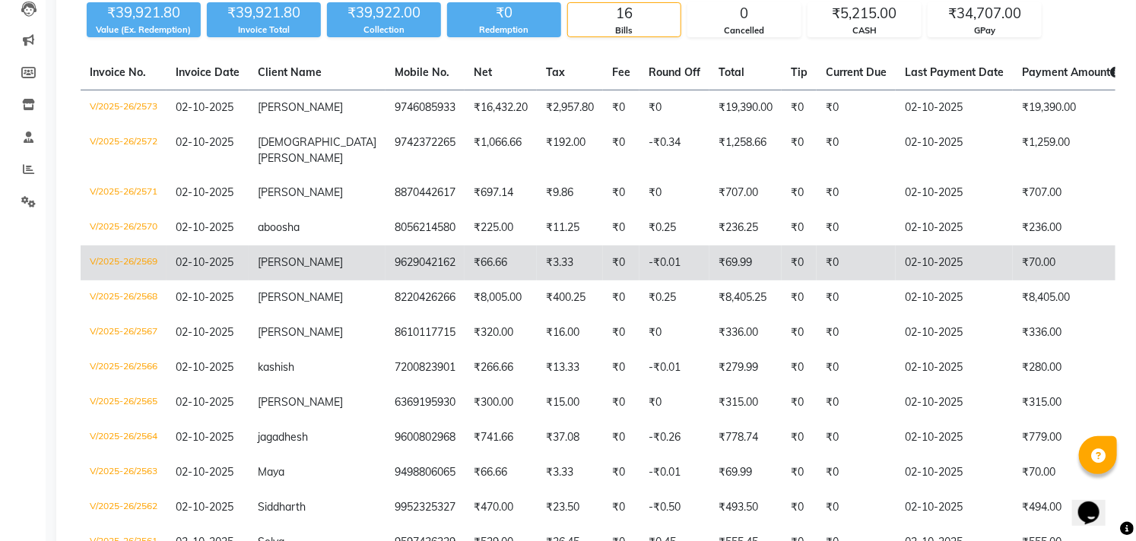
scroll to position [169, 0]
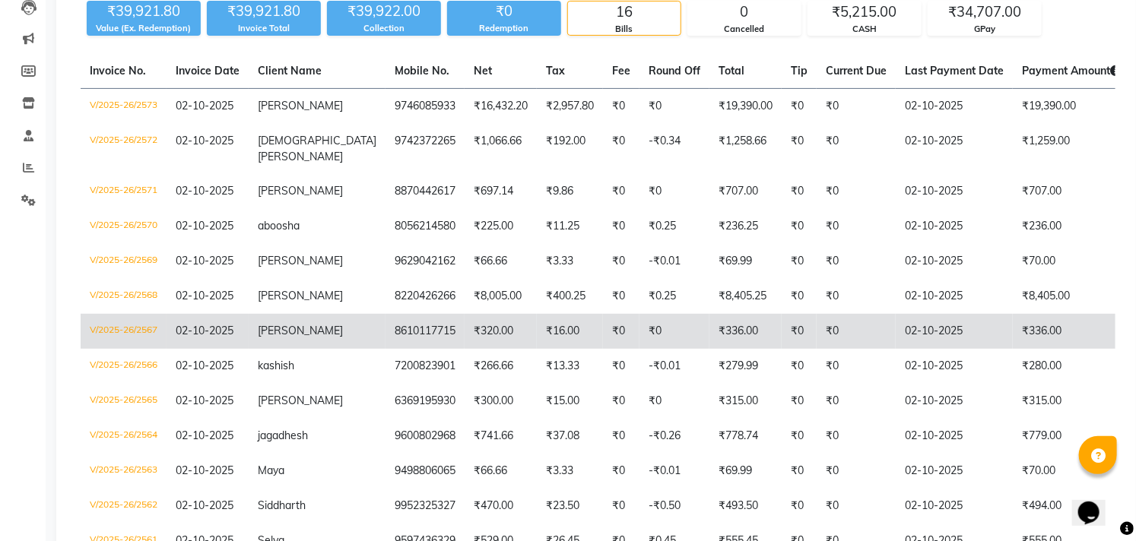
click at [406, 319] on td "8610117715" at bounding box center [424, 331] width 79 height 35
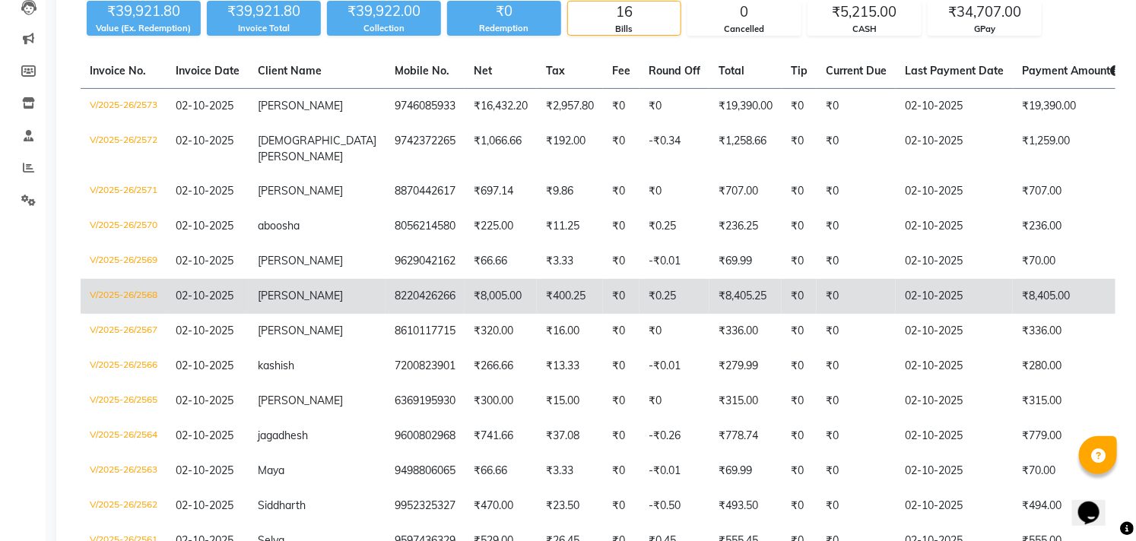
click at [401, 279] on td "8220426266" at bounding box center [424, 296] width 79 height 35
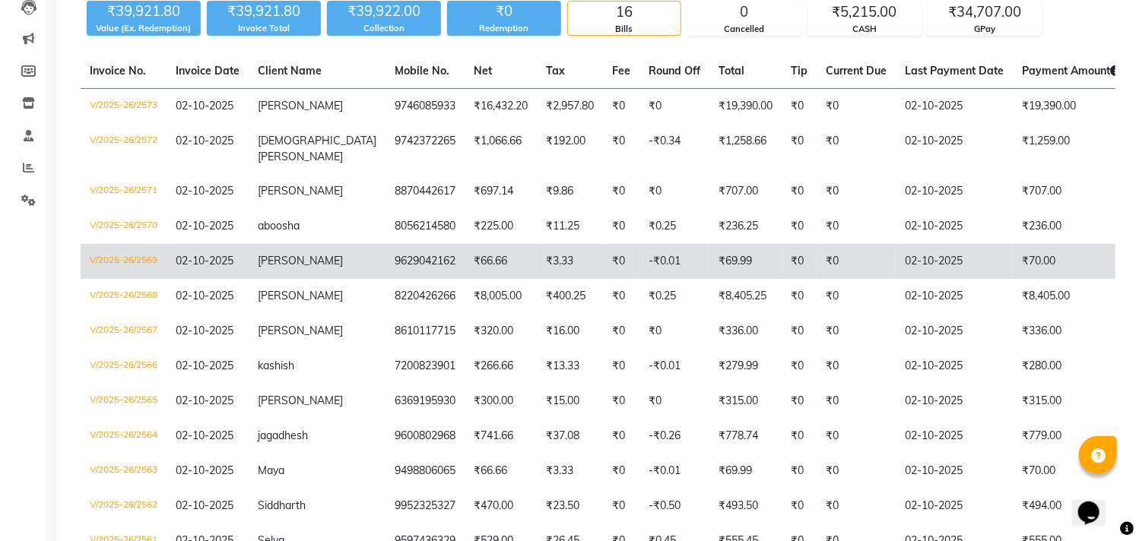
click at [405, 251] on td "9629042162" at bounding box center [424, 261] width 79 height 35
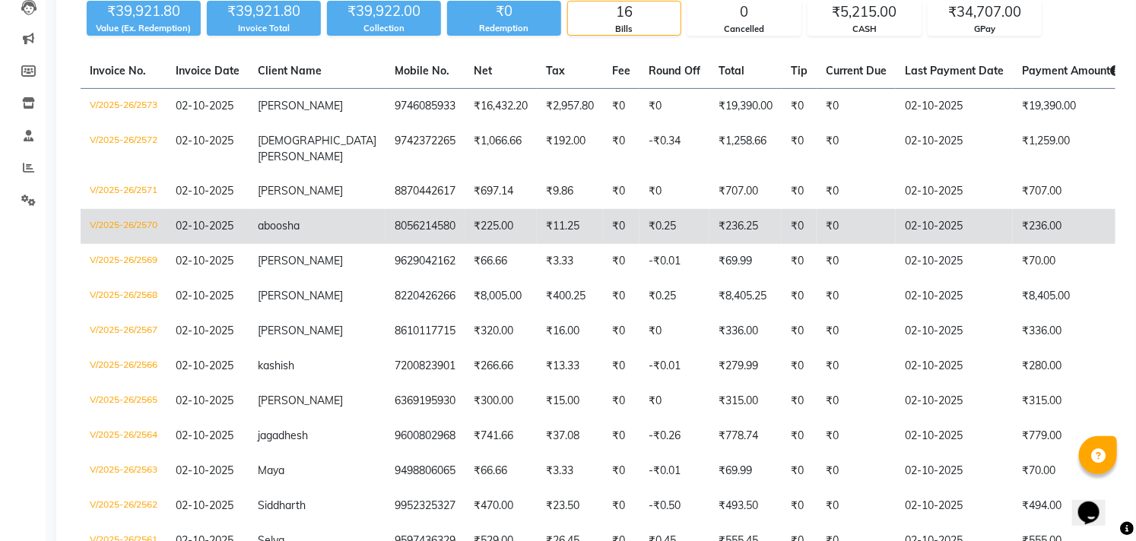
click at [464, 217] on td "₹225.00" at bounding box center [500, 226] width 72 height 35
click at [391, 215] on td "8056214580" at bounding box center [424, 226] width 79 height 35
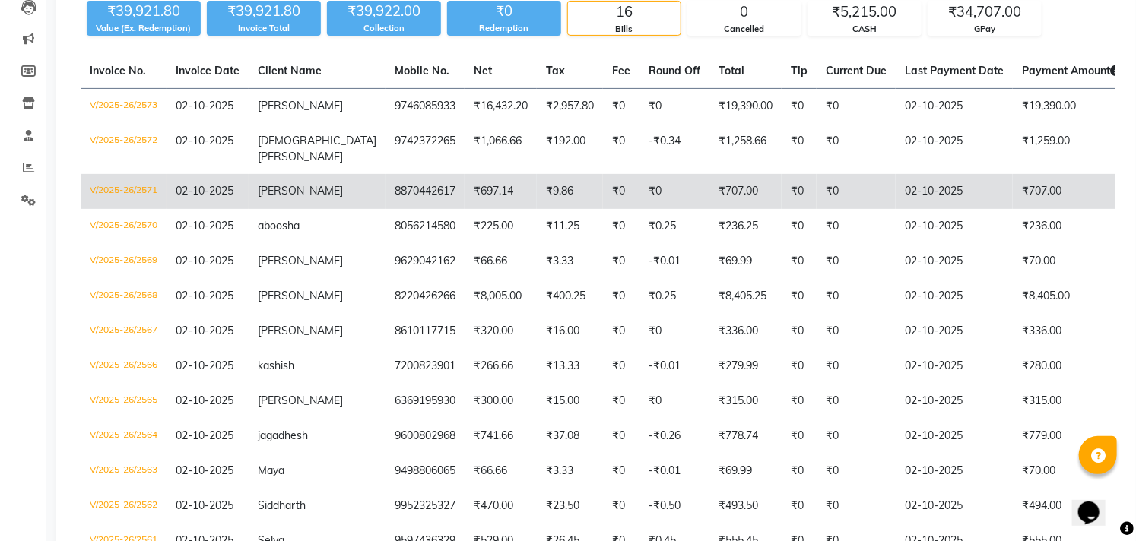
click at [603, 183] on td "₹0" at bounding box center [621, 191] width 36 height 35
click at [464, 174] on td "₹697.14" at bounding box center [500, 191] width 72 height 35
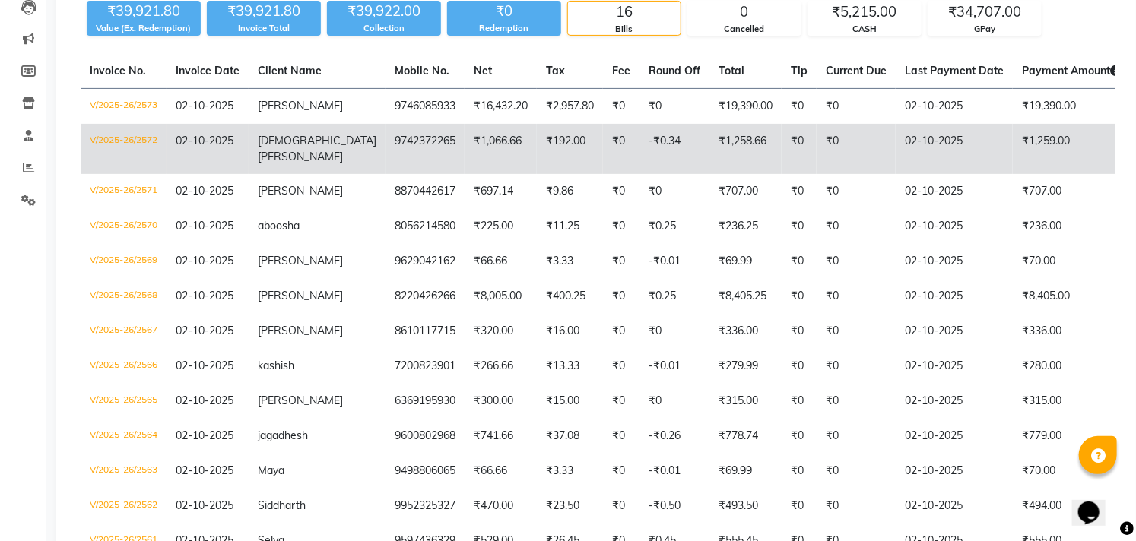
click at [845, 141] on td "₹0" at bounding box center [855, 149] width 79 height 50
click at [305, 144] on span "[DEMOGRAPHIC_DATA][PERSON_NAME]" at bounding box center [317, 149] width 119 height 30
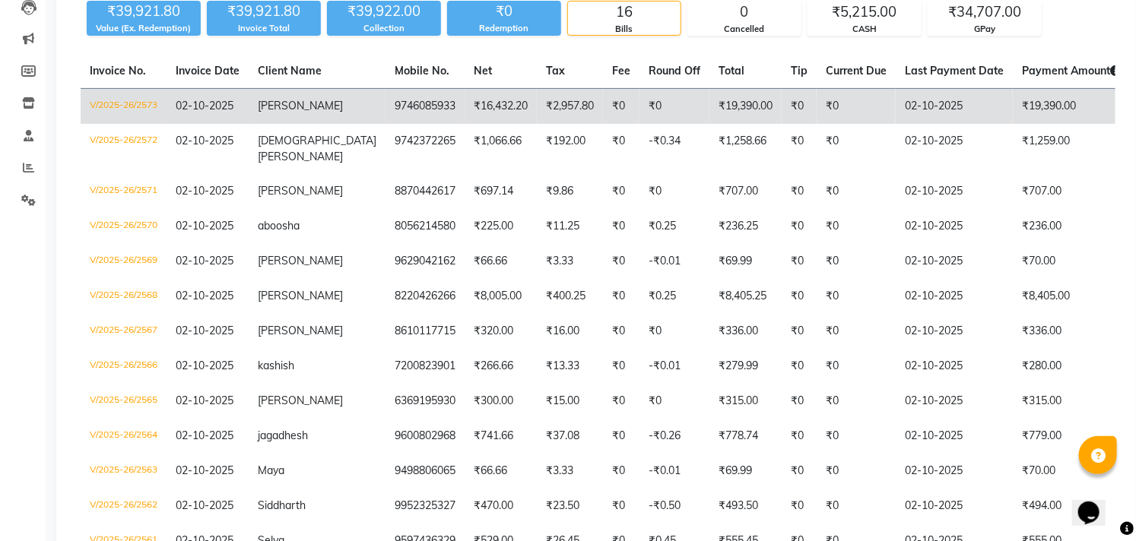
click at [489, 122] on td "₹16,432.20" at bounding box center [500, 107] width 72 height 36
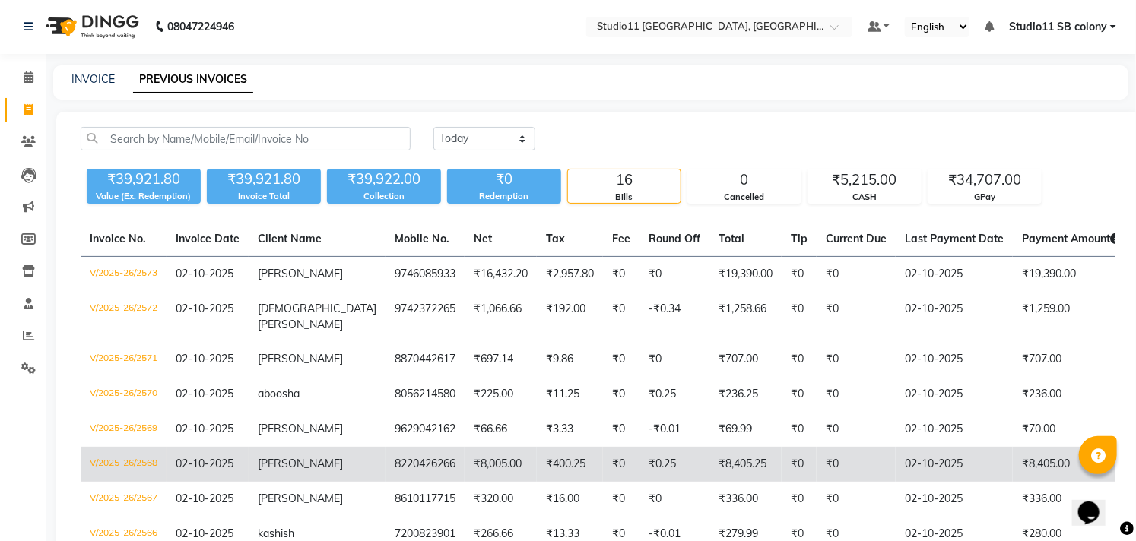
scroll to position [0, 0]
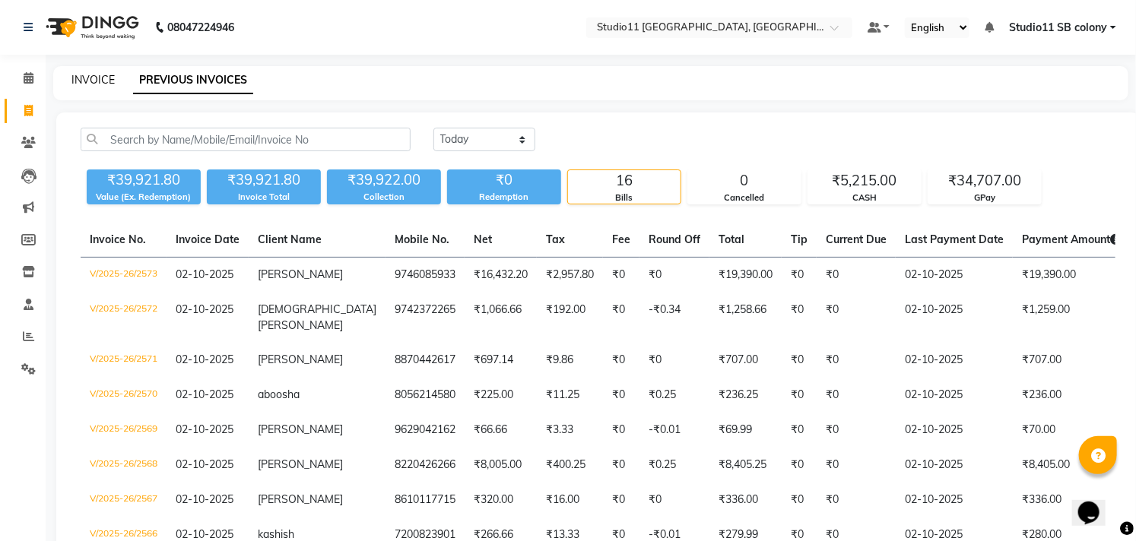
click at [100, 85] on link "INVOICE" at bounding box center [92, 80] width 43 height 14
select select "service"
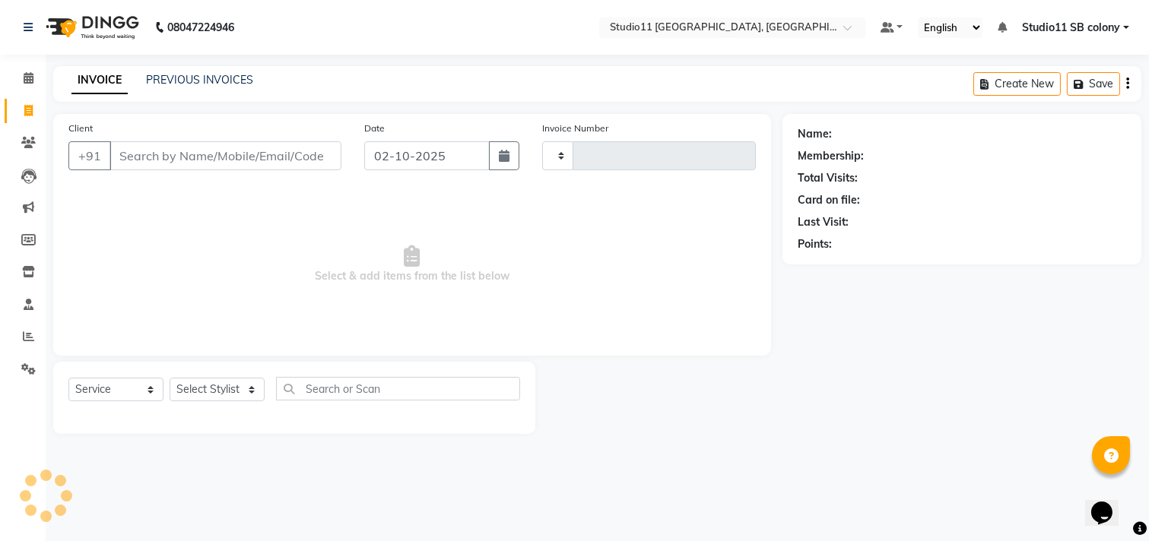
type input "2574"
select select "7717"
click at [193, 385] on select "Select Stylist Afzal Akbar Dani Jeni Josna kaif lavanya manimekalai Praveen Son…" at bounding box center [217, 390] width 95 height 24
select select "68835"
click at [170, 379] on select "Select Stylist Afzal Akbar Dani Jeni Josna kaif lavanya manimekalai Praveen Son…" at bounding box center [217, 390] width 95 height 24
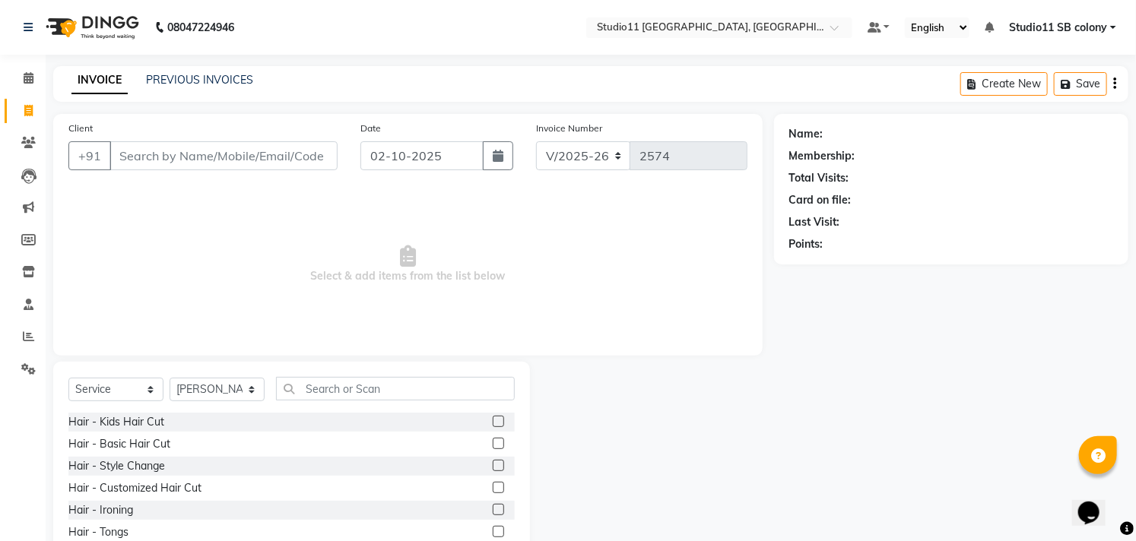
click at [347, 401] on div "Select Service Product Membership Package Voucher Prepaid Gift Card Select Styl…" at bounding box center [291, 395] width 446 height 36
click at [350, 388] on input "text" at bounding box center [395, 389] width 239 height 24
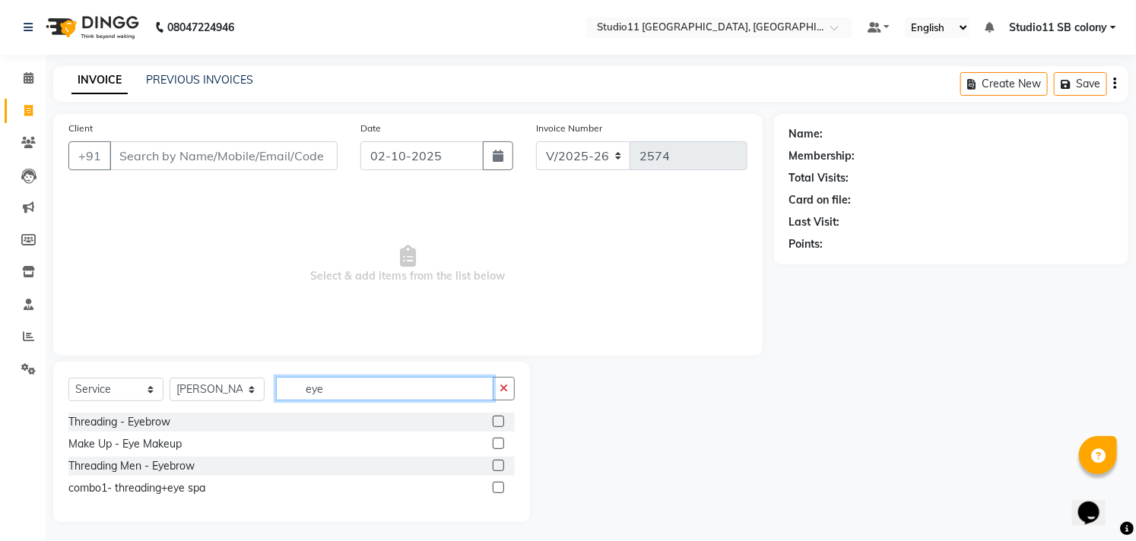
type input "eye"
click at [498, 422] on label at bounding box center [498, 421] width 11 height 11
click at [498, 422] on input "checkbox" at bounding box center [498, 422] width 10 height 10
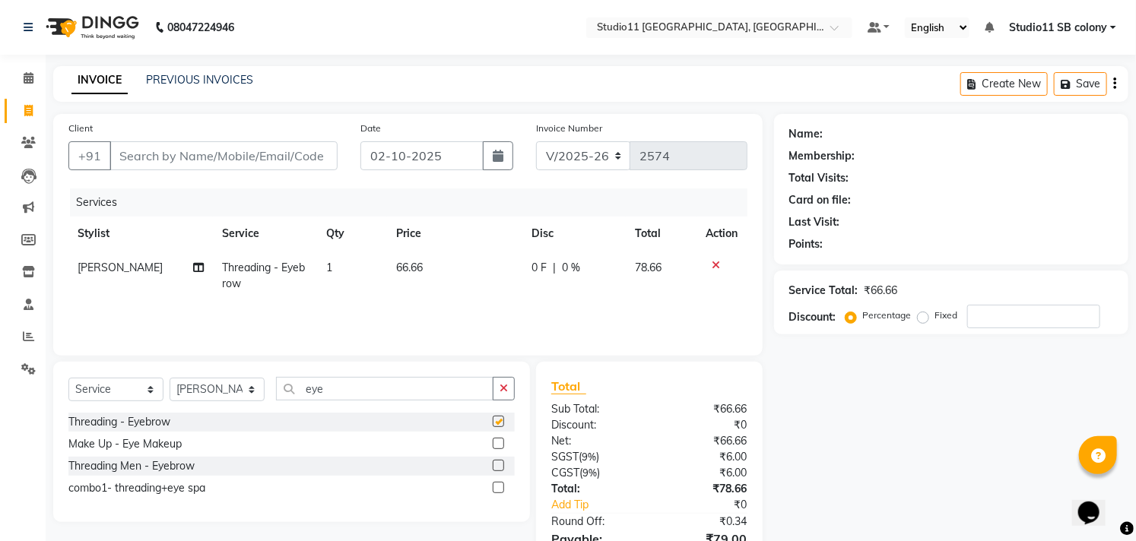
checkbox input "false"
click at [371, 264] on td "1" at bounding box center [353, 276] width 70 height 50
select select "68835"
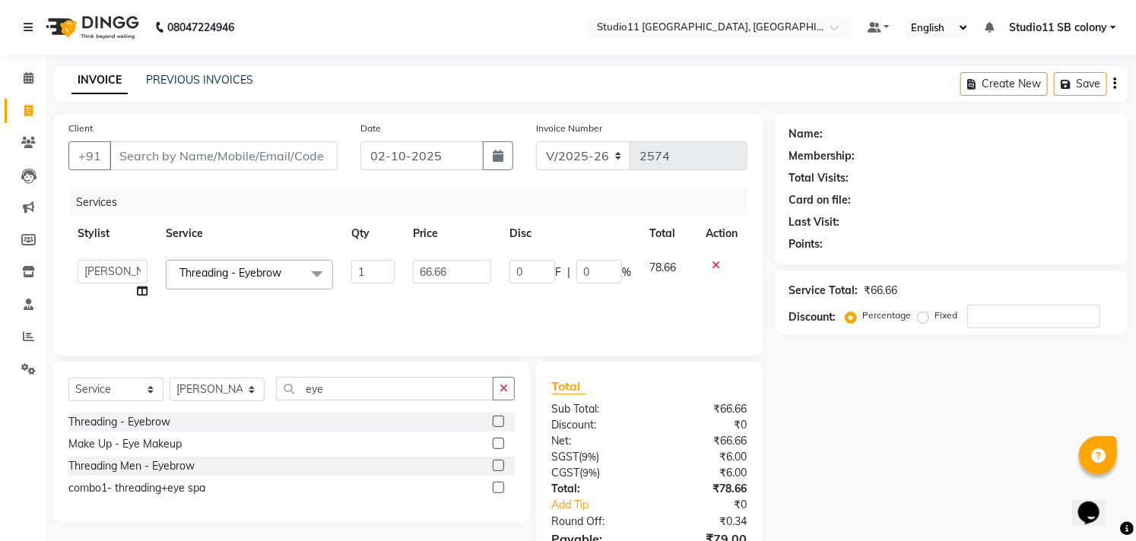
click at [371, 264] on input "1" at bounding box center [372, 272] width 43 height 24
type input "2"
click at [322, 227] on tr "Stylist Service Qty Price Disc Total Action" at bounding box center [407, 234] width 679 height 34
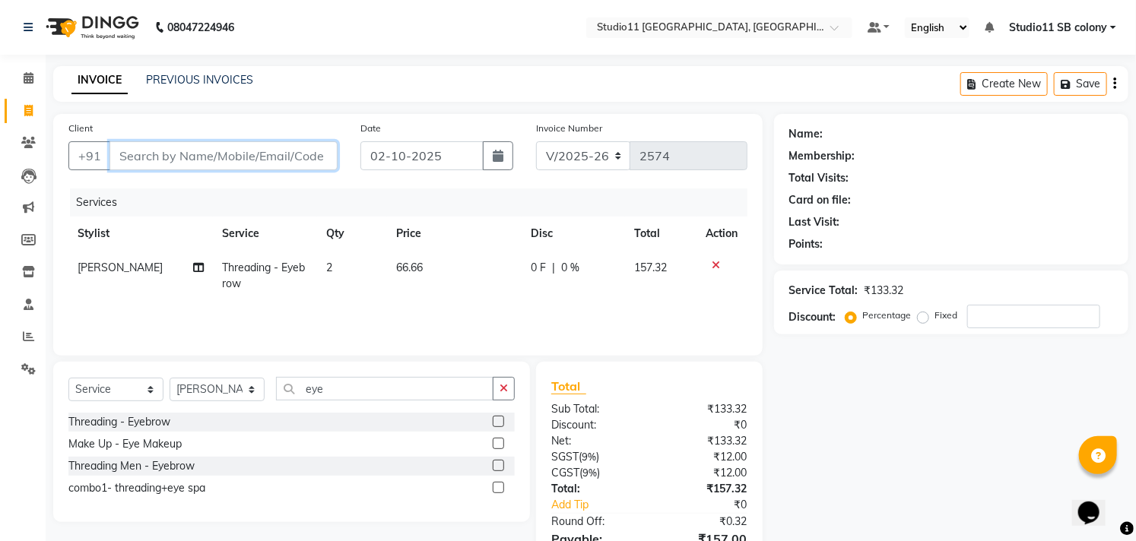
click at [302, 160] on input "Client" at bounding box center [223, 155] width 228 height 29
type input "8"
type input "0"
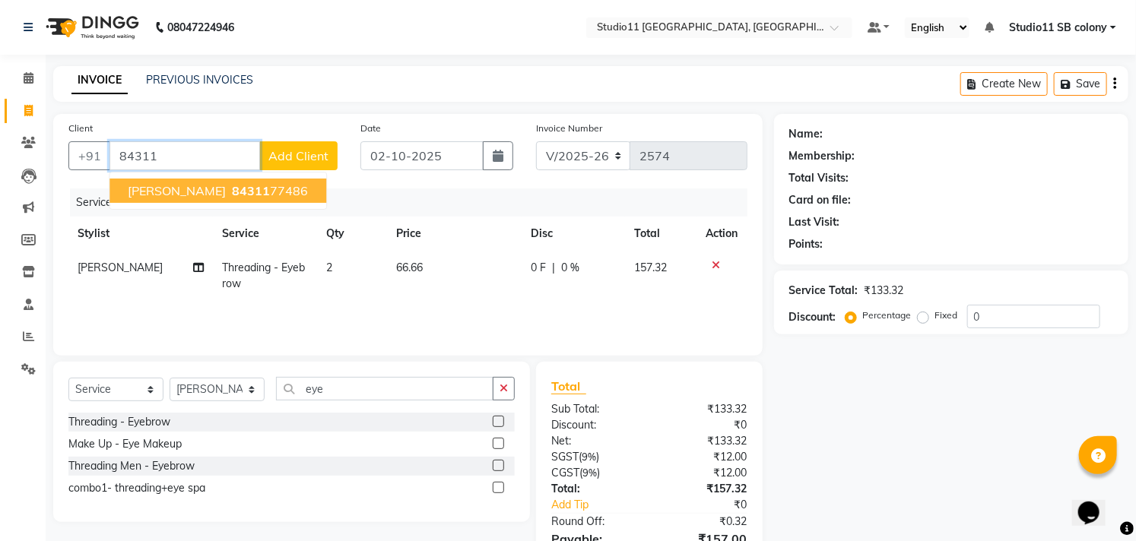
click at [263, 182] on button "vikashni 84311 77486" at bounding box center [217, 191] width 217 height 24
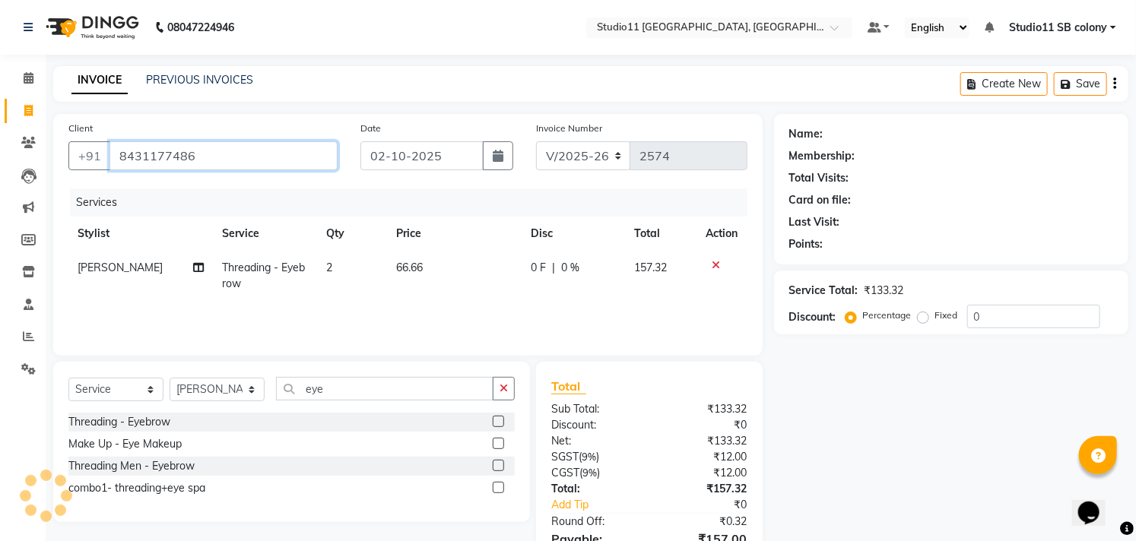
type input "8431177486"
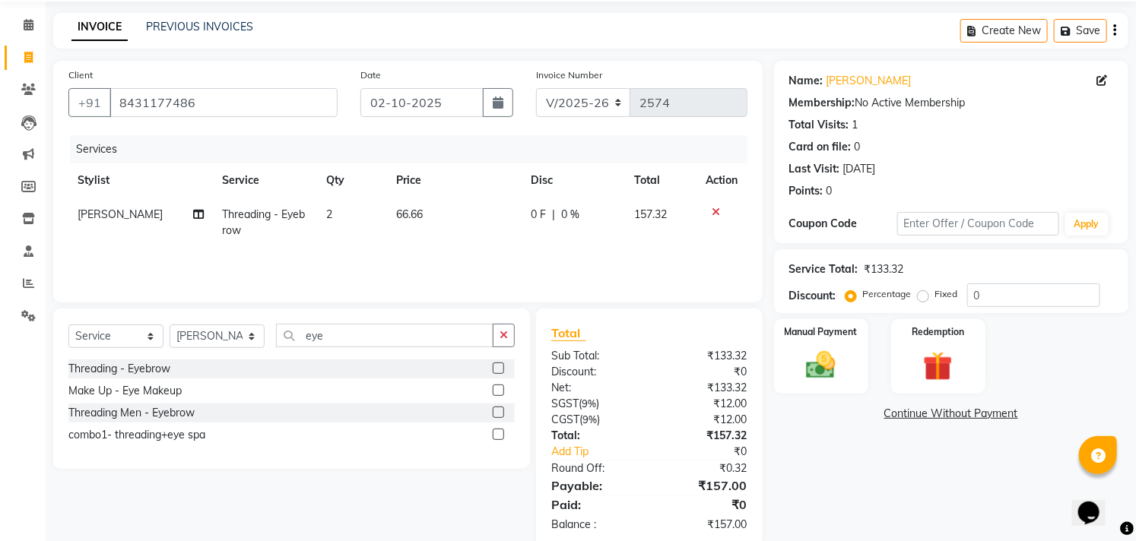
scroll to position [82, 0]
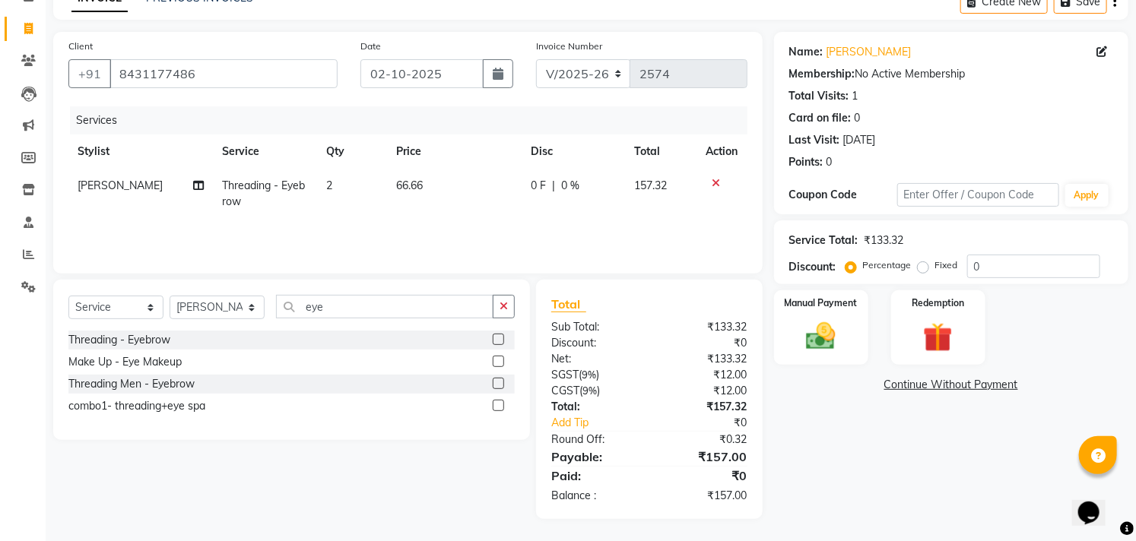
click at [439, 187] on td "66.66" at bounding box center [454, 194] width 135 height 50
select select "68835"
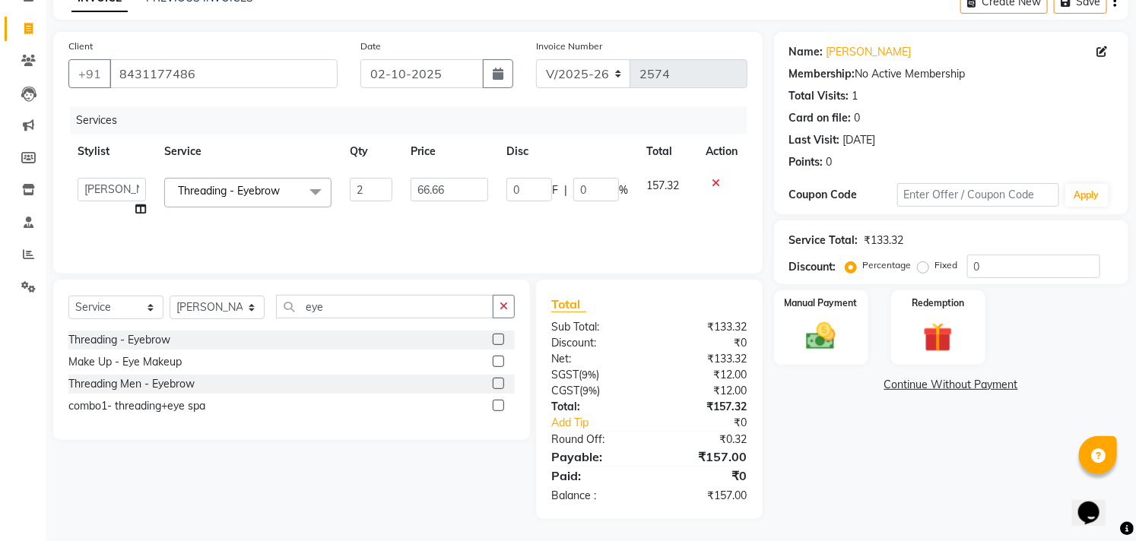
click at [439, 187] on input "66.66" at bounding box center [450, 190] width 78 height 24
type input "59.5"
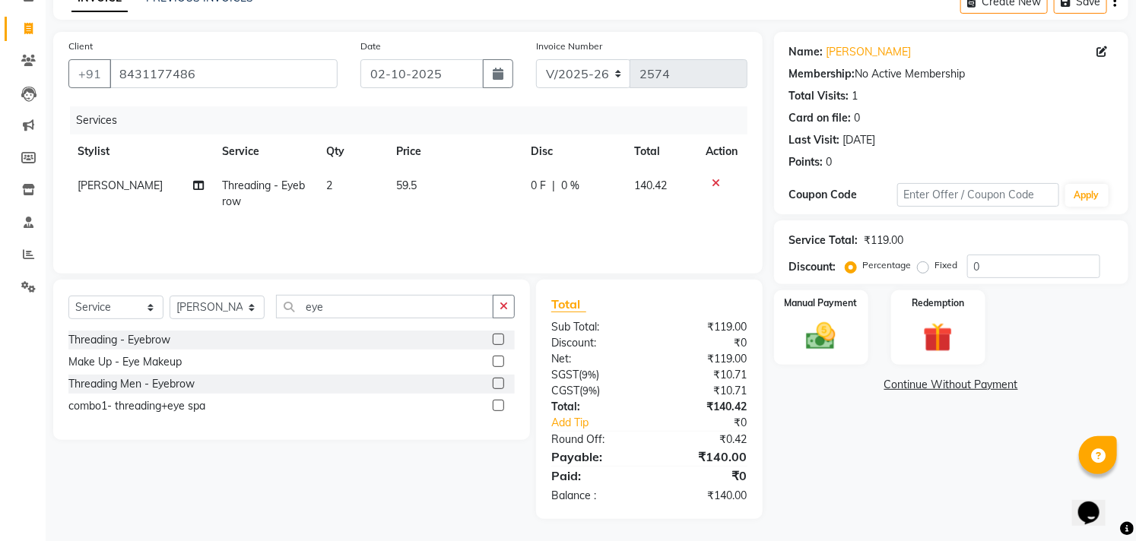
click at [446, 167] on th "Price" at bounding box center [454, 152] width 135 height 34
click at [830, 344] on img at bounding box center [821, 336] width 50 height 35
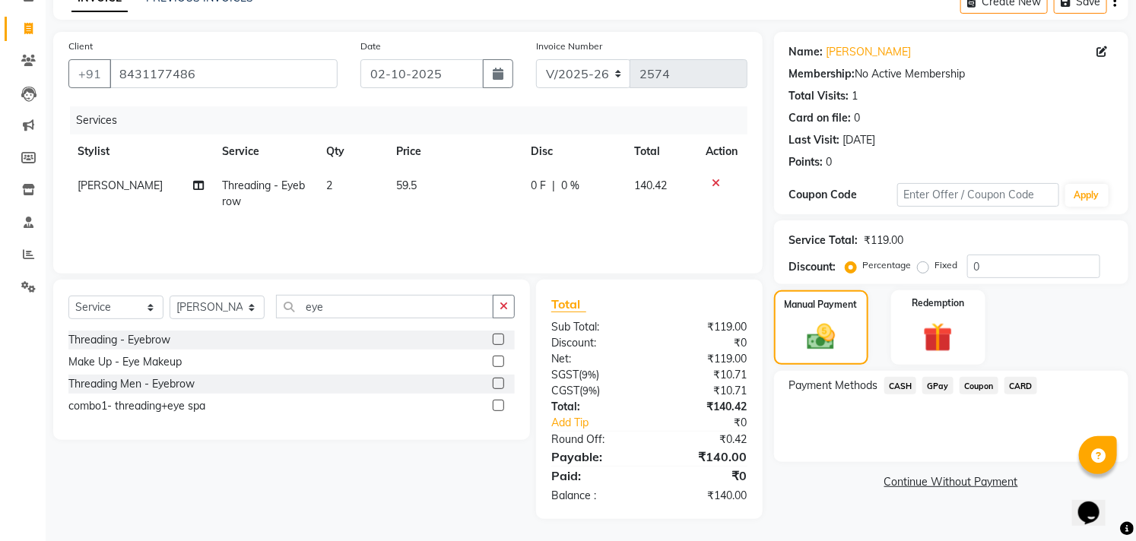
click at [936, 390] on span "GPay" at bounding box center [937, 385] width 31 height 17
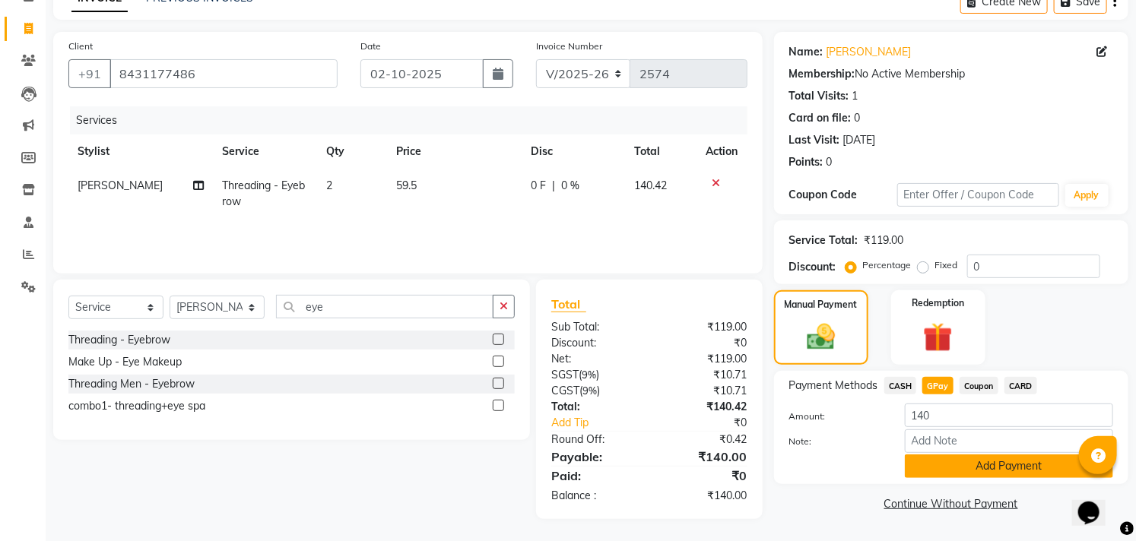
click at [946, 461] on button "Add Payment" at bounding box center [1009, 467] width 208 height 24
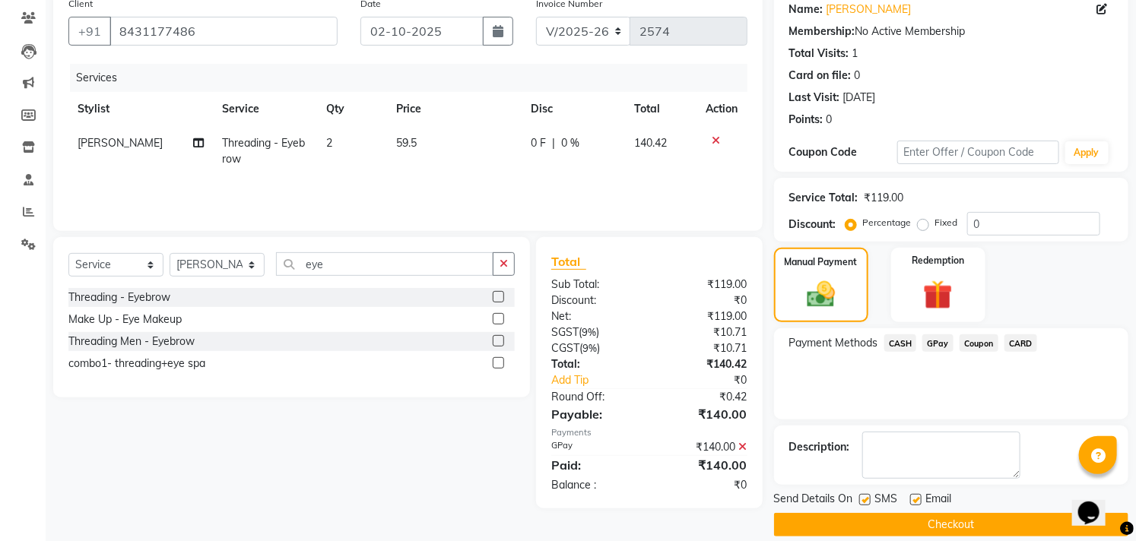
scroll to position [142, 0]
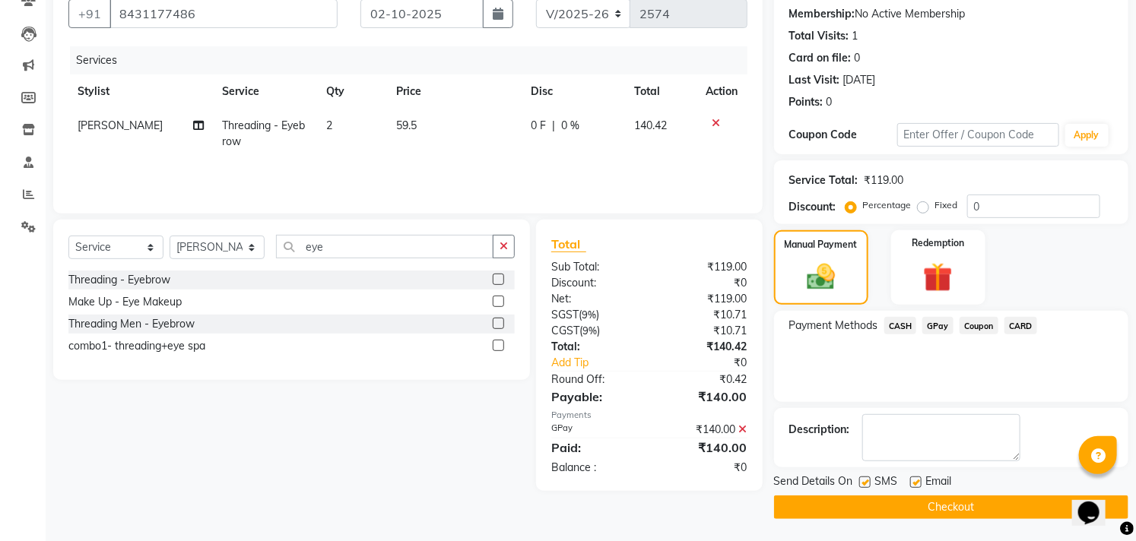
click at [918, 480] on label at bounding box center [915, 482] width 11 height 11
click at [918, 480] on input "checkbox" at bounding box center [915, 483] width 10 height 10
checkbox input "false"
click at [861, 477] on label at bounding box center [864, 482] width 11 height 11
click at [861, 478] on input "checkbox" at bounding box center [864, 483] width 10 height 10
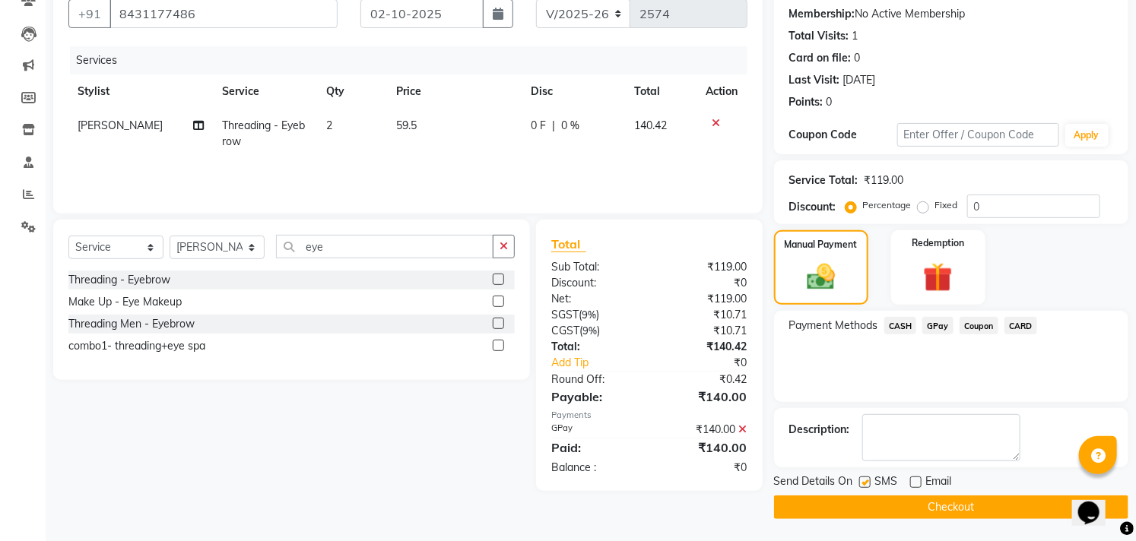
checkbox input "false"
click at [865, 506] on button "Checkout" at bounding box center [951, 508] width 354 height 24
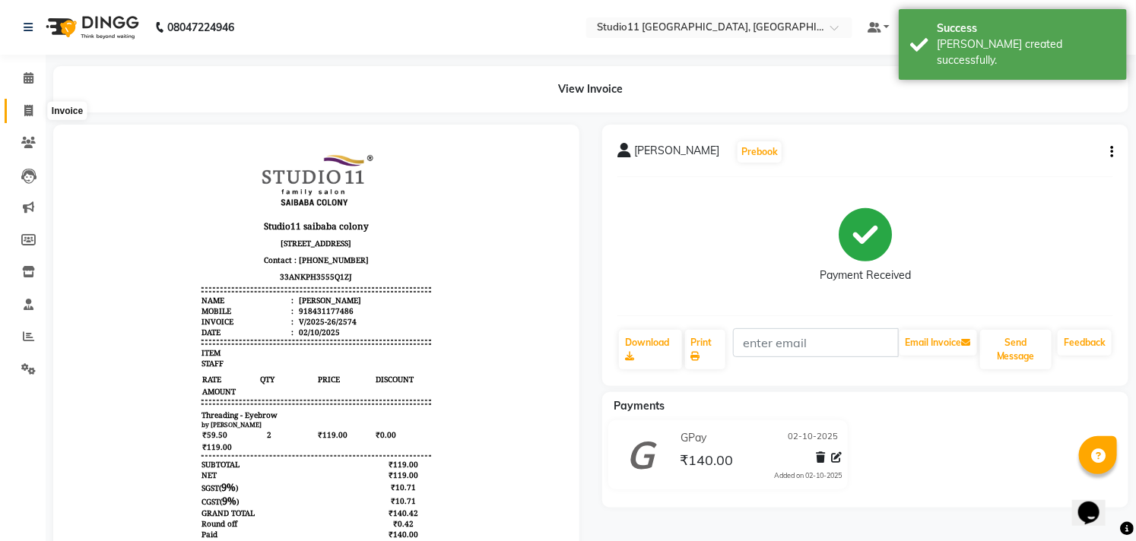
click at [24, 116] on icon at bounding box center [28, 110] width 8 height 11
select select "7717"
select select "service"
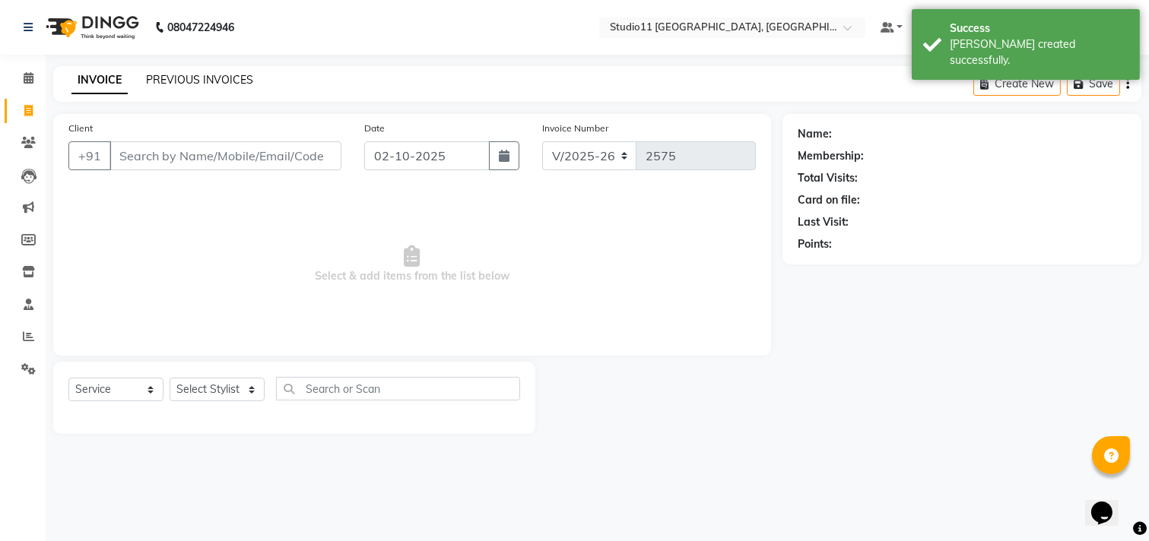
click at [241, 81] on link "PREVIOUS INVOICES" at bounding box center [199, 80] width 107 height 14
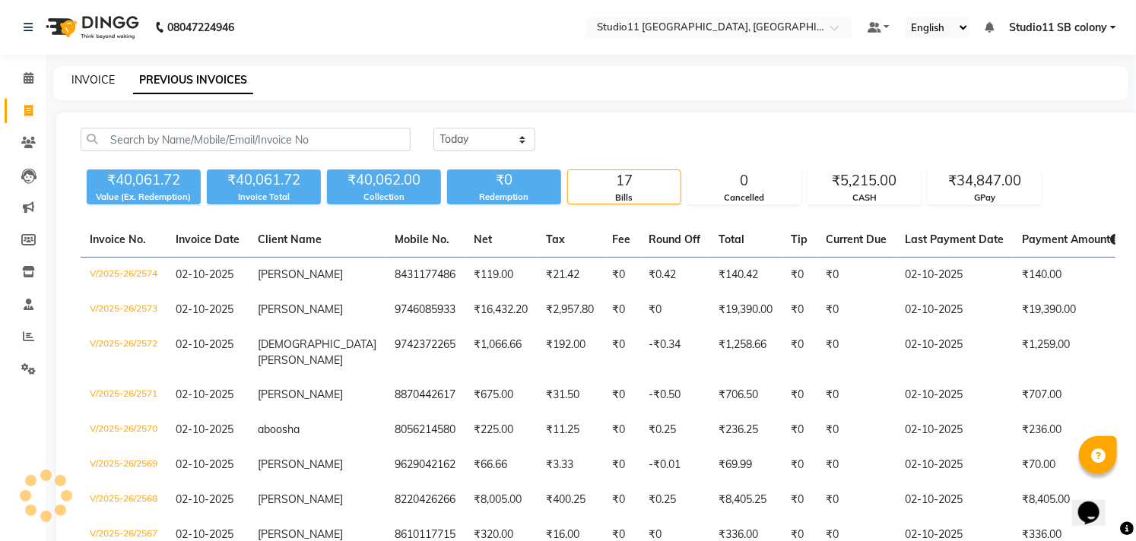
click at [89, 80] on link "INVOICE" at bounding box center [92, 80] width 43 height 14
select select "service"
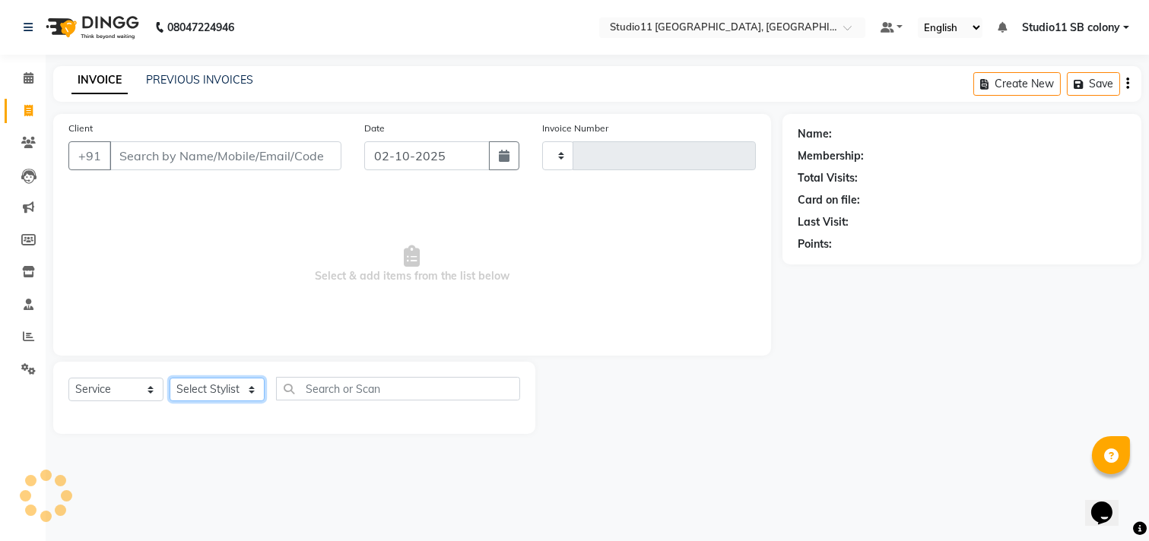
click at [218, 391] on select "Select Stylist" at bounding box center [217, 390] width 95 height 24
click at [217, 391] on select "Select Stylist" at bounding box center [217, 390] width 95 height 24
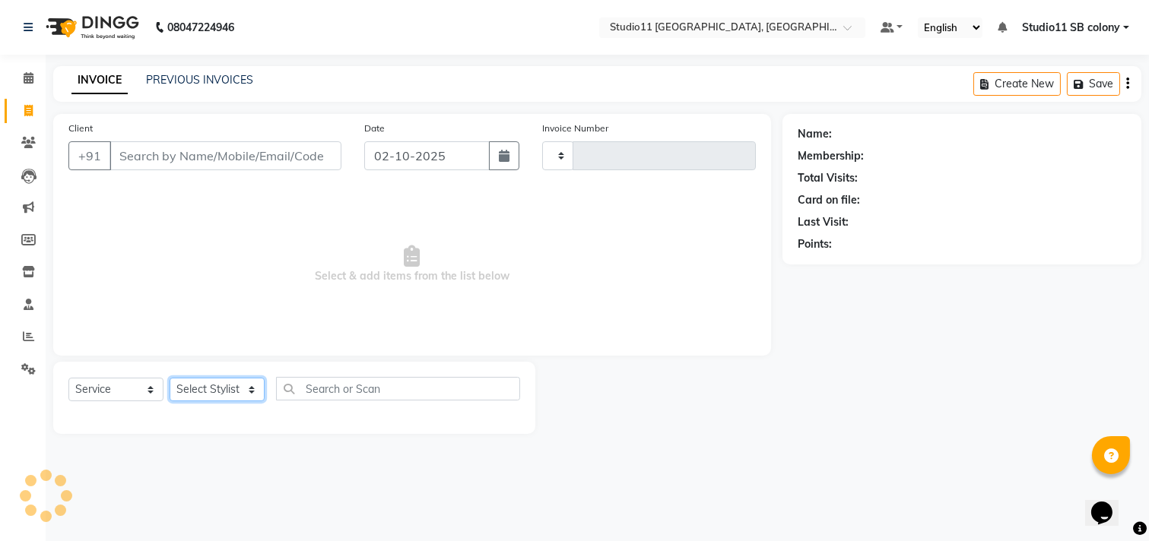
click at [217, 391] on select "Select Stylist" at bounding box center [217, 390] width 95 height 24
type input "2575"
select select "7717"
click at [217, 391] on select "Select Stylist" at bounding box center [217, 390] width 95 height 24
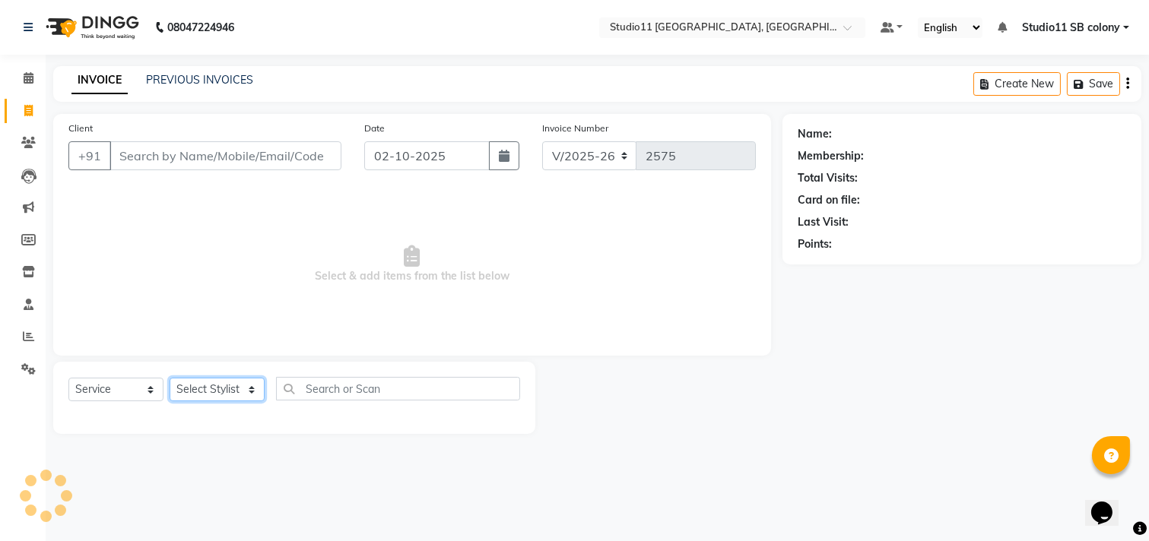
click at [217, 391] on select "Select Stylist" at bounding box center [217, 390] width 95 height 24
click at [217, 391] on select "Select Stylist Afzal Akbar Dani Jeni Josna kaif lavanya manimekalai Praveen Son…" at bounding box center [217, 390] width 95 height 24
click at [170, 379] on select "Select Stylist Afzal Akbar Dani Jeni Josna kaif lavanya manimekalai Praveen Son…" at bounding box center [217, 390] width 95 height 24
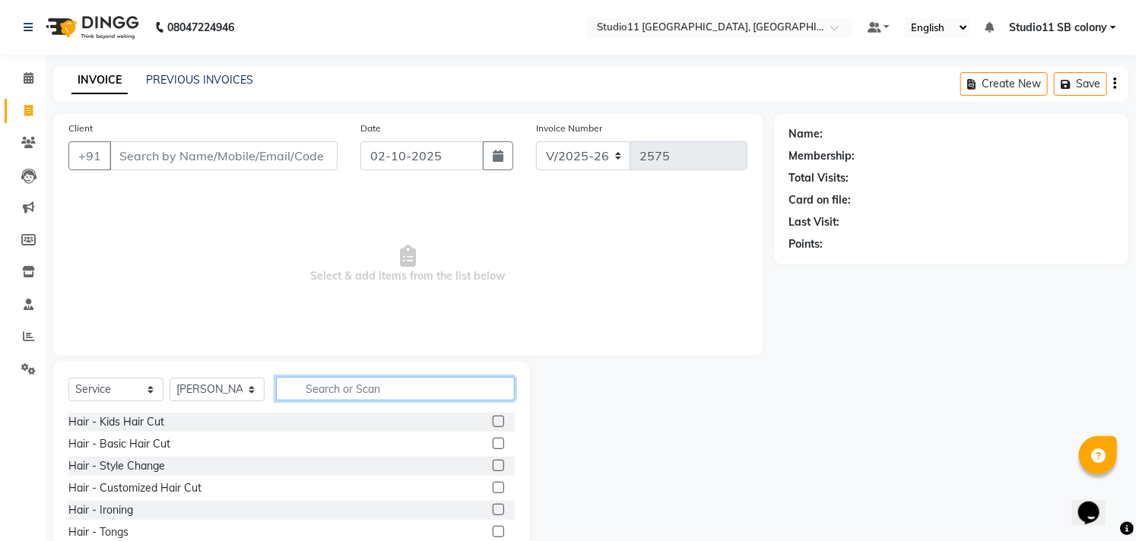
click at [354, 384] on input "text" at bounding box center [395, 389] width 239 height 24
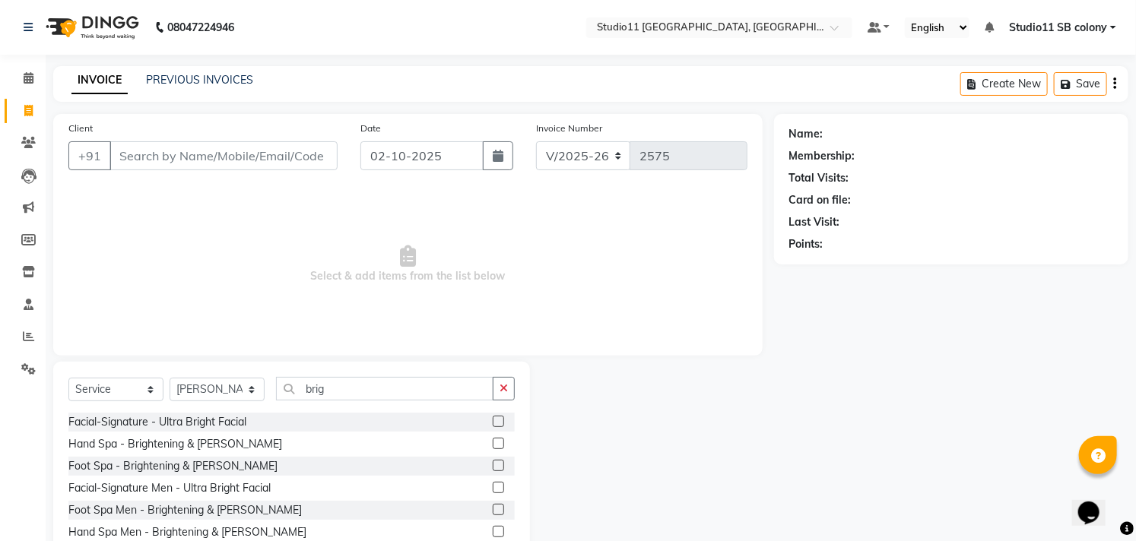
click at [494, 445] on label at bounding box center [498, 443] width 11 height 11
click at [494, 445] on input "checkbox" at bounding box center [498, 444] width 10 height 10
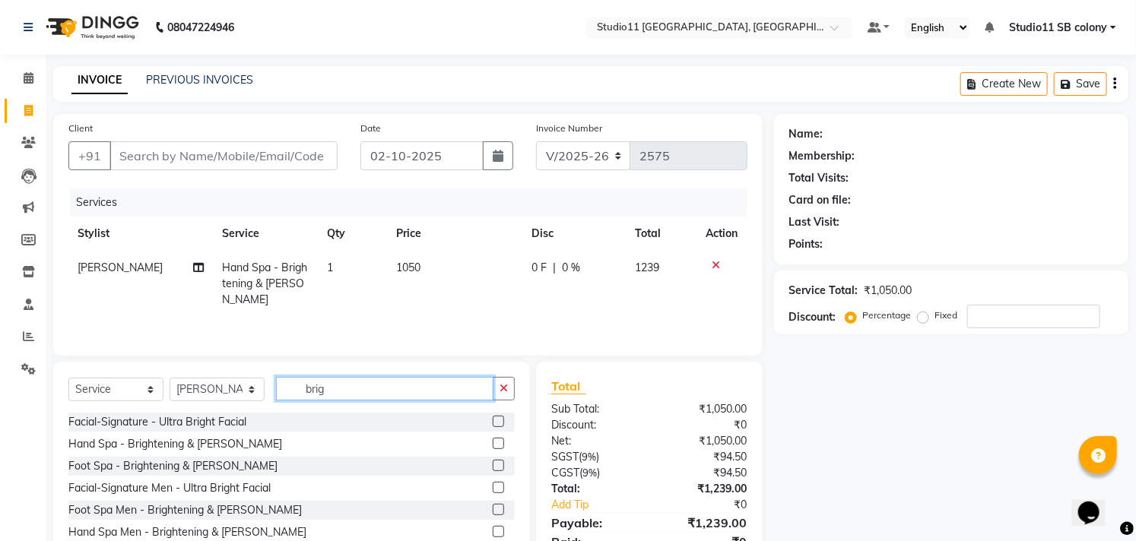
click at [398, 388] on input "brig" at bounding box center [384, 389] width 217 height 24
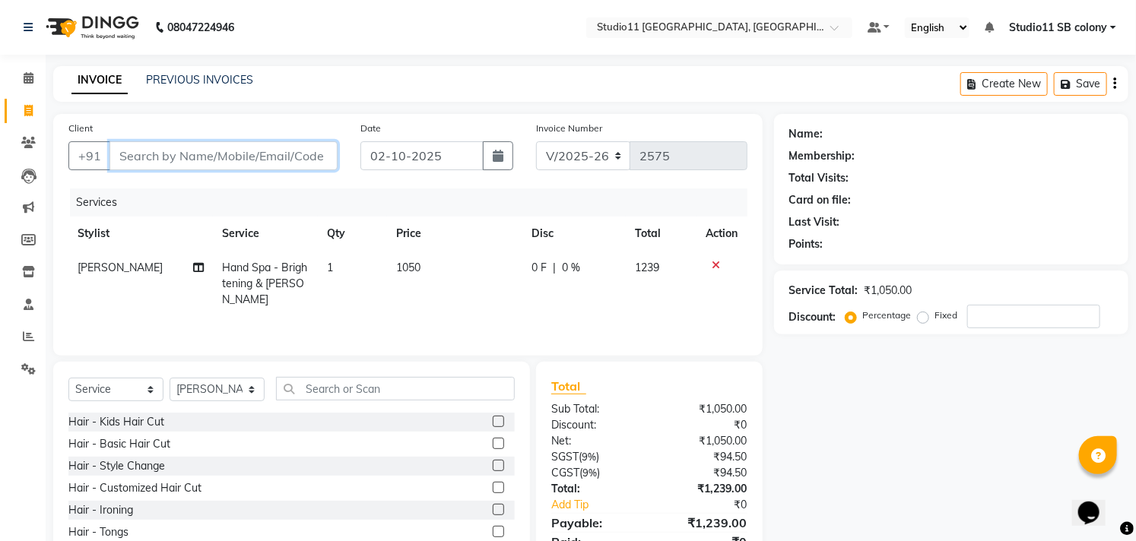
click at [271, 157] on input "Client" at bounding box center [223, 155] width 228 height 29
click at [293, 152] on span "Add Client" at bounding box center [298, 155] width 60 height 15
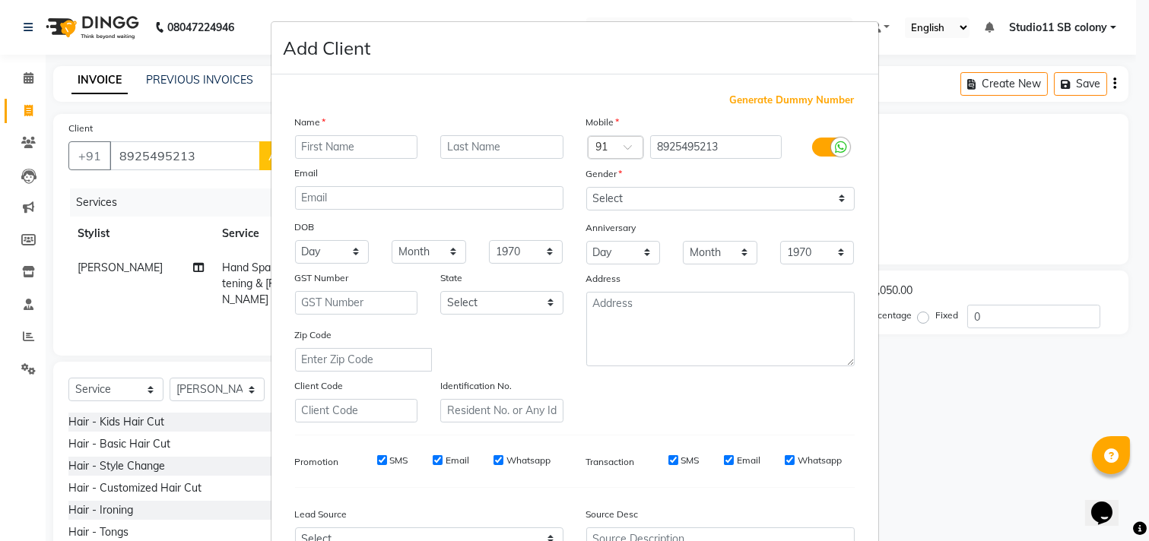
click at [318, 149] on input "text" at bounding box center [356, 147] width 123 height 24
click at [697, 195] on select "Select Male Female Other Prefer Not To Say" at bounding box center [720, 199] width 268 height 24
click at [586, 187] on select "Select Male Female Other Prefer Not To Say" at bounding box center [720, 199] width 268 height 24
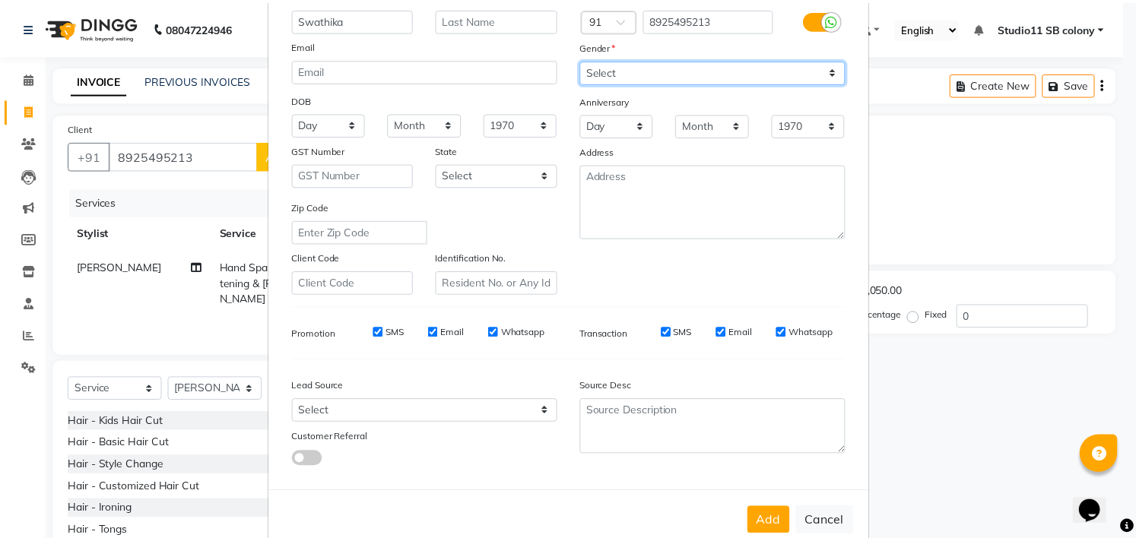
scroll to position [161, 0]
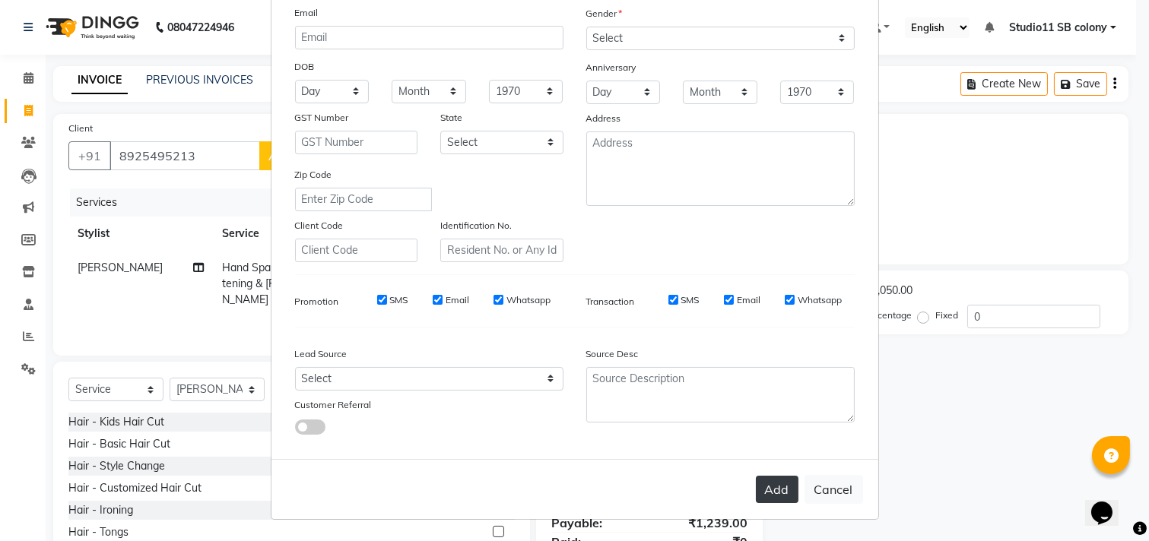
click at [777, 492] on button "Add" at bounding box center [777, 489] width 43 height 27
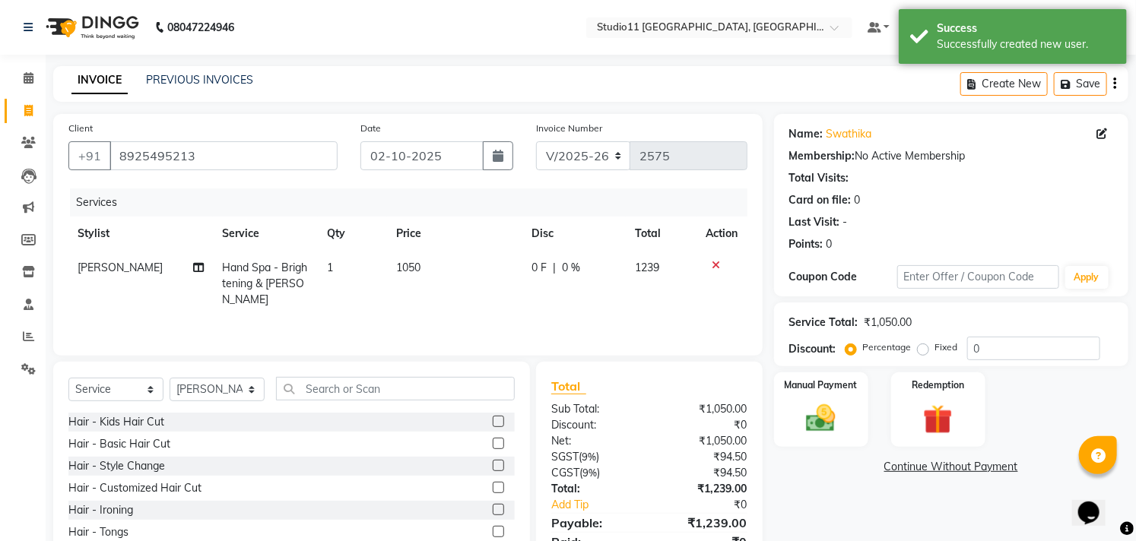
click at [451, 290] on td "1050" at bounding box center [454, 284] width 135 height 66
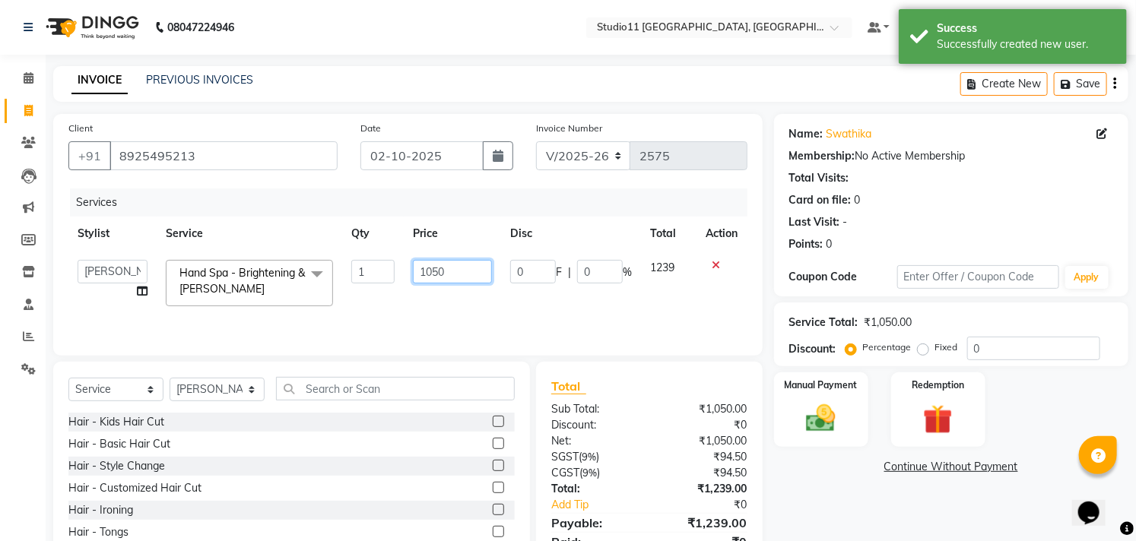
click at [453, 280] on input "1050" at bounding box center [452, 272] width 79 height 24
click at [465, 261] on input "1200" at bounding box center [452, 272] width 79 height 24
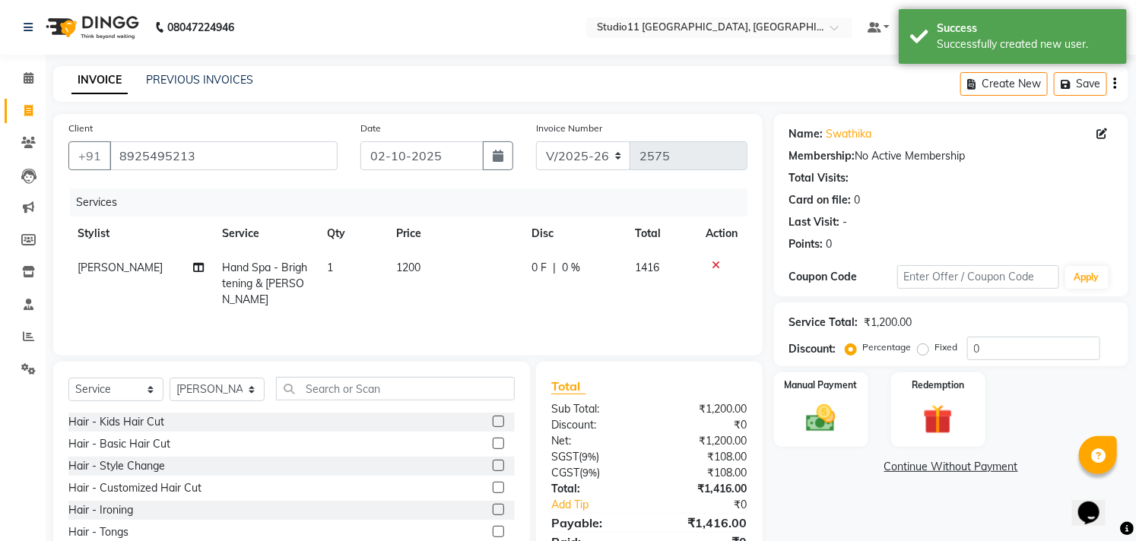
click at [464, 244] on th "Price" at bounding box center [454, 234] width 135 height 34
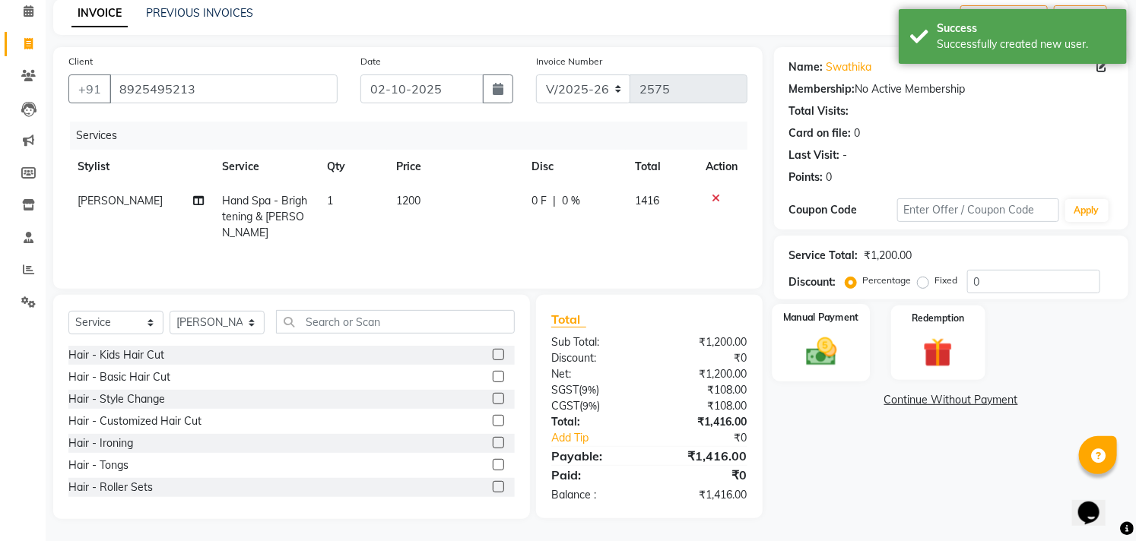
click at [826, 351] on img at bounding box center [821, 351] width 50 height 35
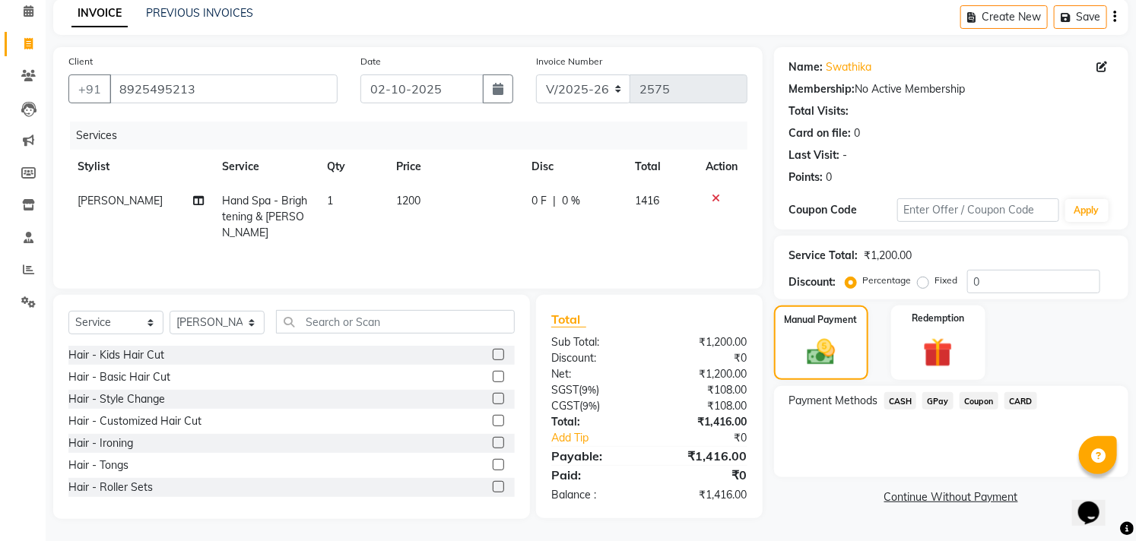
click at [933, 403] on span "GPay" at bounding box center [937, 400] width 31 height 17
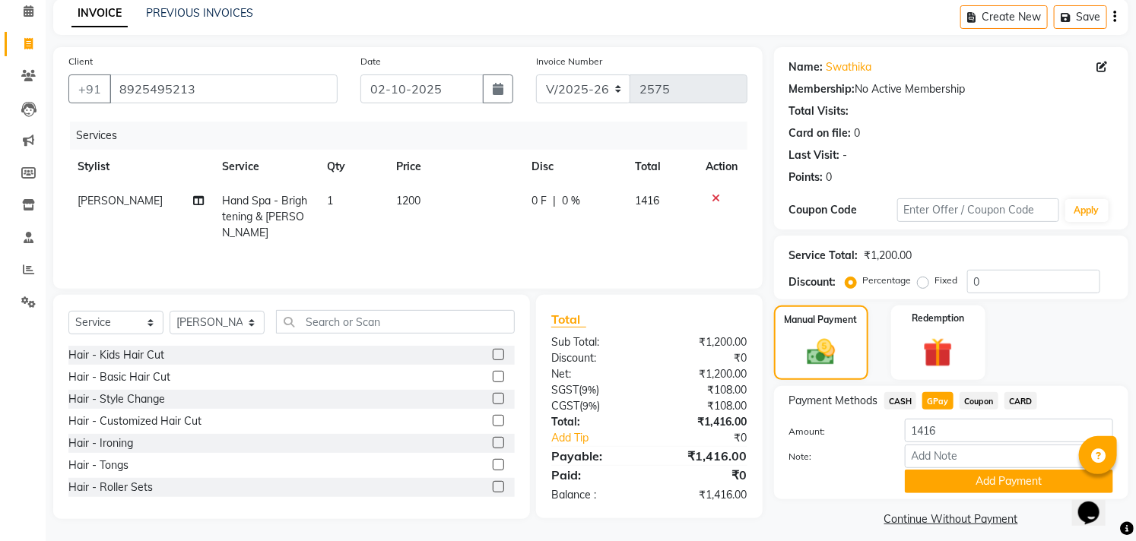
scroll to position [79, 0]
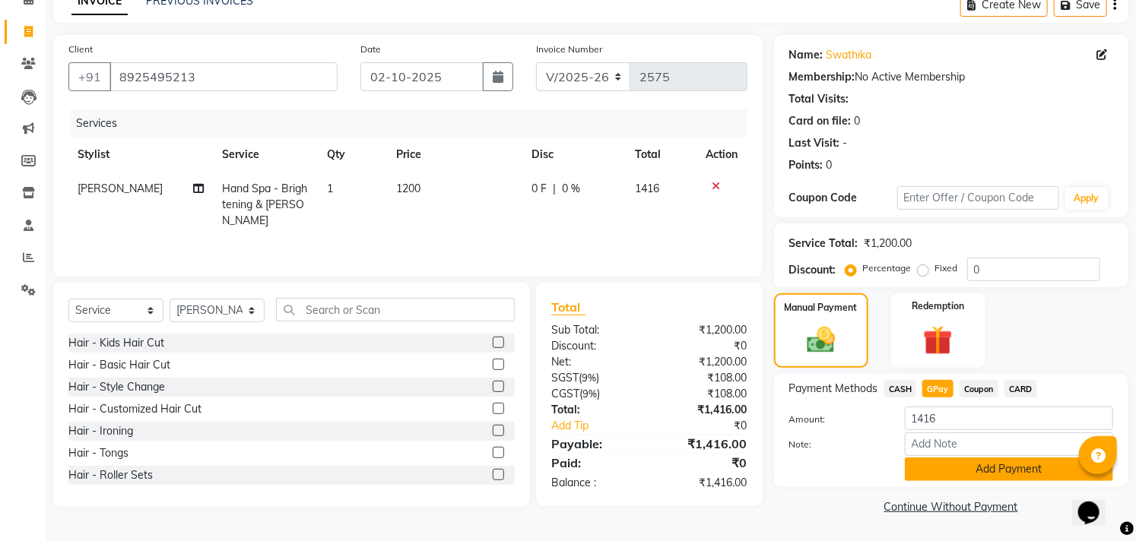
click at [974, 469] on button "Add Payment" at bounding box center [1009, 470] width 208 height 24
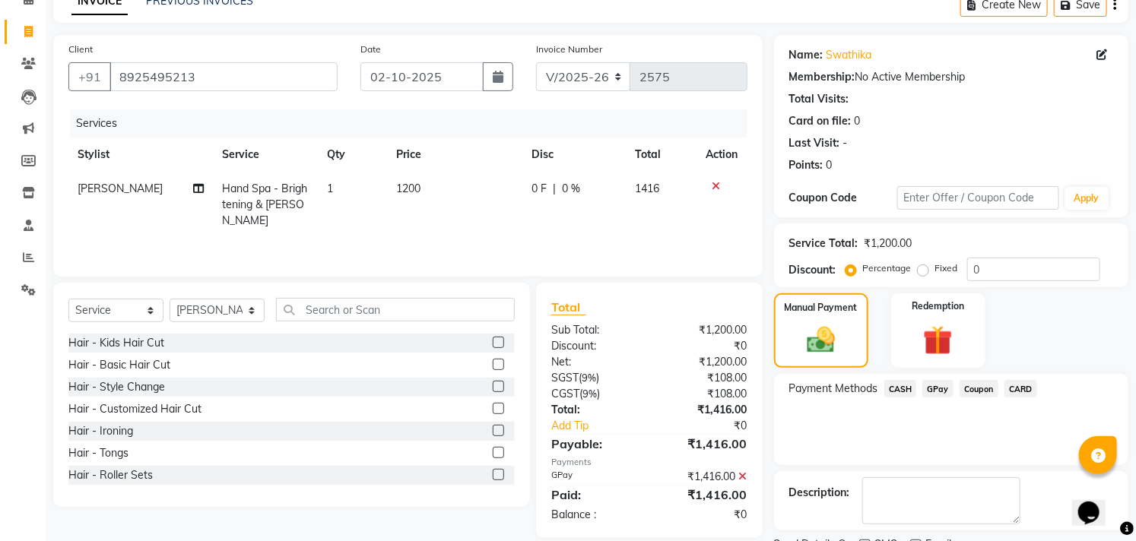
scroll to position [142, 0]
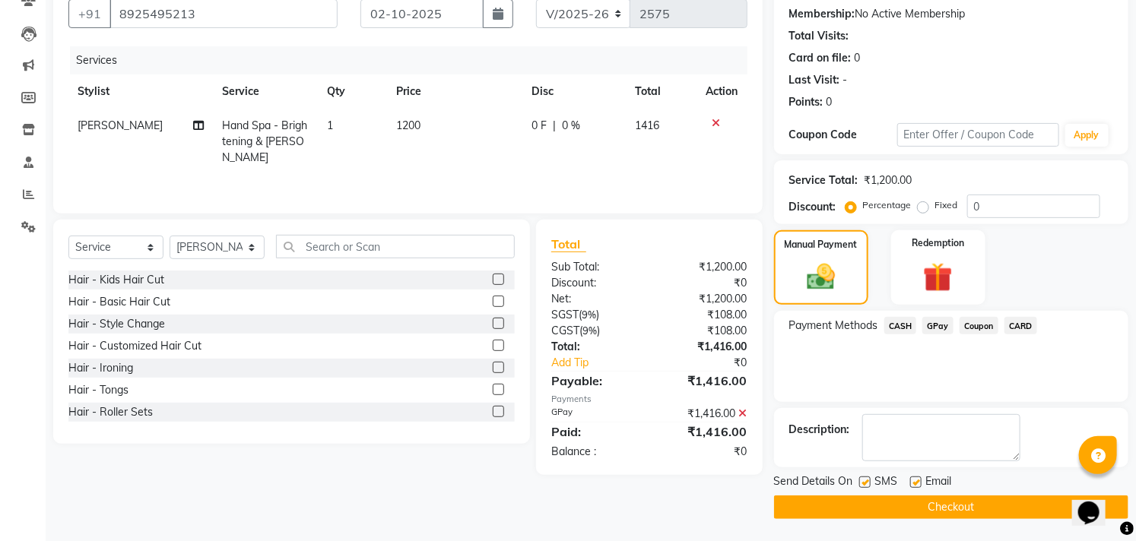
click at [911, 482] on label at bounding box center [915, 482] width 11 height 11
click at [911, 482] on input "checkbox" at bounding box center [915, 483] width 10 height 10
click at [868, 482] on label at bounding box center [864, 482] width 11 height 11
click at [868, 482] on input "checkbox" at bounding box center [864, 483] width 10 height 10
click at [871, 510] on button "Checkout" at bounding box center [951, 508] width 354 height 24
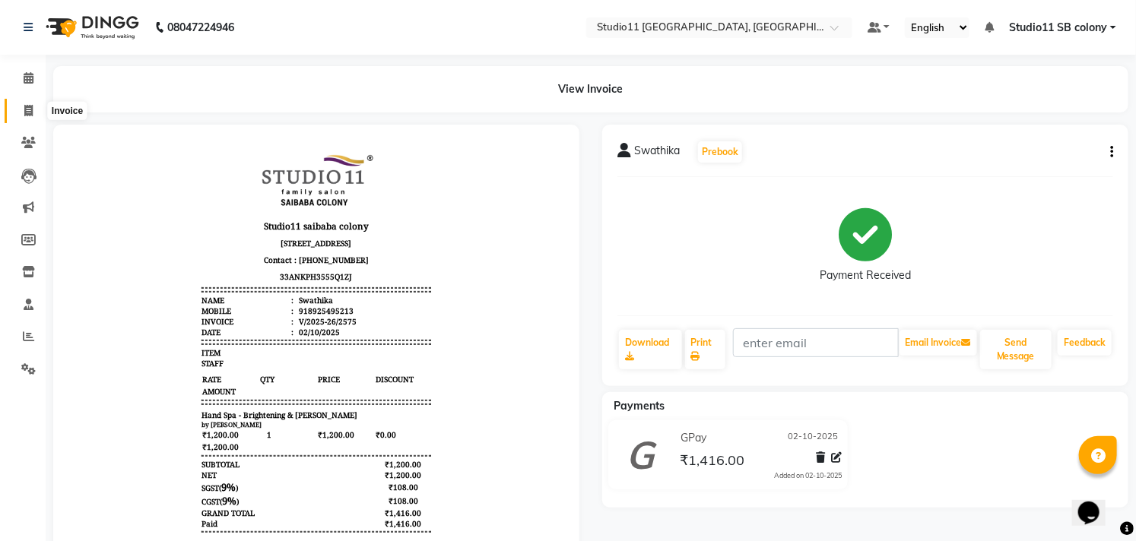
click at [28, 116] on icon at bounding box center [28, 110] width 8 height 11
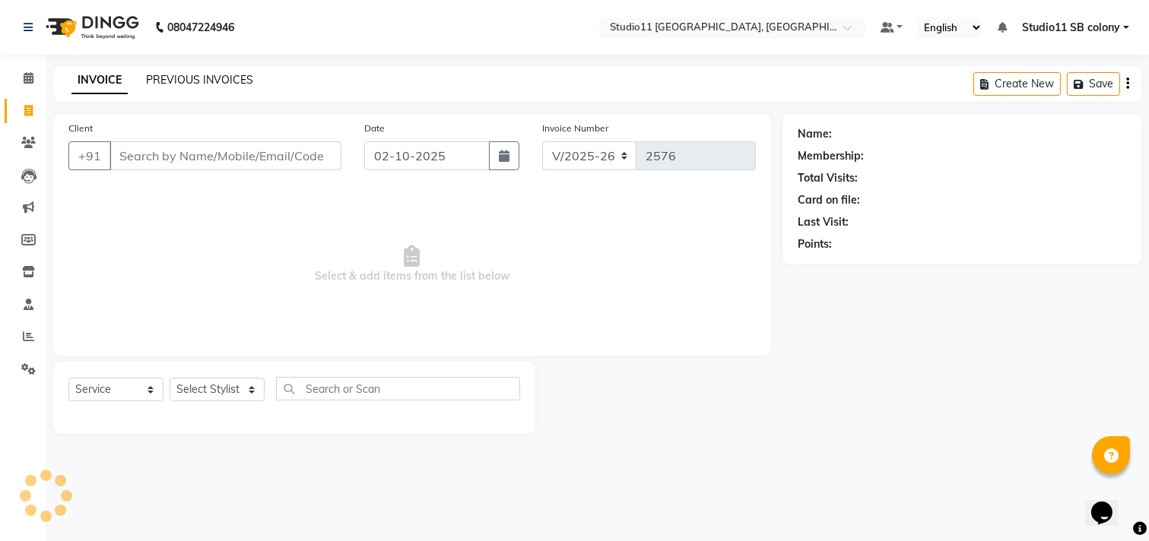
click at [195, 84] on link "PREVIOUS INVOICES" at bounding box center [199, 80] width 107 height 14
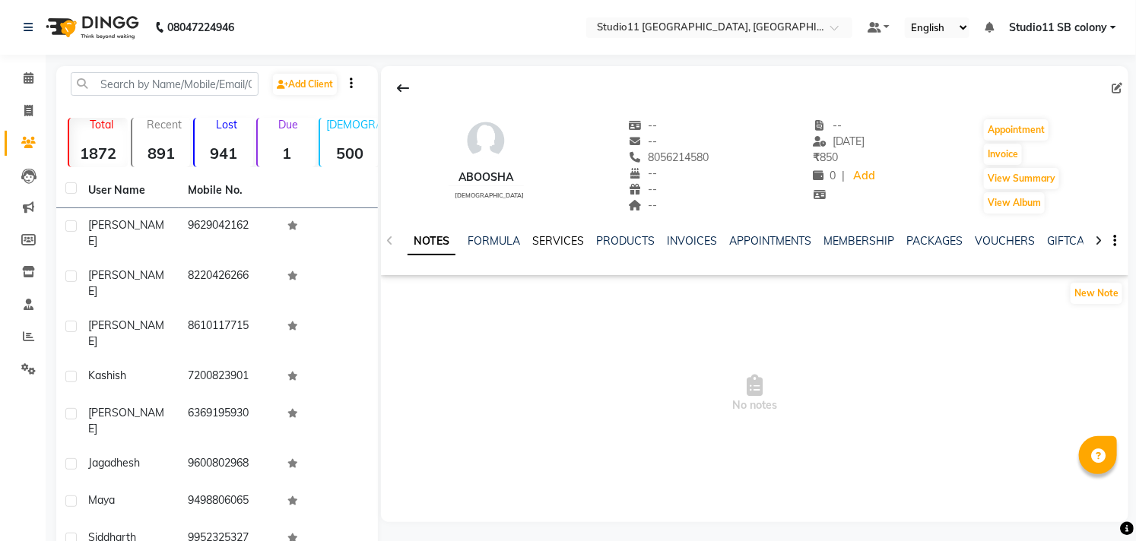
click at [557, 244] on link "SERVICES" at bounding box center [558, 241] width 52 height 14
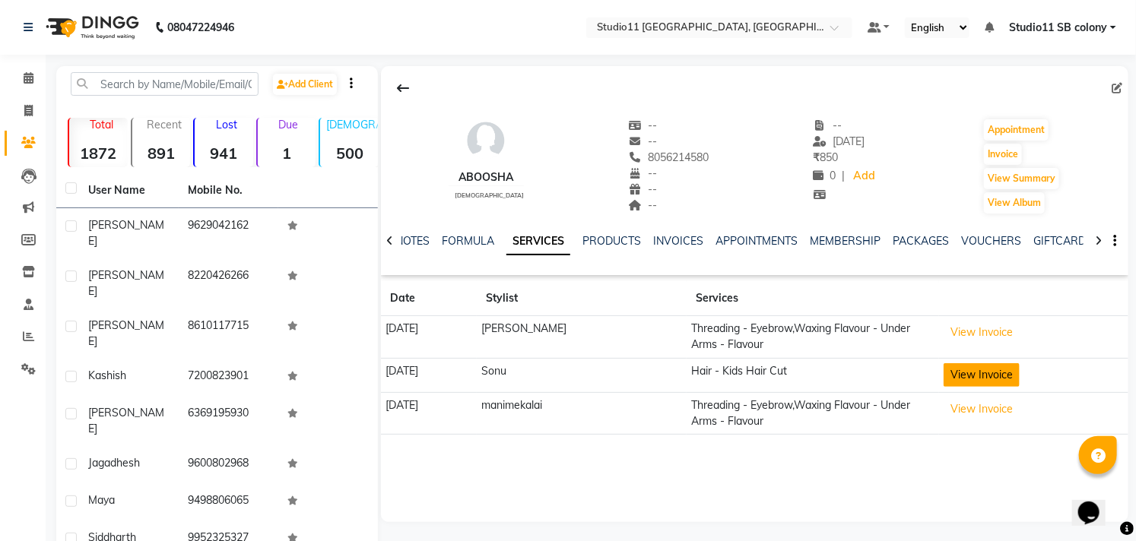
click at [1008, 370] on button "View Invoice" at bounding box center [981, 375] width 76 height 24
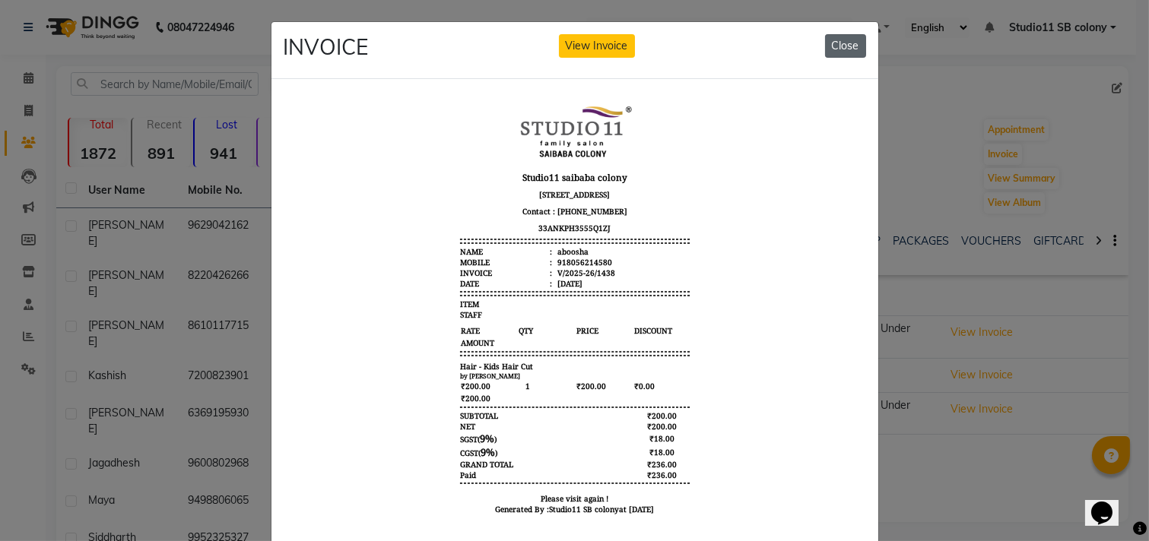
click at [839, 46] on button "Close" at bounding box center [845, 46] width 41 height 24
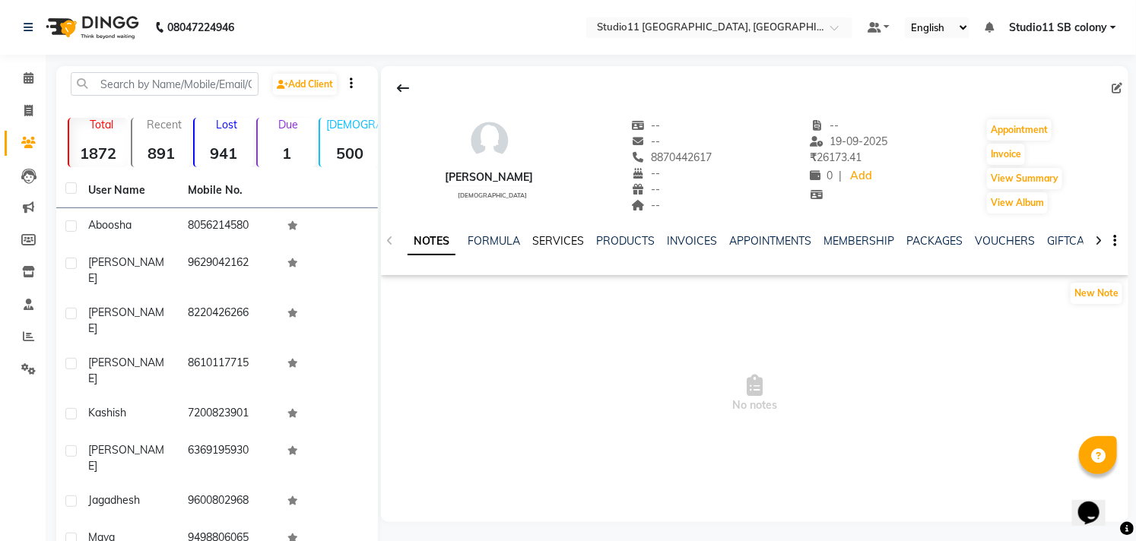
click at [552, 243] on link "SERVICES" at bounding box center [558, 241] width 52 height 14
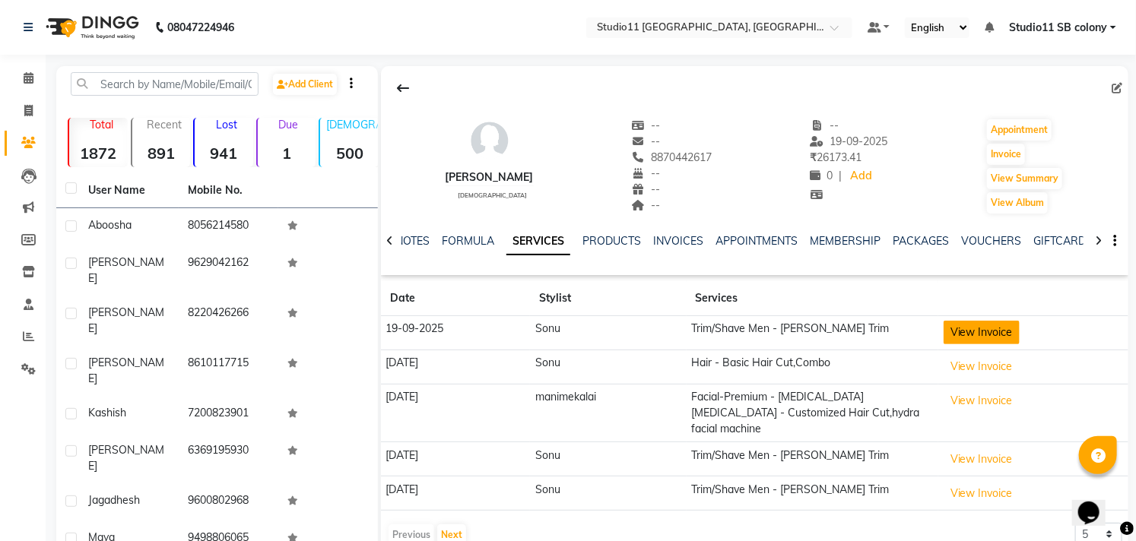
click at [961, 333] on button "View Invoice" at bounding box center [981, 333] width 76 height 24
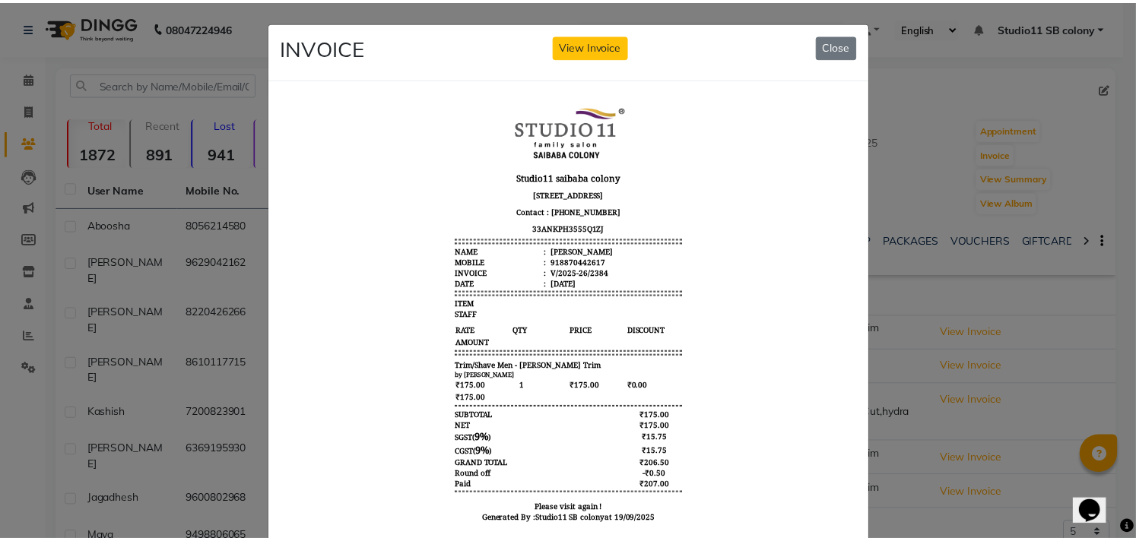
scroll to position [11, 0]
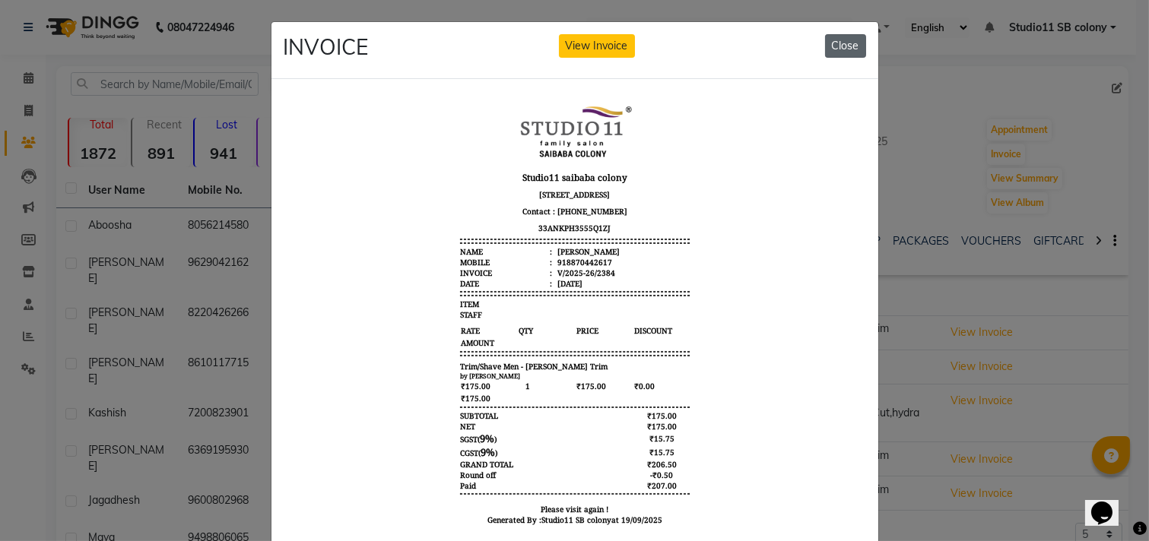
click at [848, 51] on button "Close" at bounding box center [845, 46] width 41 height 24
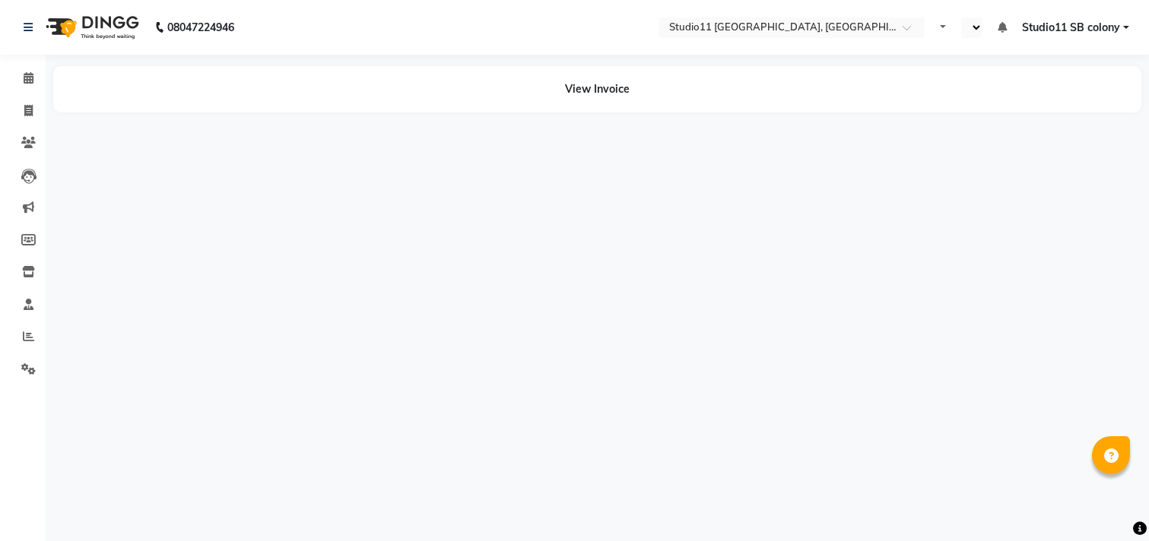
select select "en"
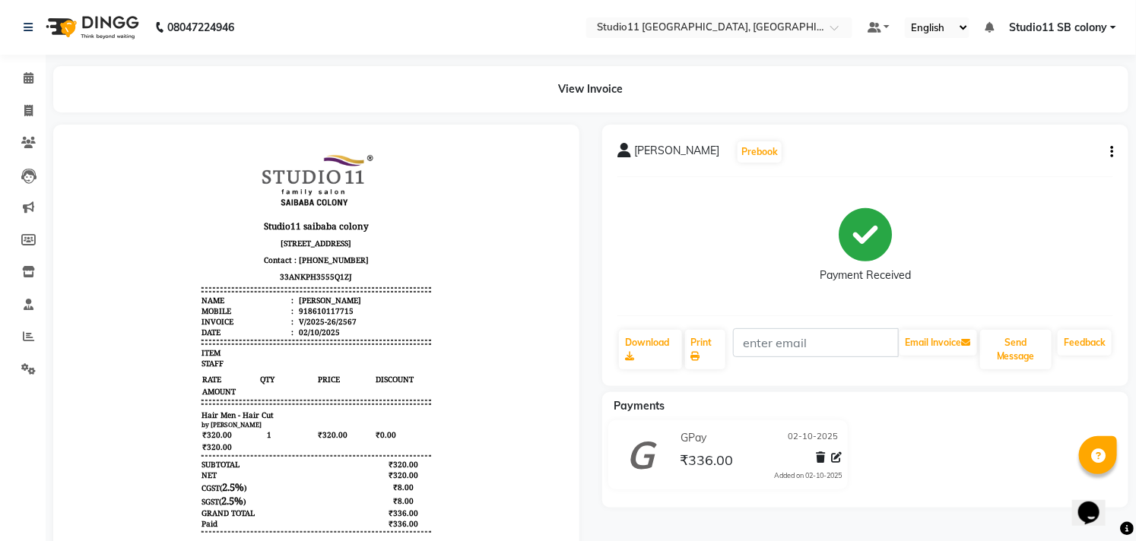
scroll to position [116, 0]
click at [26, 350] on li "Reports" at bounding box center [23, 337] width 46 height 33
click at [20, 344] on span at bounding box center [28, 336] width 27 height 17
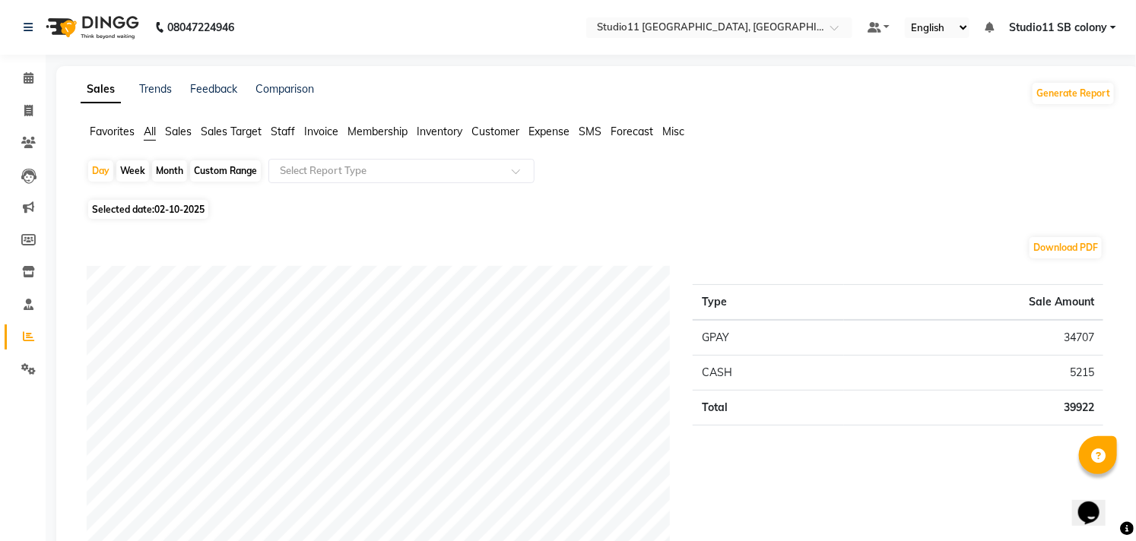
click at [284, 129] on span "Staff" at bounding box center [283, 132] width 24 height 14
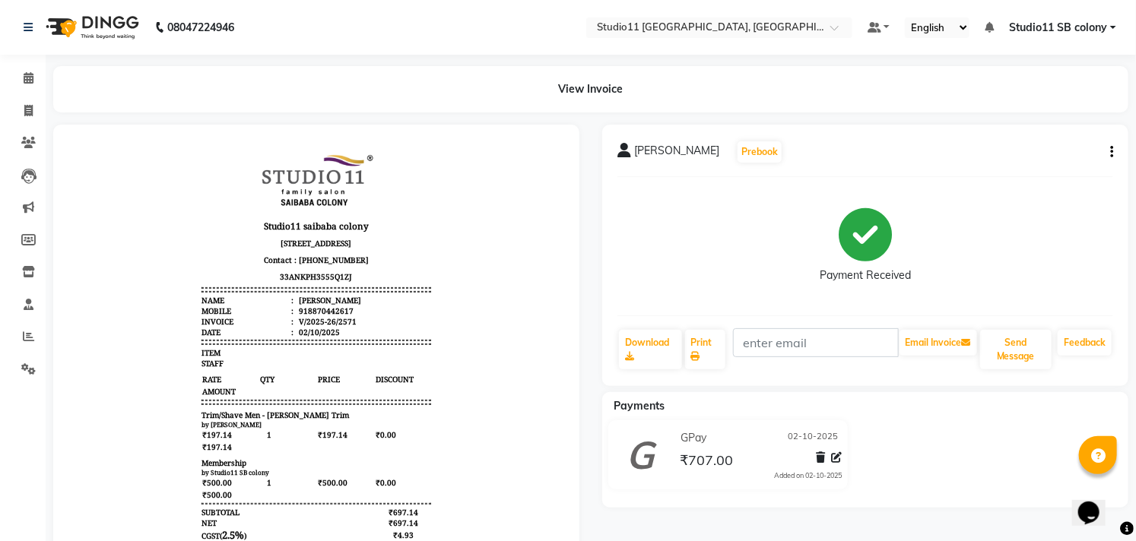
click at [1112, 153] on icon "button" at bounding box center [1111, 152] width 3 height 1
click at [1027, 165] on div "Edit Invoice" at bounding box center [1036, 171] width 104 height 19
select select "service"
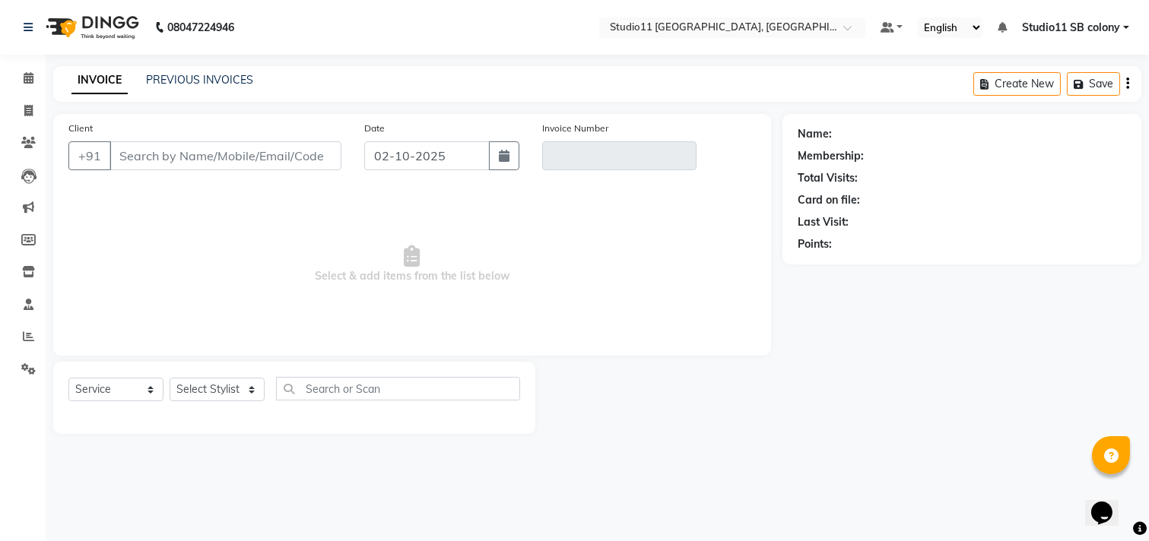
type input "8870442617"
type input "V/2025-26/2571"
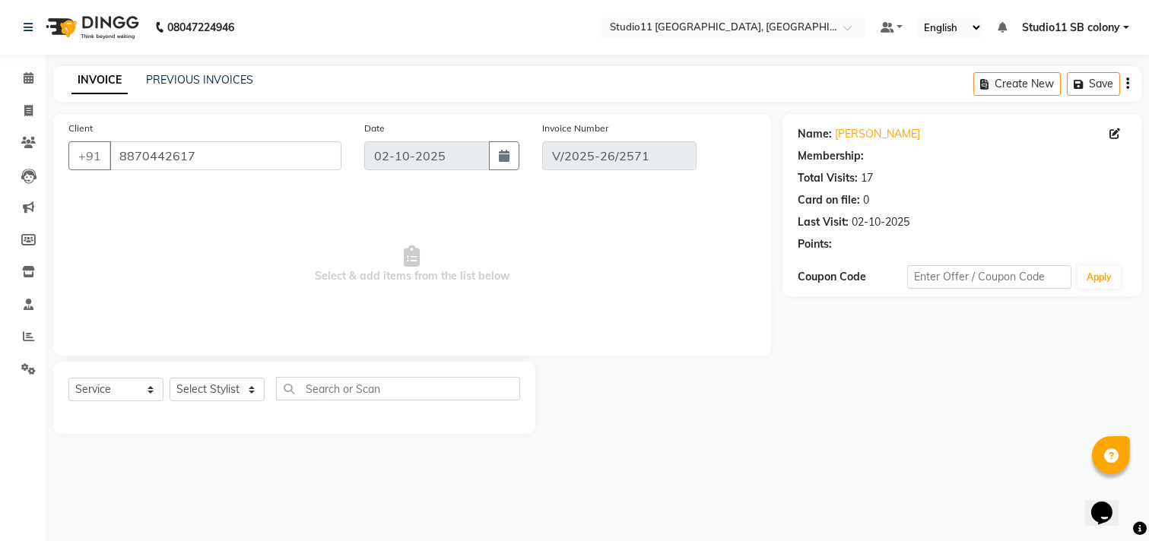
select select "1: Object"
select select "select"
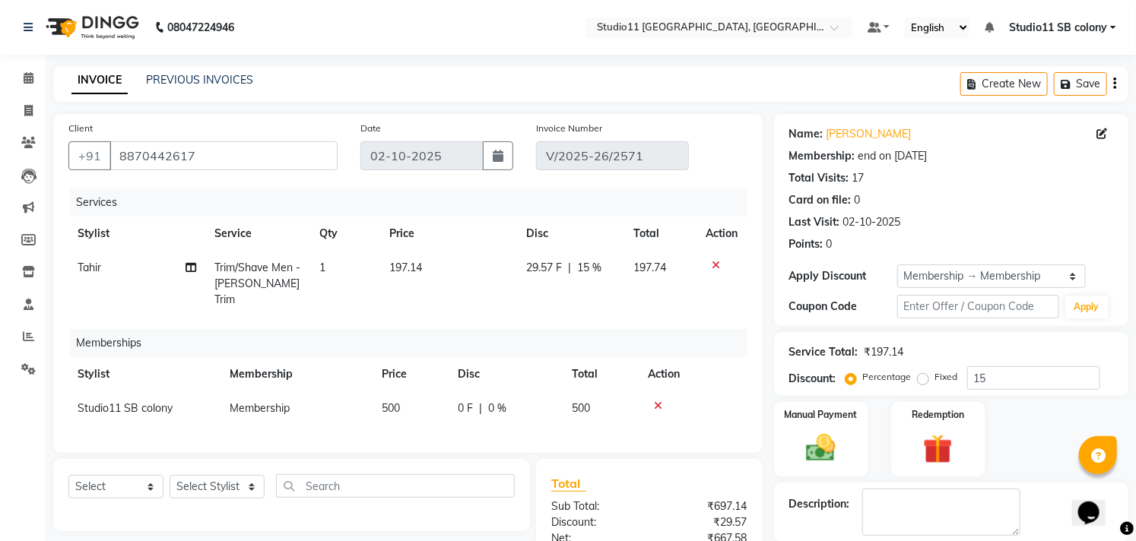
click at [427, 262] on td "197.14" at bounding box center [448, 284] width 137 height 66
select select "70879"
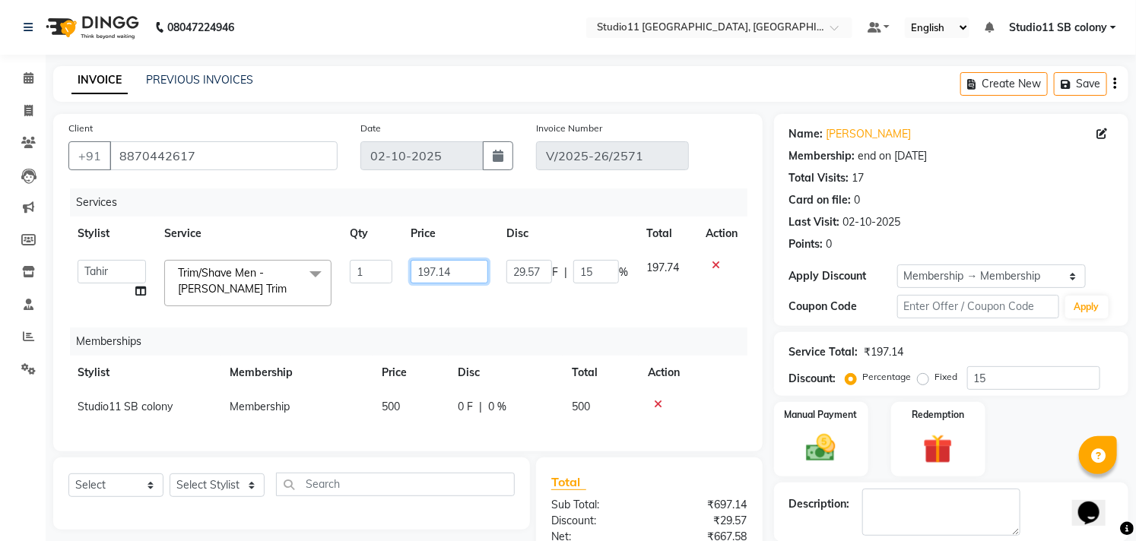
click at [482, 270] on input "197.14" at bounding box center [450, 272] width 78 height 24
type input "175"
click at [487, 230] on th "Price" at bounding box center [449, 234] width 96 height 34
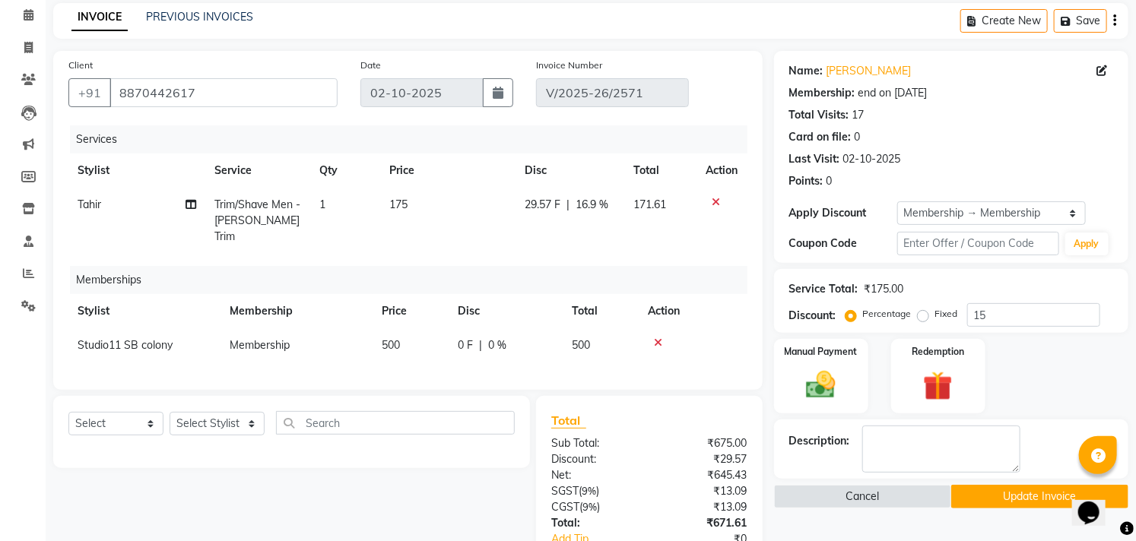
scroll to position [221, 0]
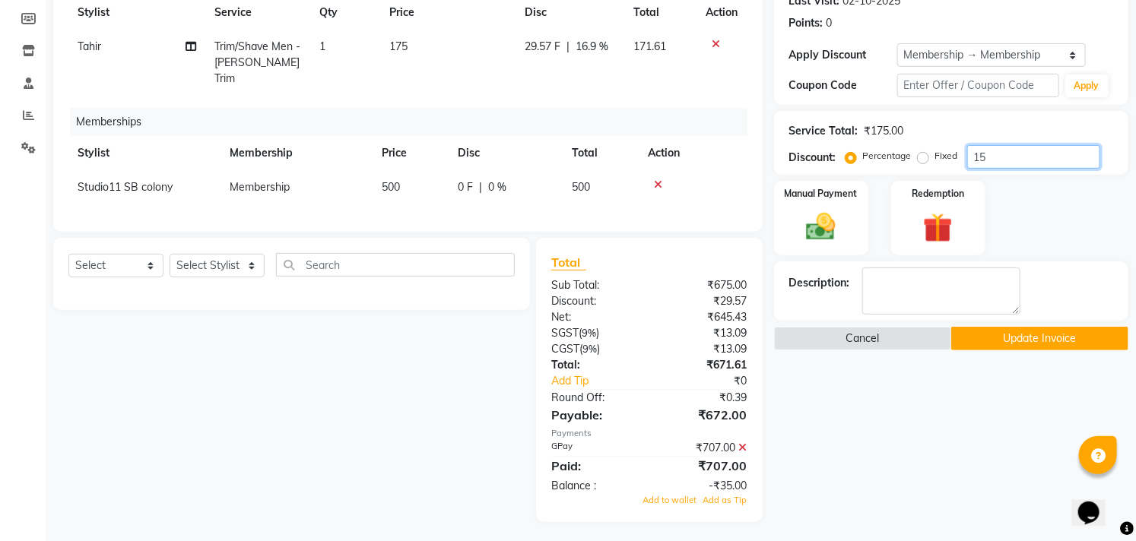
click at [992, 147] on input "15" at bounding box center [1033, 157] width 133 height 24
type input "1"
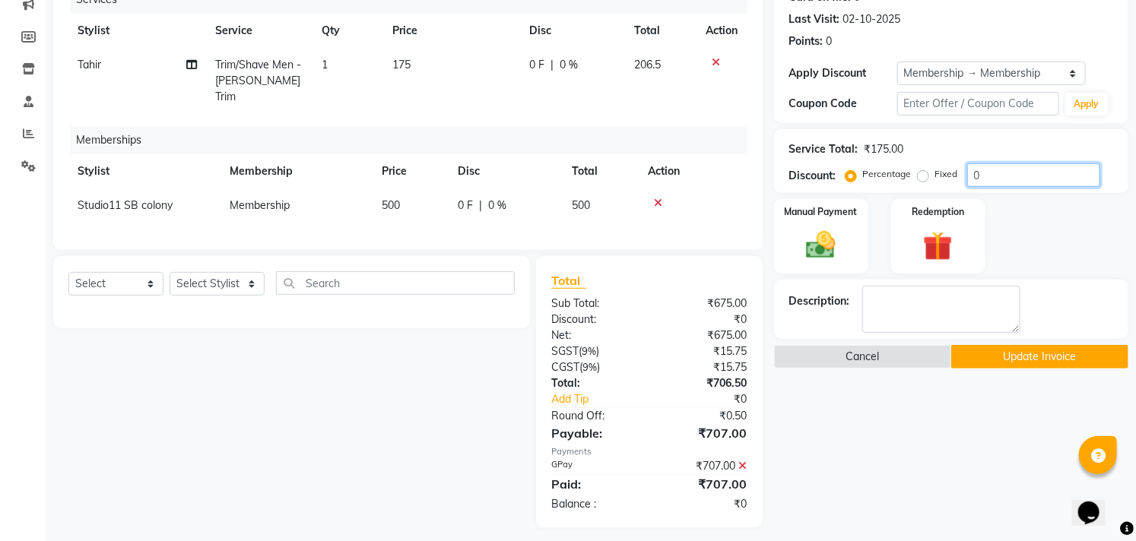
scroll to position [208, 0]
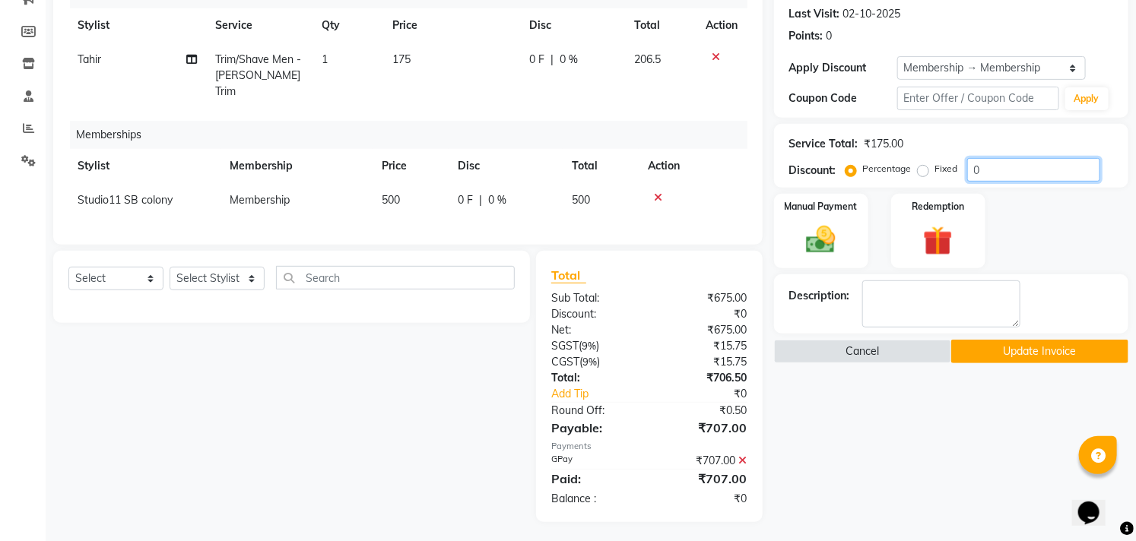
type input "0"
click at [442, 59] on td "175" at bounding box center [451, 76] width 137 height 66
select select "70879"
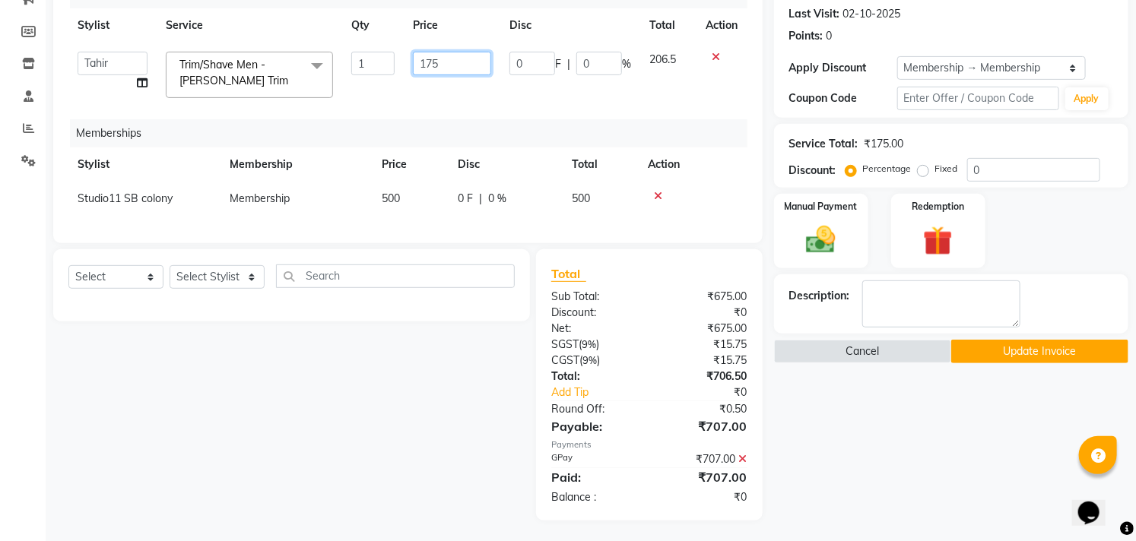
click at [442, 59] on input "175" at bounding box center [452, 64] width 78 height 24
type input "175"
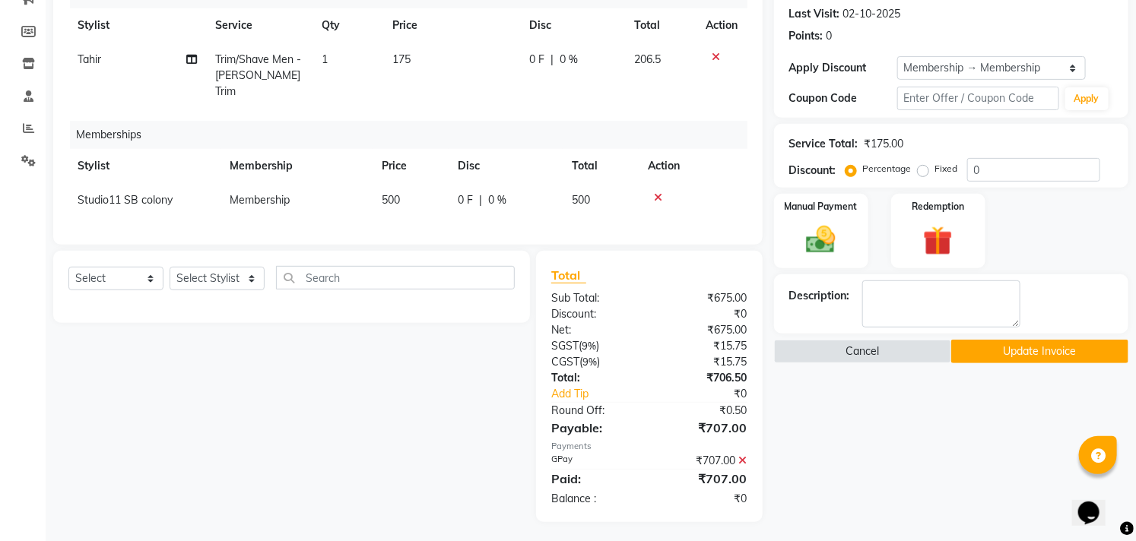
click at [452, 92] on td "175" at bounding box center [451, 76] width 137 height 66
select select "70879"
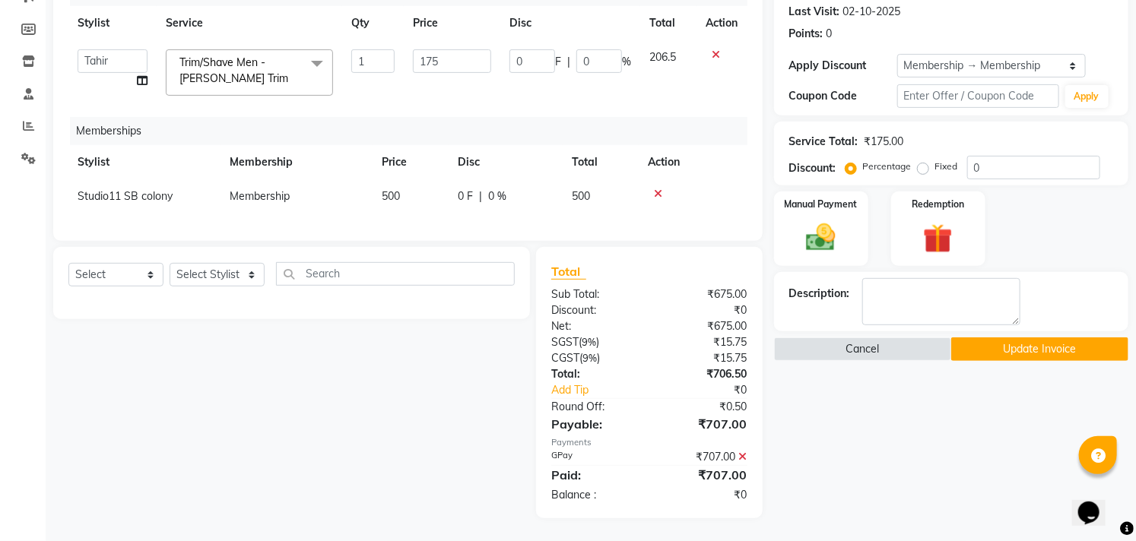
scroll to position [223, 0]
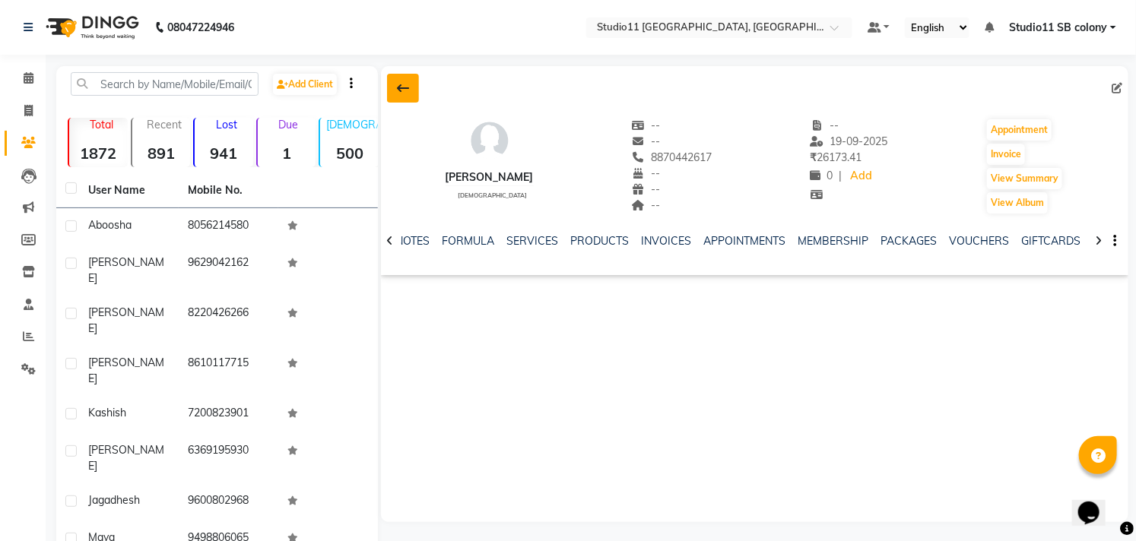
click at [397, 87] on icon at bounding box center [403, 88] width 12 height 12
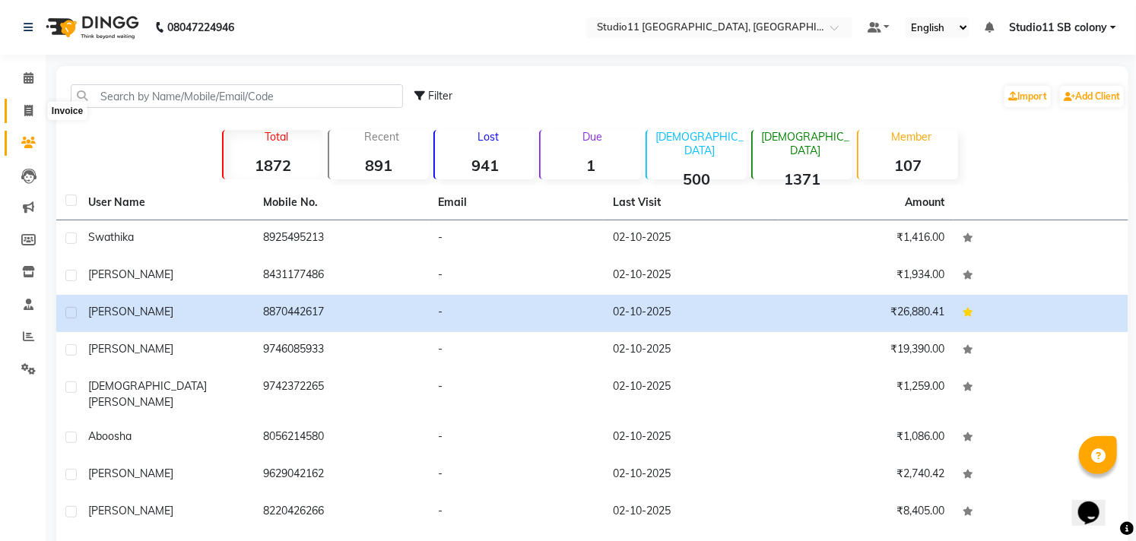
click at [33, 114] on span at bounding box center [28, 111] width 27 height 17
select select "service"
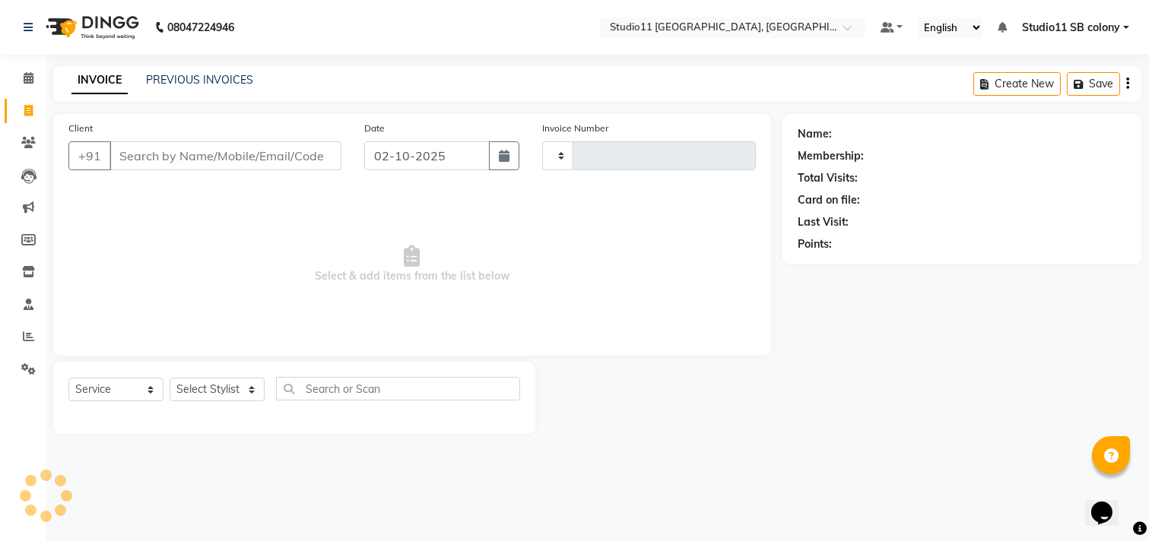
type input "2576"
select select "7717"
click at [211, 80] on link "PREVIOUS INVOICES" at bounding box center [199, 80] width 107 height 14
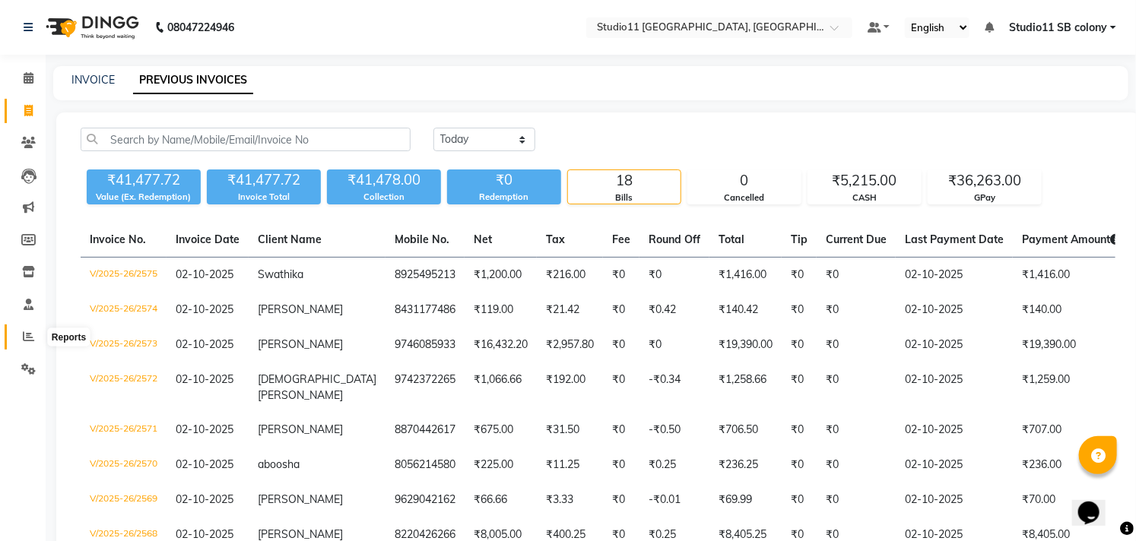
click at [18, 336] on span at bounding box center [28, 336] width 27 height 17
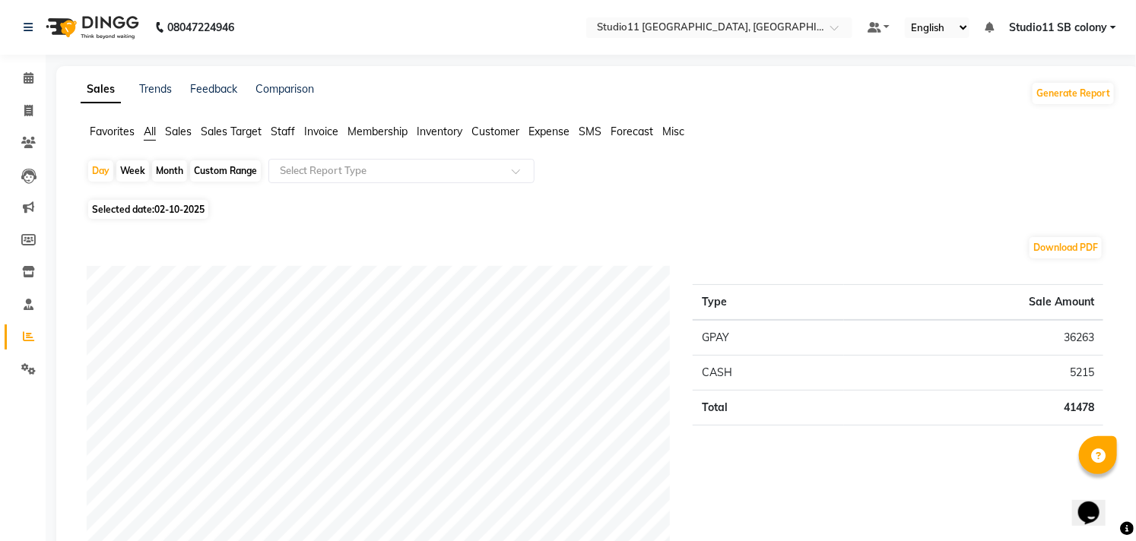
click at [176, 169] on div "Month" at bounding box center [169, 170] width 35 height 21
select select "10"
select select "2025"
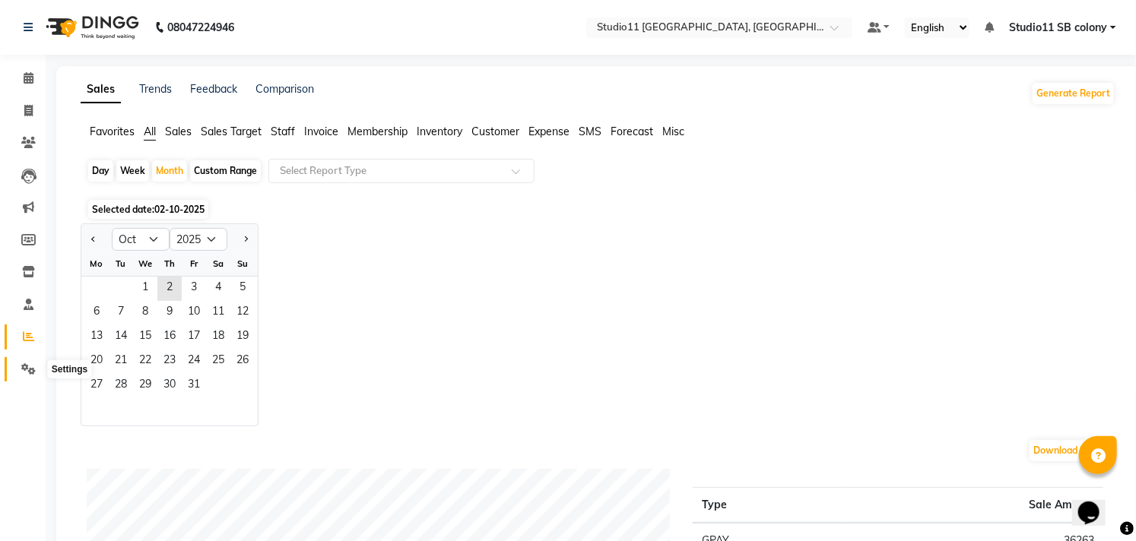
click at [23, 367] on icon at bounding box center [28, 368] width 14 height 11
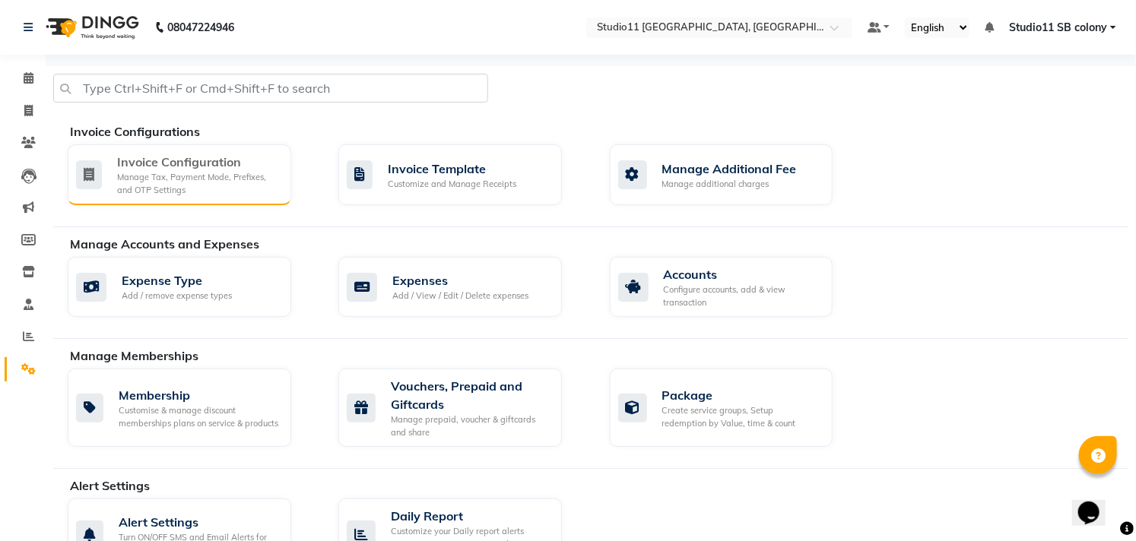
click at [160, 185] on div "Manage Tax, Payment Mode, Prefixes, and OTP Settings" at bounding box center [198, 183] width 162 height 25
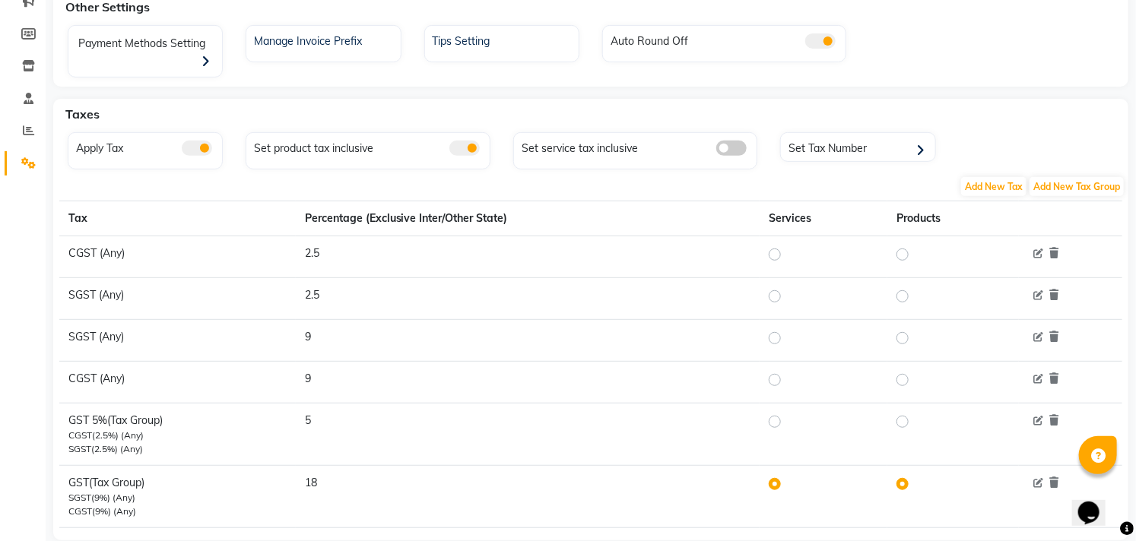
scroll to position [239, 0]
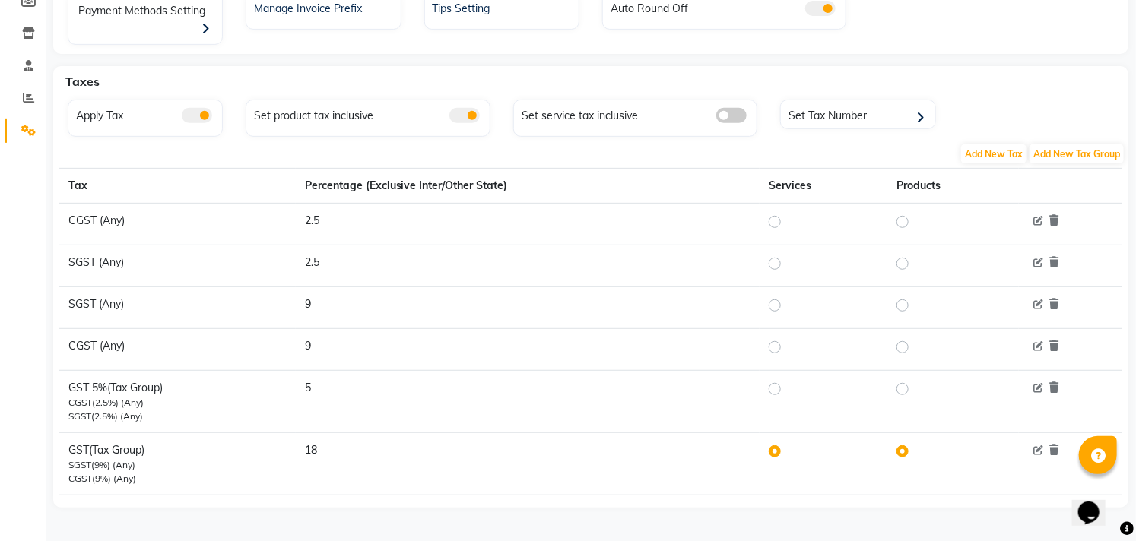
click at [787, 388] on label at bounding box center [787, 389] width 0 height 18
click at [774, 388] on input "radio" at bounding box center [777, 389] width 11 height 11
radio input "true"
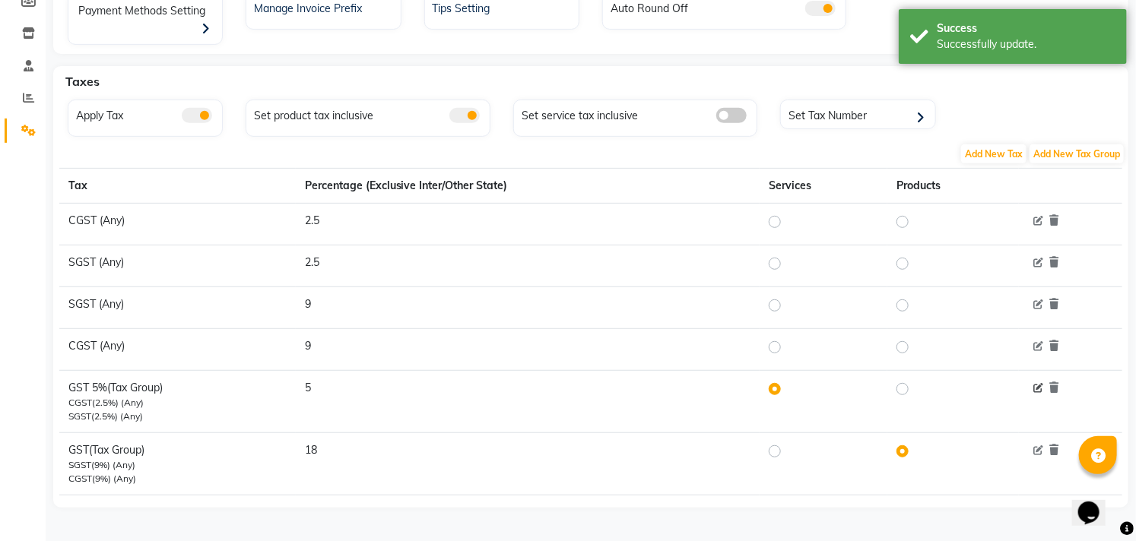
click at [1036, 389] on icon at bounding box center [1039, 389] width 10 height 10
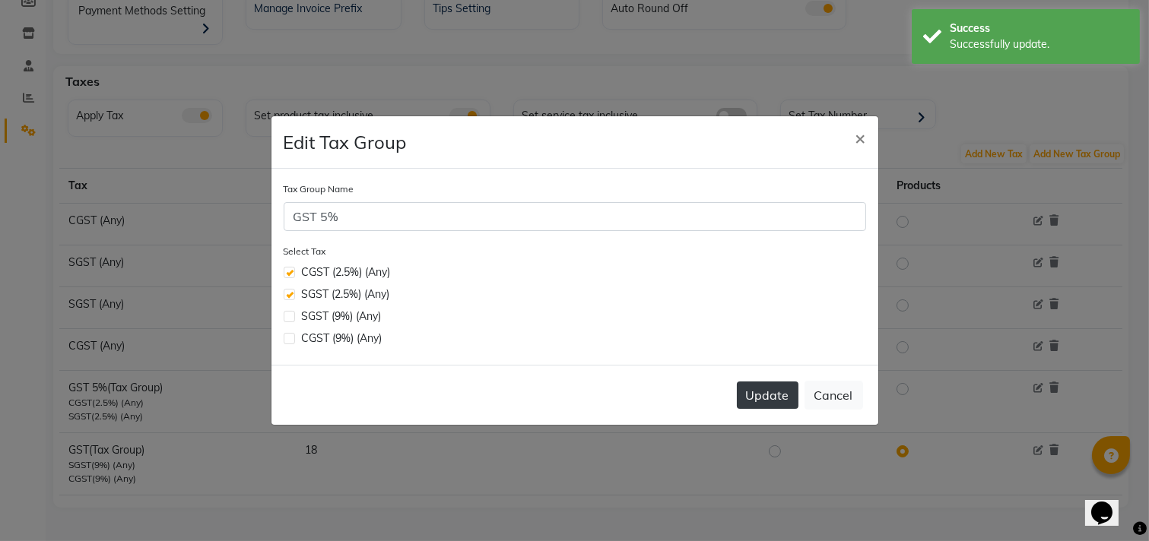
click at [771, 407] on button "Update" at bounding box center [768, 395] width 62 height 27
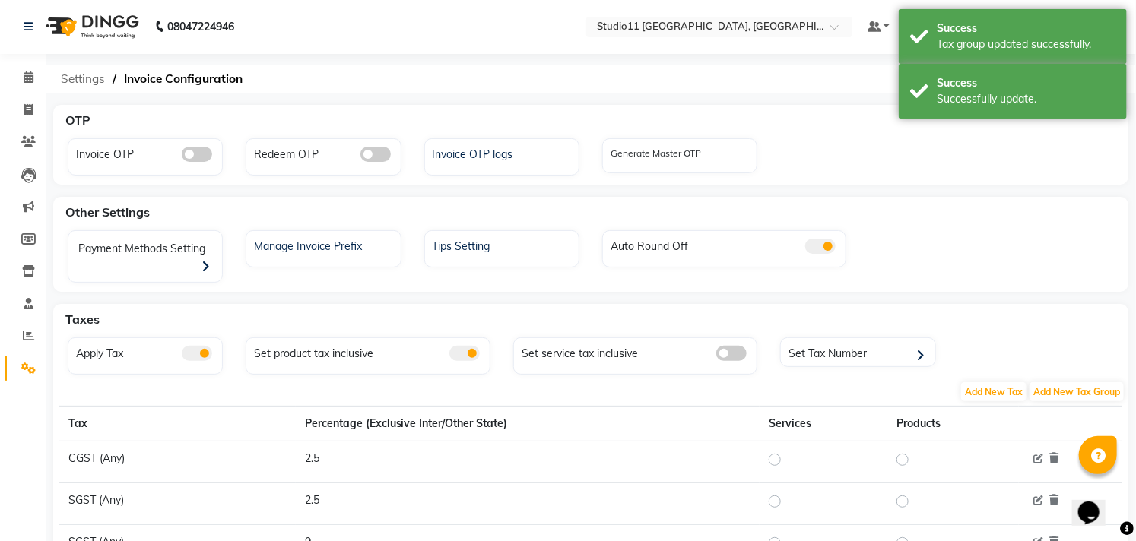
scroll to position [0, 0]
click at [25, 113] on icon at bounding box center [28, 110] width 8 height 11
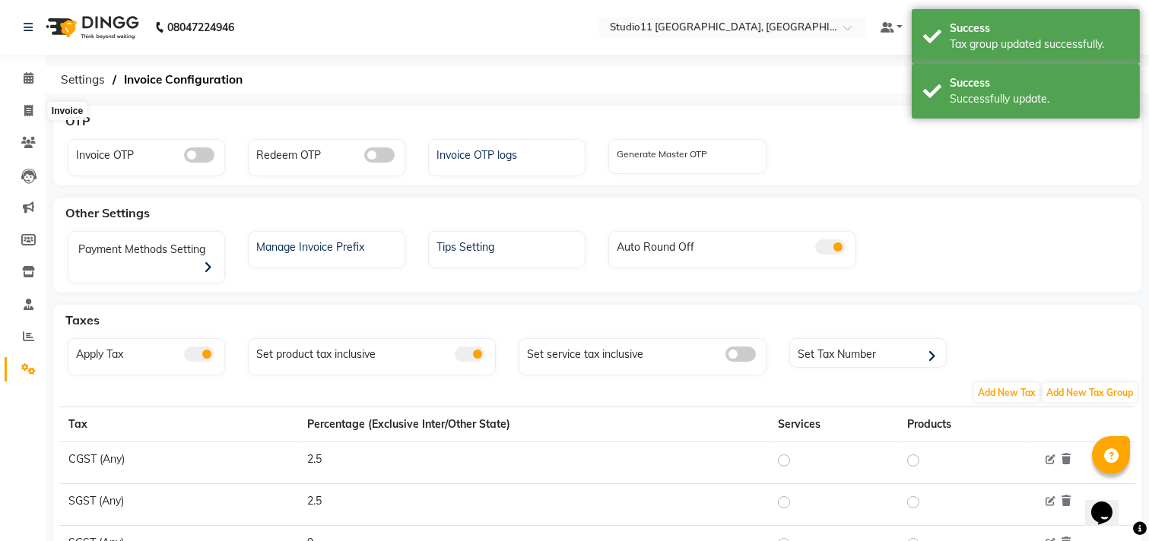
select select "service"
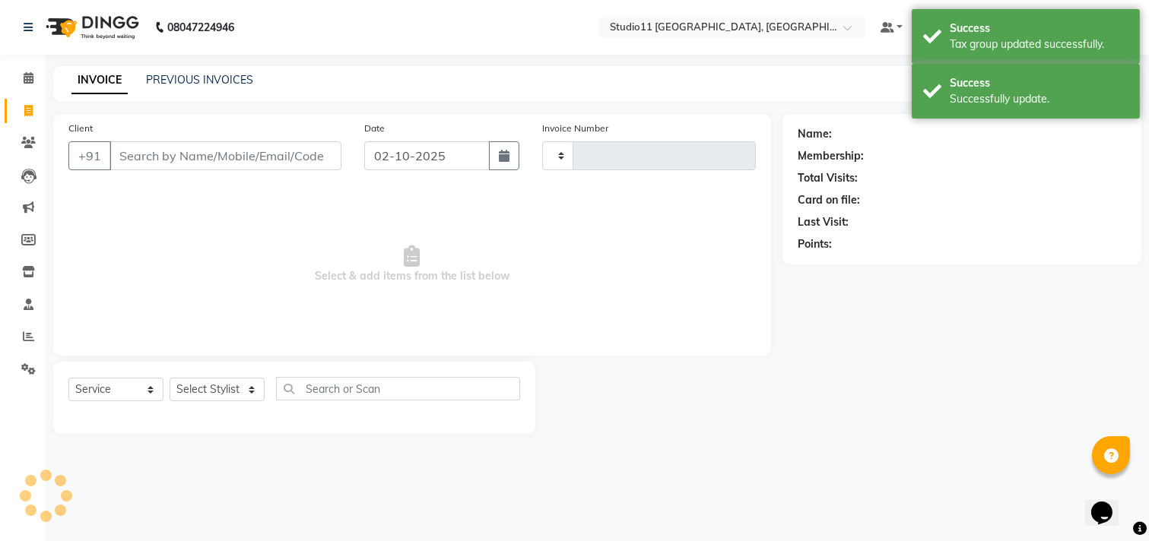
type input "2576"
select select "7717"
click at [198, 78] on link "PREVIOUS INVOICES" at bounding box center [199, 80] width 107 height 14
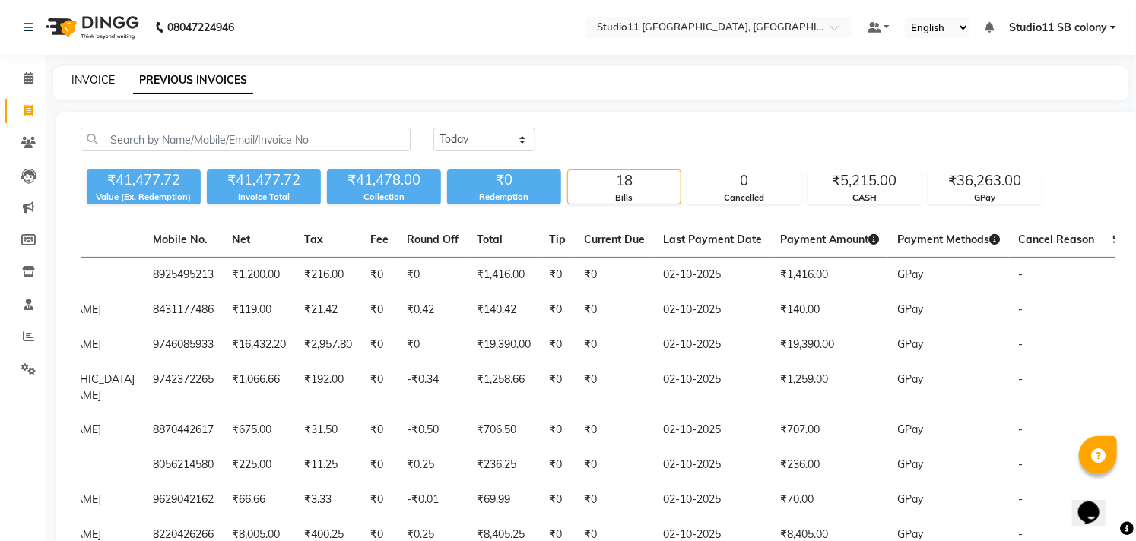
click at [91, 81] on link "INVOICE" at bounding box center [92, 80] width 43 height 14
select select "service"
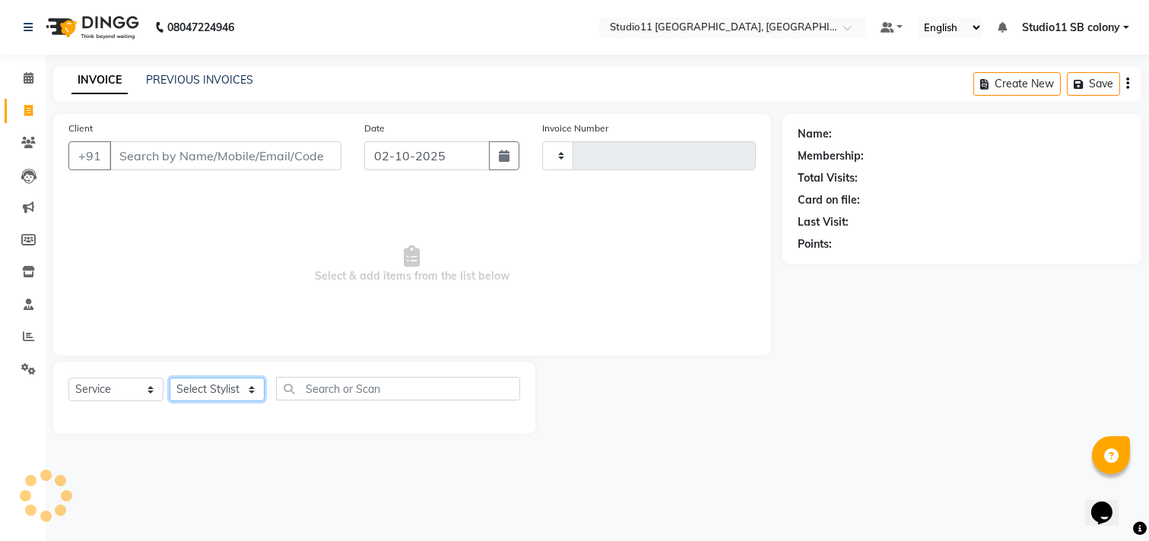
click at [223, 392] on select "Select Stylist" at bounding box center [217, 390] width 95 height 24
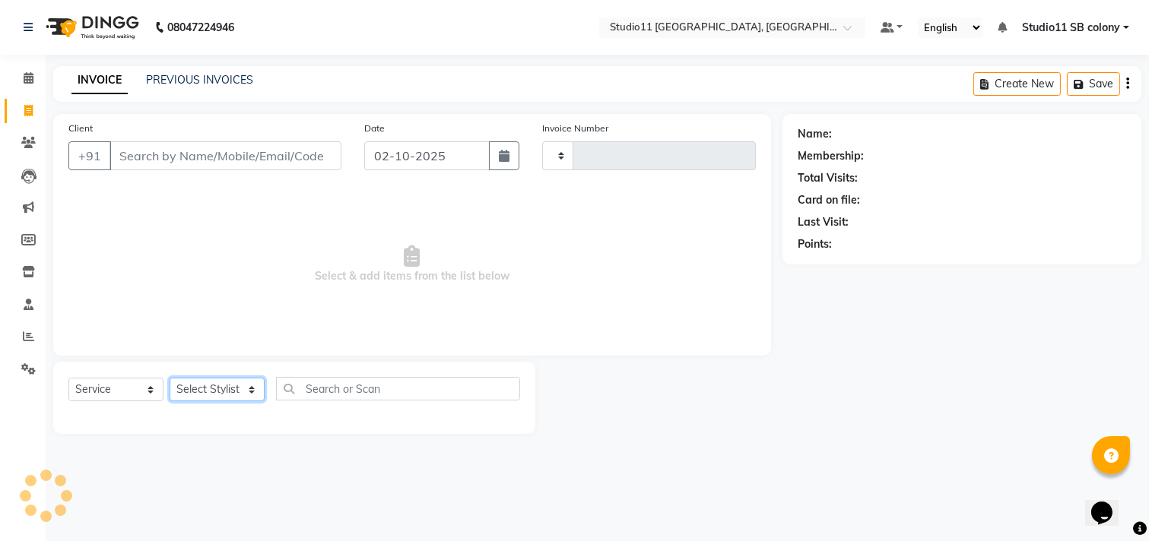
click at [223, 392] on select "Select Stylist" at bounding box center [217, 390] width 95 height 24
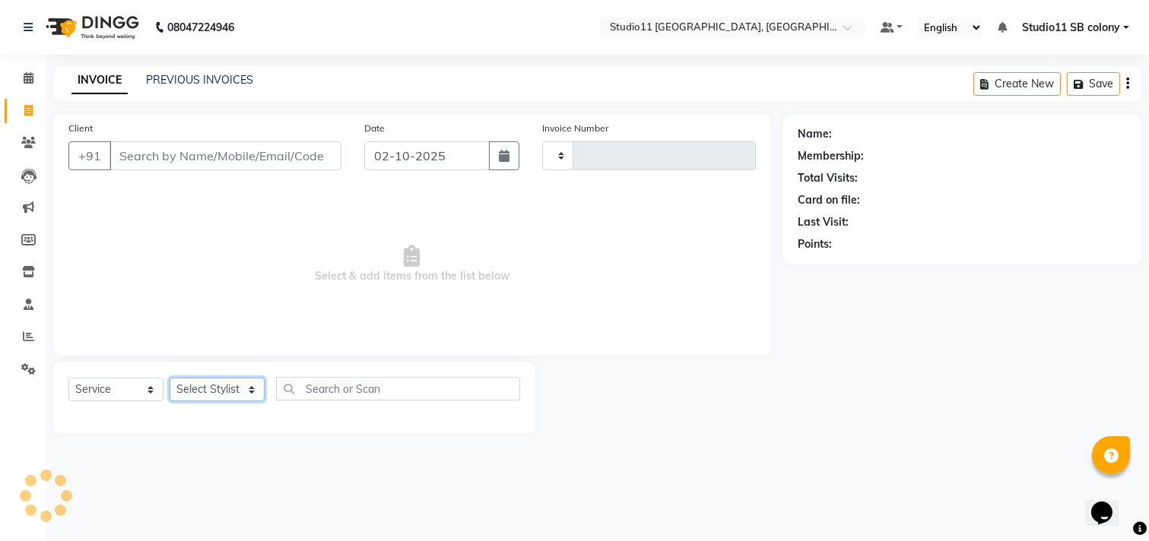
click at [223, 392] on select "Select Stylist" at bounding box center [217, 390] width 95 height 24
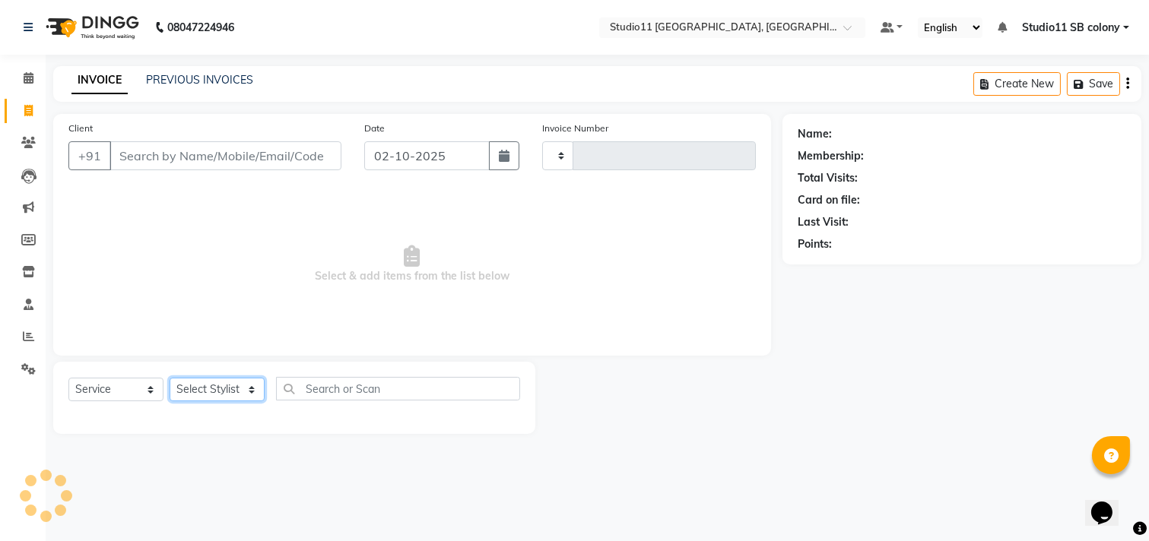
click at [223, 392] on select "Select Stylist" at bounding box center [217, 390] width 95 height 24
select select "7717"
type input "2576"
click at [223, 392] on select "Select Stylist" at bounding box center [217, 390] width 95 height 24
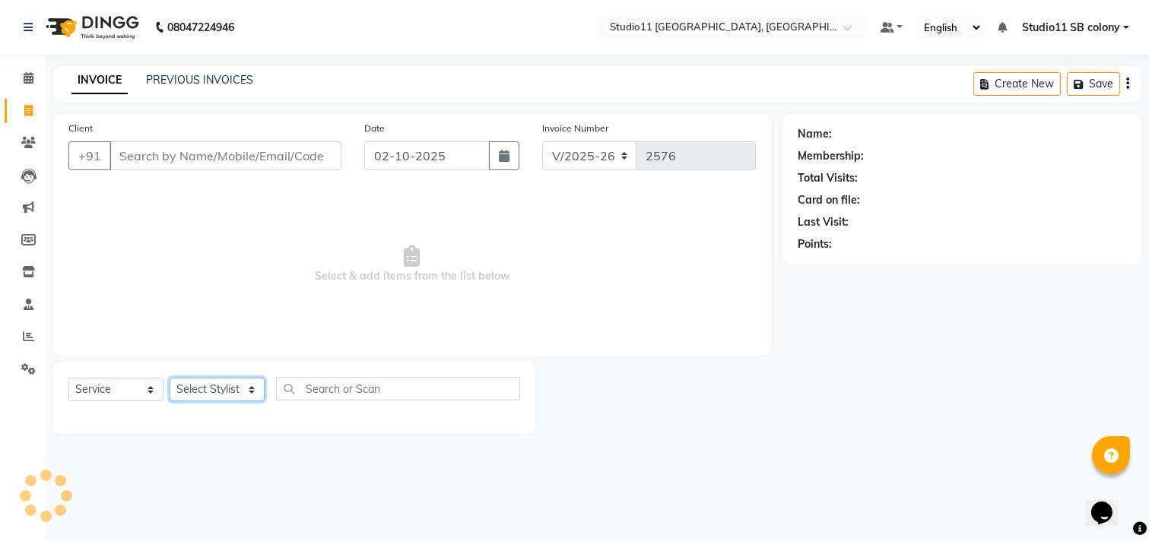
click at [223, 392] on select "Select Stylist" at bounding box center [217, 390] width 95 height 24
click at [223, 392] on select "Select Stylist Afzal Akbar Dani Jeni Josna kaif lavanya manimekalai Praveen Son…" at bounding box center [217, 390] width 95 height 24
select select "68835"
click at [170, 379] on select "Select Stylist Afzal Akbar Dani Jeni Josna kaif lavanya manimekalai Praveen Son…" at bounding box center [217, 390] width 95 height 24
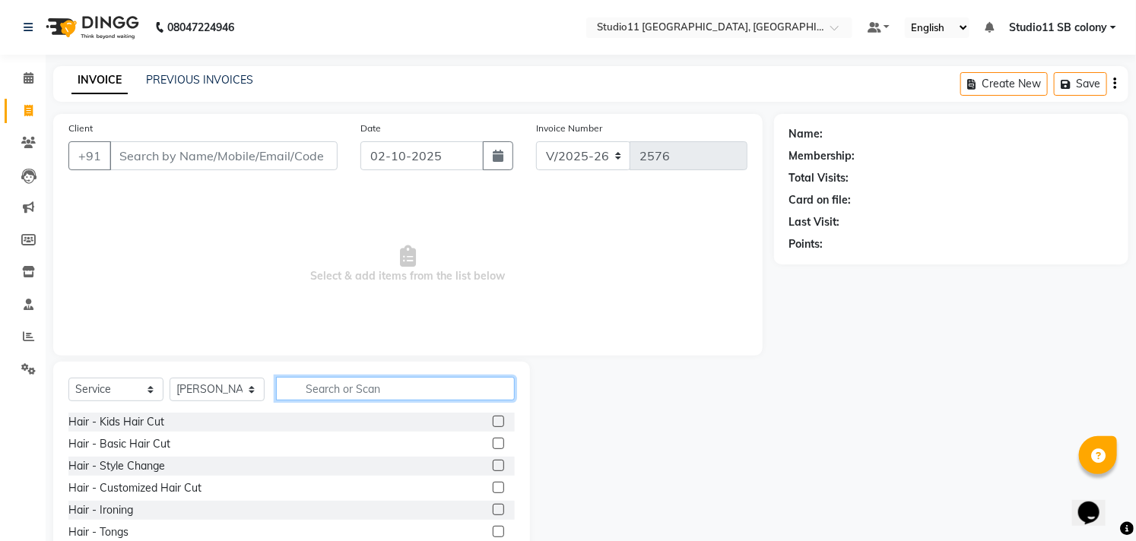
click at [373, 391] on input "text" at bounding box center [395, 389] width 239 height 24
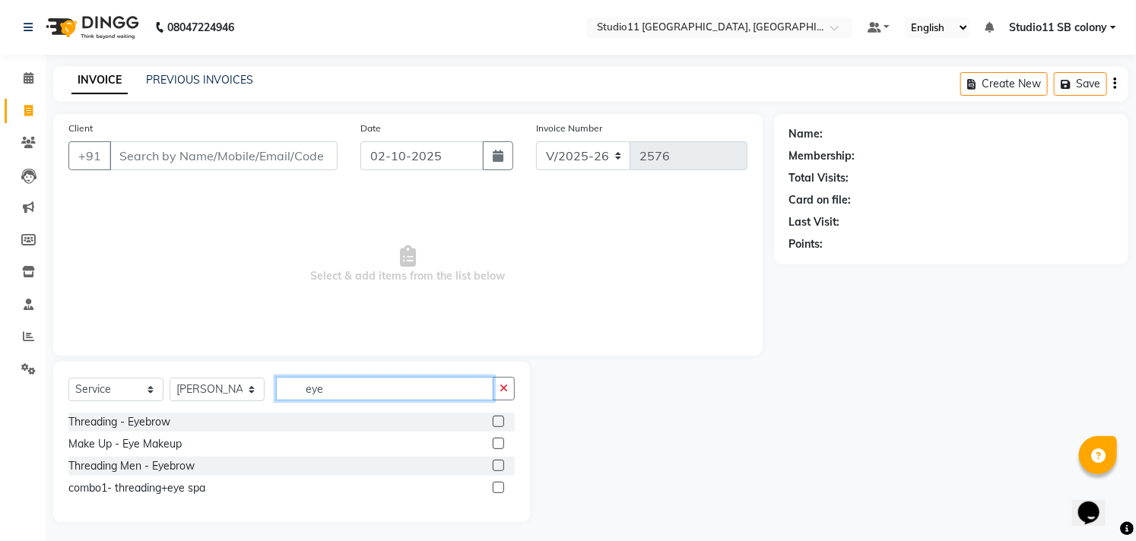
type input "eye"
click at [495, 422] on label at bounding box center [498, 421] width 11 height 11
click at [495, 422] on input "checkbox" at bounding box center [498, 422] width 10 height 10
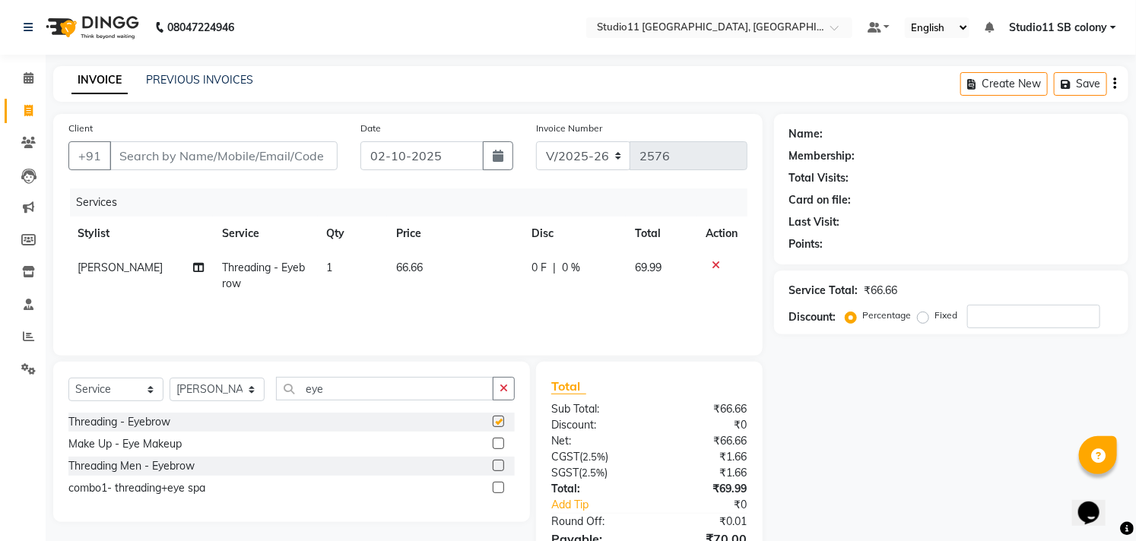
checkbox input "false"
click at [368, 279] on td "1" at bounding box center [353, 276] width 70 height 50
select select "68835"
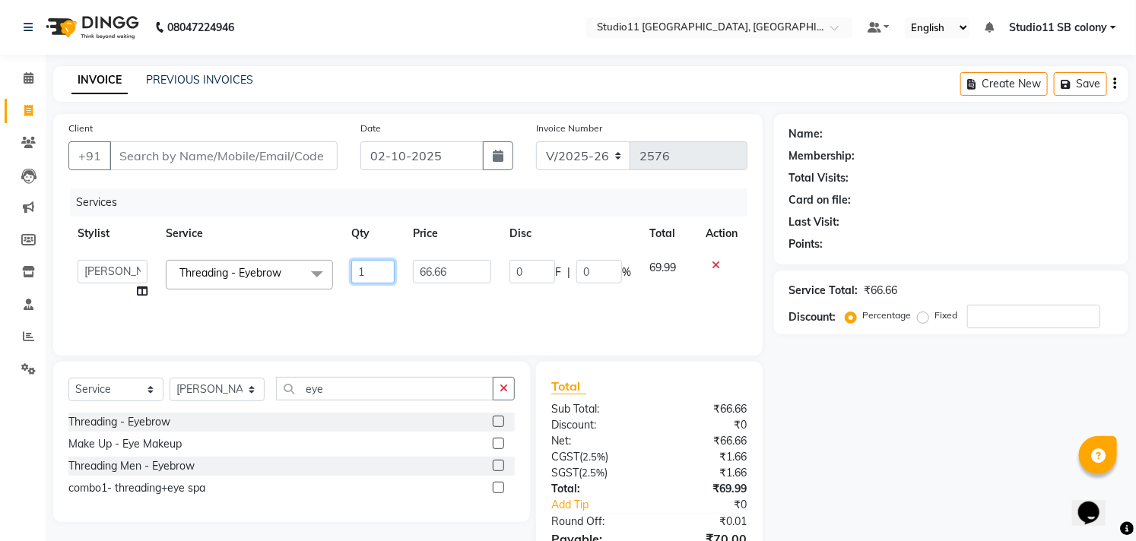
click at [368, 279] on input "1" at bounding box center [372, 272] width 43 height 24
type input "2"
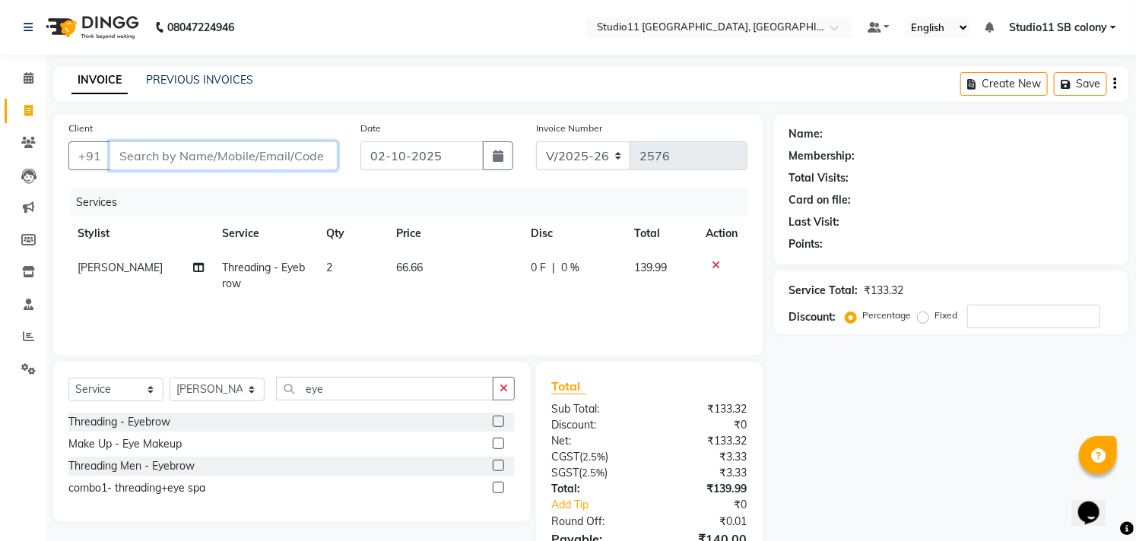
click at [208, 161] on input "Client" at bounding box center [223, 155] width 228 height 29
click at [295, 150] on input "Client" at bounding box center [223, 155] width 228 height 29
type input "9"
type input "0"
type input "9025095913"
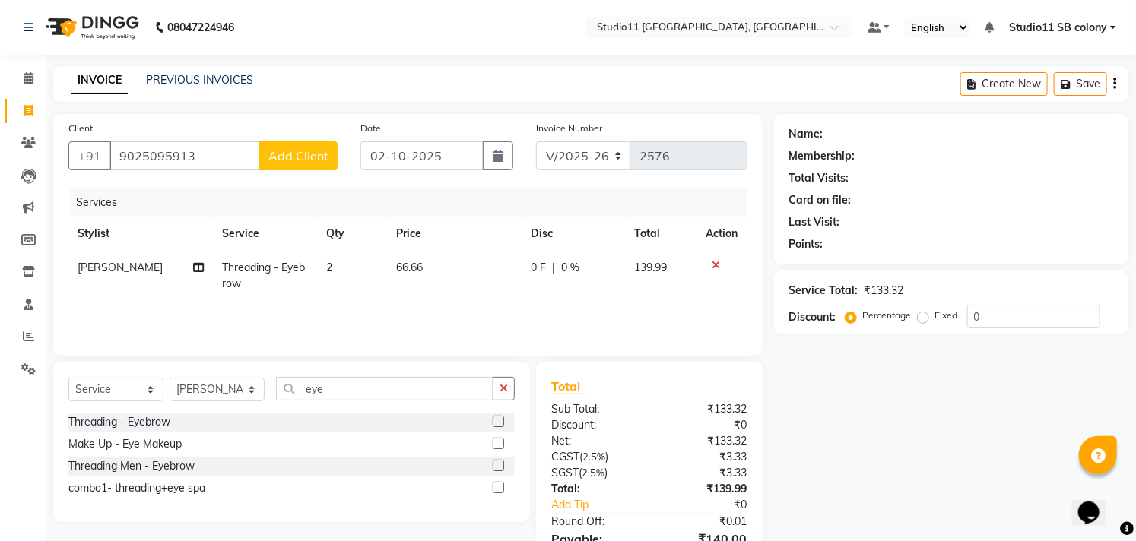
click at [295, 150] on span "Add Client" at bounding box center [298, 155] width 60 height 15
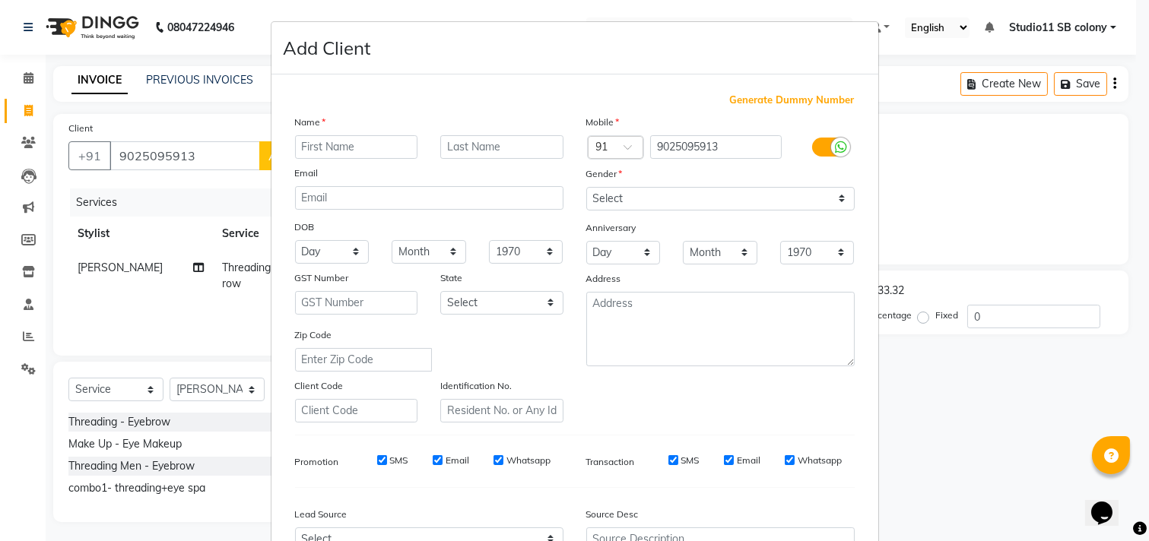
click at [302, 154] on input "text" at bounding box center [356, 147] width 123 height 24
type input "[PERSON_NAME]"
click at [718, 211] on div "Mobile Country Code × 91 9025095913 Gender Select Male Female Other Prefer Not …" at bounding box center [720, 268] width 291 height 309
click at [750, 208] on select "Select Male Female Other Prefer Not To Say" at bounding box center [720, 199] width 268 height 24
select select "female"
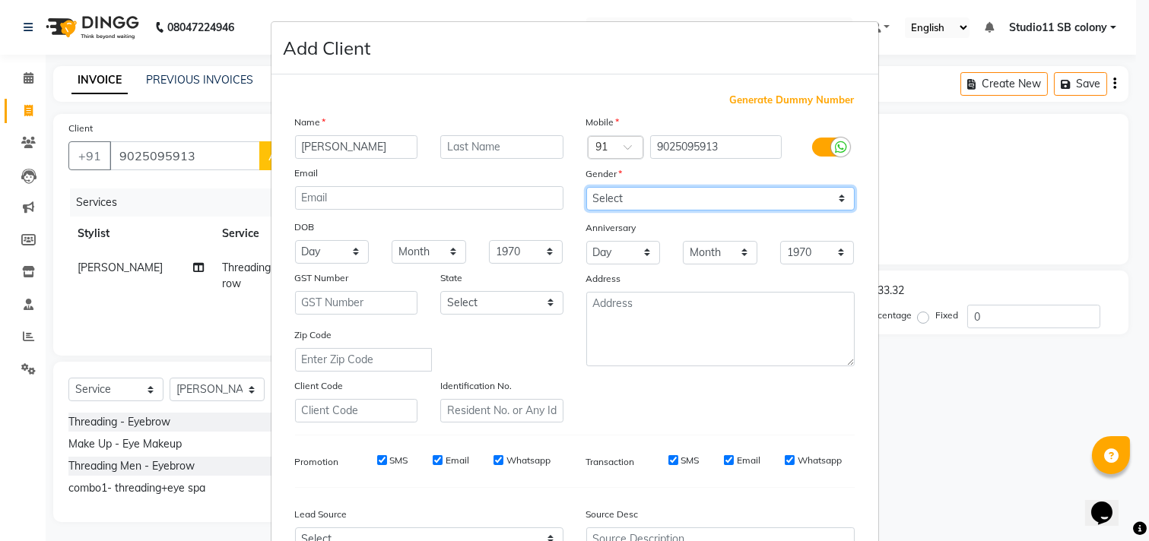
click at [586, 187] on select "Select Male Female Other Prefer Not To Say" at bounding box center [720, 199] width 268 height 24
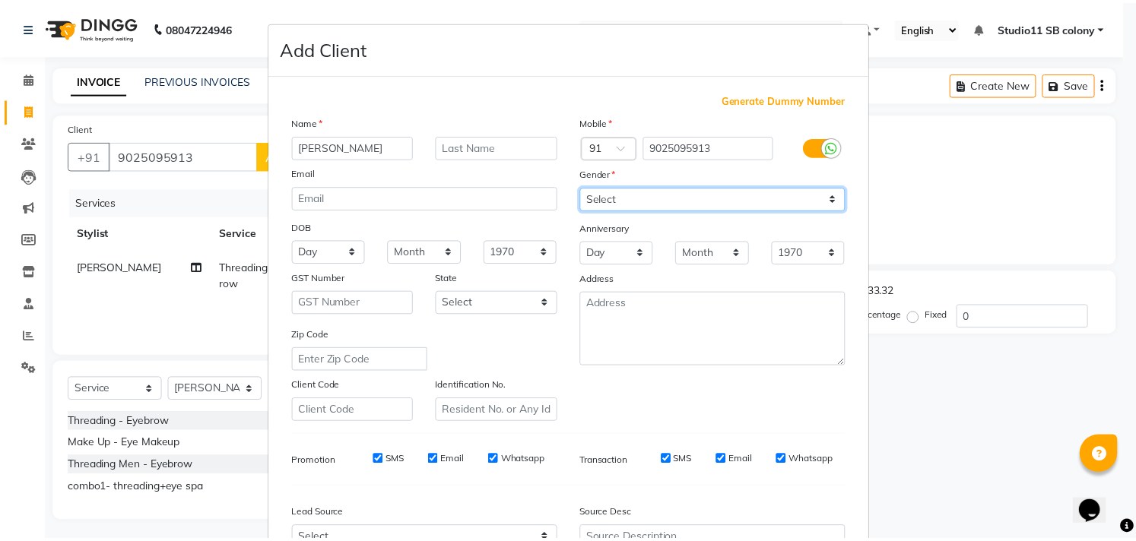
scroll to position [161, 0]
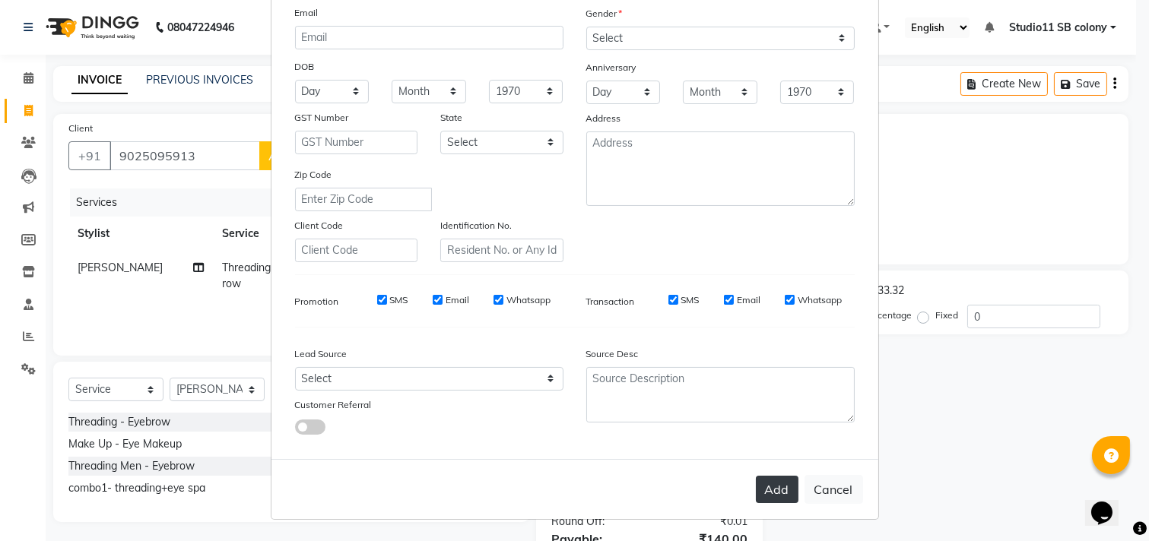
click at [774, 487] on button "Add" at bounding box center [777, 489] width 43 height 27
select select
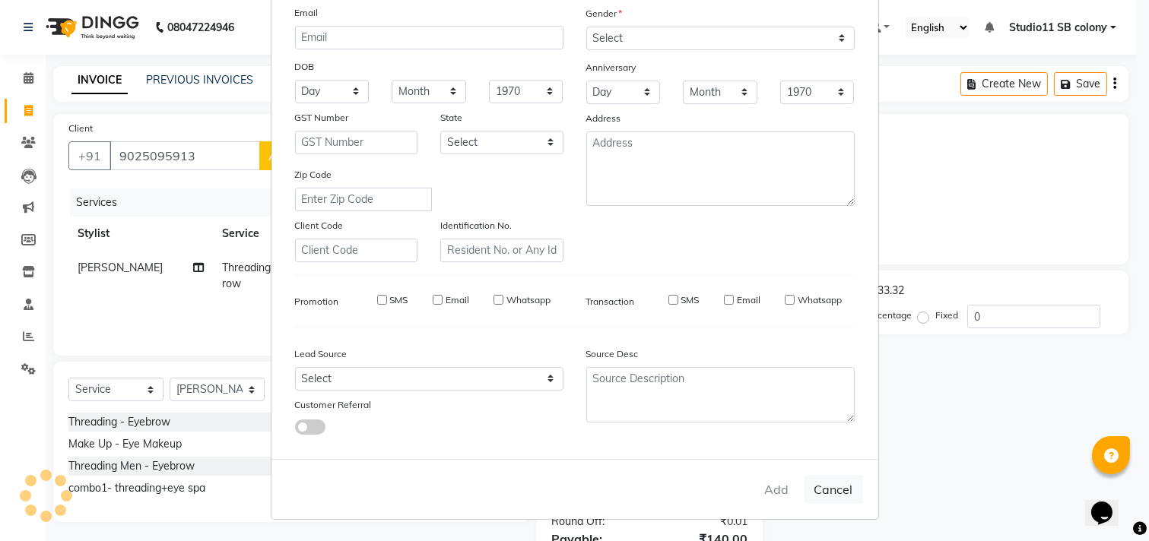
select select
checkbox input "false"
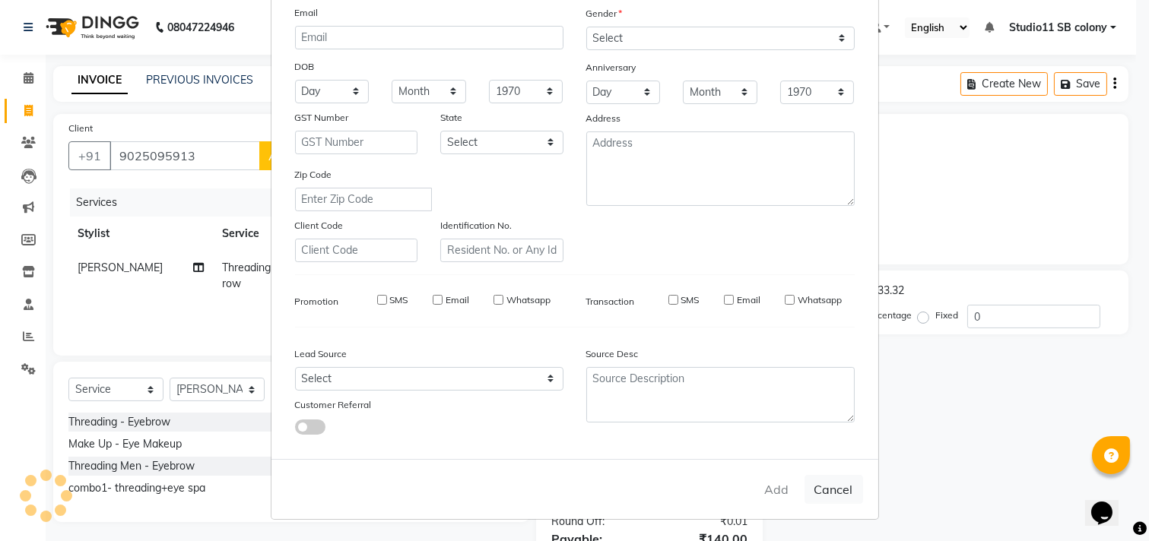
checkbox input "false"
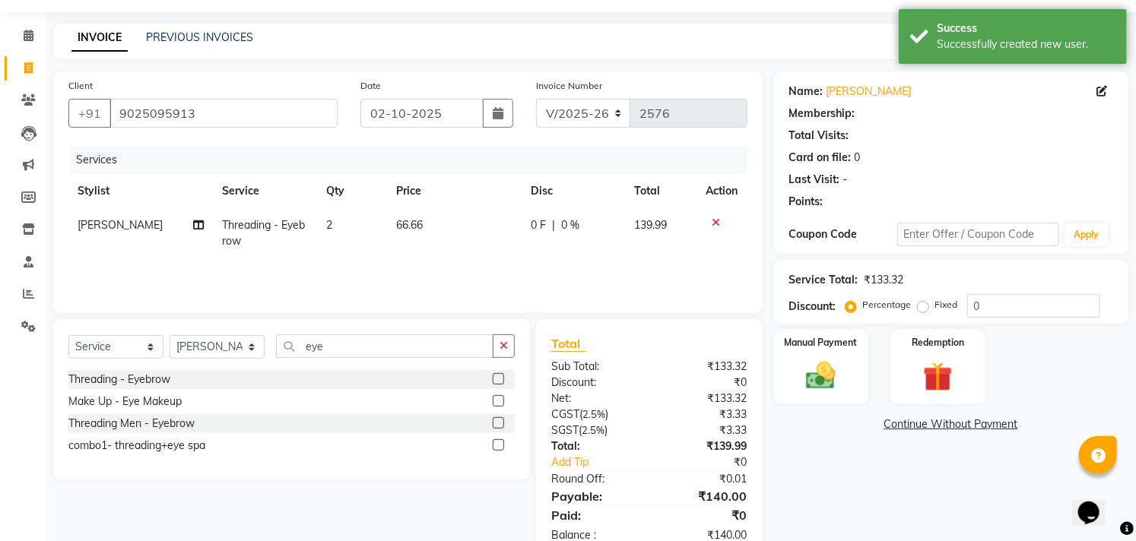
scroll to position [82, 0]
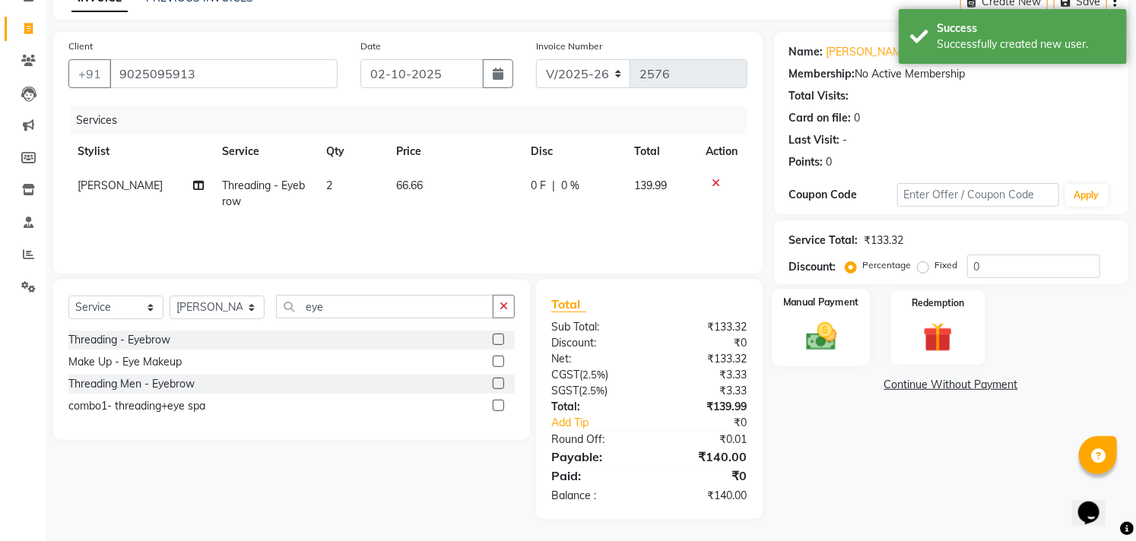
click at [818, 348] on img at bounding box center [821, 336] width 50 height 35
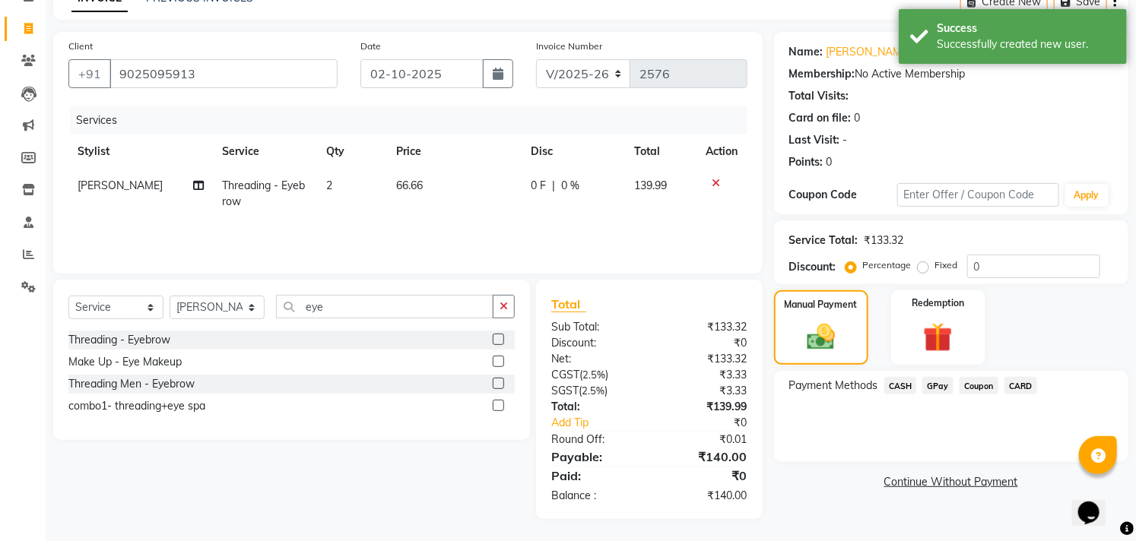
click at [908, 384] on span "CASH" at bounding box center [900, 385] width 33 height 17
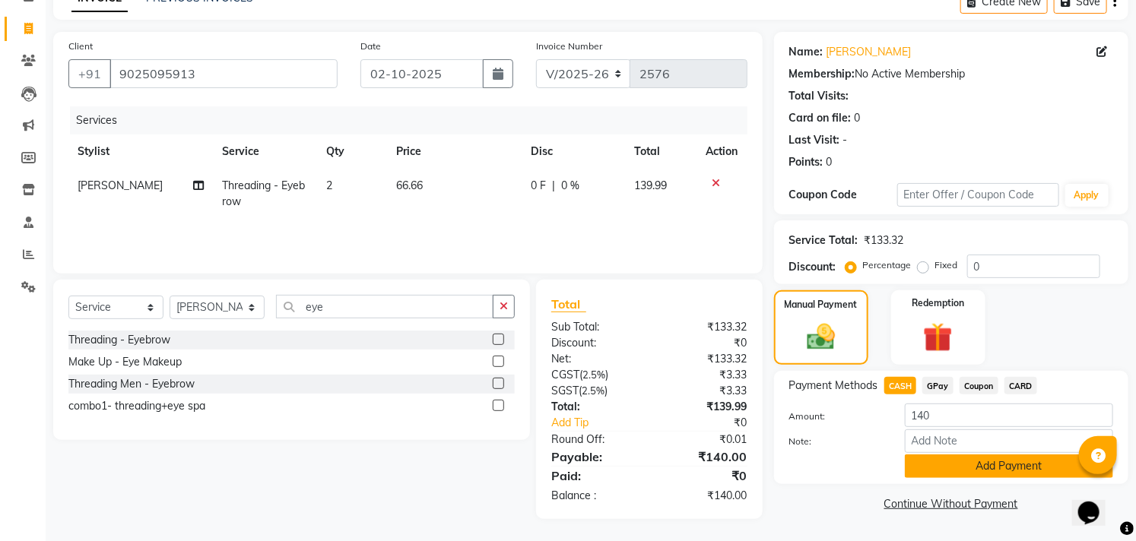
click at [1019, 462] on button "Add Payment" at bounding box center [1009, 467] width 208 height 24
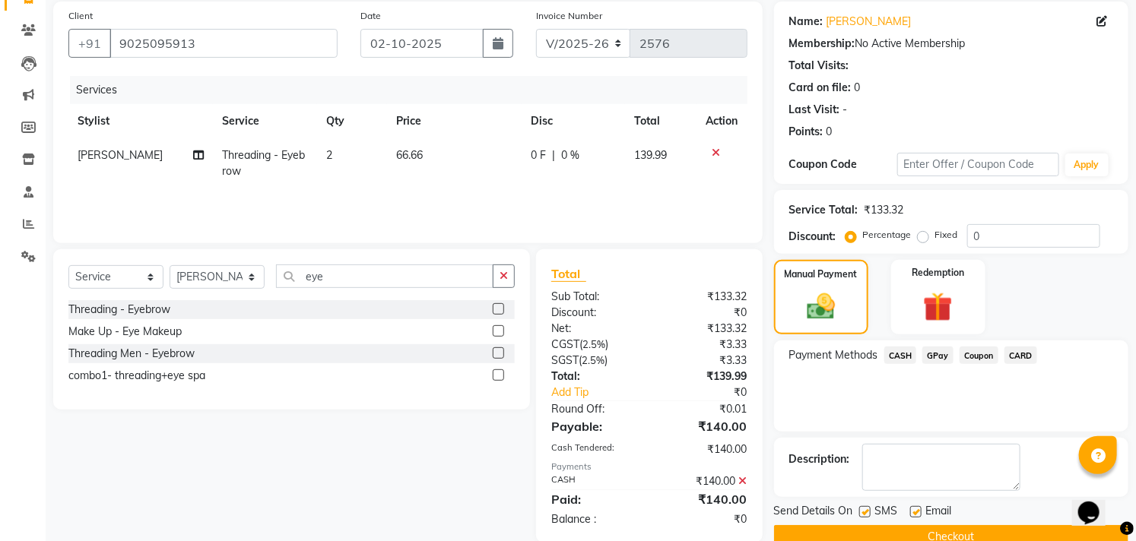
scroll to position [142, 0]
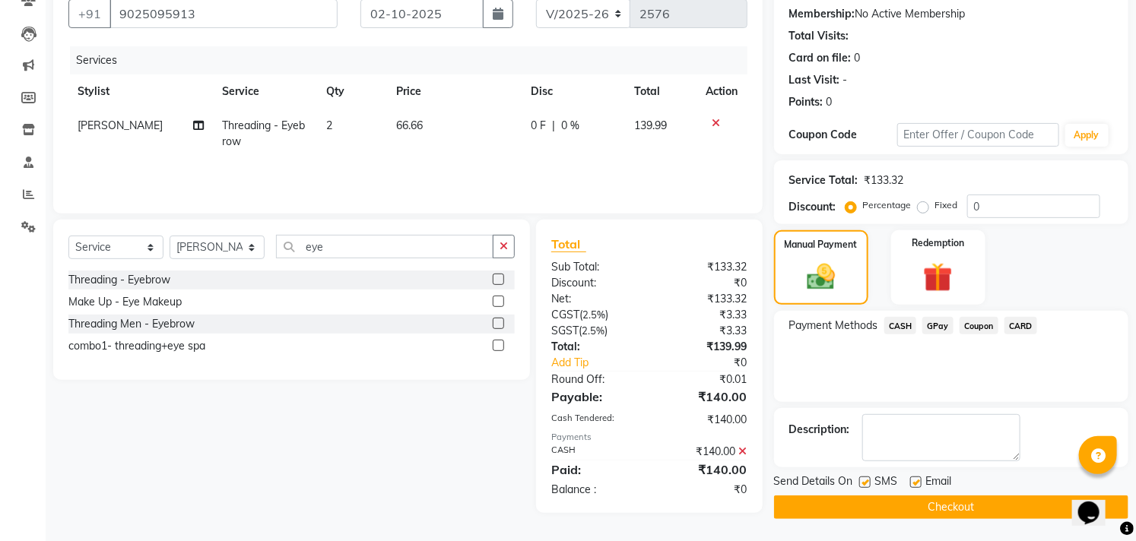
click at [742, 446] on icon at bounding box center [743, 451] width 8 height 11
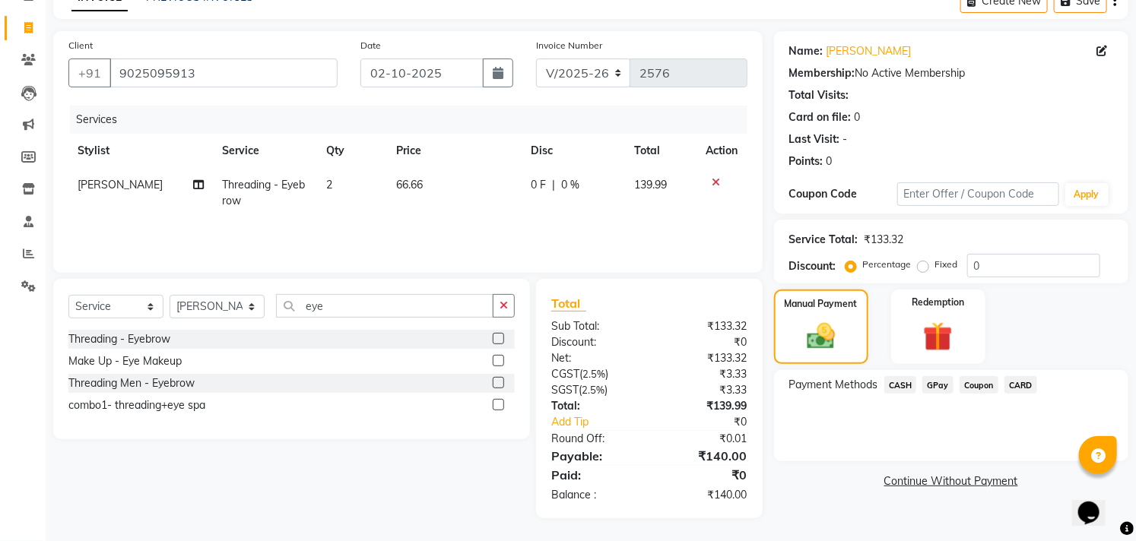
scroll to position [82, 0]
click at [937, 388] on span "GPay" at bounding box center [937, 385] width 31 height 17
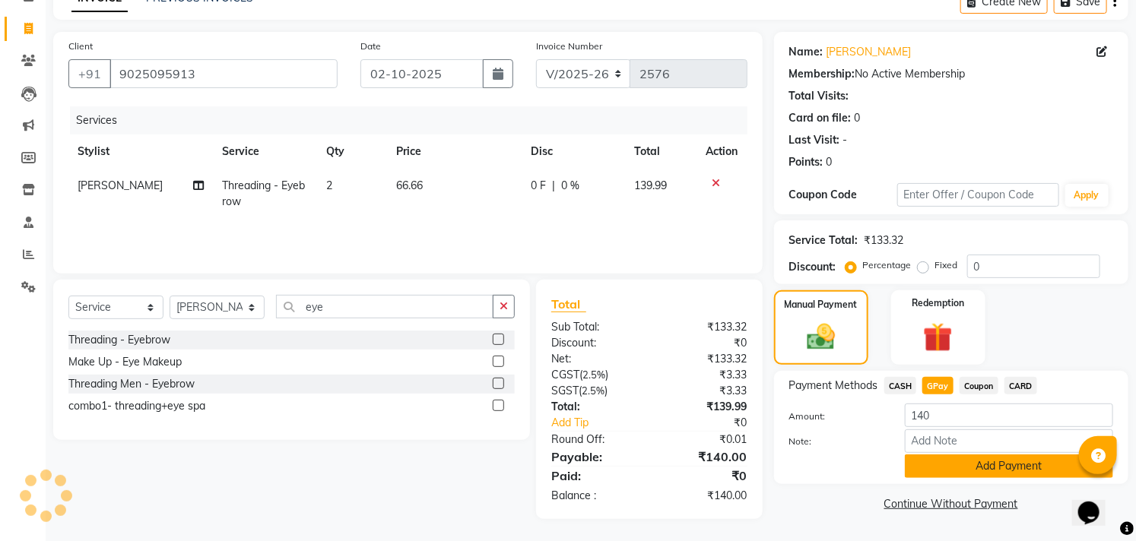
click at [998, 461] on button "Add Payment" at bounding box center [1009, 467] width 208 height 24
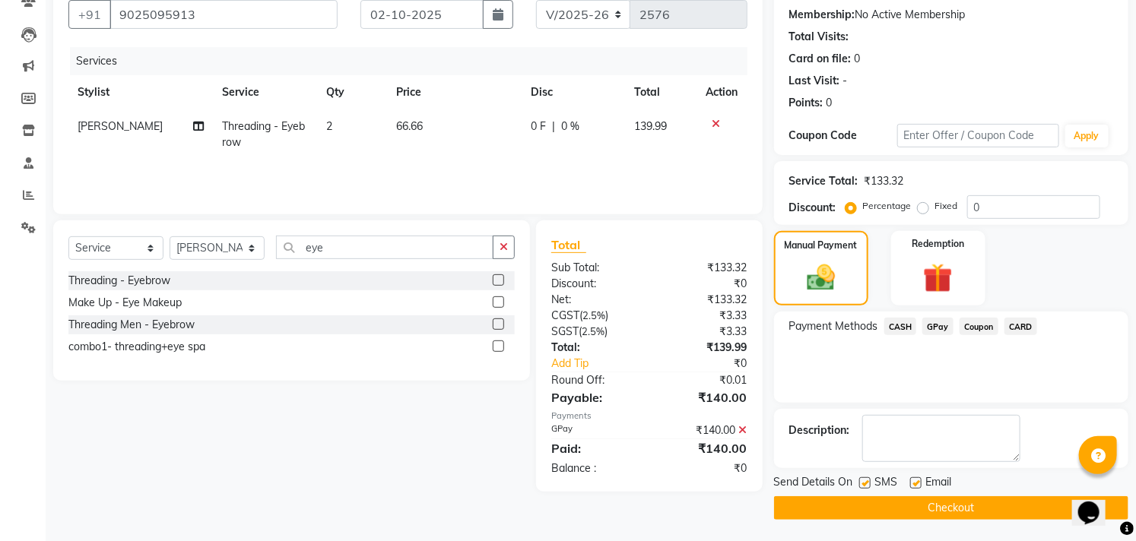
scroll to position [142, 0]
click at [867, 477] on label at bounding box center [864, 482] width 11 height 11
click at [867, 478] on input "checkbox" at bounding box center [864, 483] width 10 height 10
checkbox input "false"
click at [917, 479] on label at bounding box center [915, 482] width 11 height 11
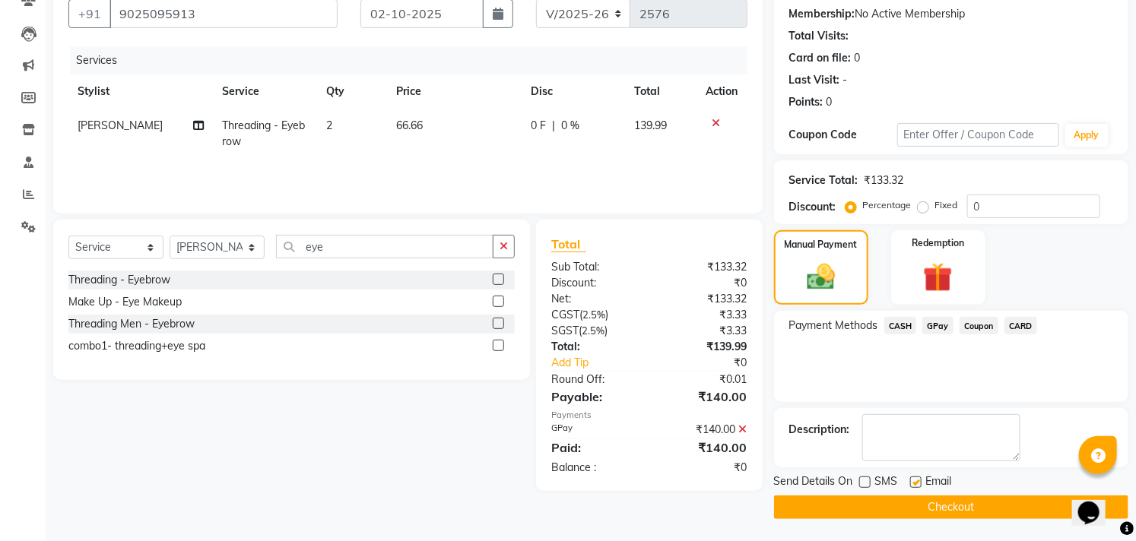
click at [917, 479] on input "checkbox" at bounding box center [915, 483] width 10 height 10
checkbox input "false"
click at [929, 502] on button "Checkout" at bounding box center [951, 508] width 354 height 24
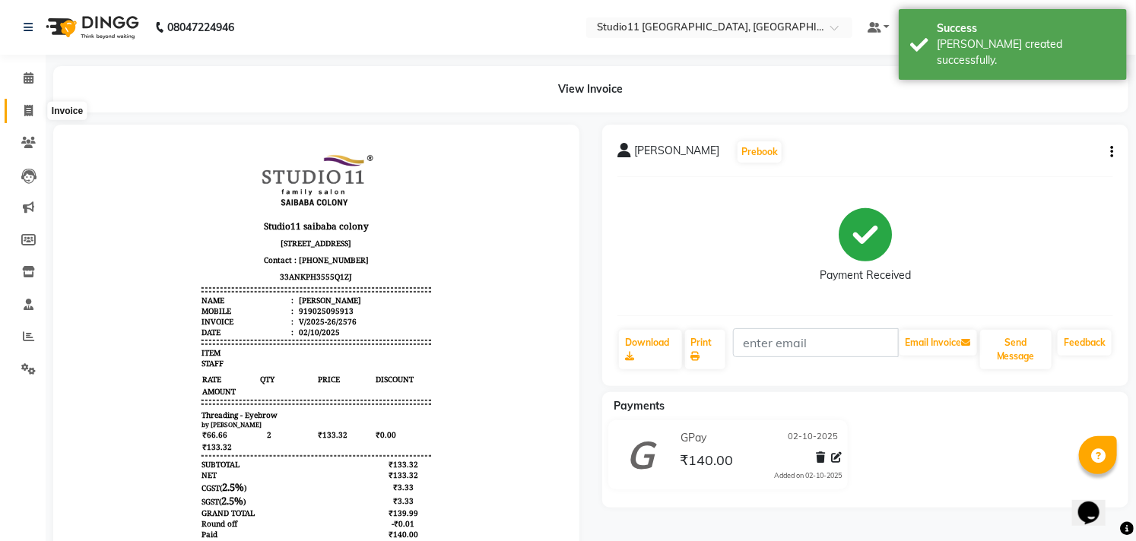
click at [24, 110] on icon at bounding box center [28, 110] width 8 height 11
select select "service"
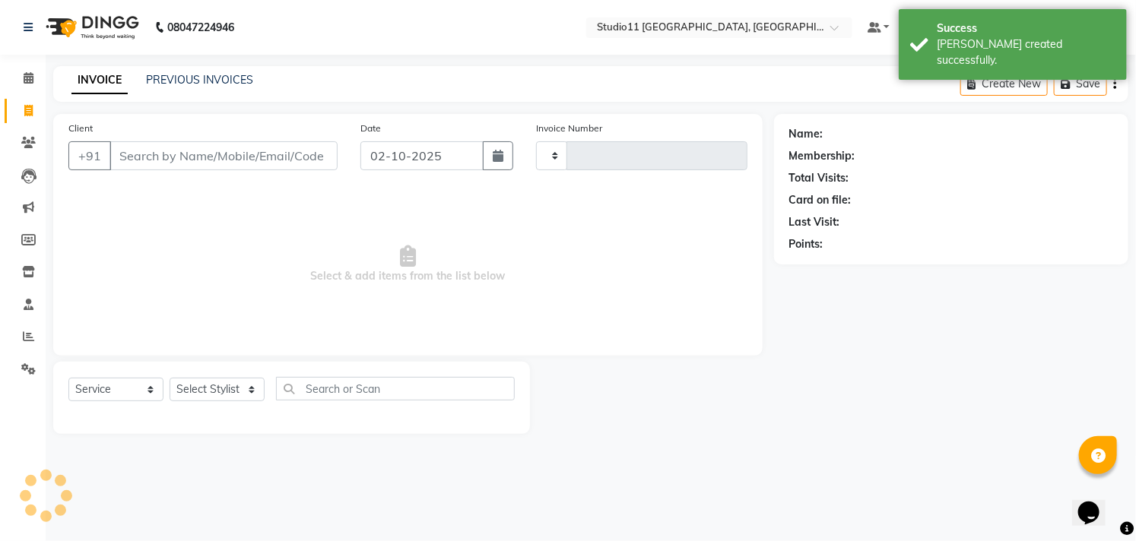
type input "2577"
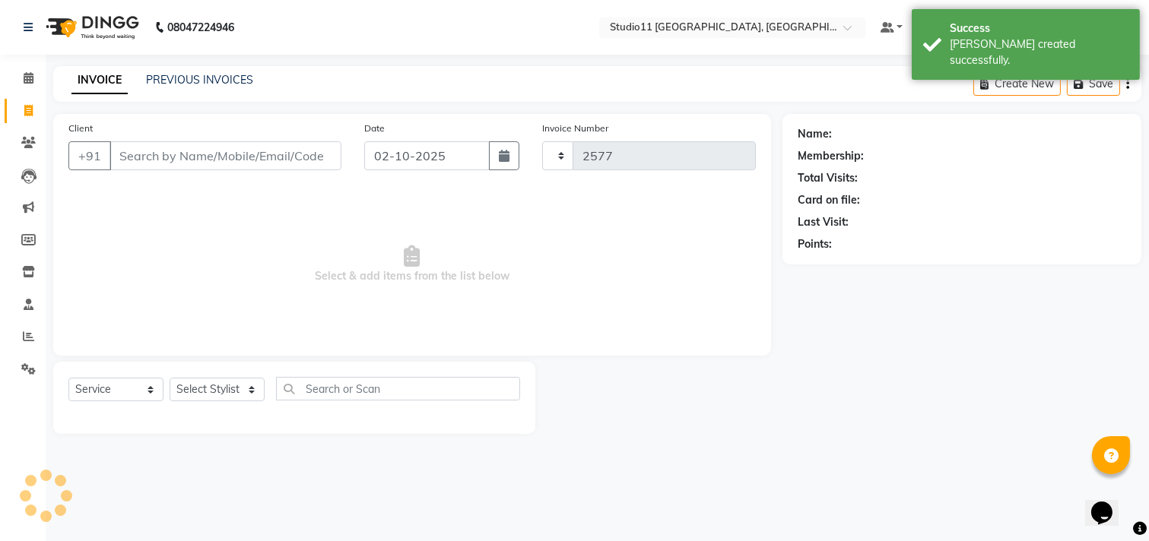
select select "7717"
click at [193, 76] on link "PREVIOUS INVOICES" at bounding box center [199, 80] width 107 height 14
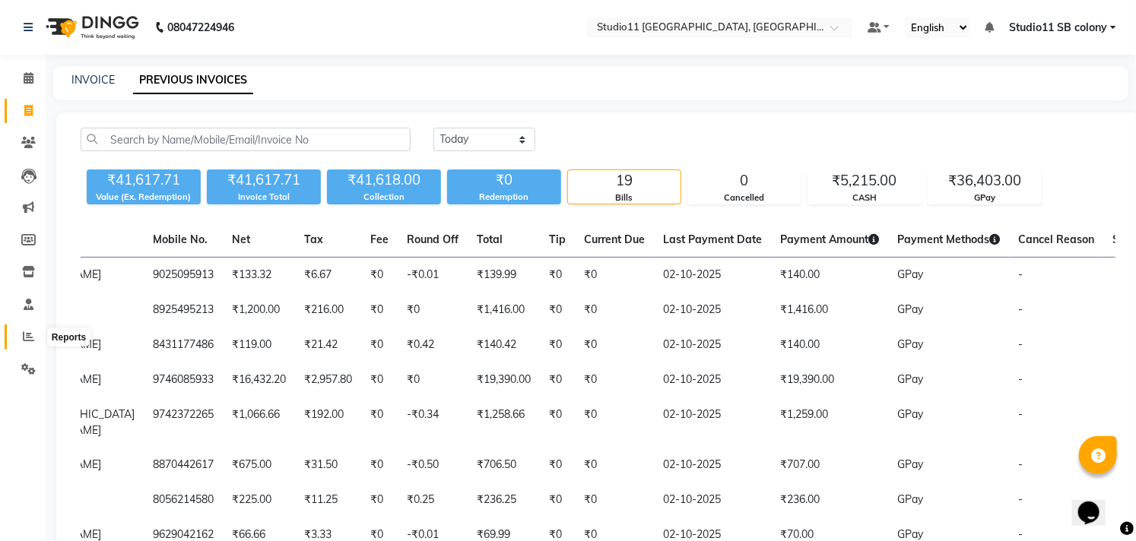
click at [27, 339] on icon at bounding box center [28, 336] width 11 height 11
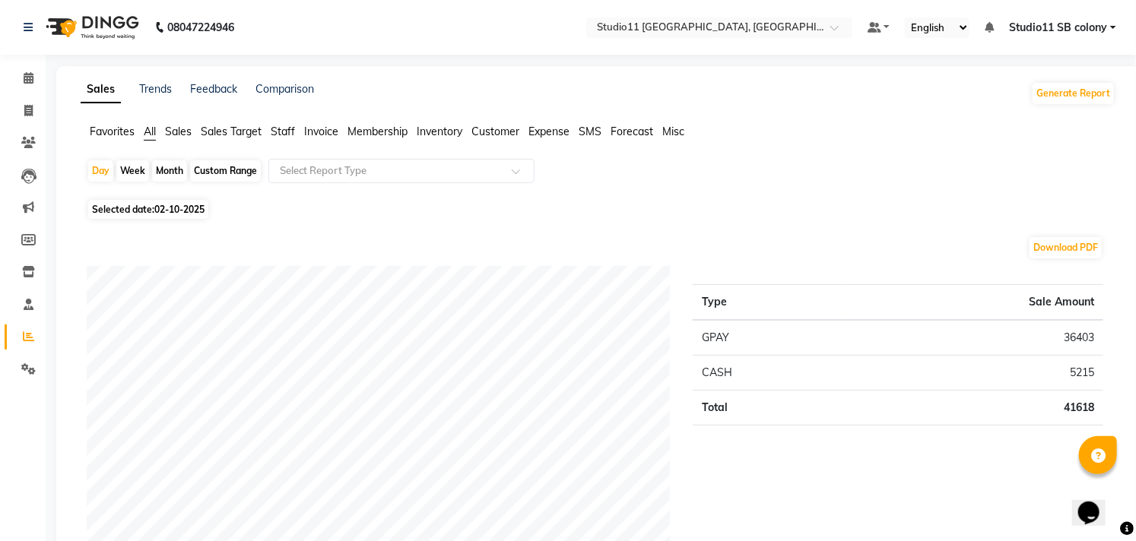
click at [283, 130] on span "Staff" at bounding box center [283, 132] width 24 height 14
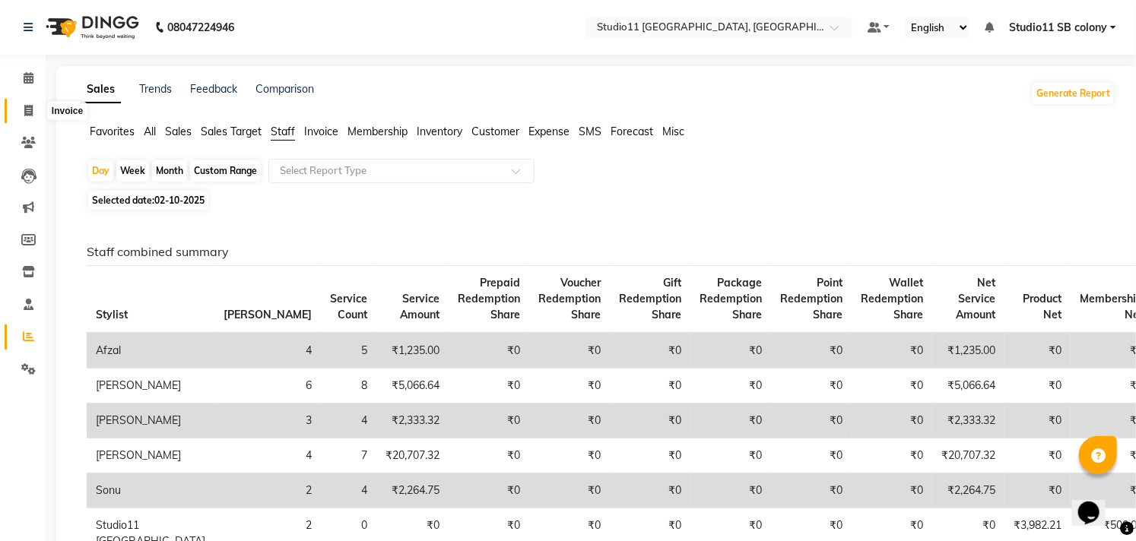
click at [17, 108] on span at bounding box center [28, 111] width 27 height 17
select select "service"
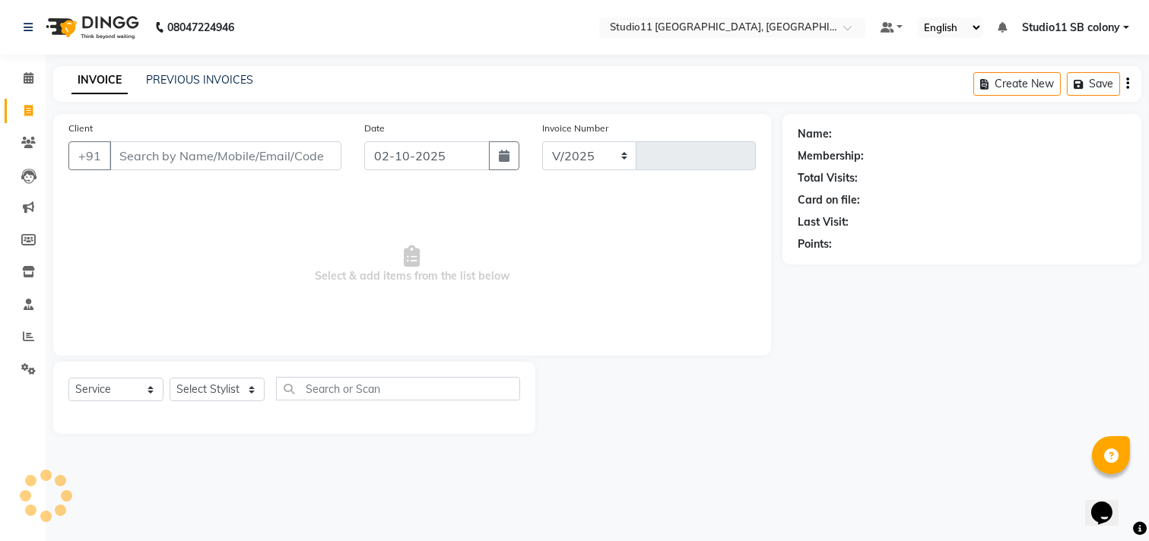
select select "7717"
type input "2577"
click at [188, 390] on select "Select Stylist" at bounding box center [217, 390] width 95 height 24
click at [188, 390] on select "Select Stylist Afzal Akbar Dani Jeni Josna kaif lavanya manimekalai Praveen Son…" at bounding box center [217, 390] width 95 height 24
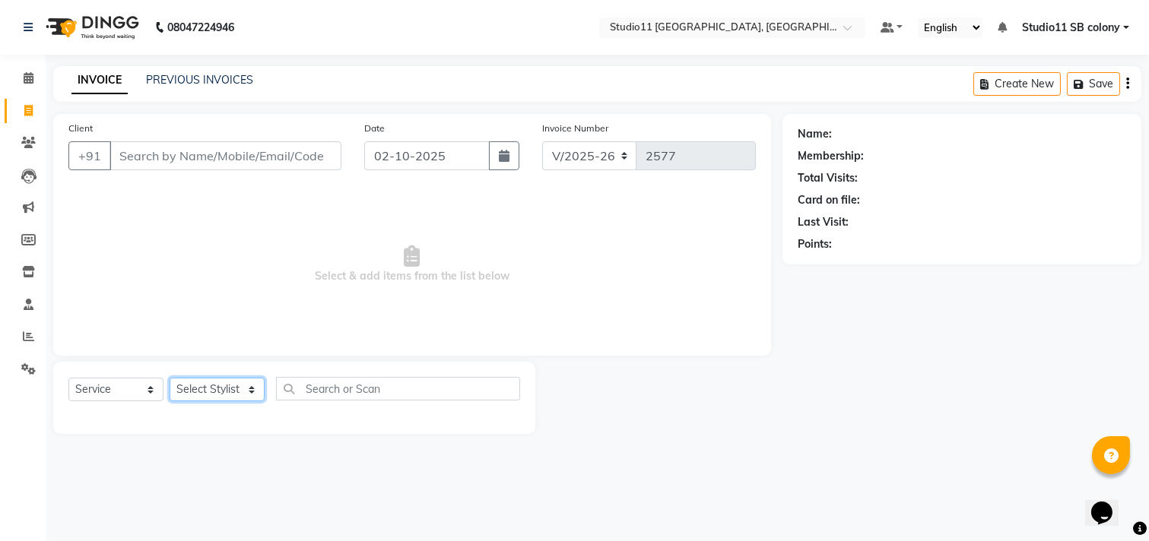
select select "68835"
click at [170, 379] on select "Select Stylist Afzal Akbar Dani Jeni Josna kaif lavanya manimekalai Praveen Son…" at bounding box center [217, 390] width 95 height 24
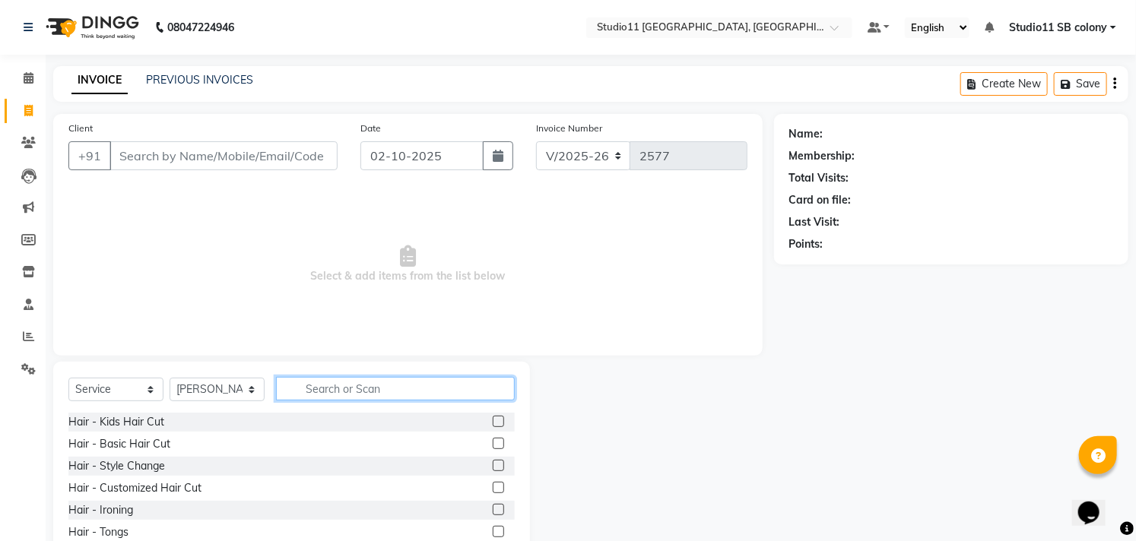
click at [345, 384] on input "text" at bounding box center [395, 389] width 239 height 24
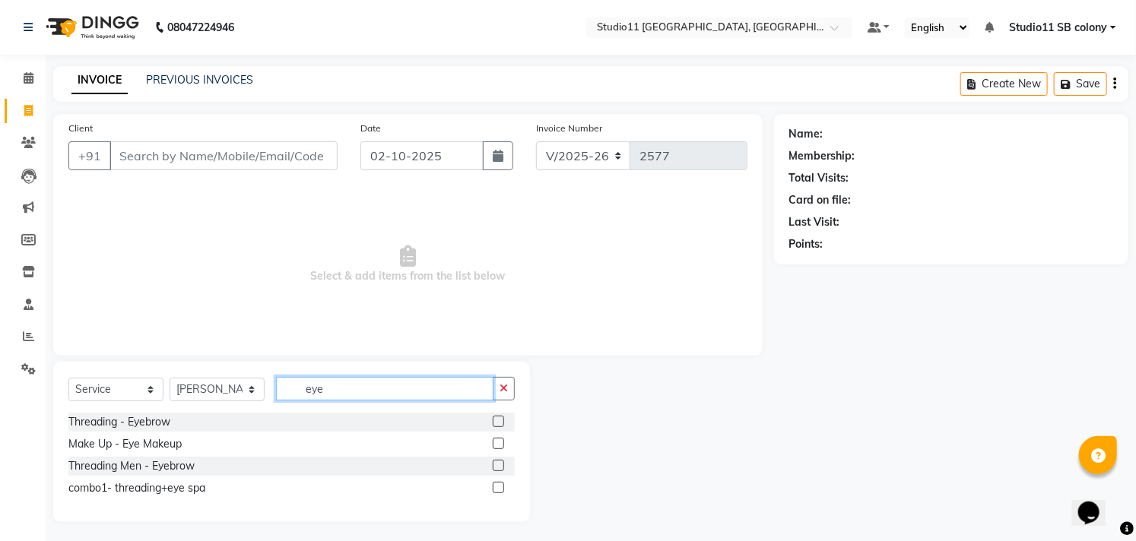
type input "eye"
click at [495, 421] on label at bounding box center [498, 421] width 11 height 11
click at [495, 421] on input "checkbox" at bounding box center [498, 422] width 10 height 10
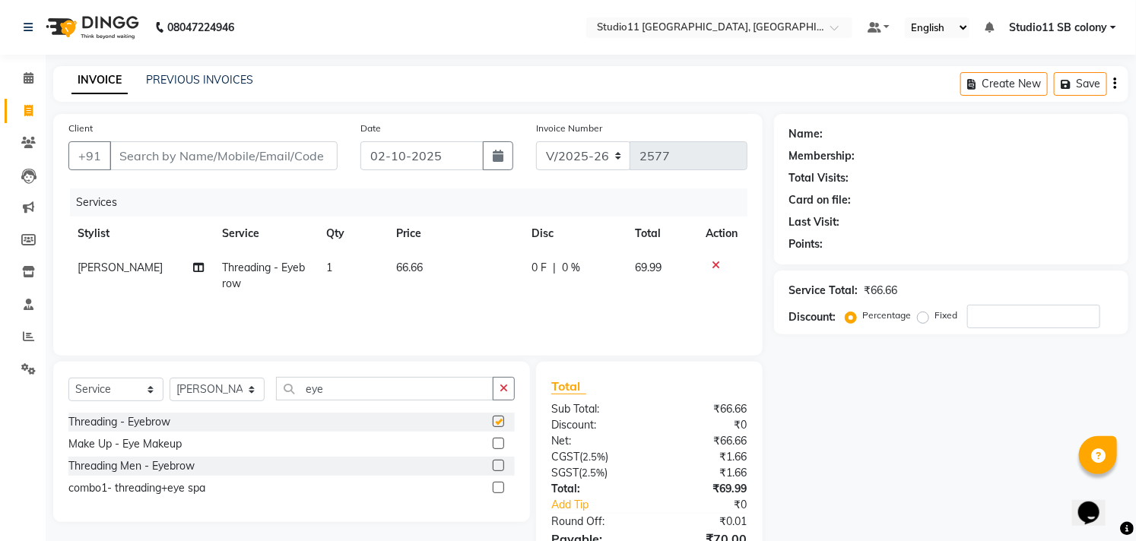
checkbox input "false"
click at [302, 151] on input "Client" at bounding box center [223, 155] width 228 height 29
type input "9"
type input "0"
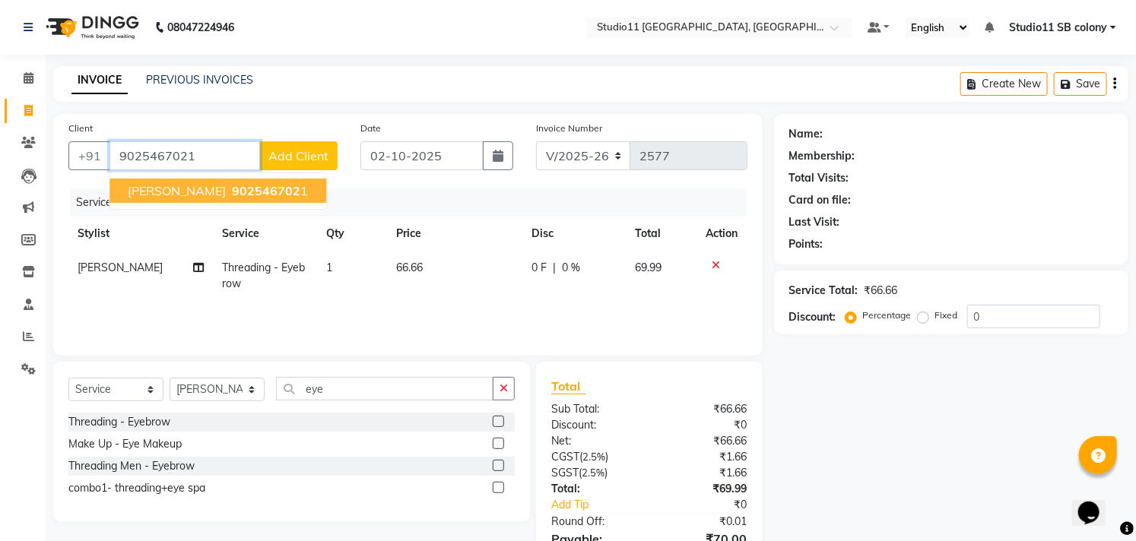
type input "9025467021"
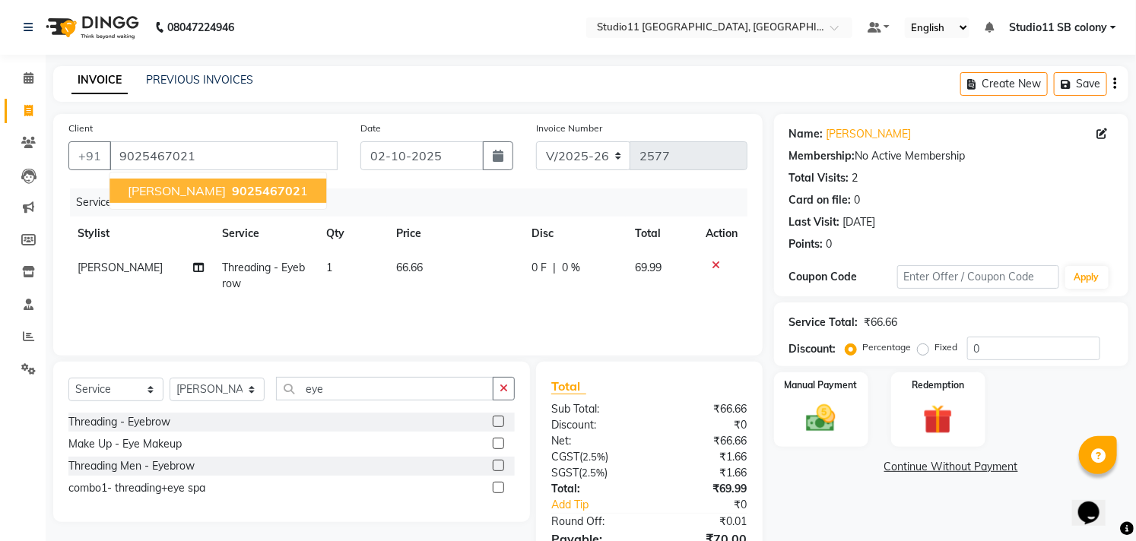
click at [266, 189] on button "Sindhuja 902546702 1" at bounding box center [217, 191] width 217 height 24
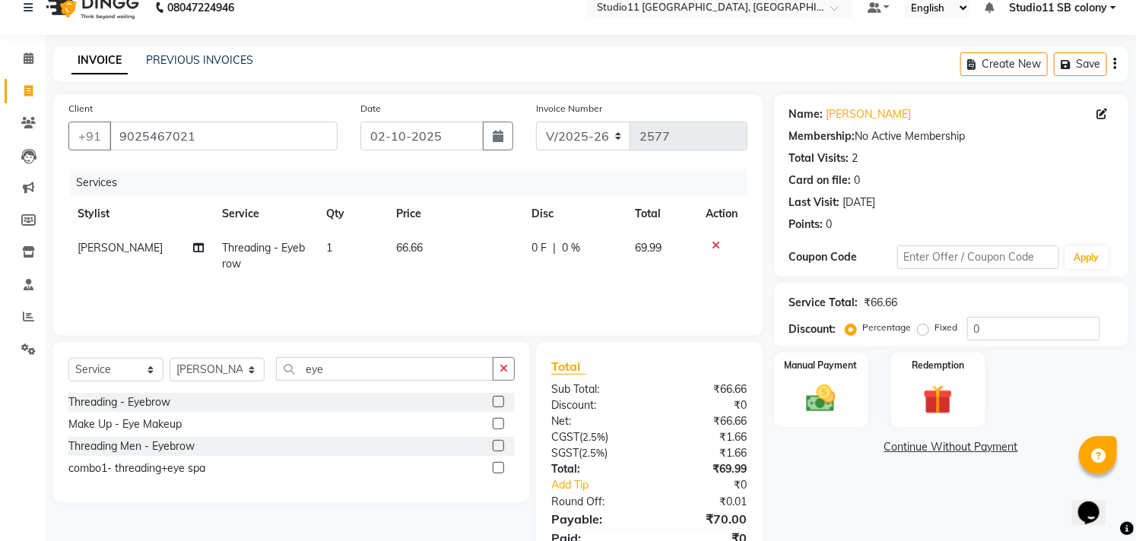
scroll to position [82, 0]
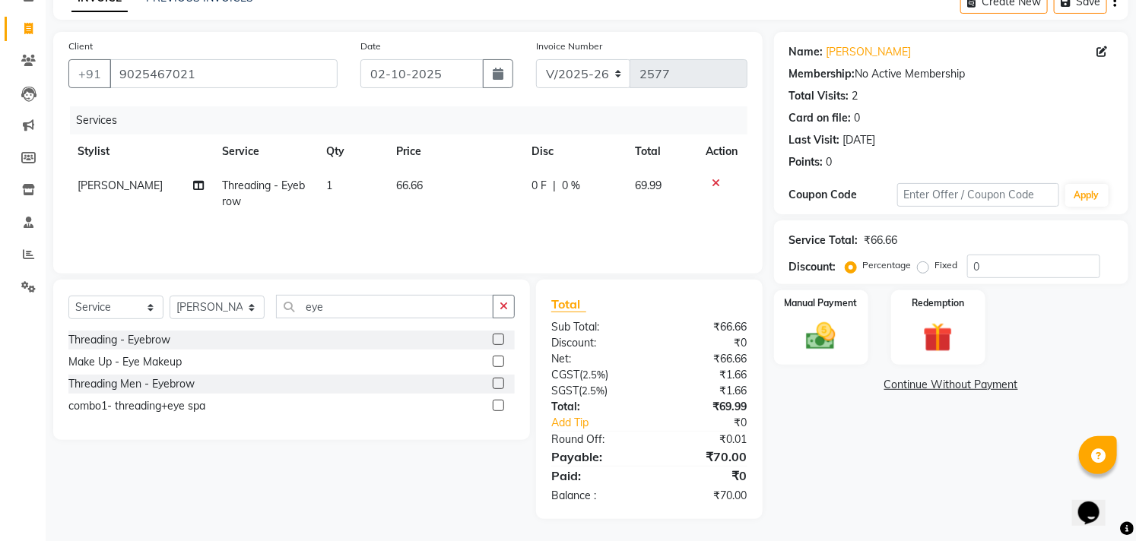
click at [844, 373] on div "Name: Sindhuja Membership: No Active Membership Total Visits: 2 Card on file: 0…" at bounding box center [957, 275] width 366 height 487
click at [839, 361] on div "Manual Payment" at bounding box center [821, 328] width 98 height 78
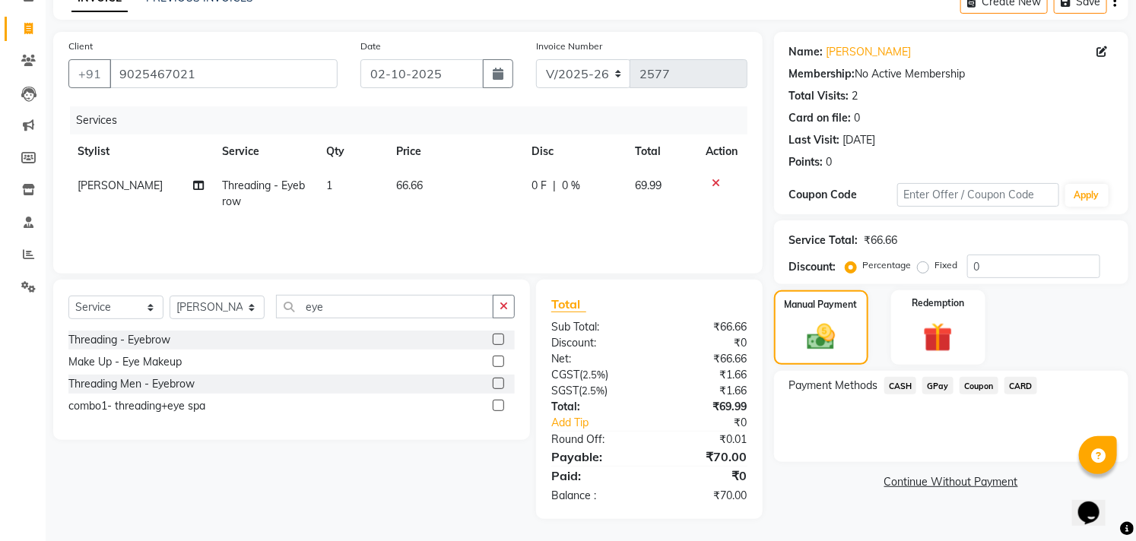
click at [937, 386] on span "GPay" at bounding box center [937, 385] width 31 height 17
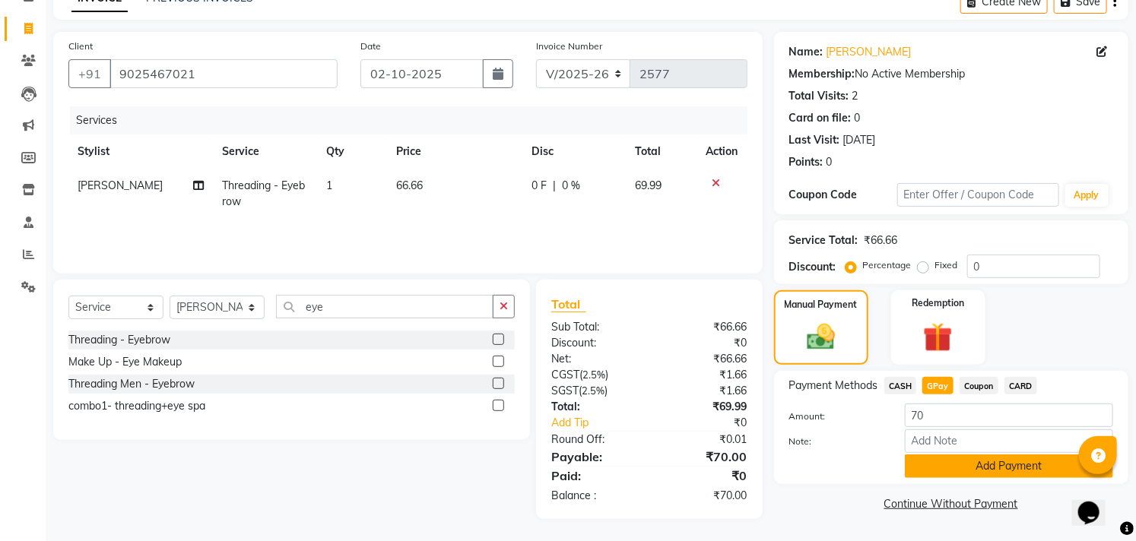
click at [1000, 468] on button "Add Payment" at bounding box center [1009, 467] width 208 height 24
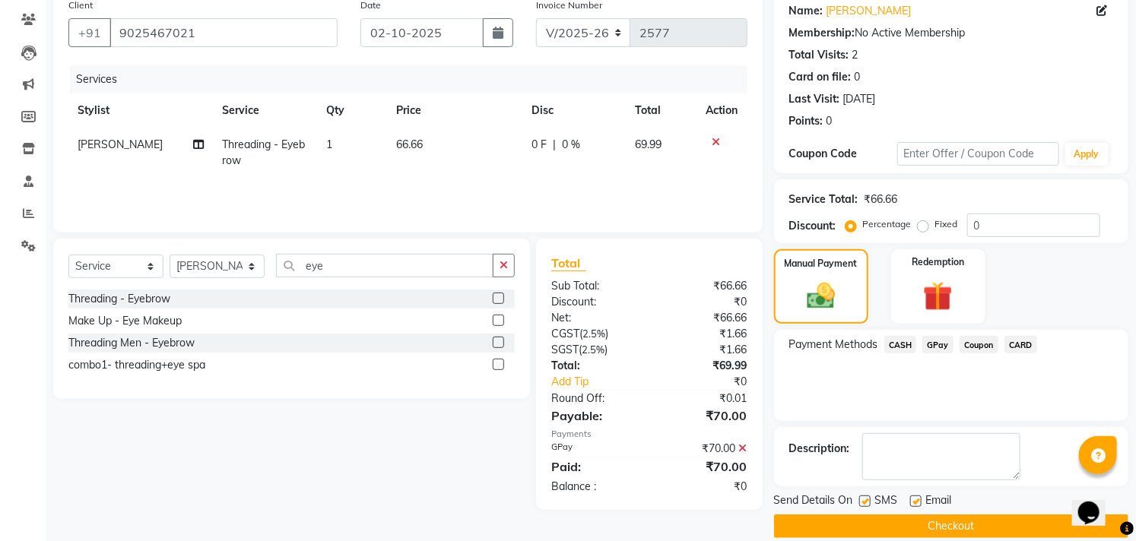
scroll to position [142, 0]
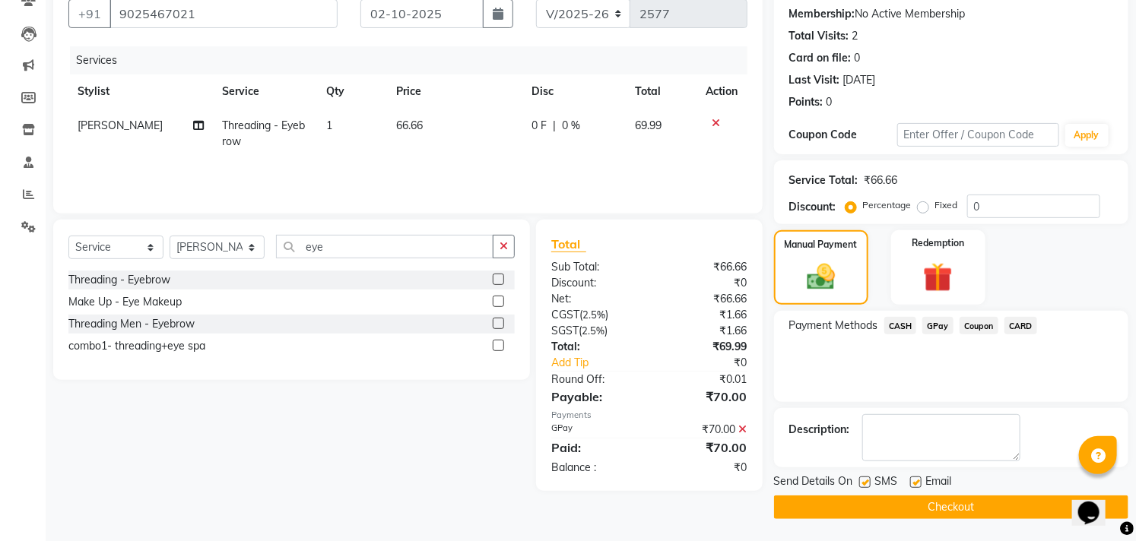
click at [916, 480] on label at bounding box center [915, 482] width 11 height 11
click at [916, 480] on input "checkbox" at bounding box center [915, 483] width 10 height 10
checkbox input "false"
drag, startPoint x: 867, startPoint y: 477, endPoint x: 862, endPoint y: 499, distance: 23.4
click at [867, 477] on label at bounding box center [864, 482] width 11 height 11
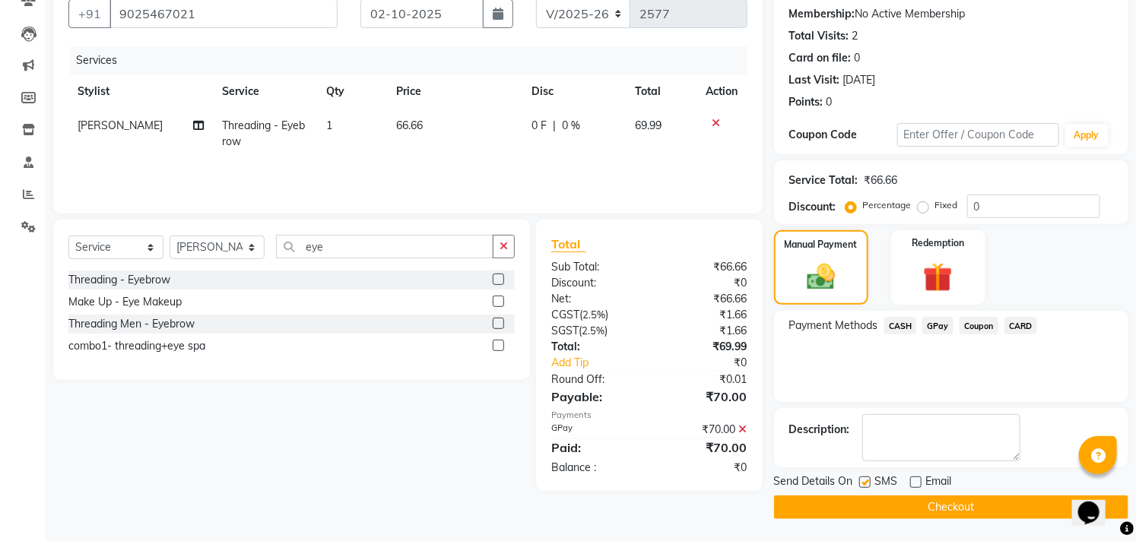
click at [867, 478] on input "checkbox" at bounding box center [864, 483] width 10 height 10
checkbox input "false"
click at [862, 511] on button "Checkout" at bounding box center [951, 508] width 354 height 24
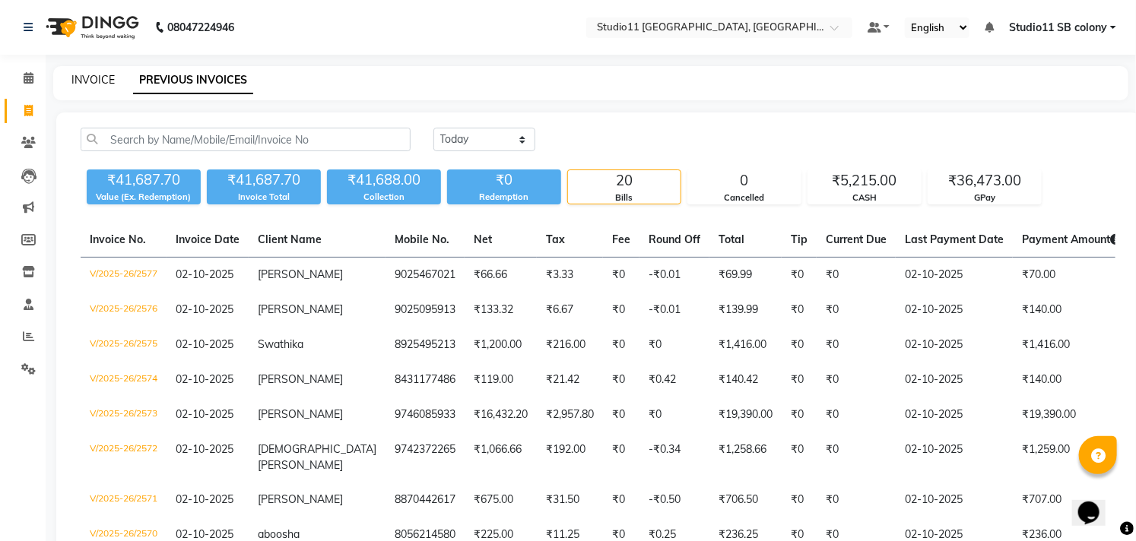
click at [94, 78] on link "INVOICE" at bounding box center [92, 80] width 43 height 14
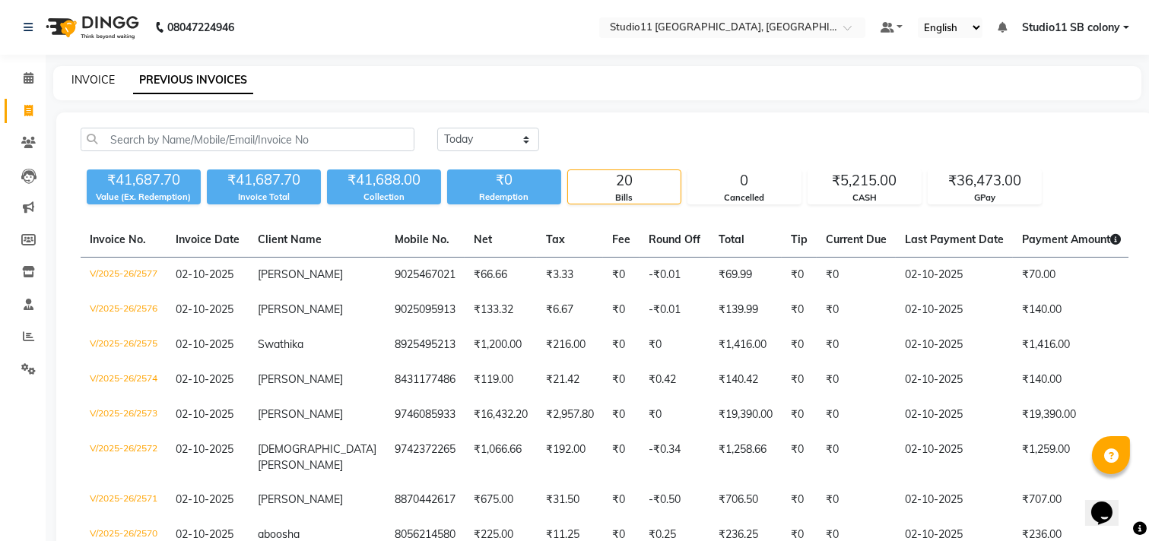
select select "service"
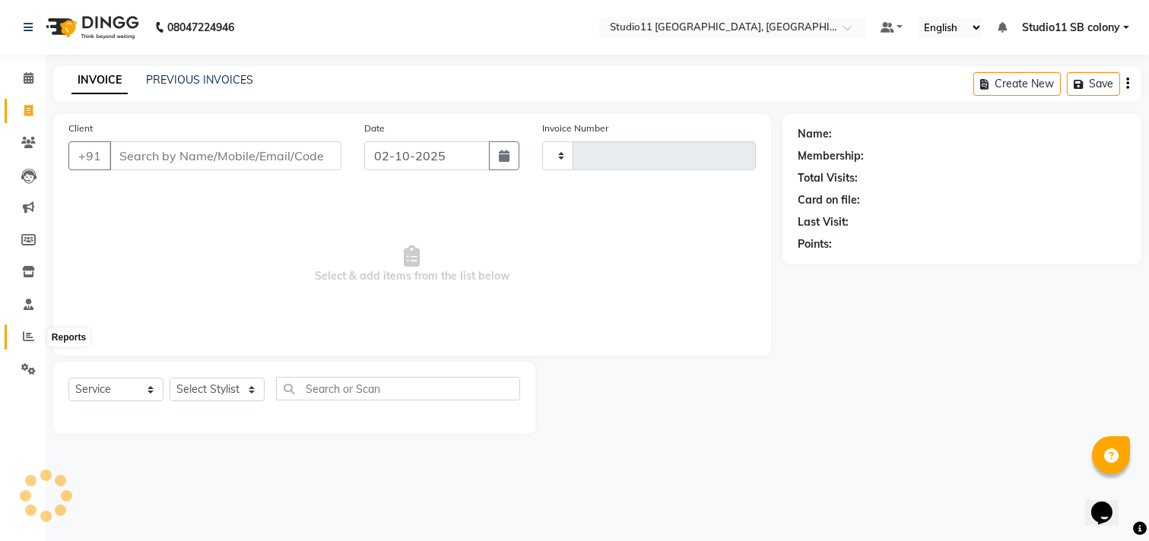
click at [29, 338] on icon at bounding box center [28, 336] width 11 height 11
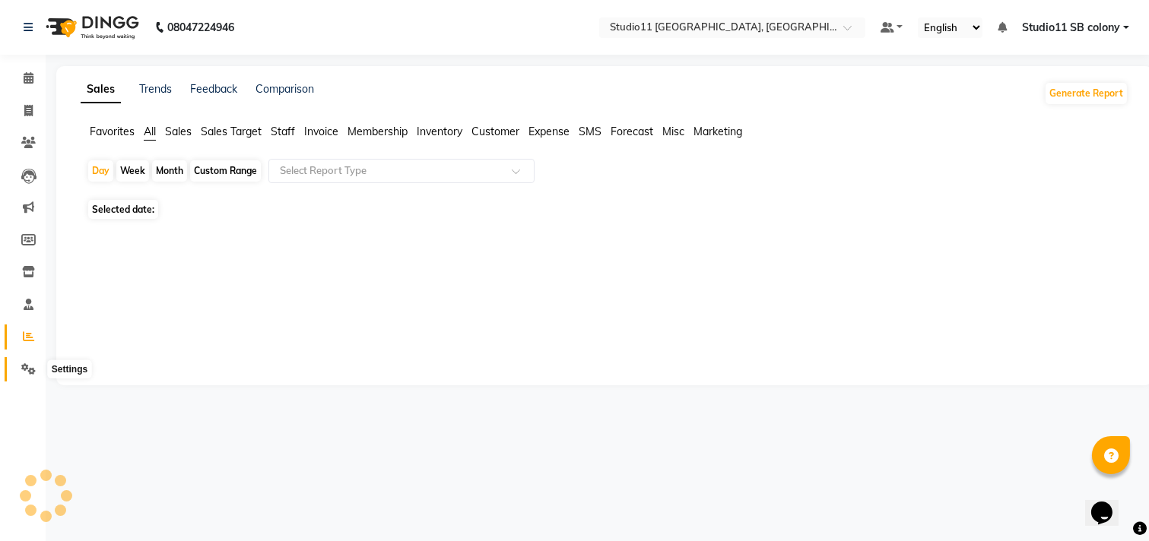
click at [24, 371] on icon at bounding box center [28, 368] width 14 height 11
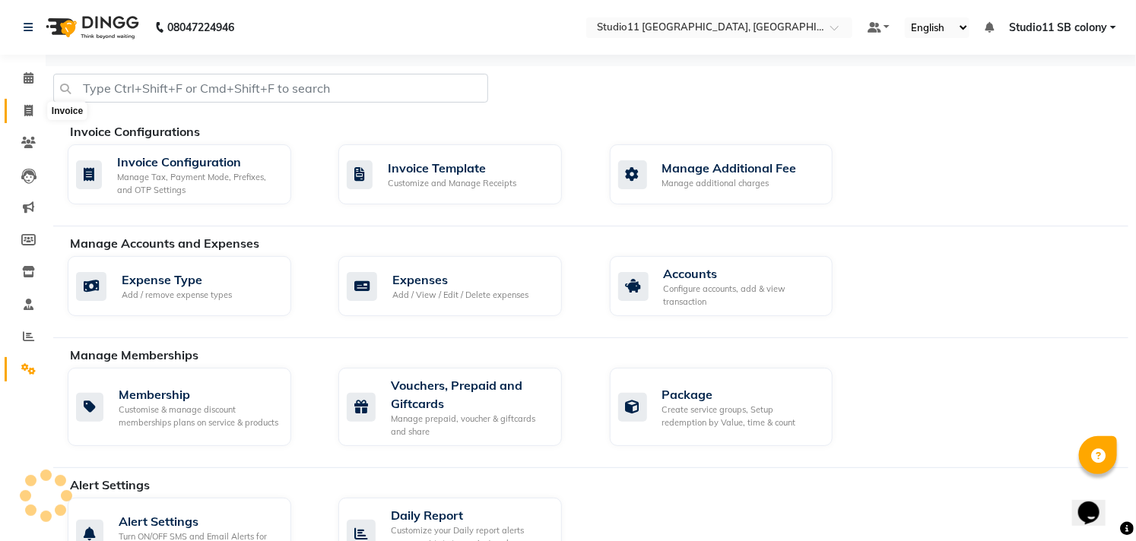
click at [24, 109] on icon at bounding box center [28, 110] width 8 height 11
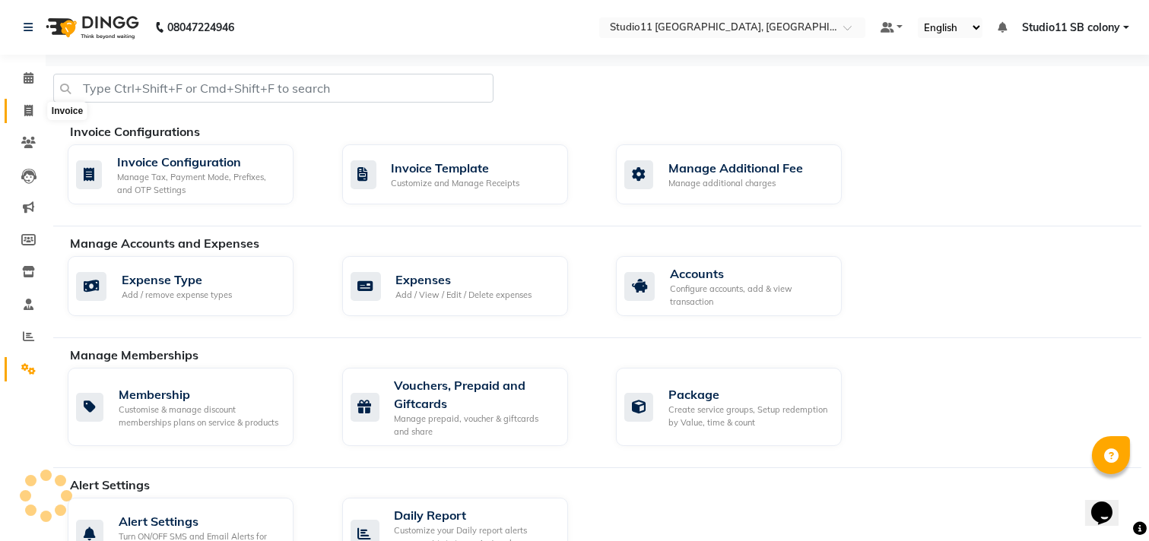
select select "7717"
select select "service"
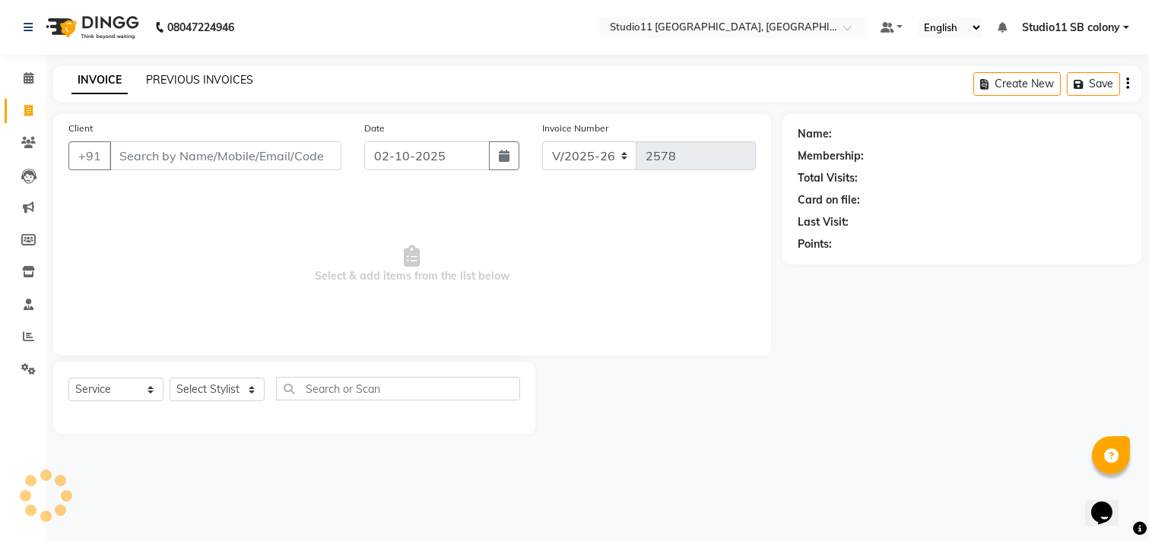
click at [222, 84] on link "PREVIOUS INVOICES" at bounding box center [199, 80] width 107 height 14
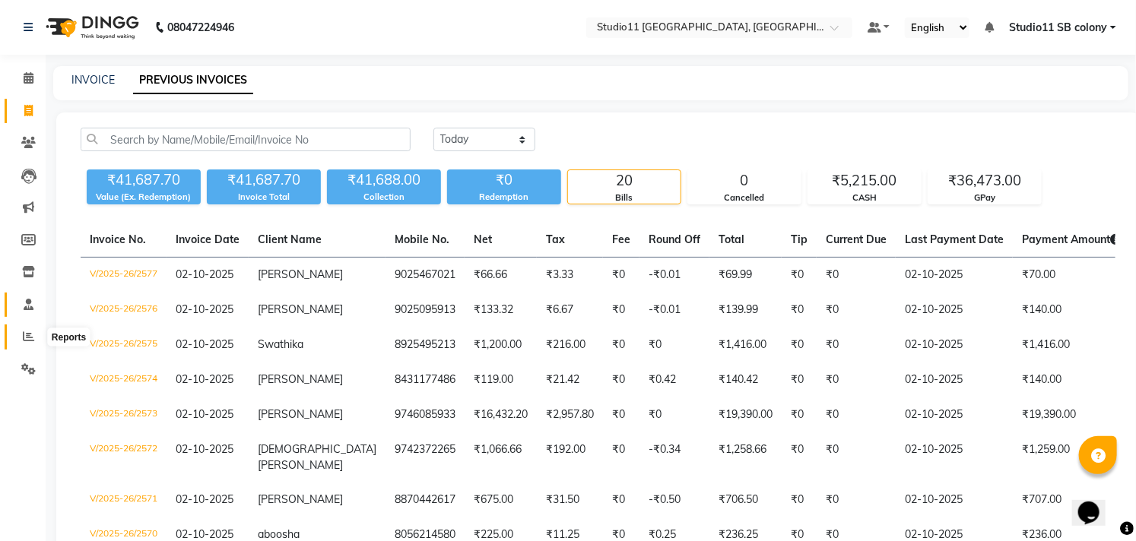
drag, startPoint x: 29, startPoint y: 338, endPoint x: 17, endPoint y: 297, distance: 42.6
click at [28, 337] on icon at bounding box center [28, 336] width 11 height 11
click at [28, 346] on link "Reports" at bounding box center [23, 337] width 36 height 25
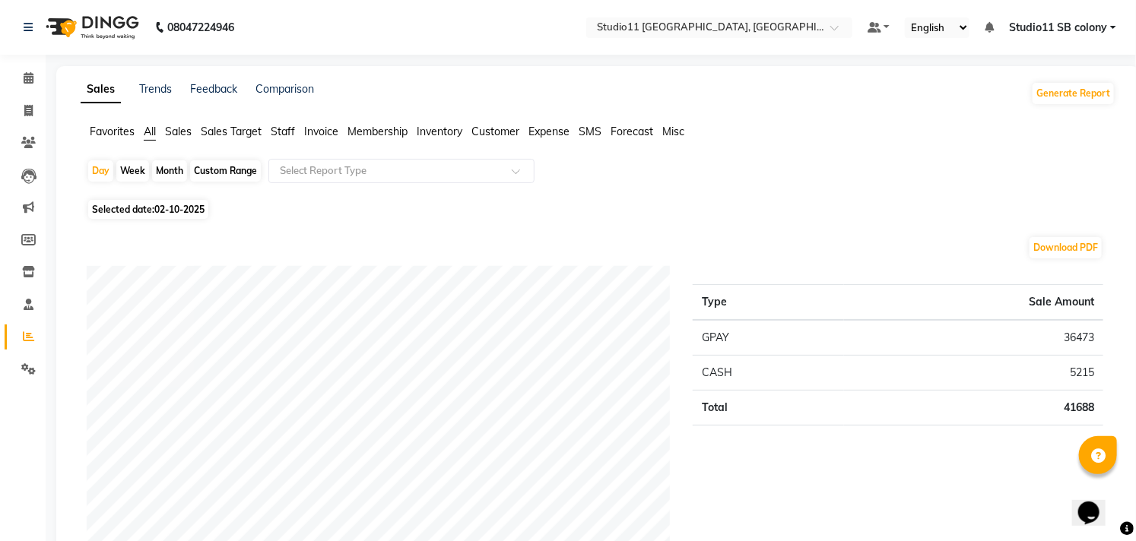
click at [287, 131] on span "Staff" at bounding box center [283, 132] width 24 height 14
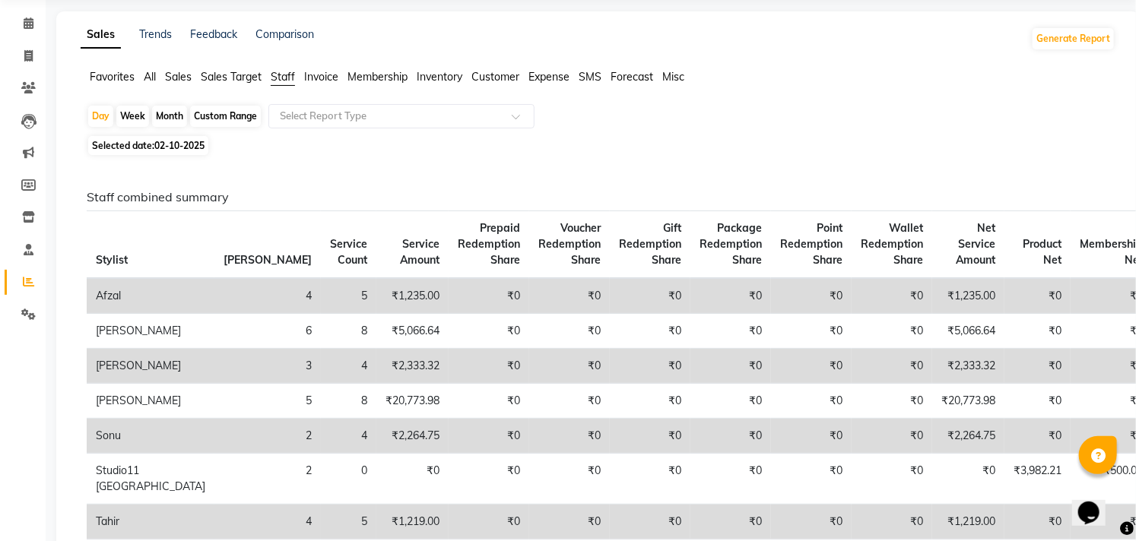
scroll to position [84, 0]
